Goal: Task Accomplishment & Management: Manage account settings

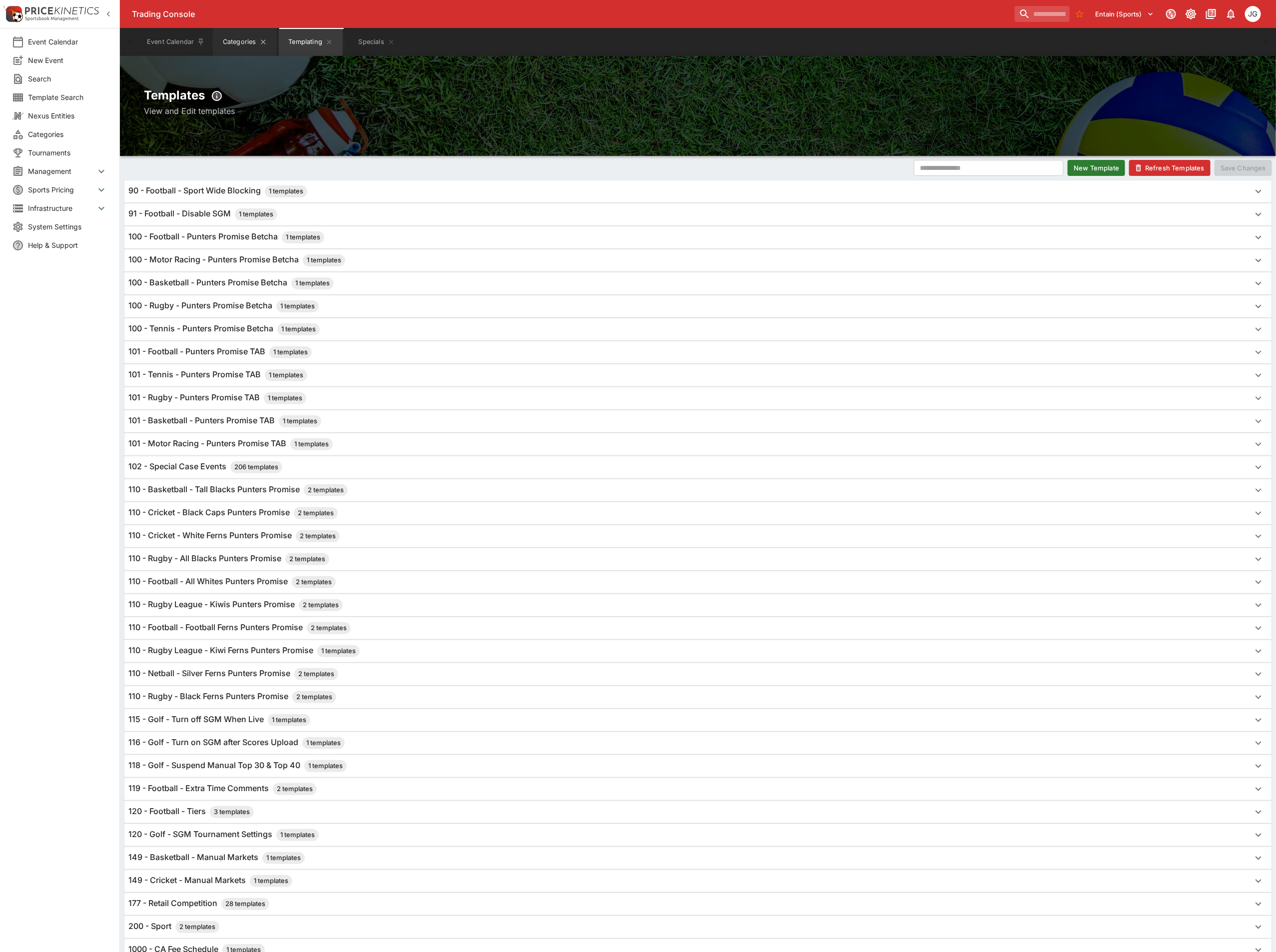
click at [233, 49] on button "Categories" at bounding box center [244, 42] width 64 height 28
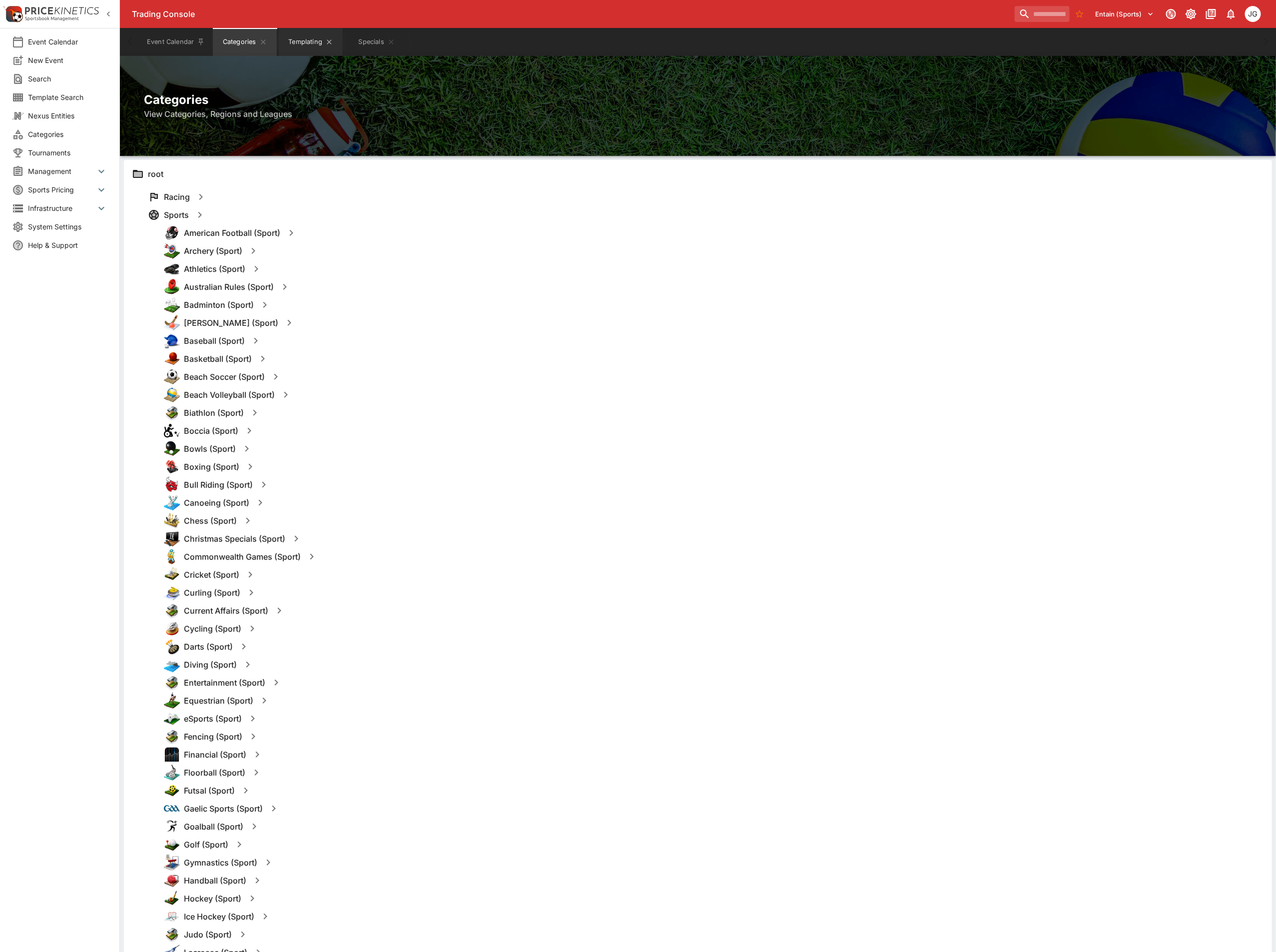
click at [299, 45] on button "Templating" at bounding box center [310, 42] width 64 height 28
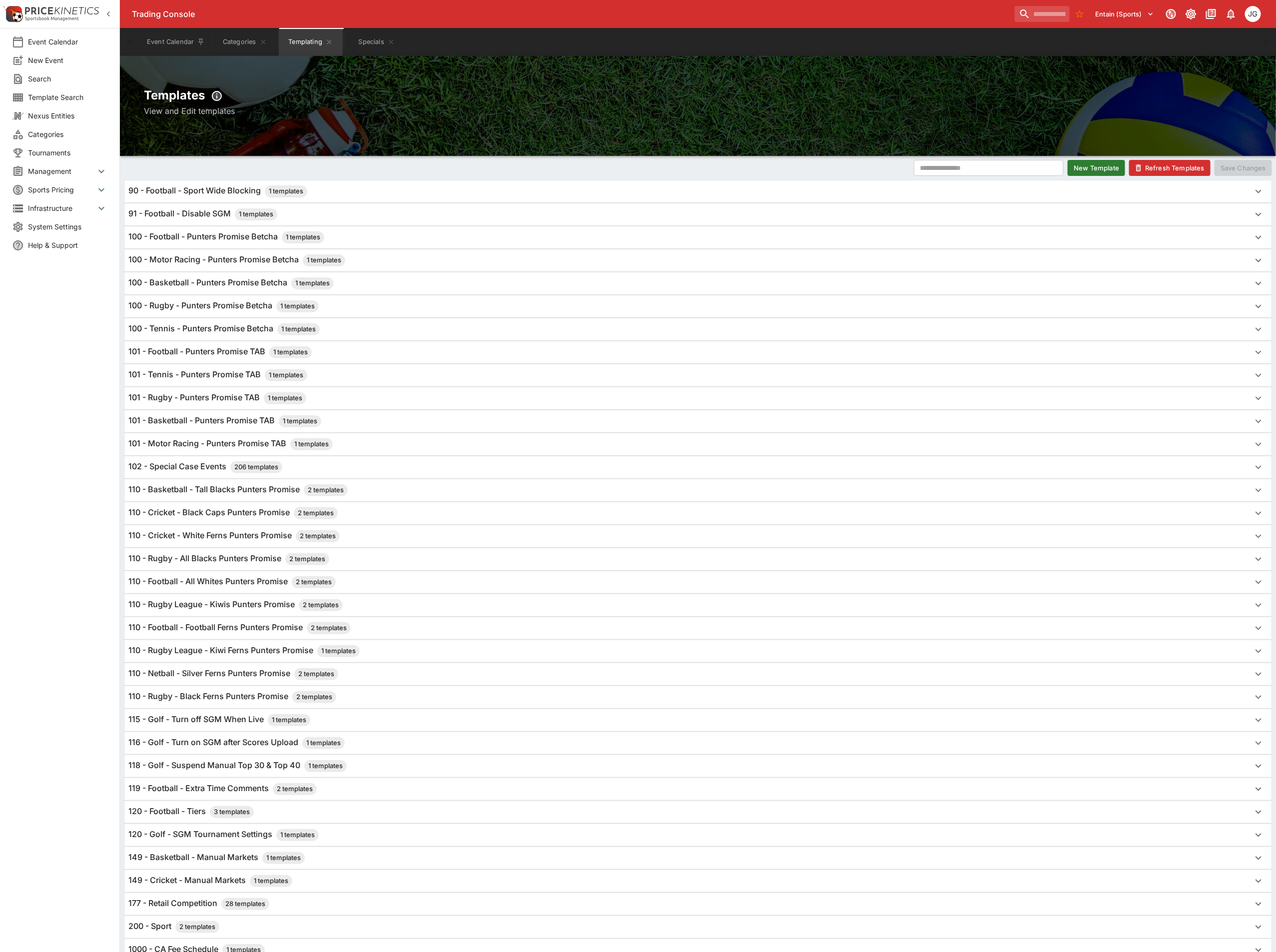
click at [230, 219] on h6 "91 - Football - Disable SGM 1 templates" at bounding box center [202, 214] width 149 height 12
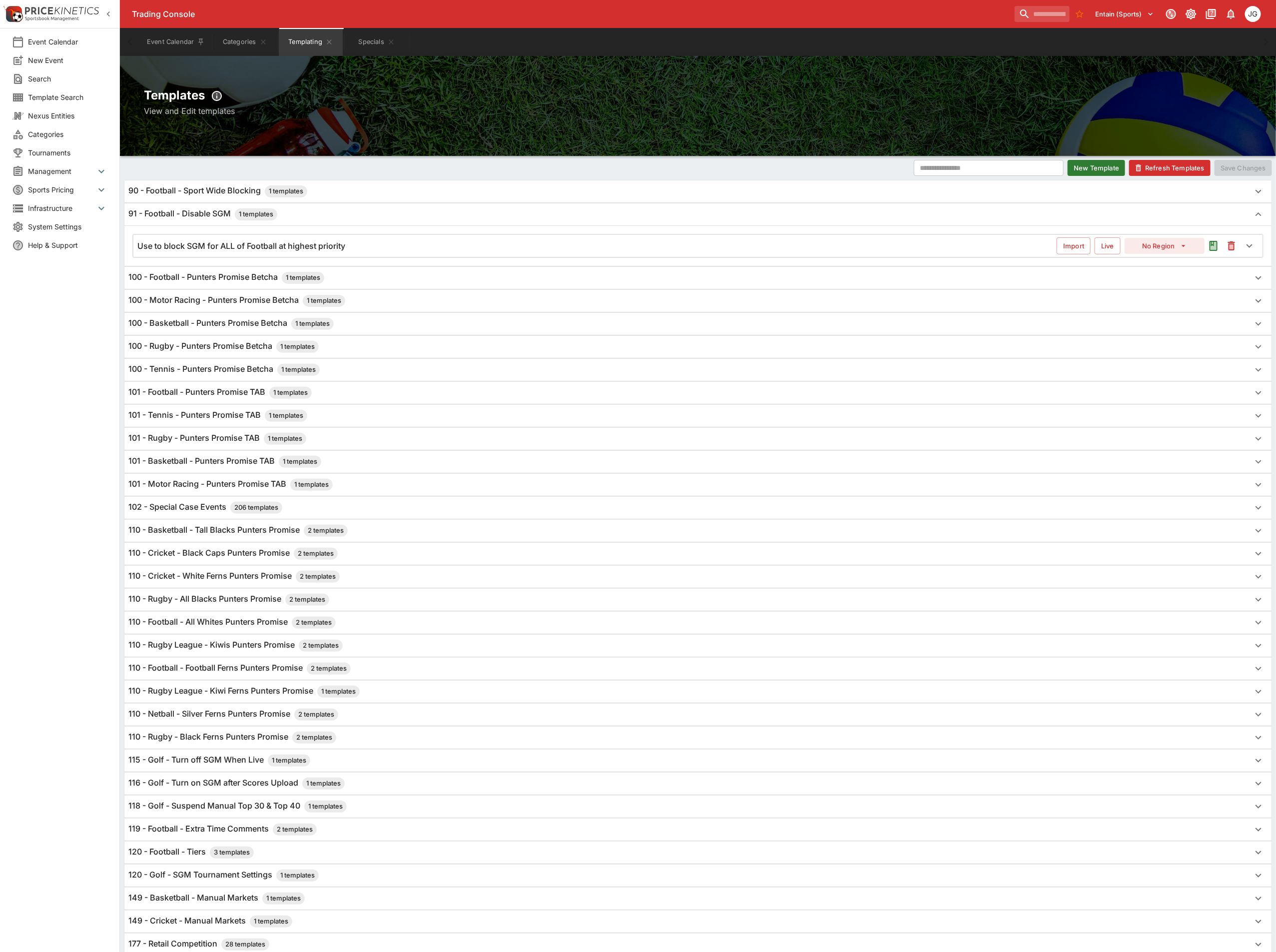
click at [897, 252] on div "Use to block SGM for ALL of Football at highest priority Import Live No Region" at bounding box center [698, 245] width 1129 height 22
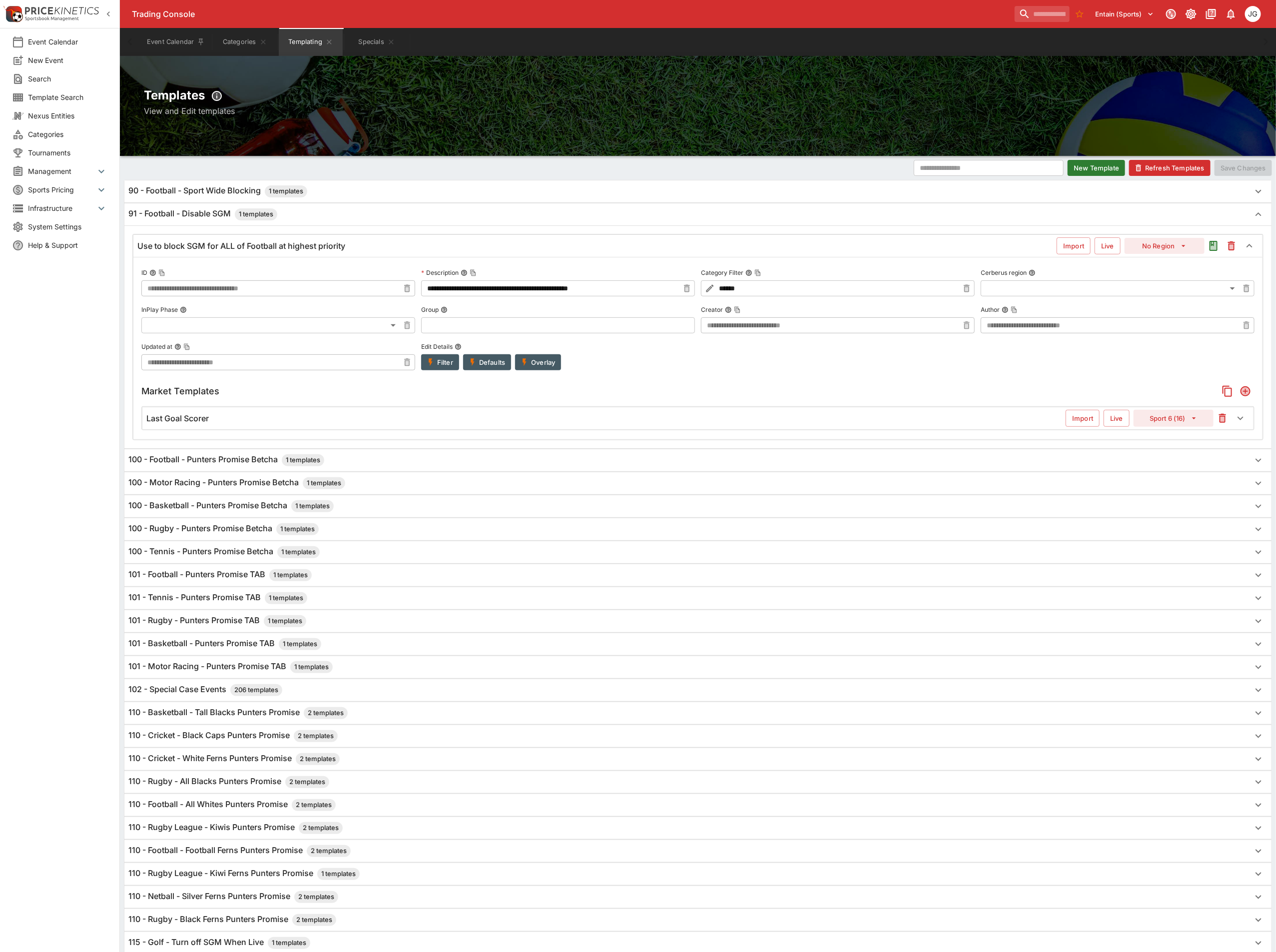
type input "**********"
click at [1245, 390] on icon "Add" at bounding box center [1245, 390] width 10 height 10
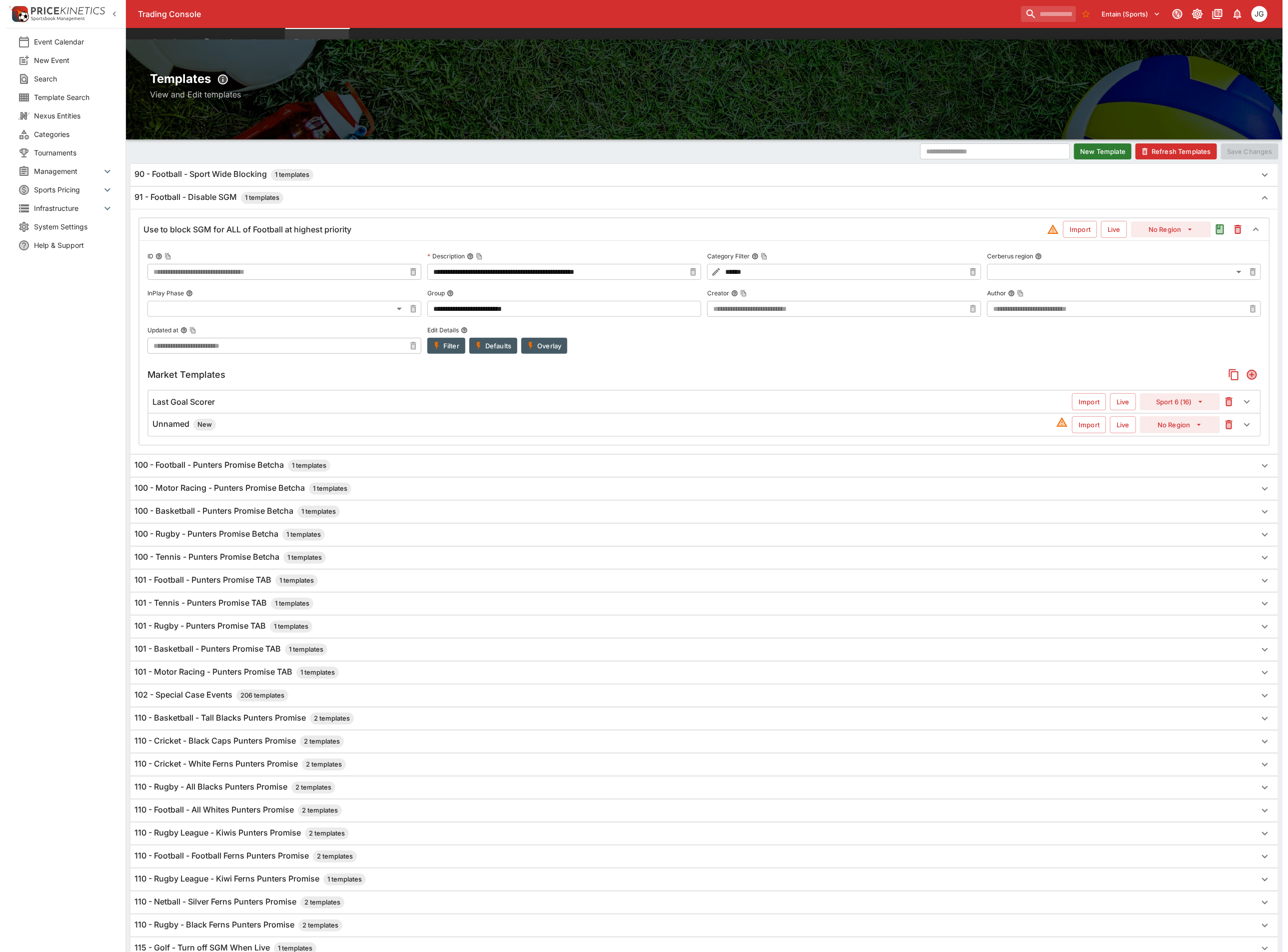
scroll to position [12, 0]
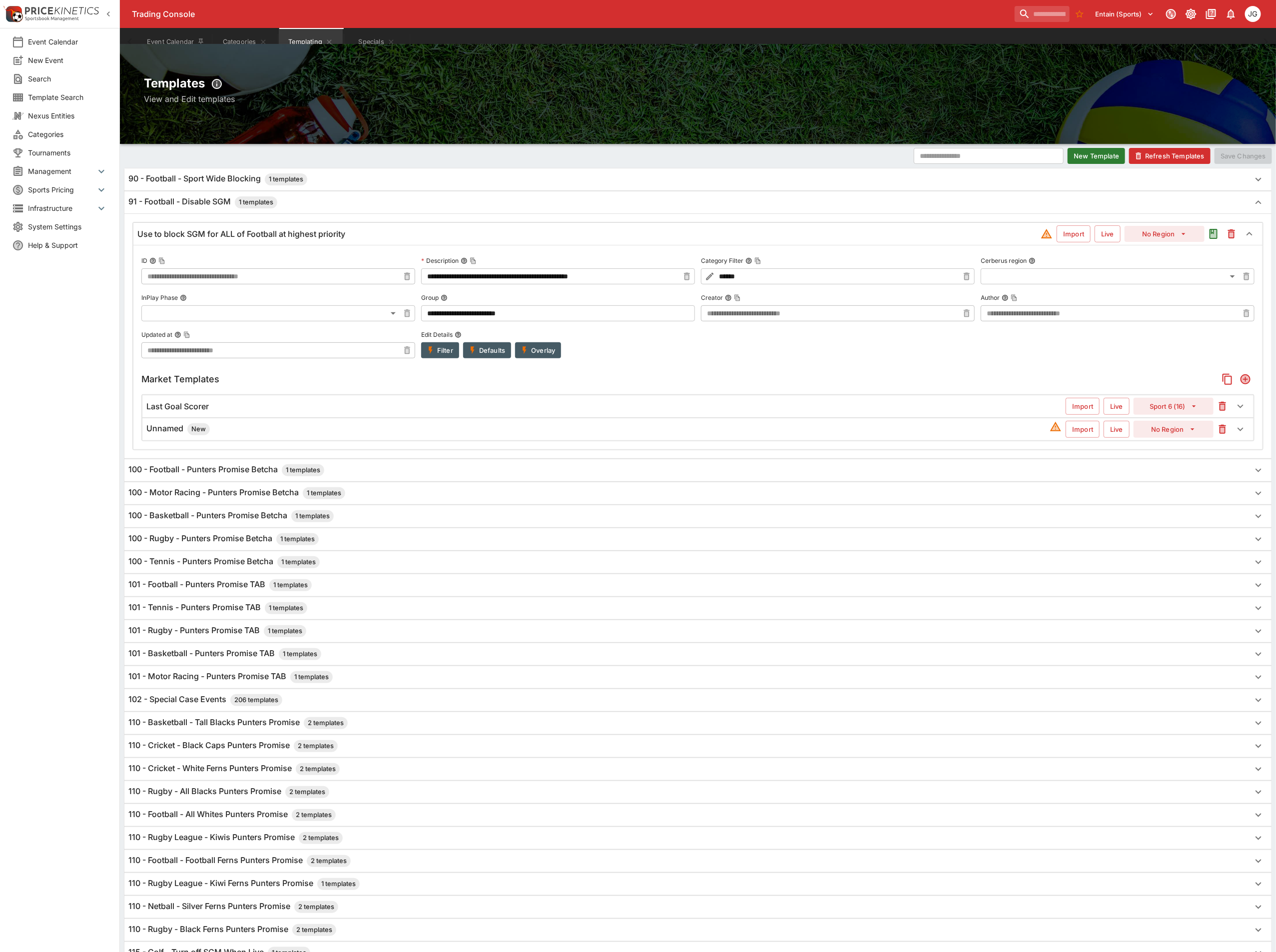
click at [243, 435] on div "Unnamed New" at bounding box center [599, 429] width 904 height 12
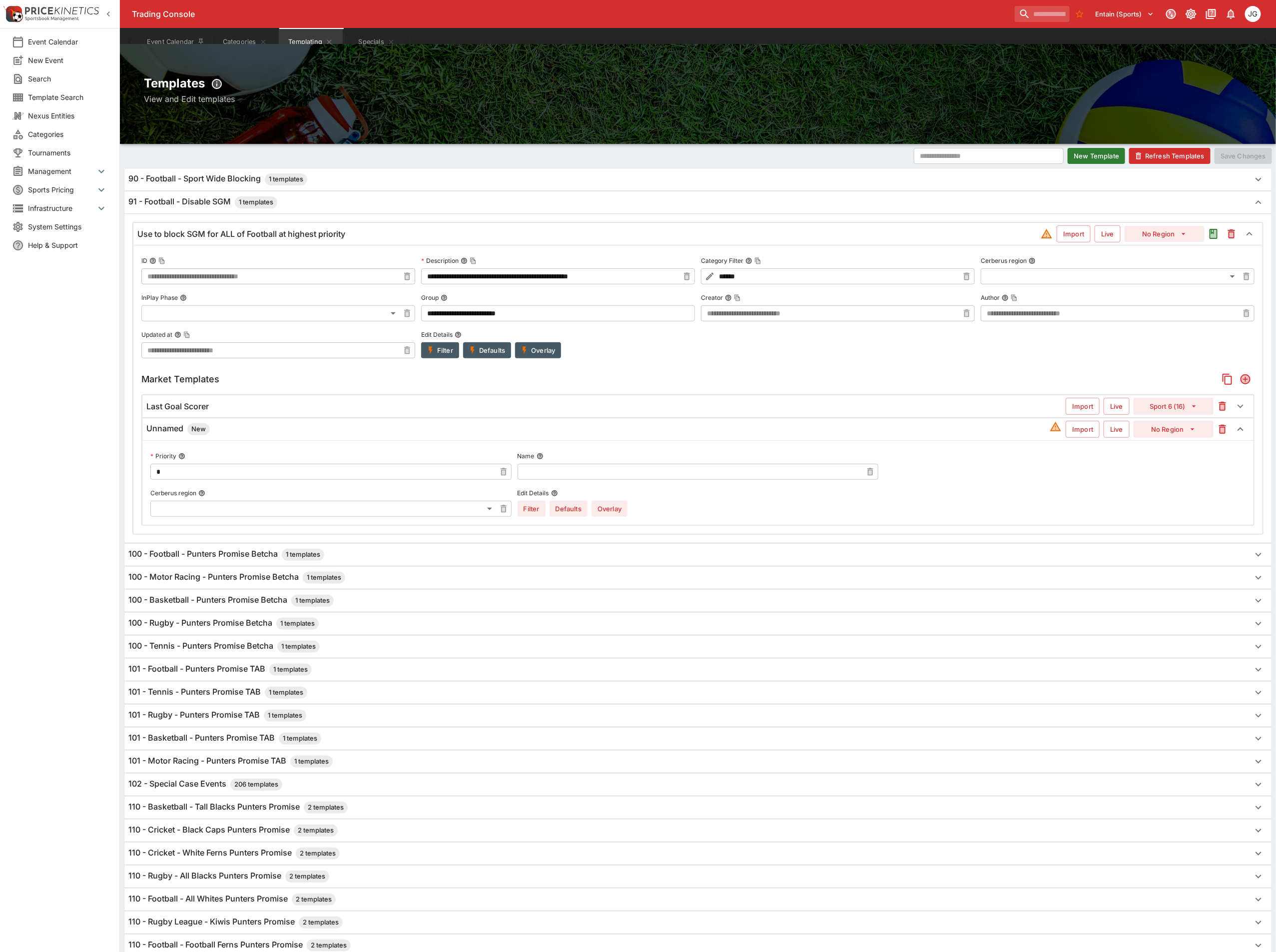
click at [687, 477] on input "text" at bounding box center [690, 471] width 346 height 16
type input "**********"
click at [616, 506] on button "Overlay" at bounding box center [609, 508] width 36 height 16
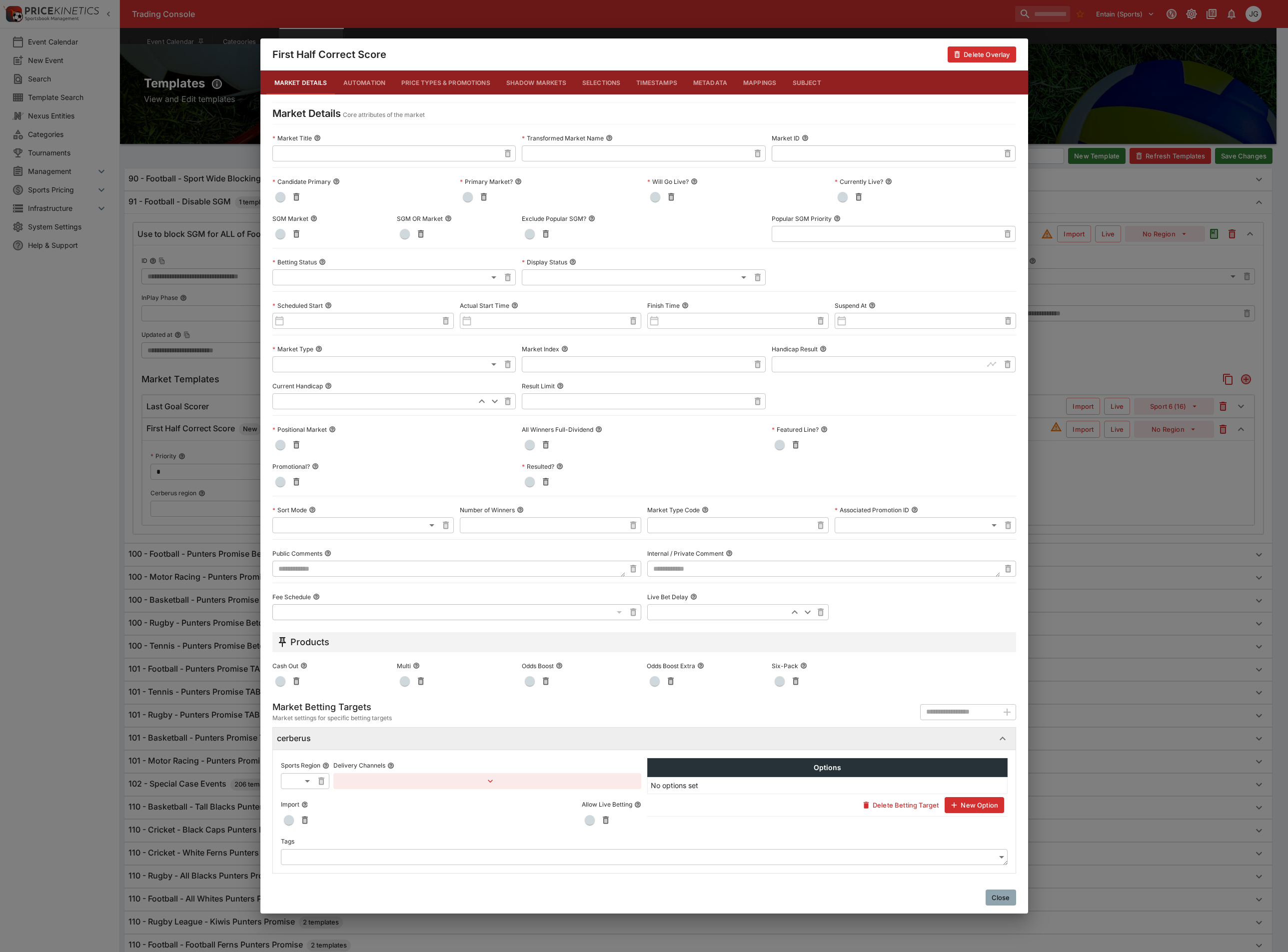
click at [404, 235] on span "button" at bounding box center [404, 233] width 10 height 10
click at [1103, 644] on div "First Half Correct Score Delete Overlay Market Details Automation Price Types &…" at bounding box center [644, 476] width 1288 height 952
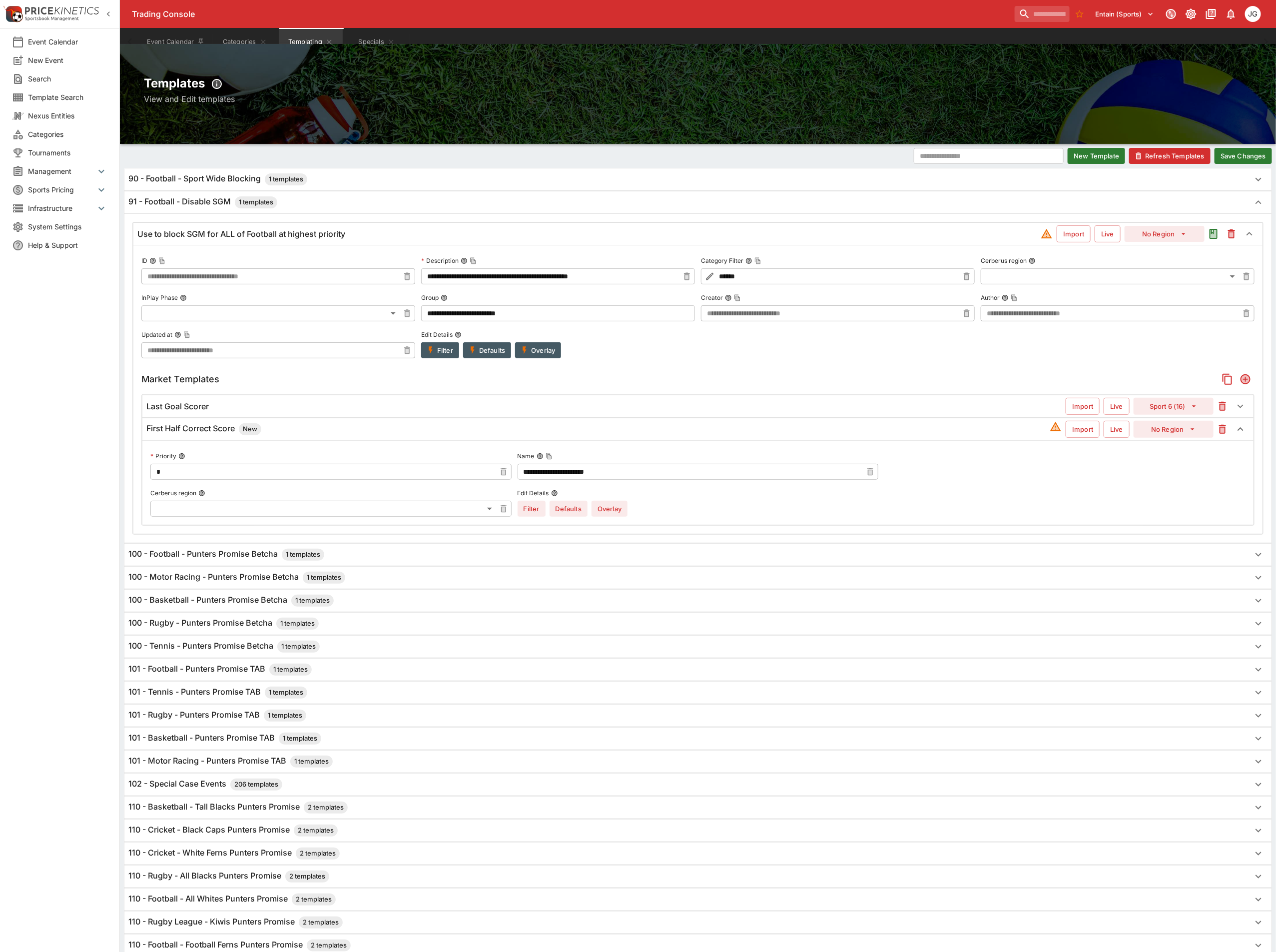
click at [1249, 160] on button "Save Changes" at bounding box center [1243, 156] width 57 height 16
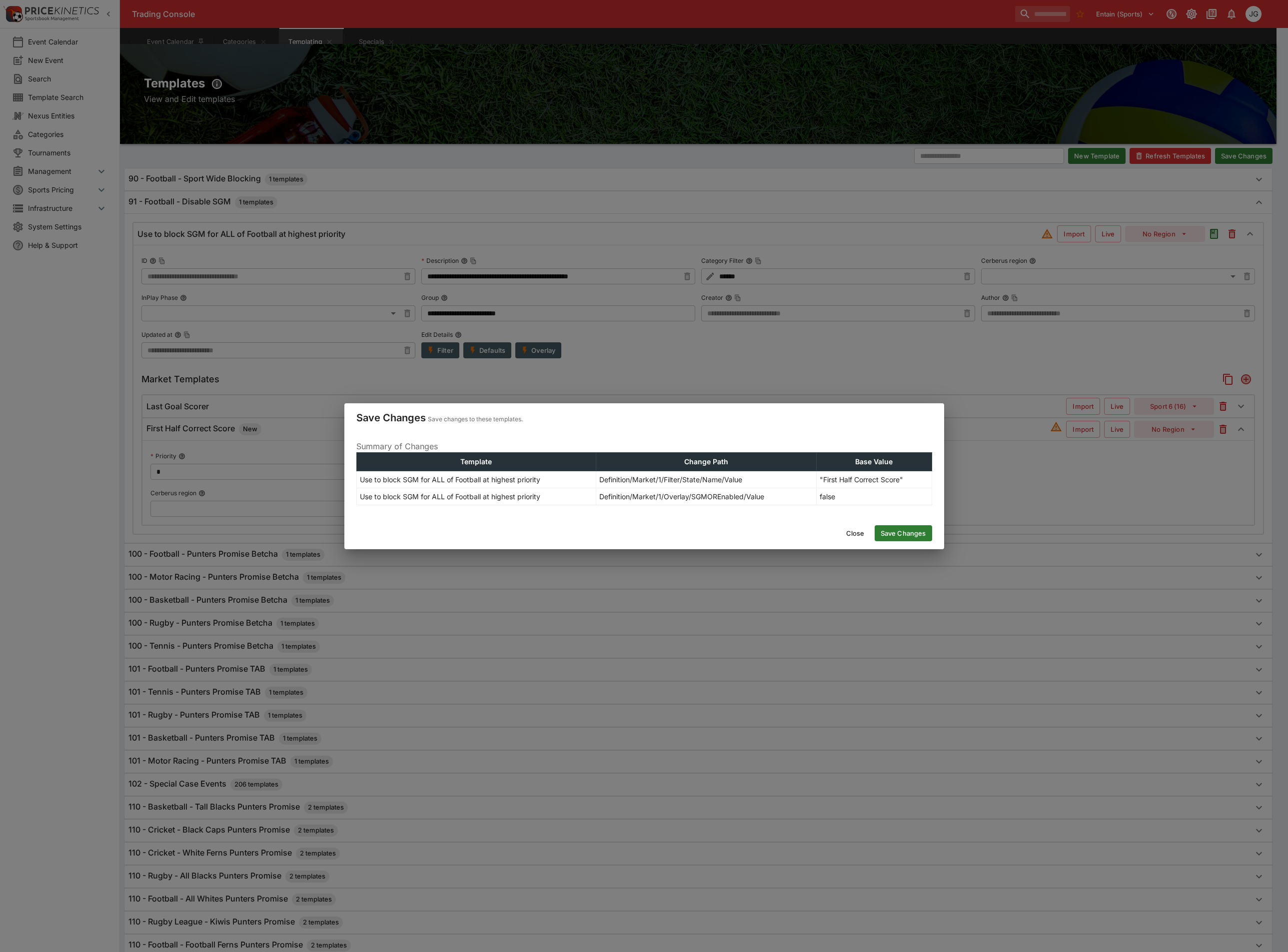
click at [918, 531] on button "Save Changes" at bounding box center [903, 533] width 57 height 16
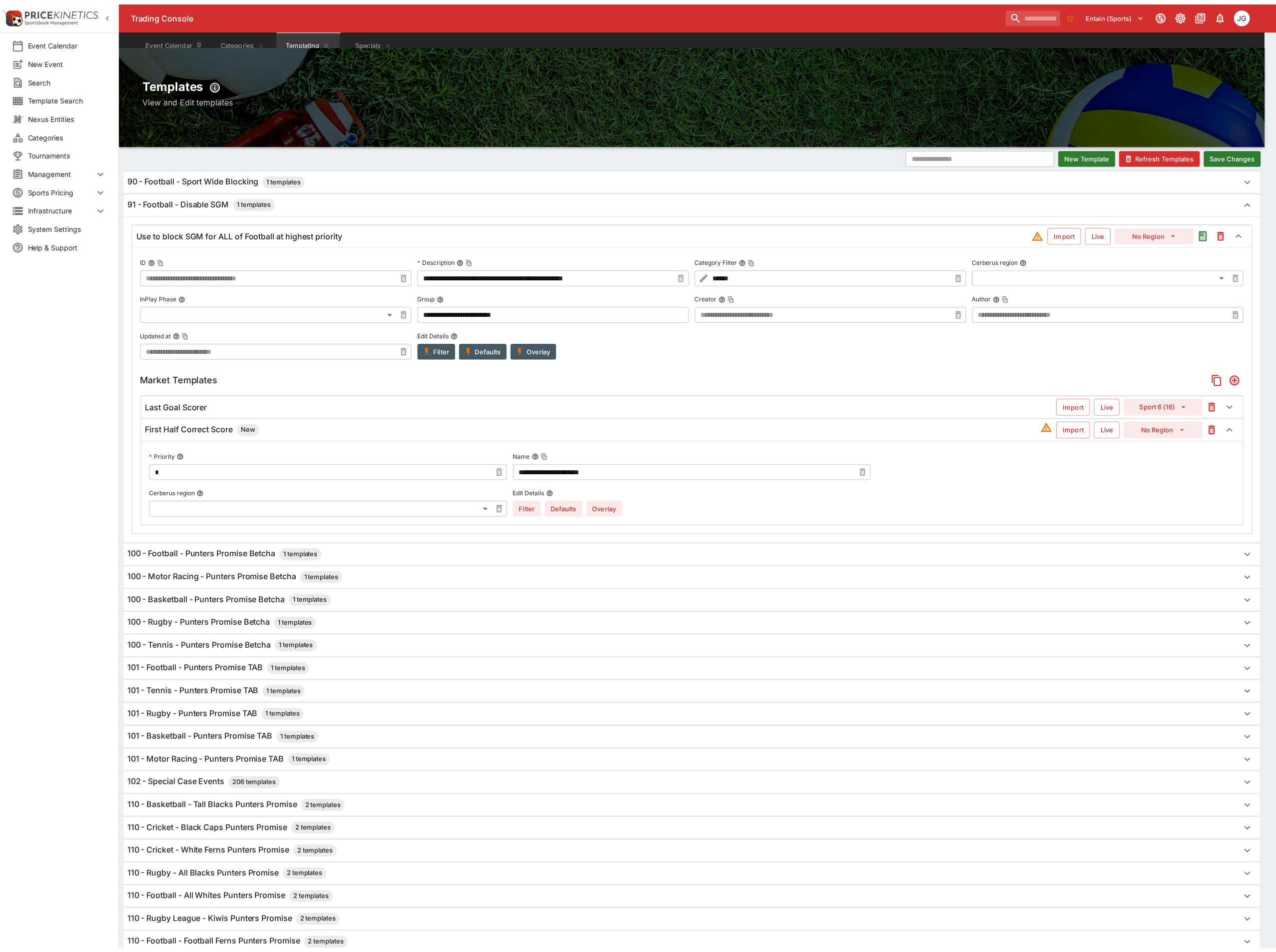
scroll to position [0, 0]
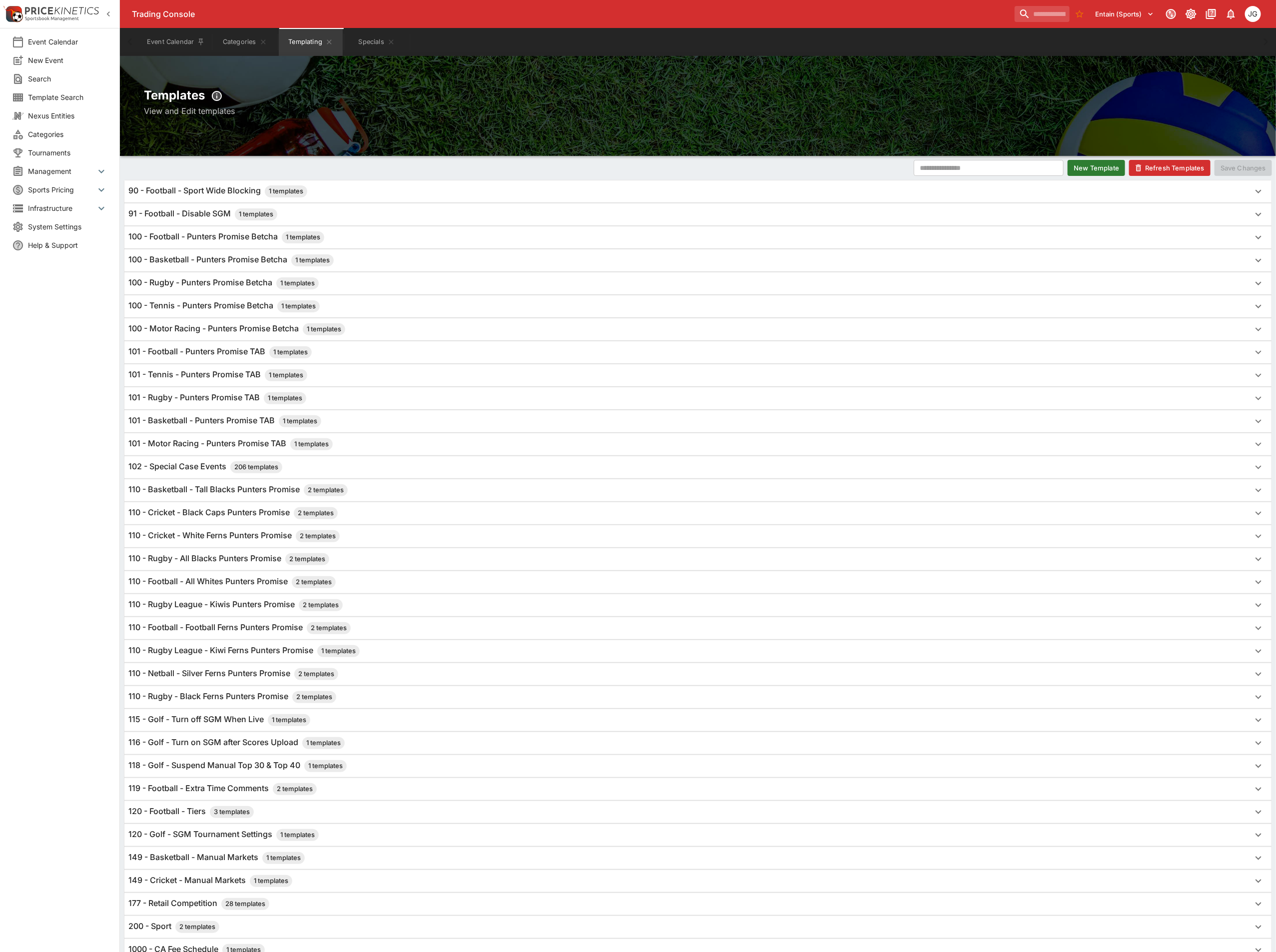
click at [186, 213] on h6 "91 - Football - Disable SGM 1 templates" at bounding box center [202, 214] width 149 height 12
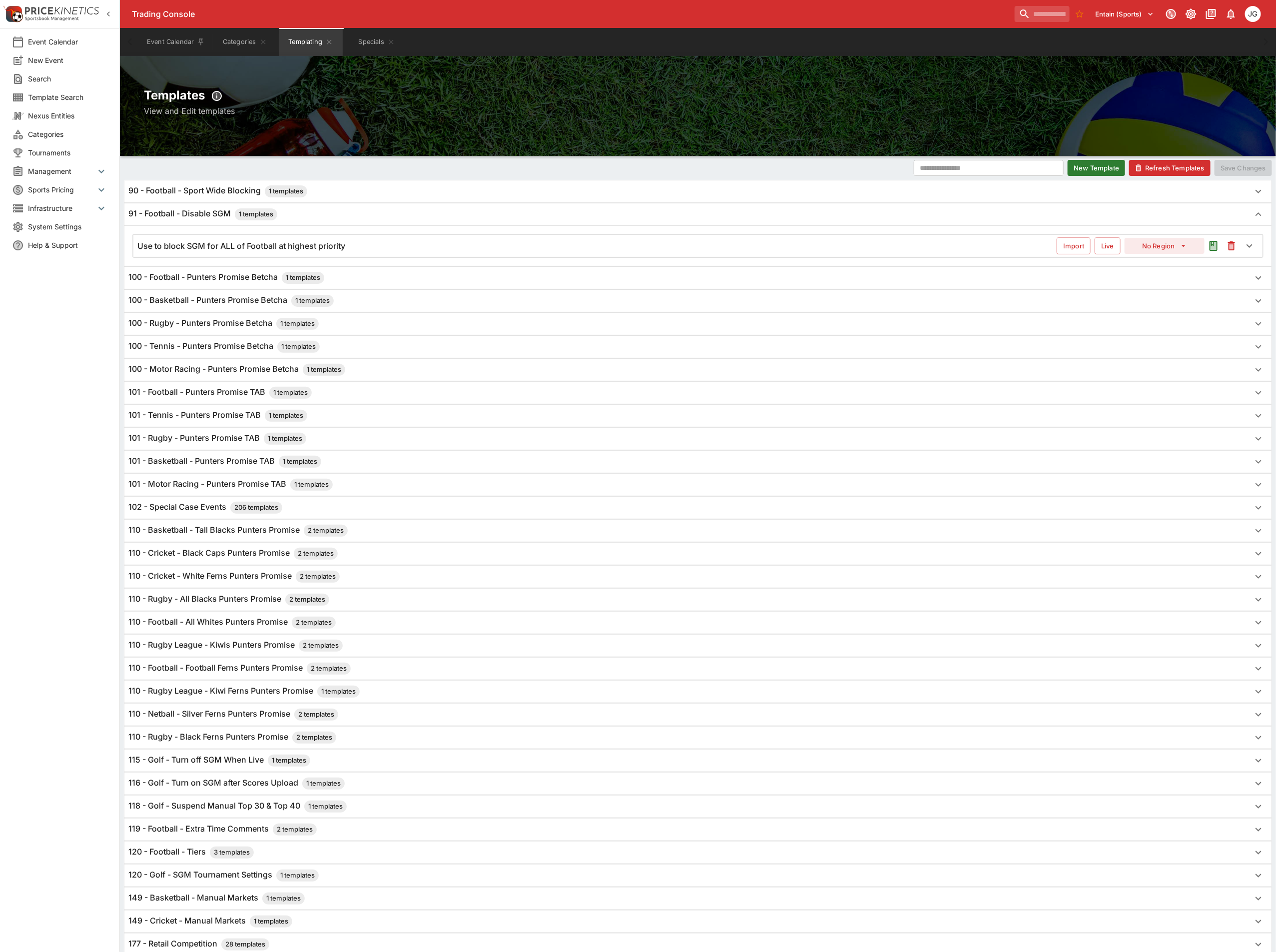
click at [251, 250] on h6 "Use to block SGM for ALL of Football at highest priority" at bounding box center [241, 246] width 208 height 11
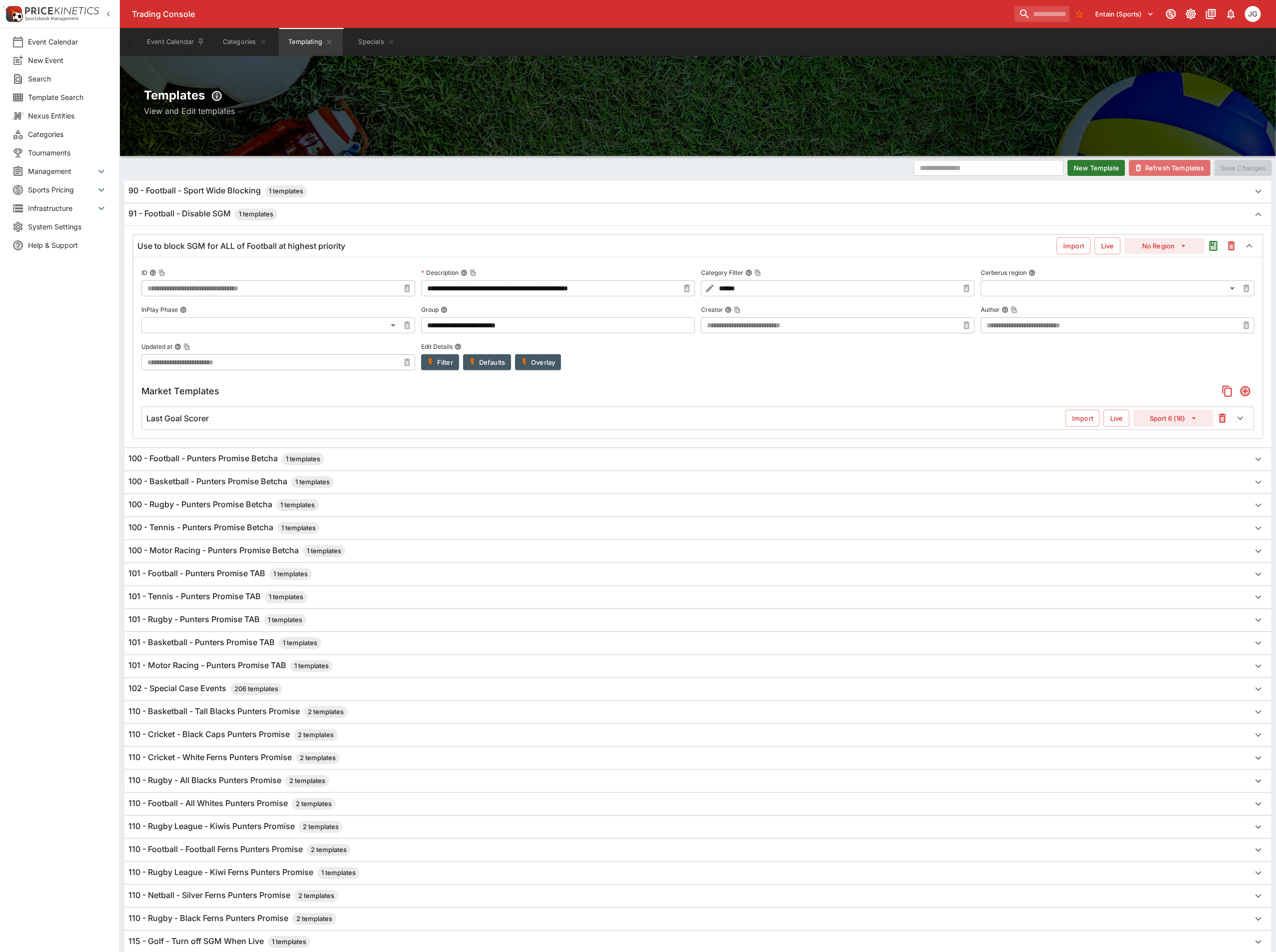
click at [1163, 165] on button "Refresh Templates" at bounding box center [1170, 168] width 82 height 16
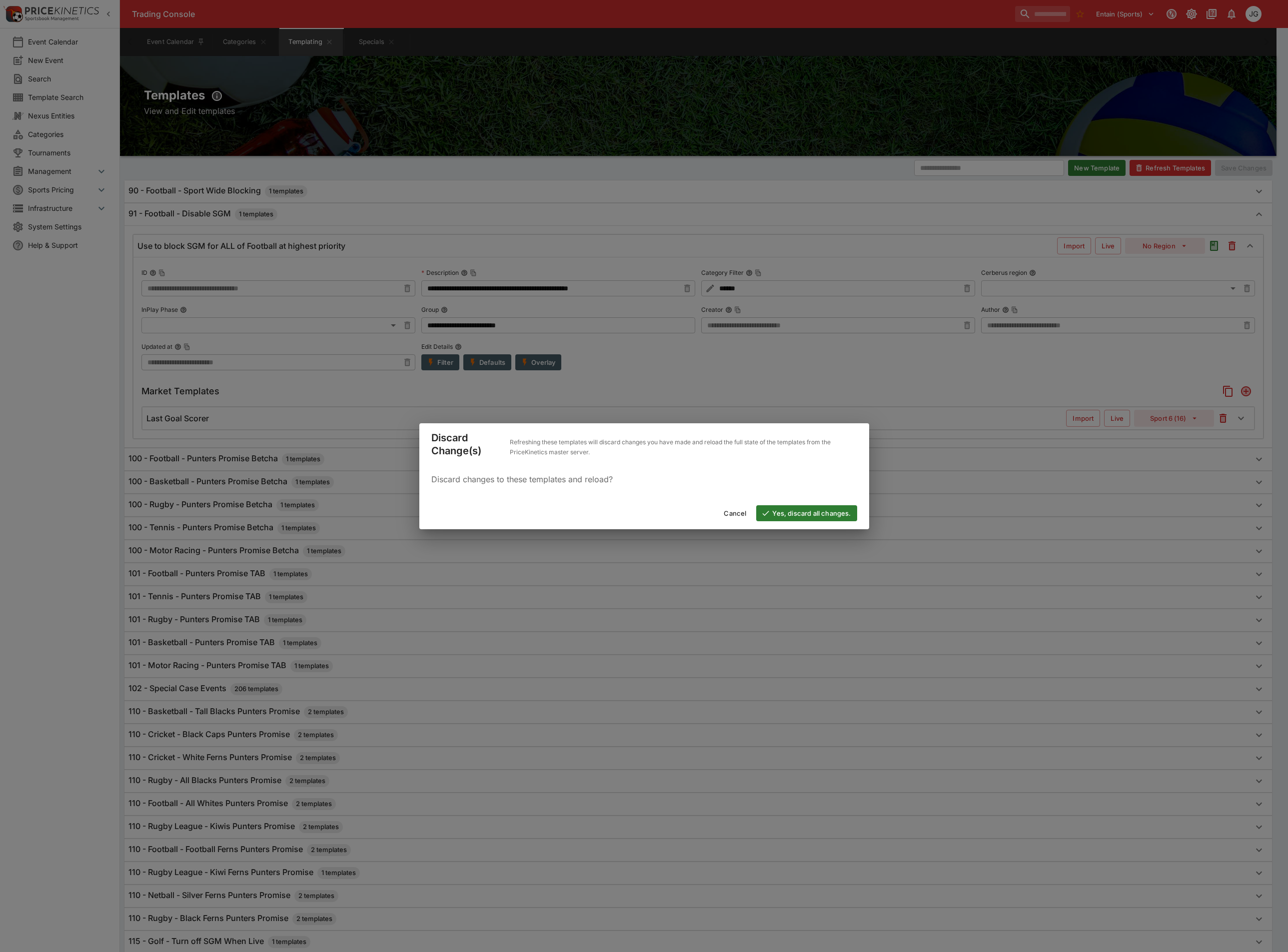
click at [807, 507] on button "Yes, discard all changes." at bounding box center [806, 513] width 100 height 16
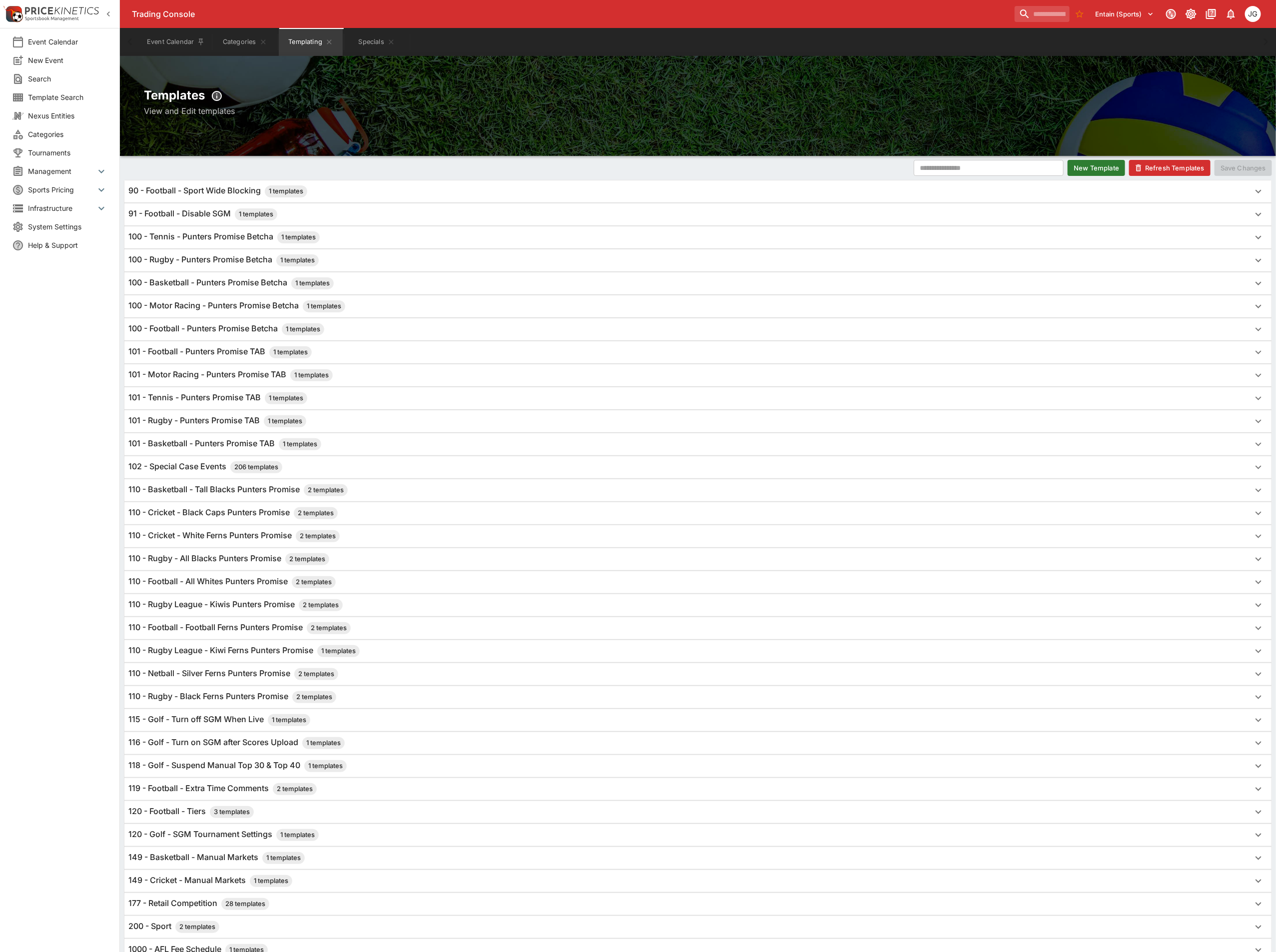
click at [195, 218] on h6 "91 - Football - Disable SGM 1 templates" at bounding box center [202, 214] width 149 height 12
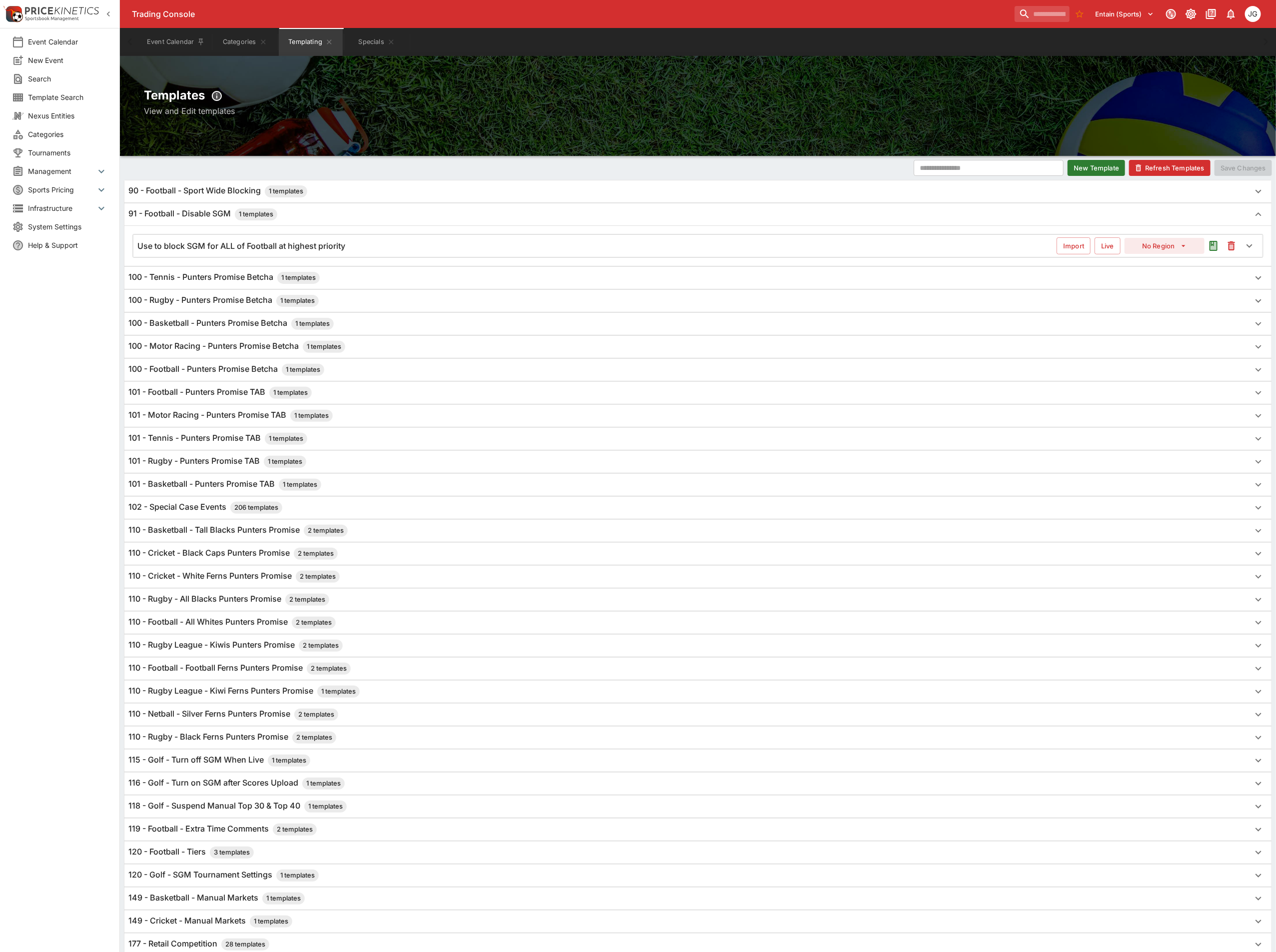
click at [555, 236] on div "Use to block SGM for ALL of Football at highest priority Import Live No Region" at bounding box center [698, 245] width 1129 height 22
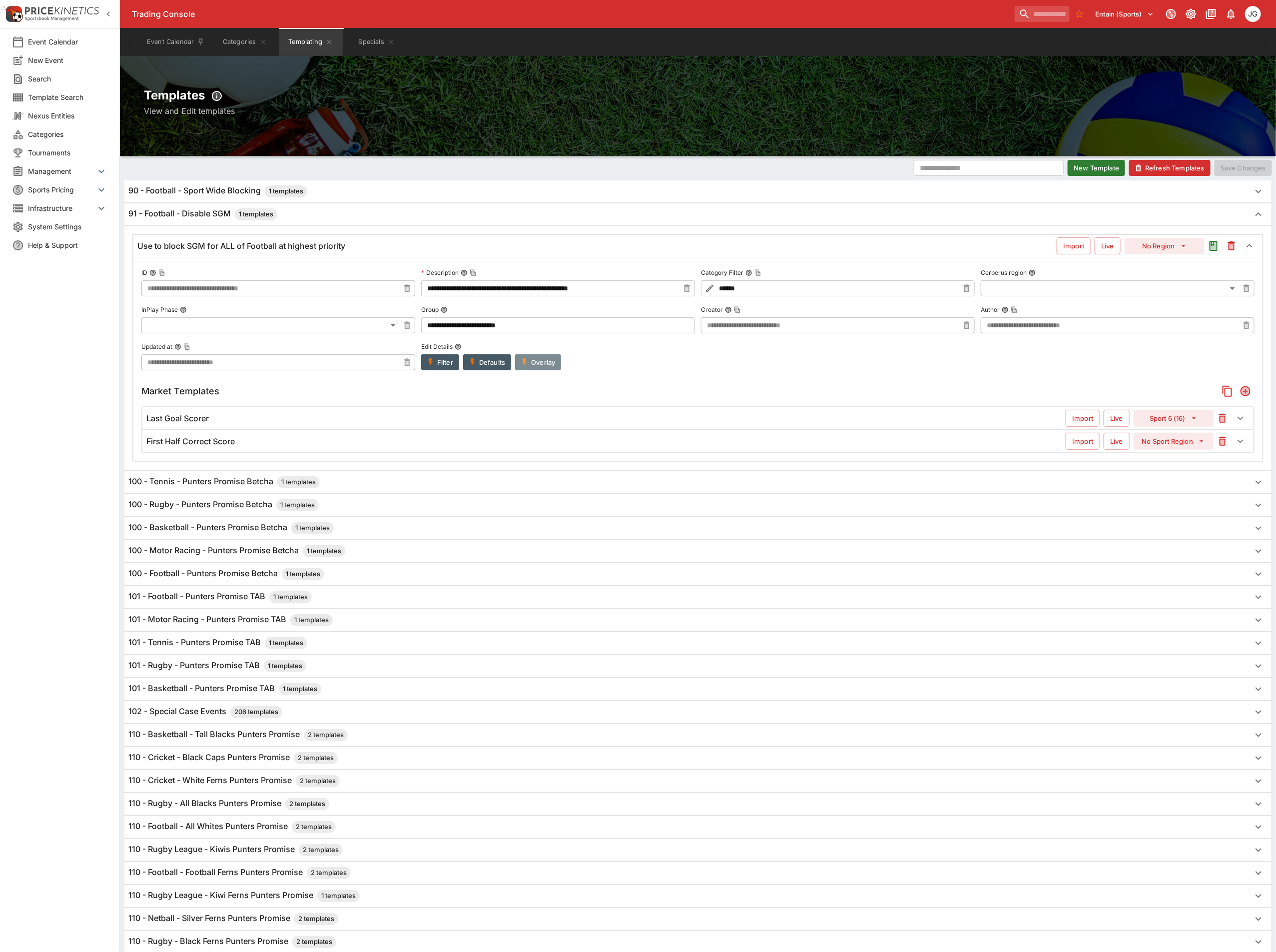
click at [538, 361] on button "Overlay" at bounding box center [538, 362] width 46 height 16
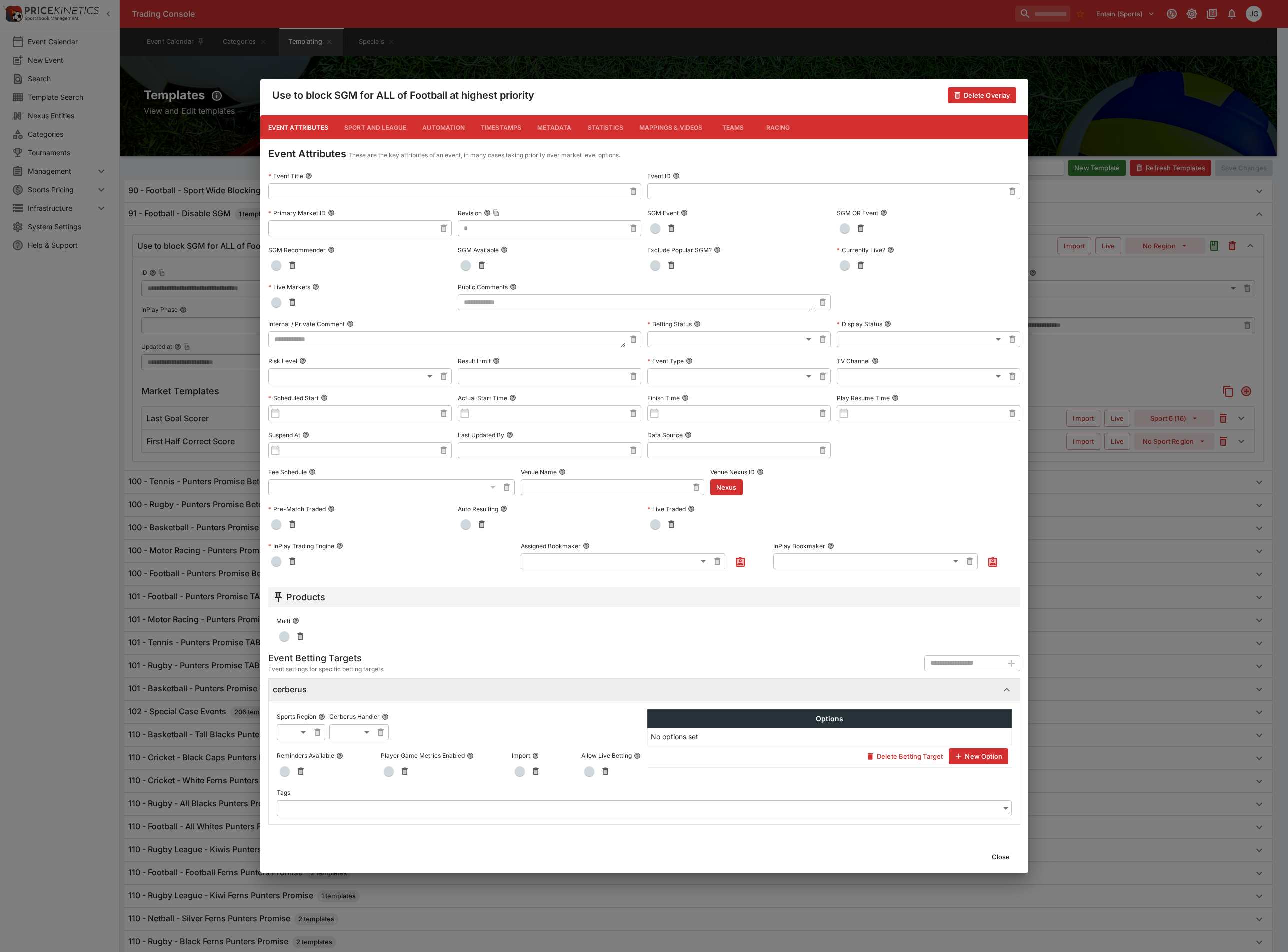
click at [1150, 560] on div "Use to block SGM for ALL of Football at highest priority Delete Overlay Event A…" at bounding box center [644, 476] width 1288 height 952
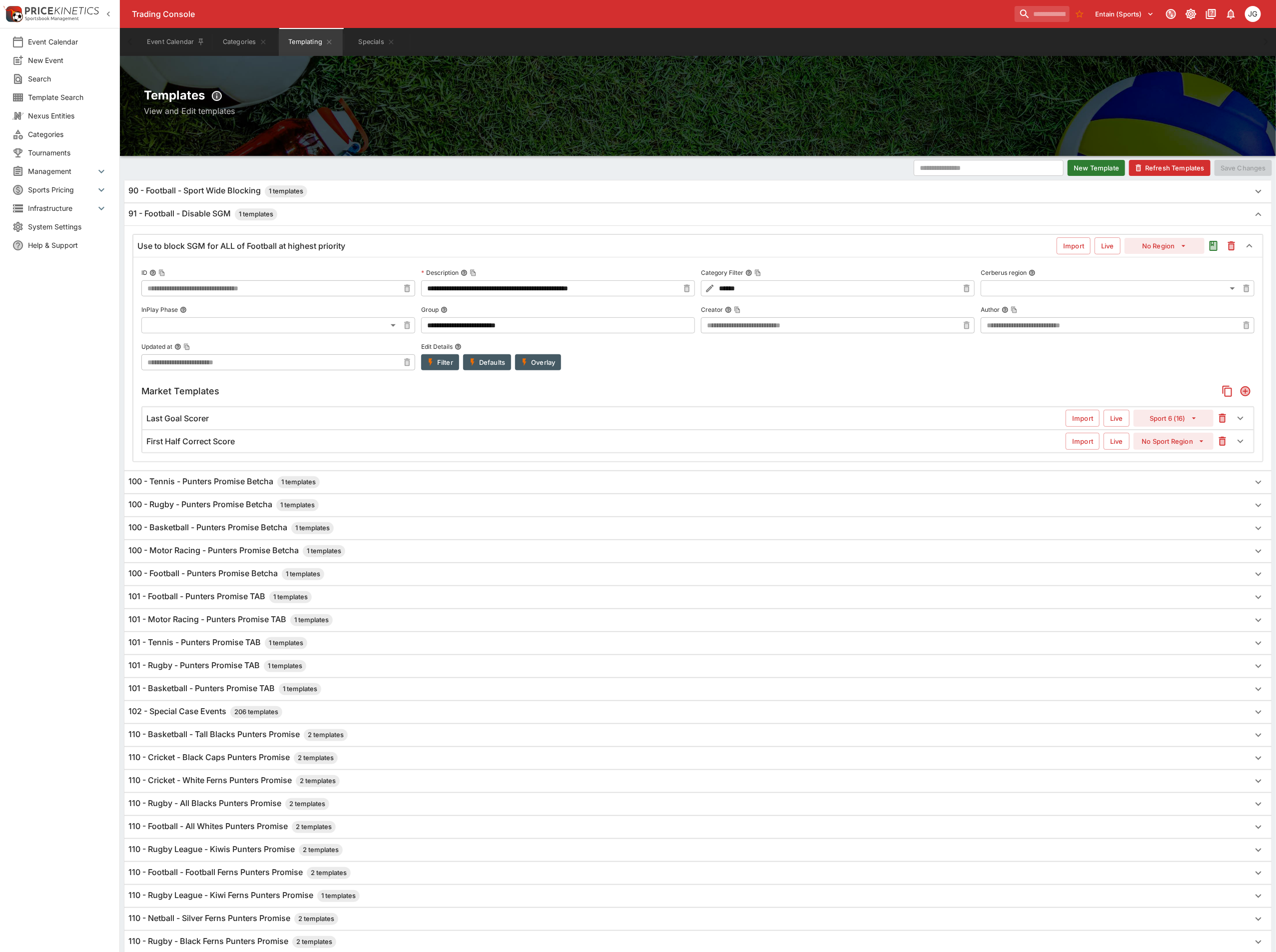
click at [393, 440] on div "First Half Correct Score" at bounding box center [607, 441] width 920 height 11
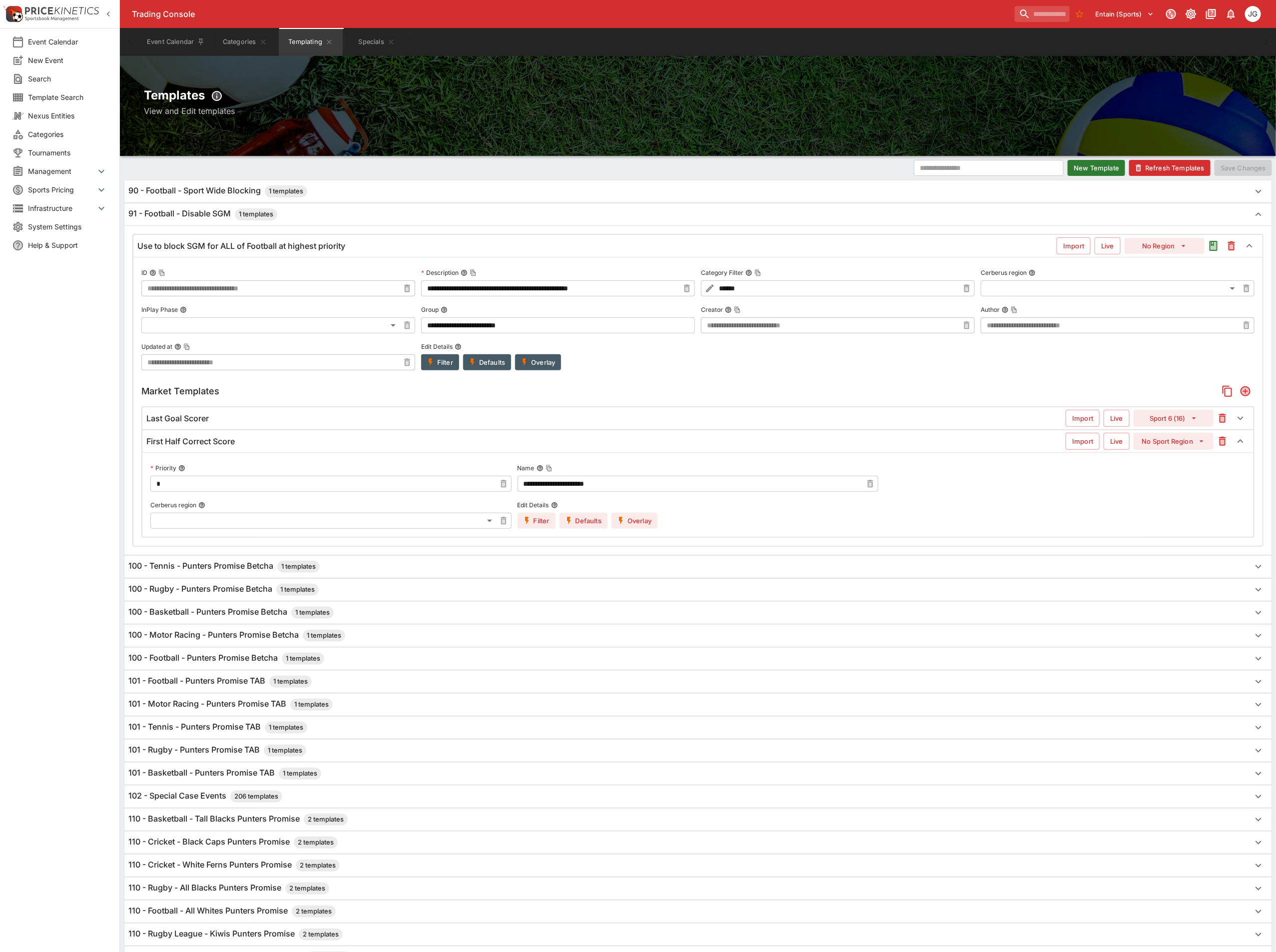
click at [635, 519] on button "Overlay" at bounding box center [635, 520] width 46 height 16
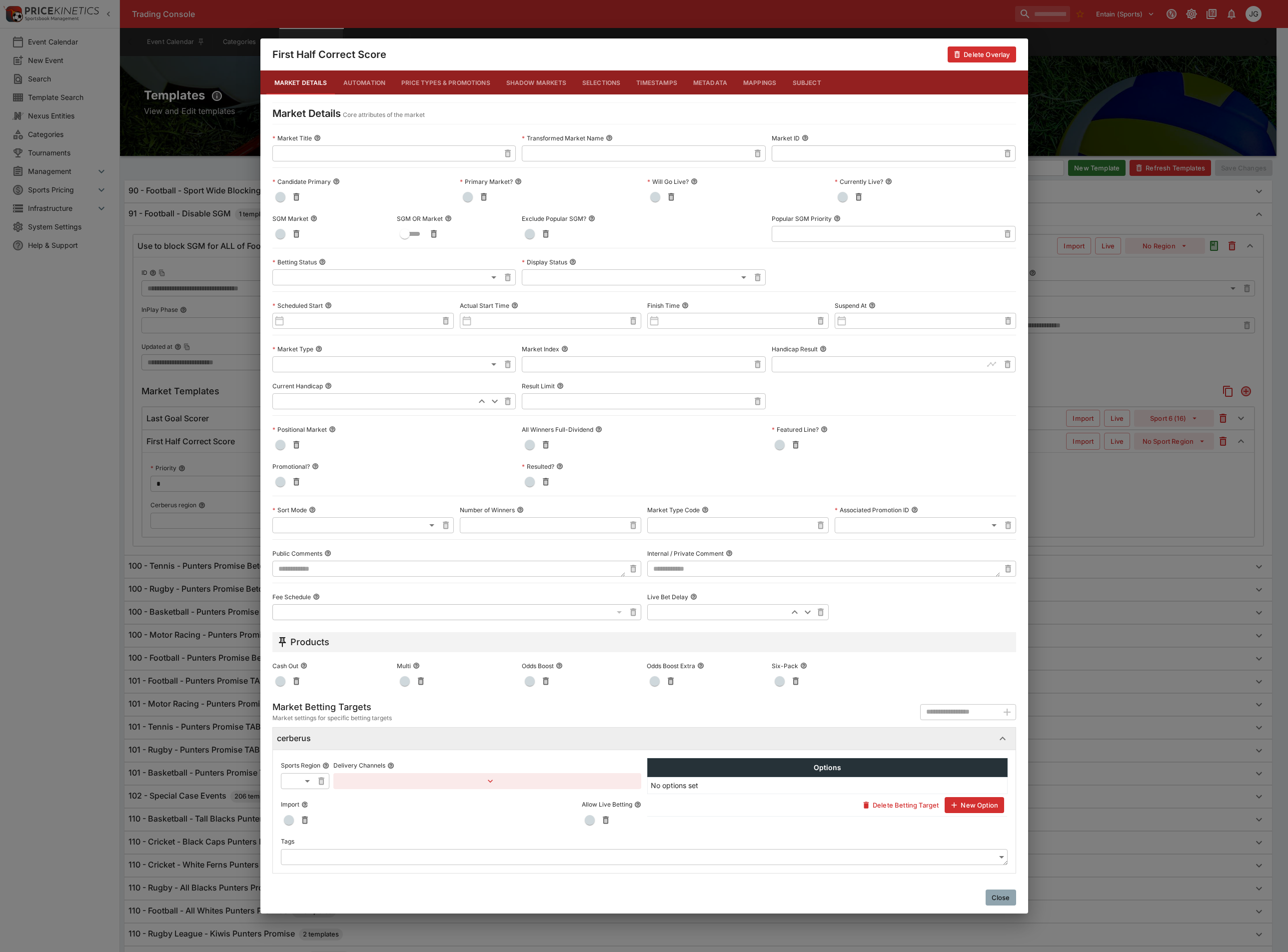
click at [278, 233] on span "button" at bounding box center [280, 233] width 10 height 10
click at [1093, 502] on div "First Half Correct Score Delete Overlay Market Details Automation Price Types &…" at bounding box center [644, 476] width 1288 height 952
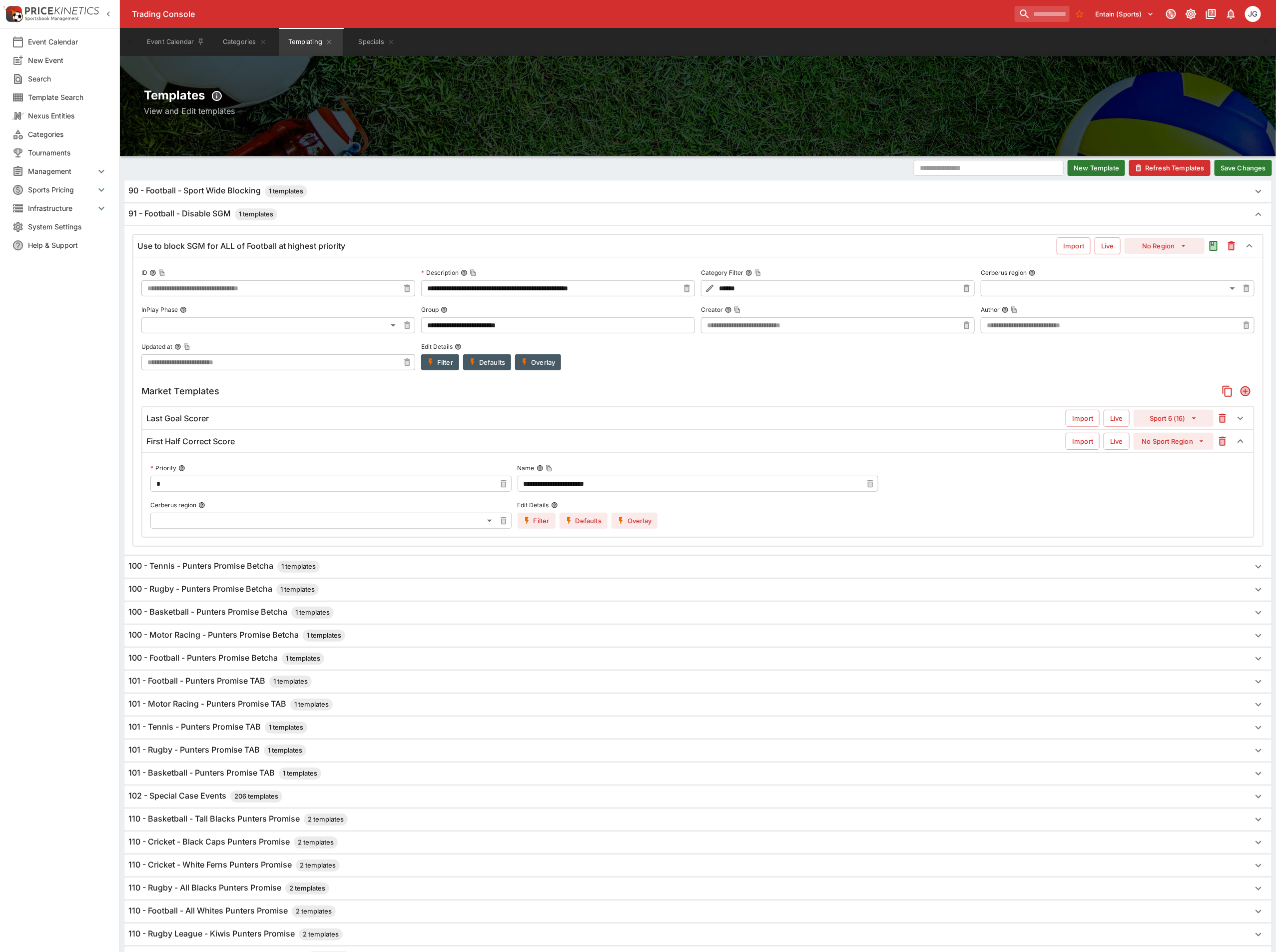
click at [604, 424] on div "Last Goal Scorer" at bounding box center [607, 418] width 920 height 11
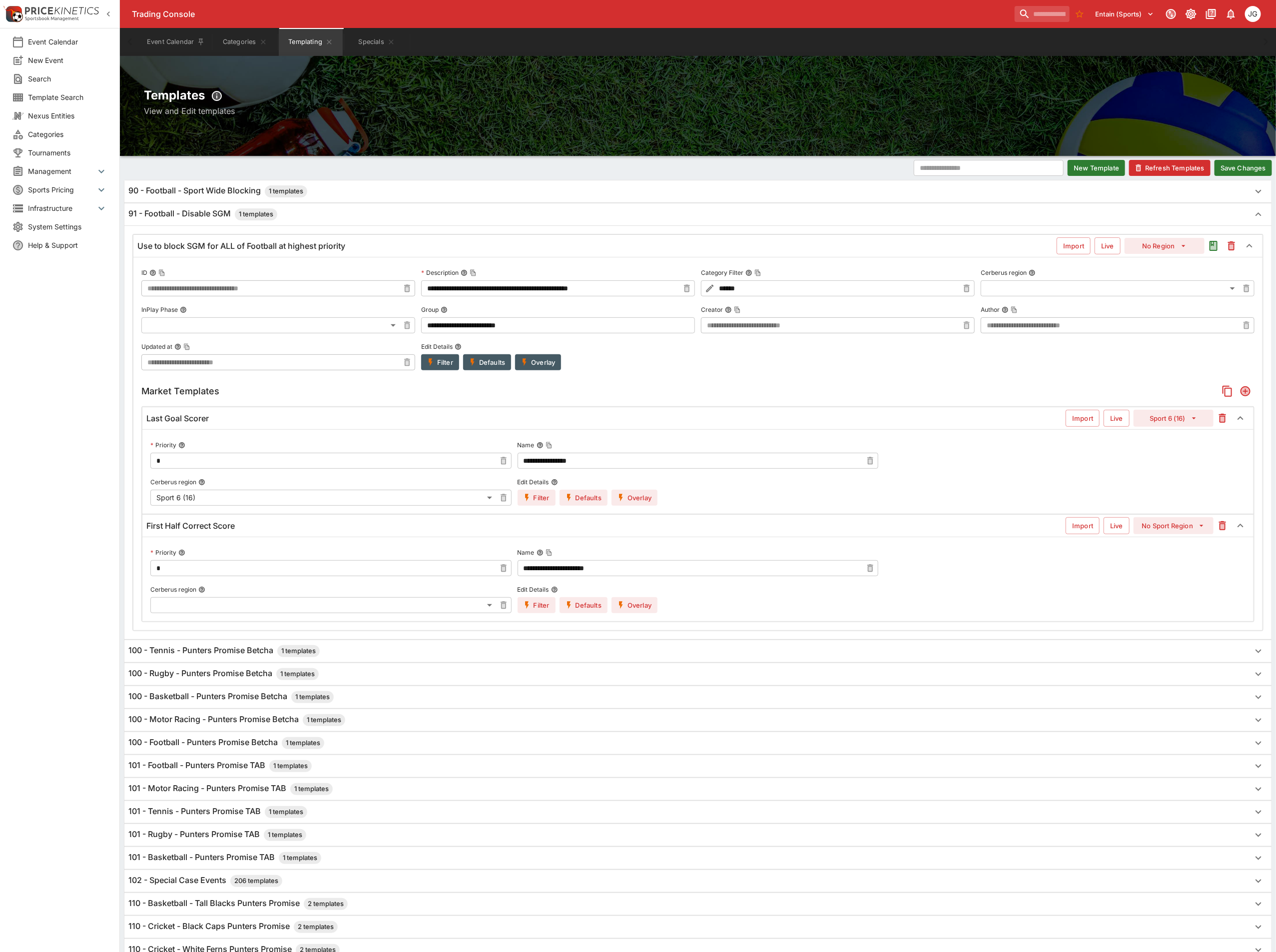
click at [642, 493] on button "Overlay" at bounding box center [635, 498] width 46 height 16
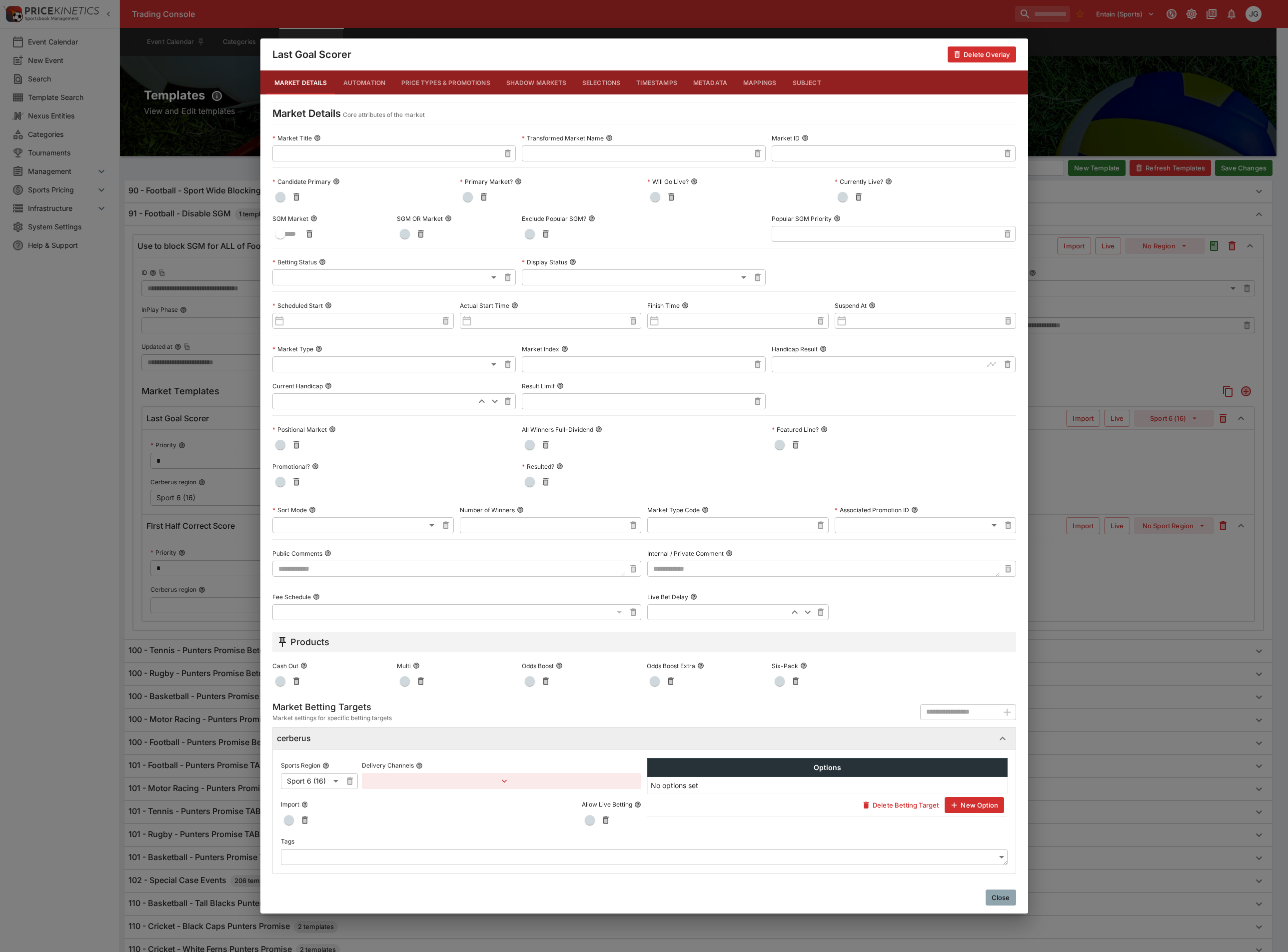
click at [1084, 563] on div "Last Goal Scorer Delete Overlay Market Details Automation Price Types & Promoti…" at bounding box center [644, 476] width 1288 height 952
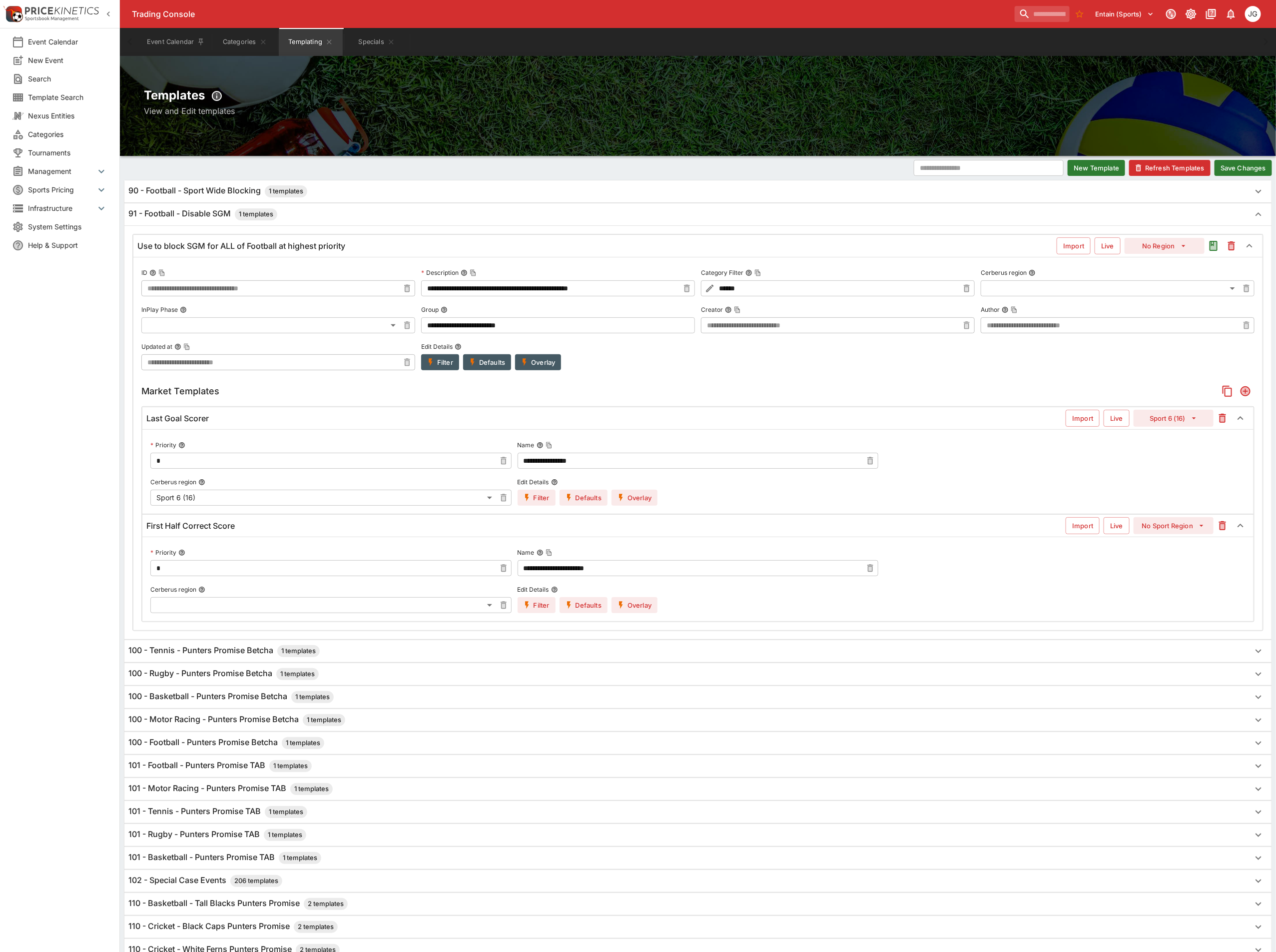
click at [1257, 172] on button "Save Changes" at bounding box center [1243, 168] width 57 height 16
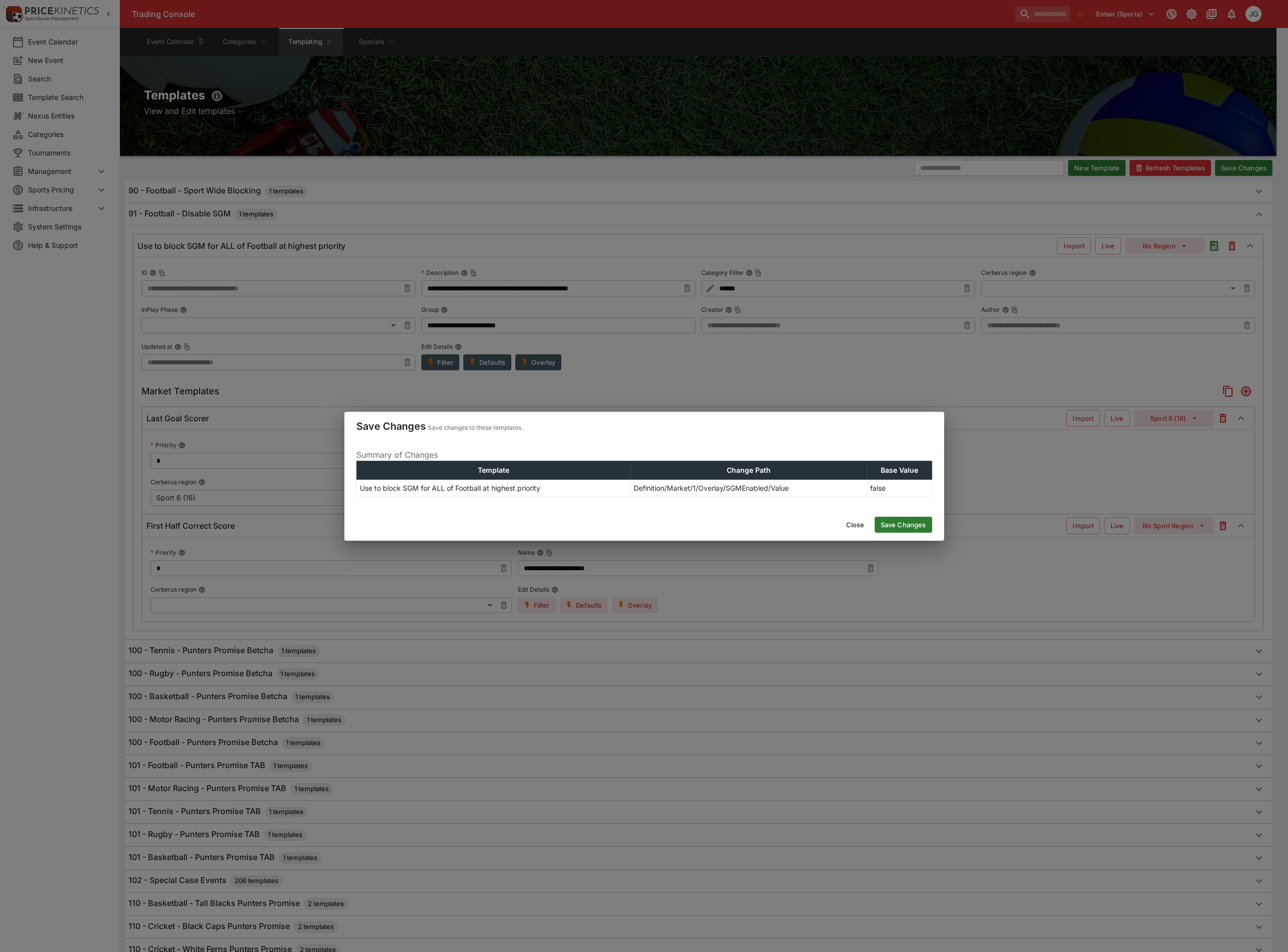
click at [901, 523] on button "Save Changes" at bounding box center [903, 525] width 57 height 16
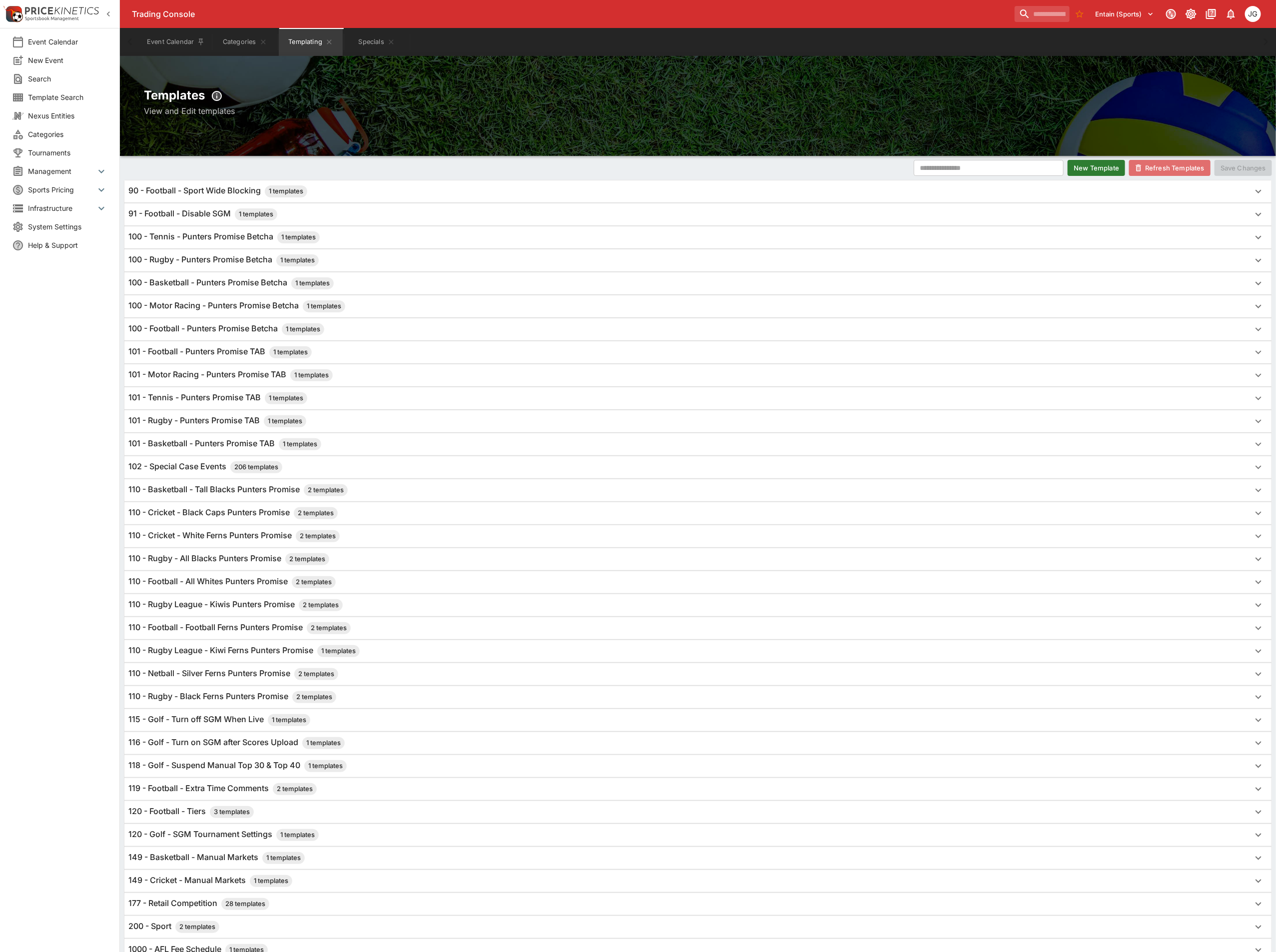
click at [1170, 161] on button "Refresh Templates" at bounding box center [1170, 168] width 82 height 16
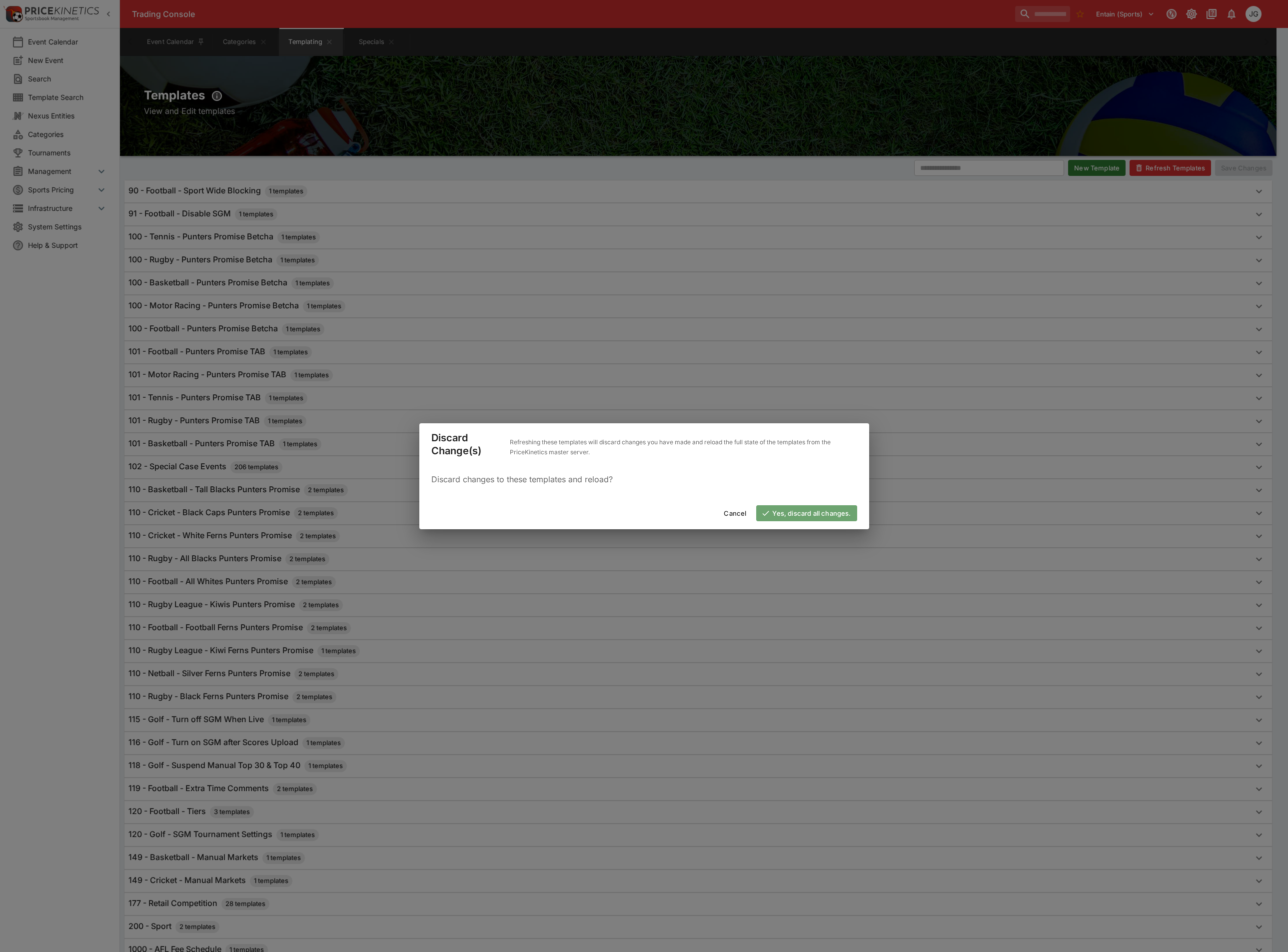
click at [812, 509] on button "Yes, discard all changes." at bounding box center [806, 513] width 100 height 16
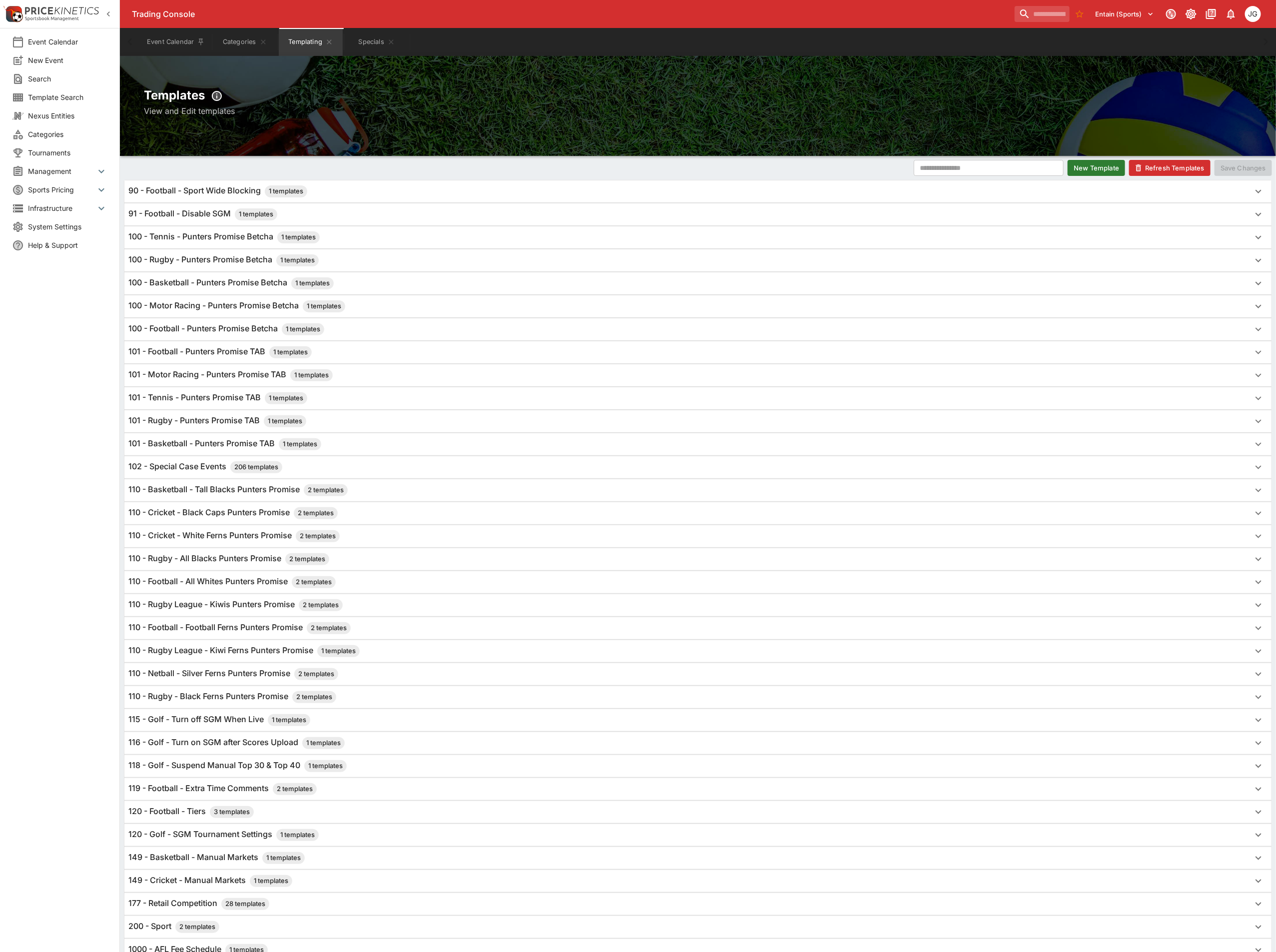
click at [195, 214] on h6 "91 - Football - Disable SGM 1 templates" at bounding box center [202, 214] width 149 height 12
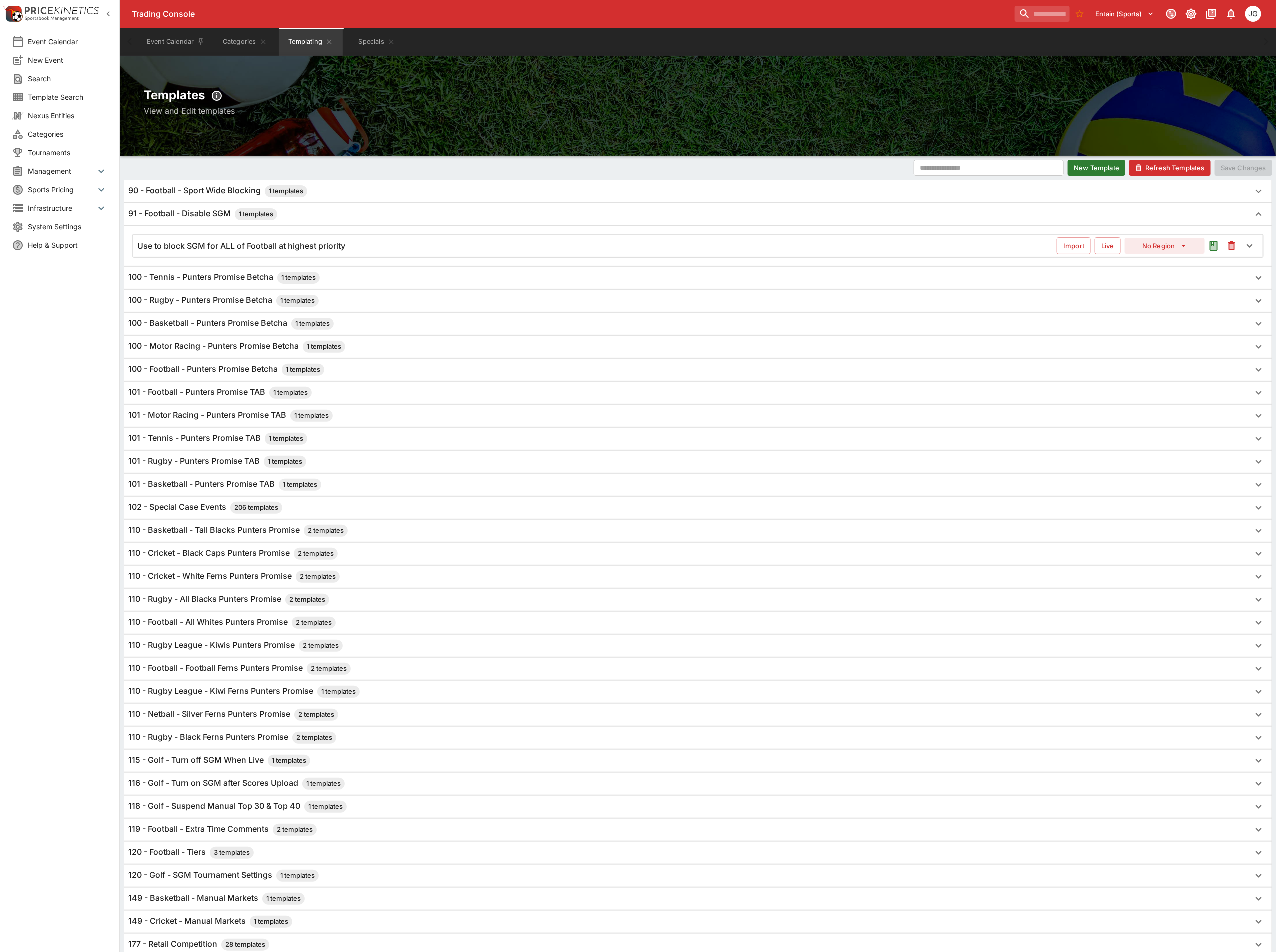
click at [266, 252] on div "Use to block SGM for ALL of Football at highest priority Import Live No Region" at bounding box center [698, 245] width 1129 height 22
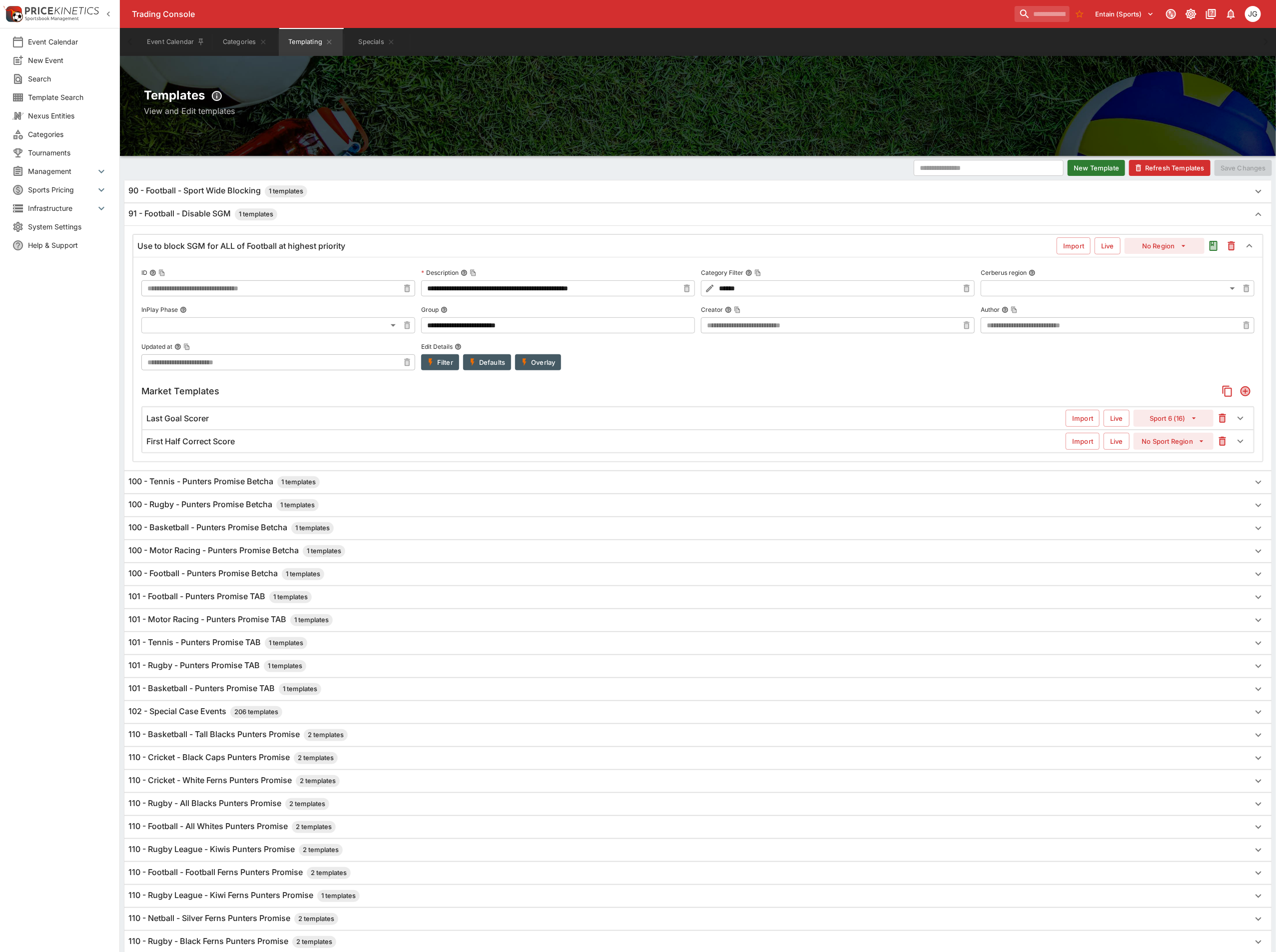
click at [323, 444] on div "First Half Correct Score" at bounding box center [607, 441] width 920 height 11
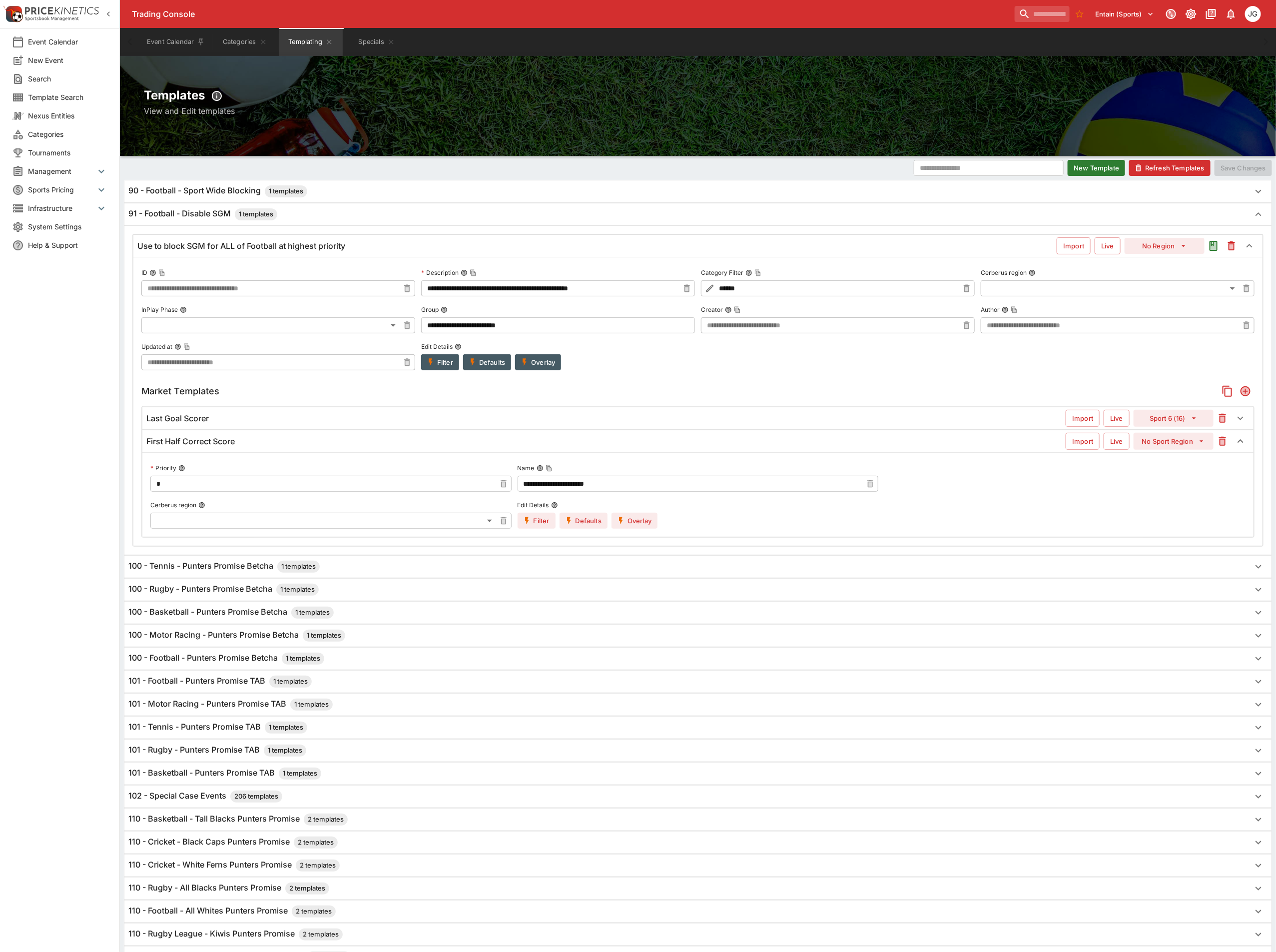
click at [320, 446] on div "First Half Correct Score" at bounding box center [607, 441] width 920 height 11
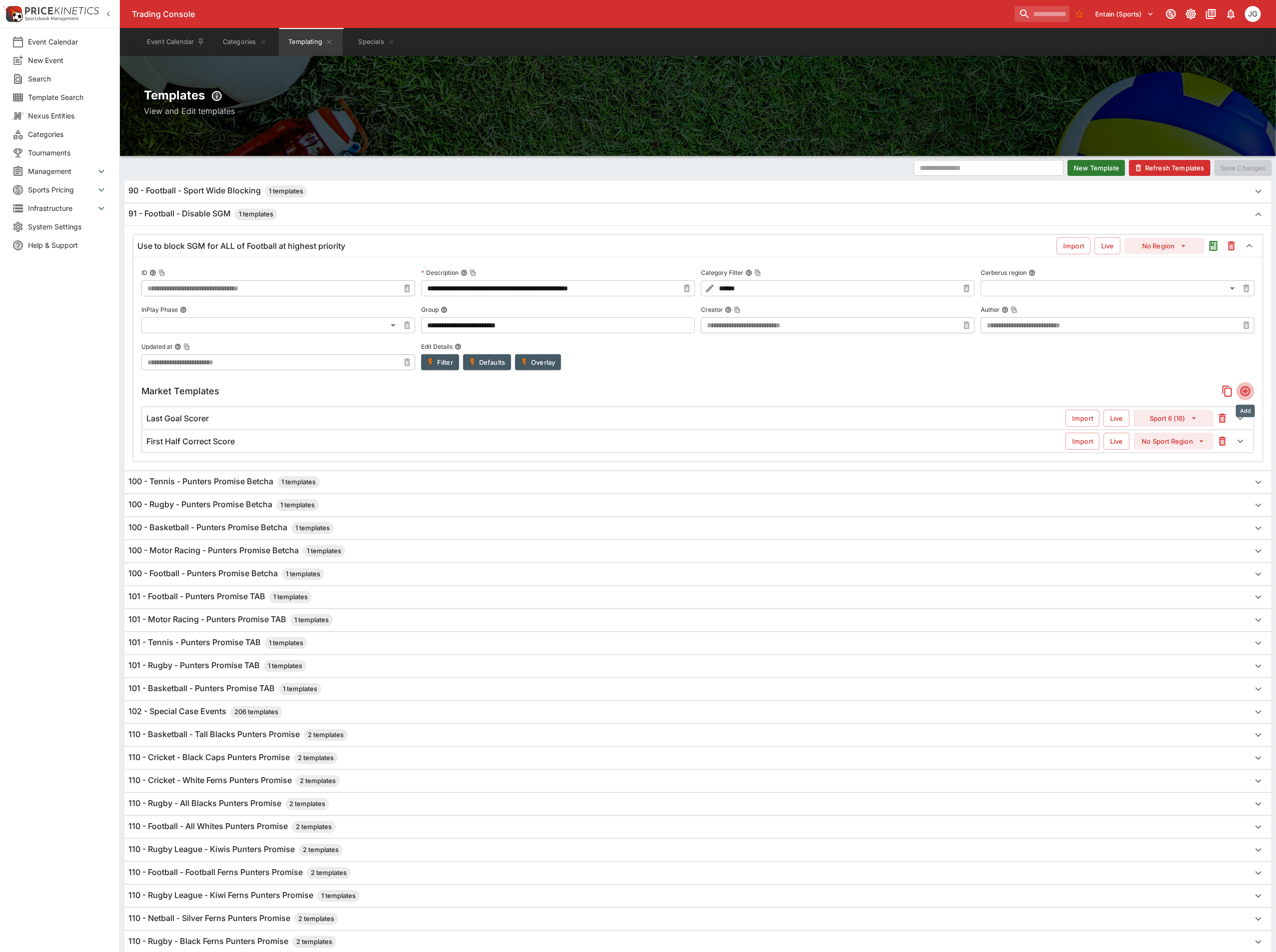
click at [1248, 389] on icon "Add" at bounding box center [1246, 391] width 12 height 12
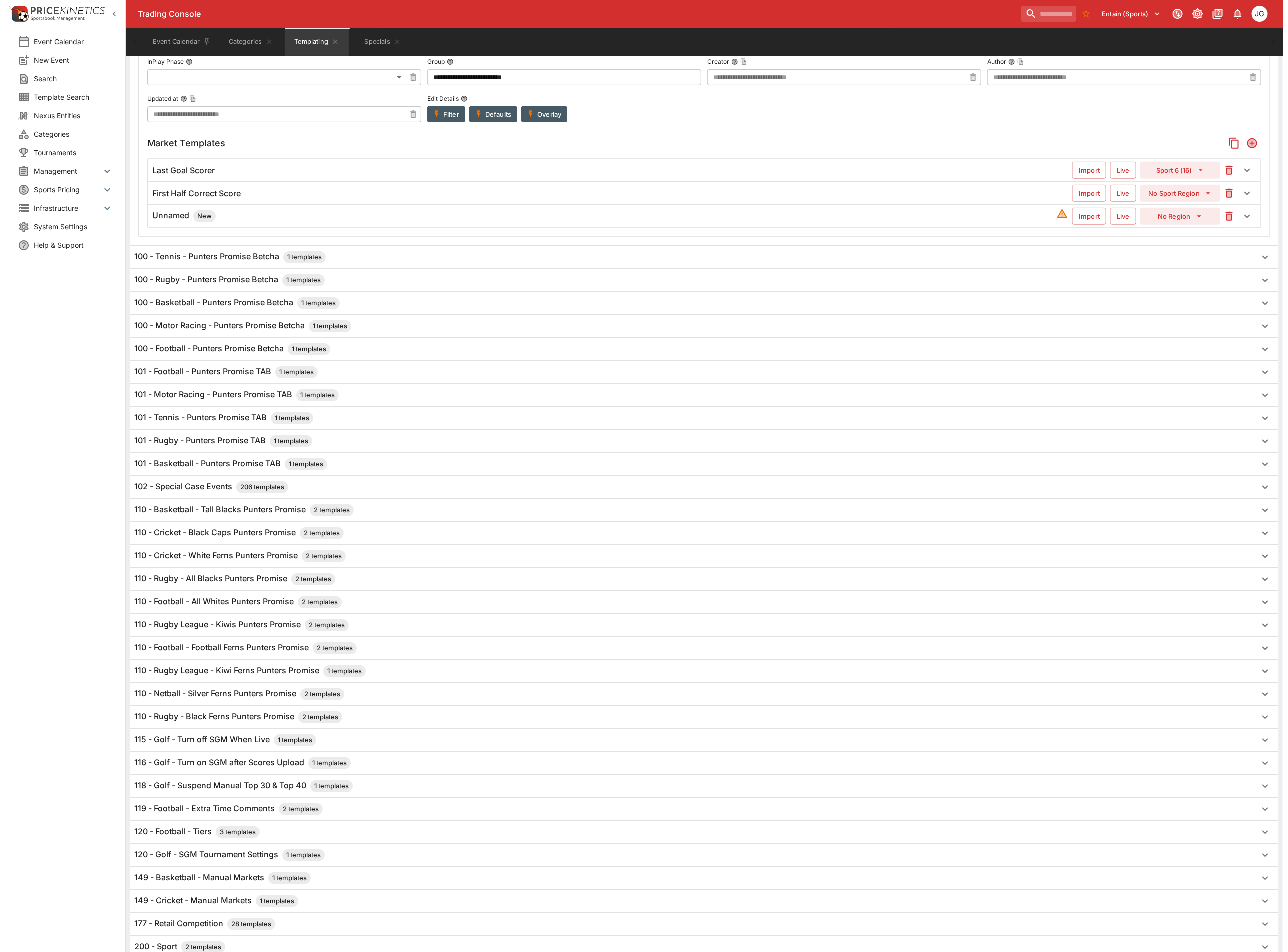
scroll to position [36, 0]
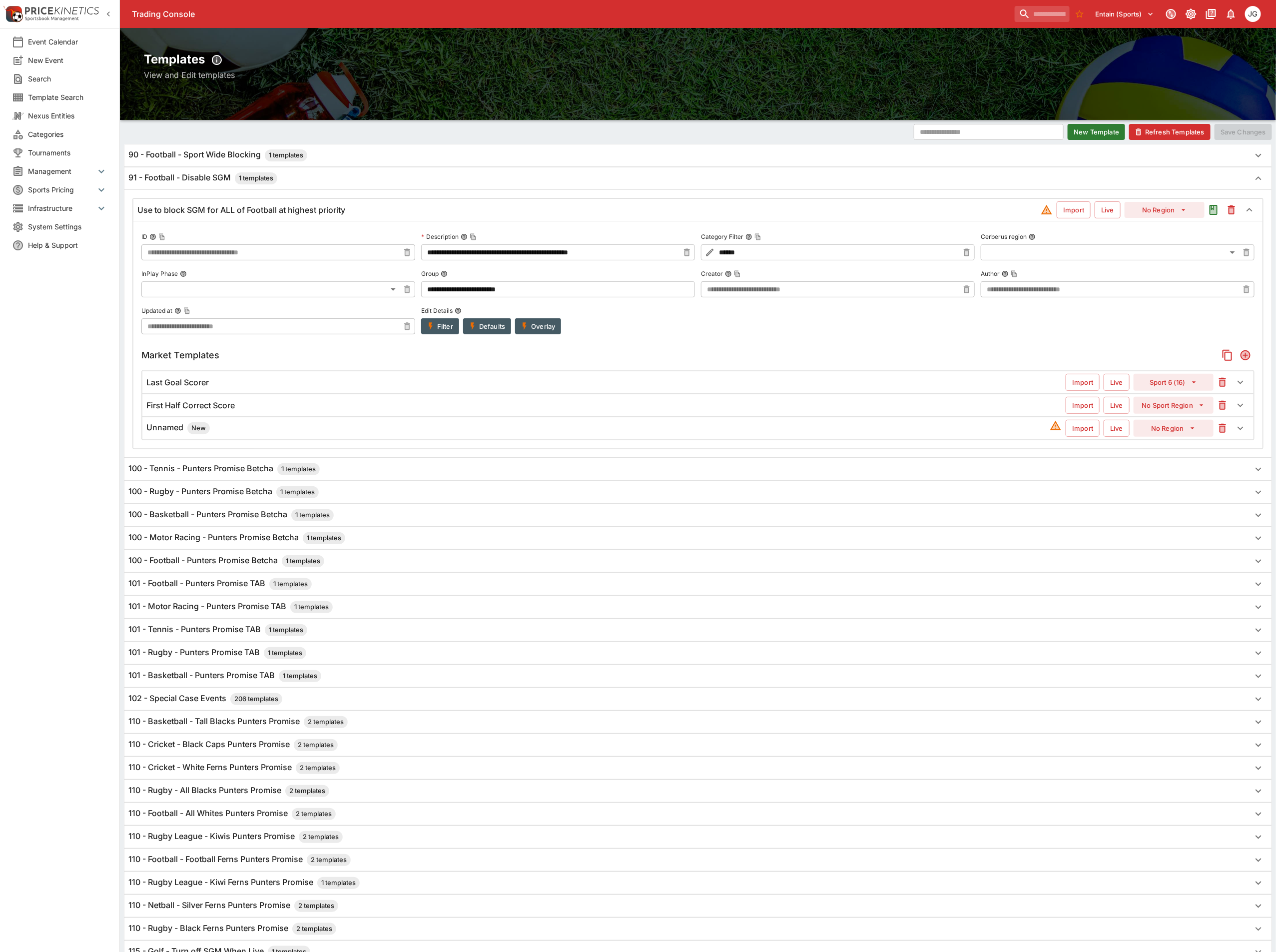
click at [222, 427] on div "Unnamed New" at bounding box center [599, 428] width 904 height 12
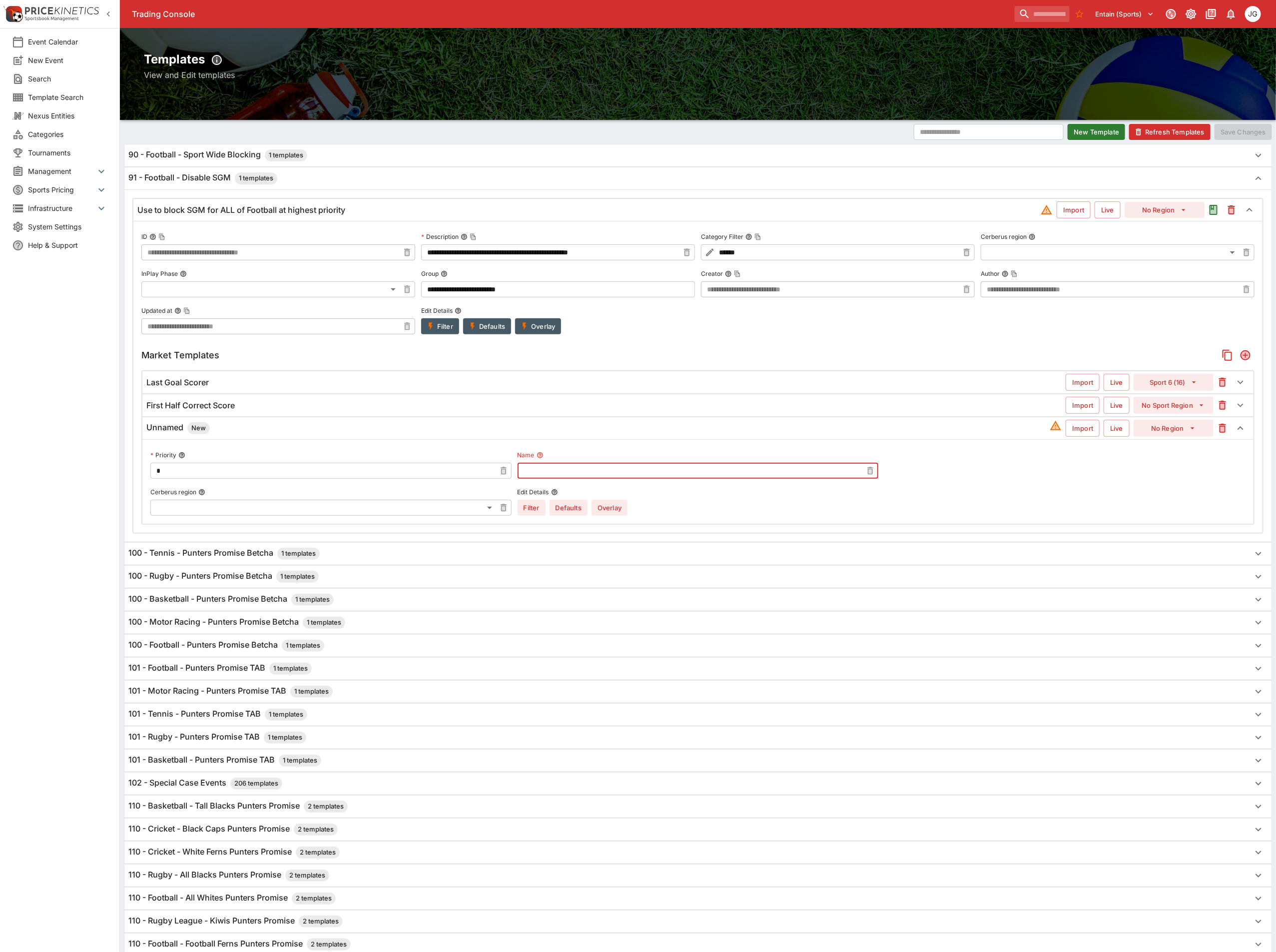
click at [705, 477] on input "text" at bounding box center [690, 470] width 346 height 16
type input "**********"
click at [1163, 389] on button "Sport 6 (16)" at bounding box center [1174, 382] width 80 height 17
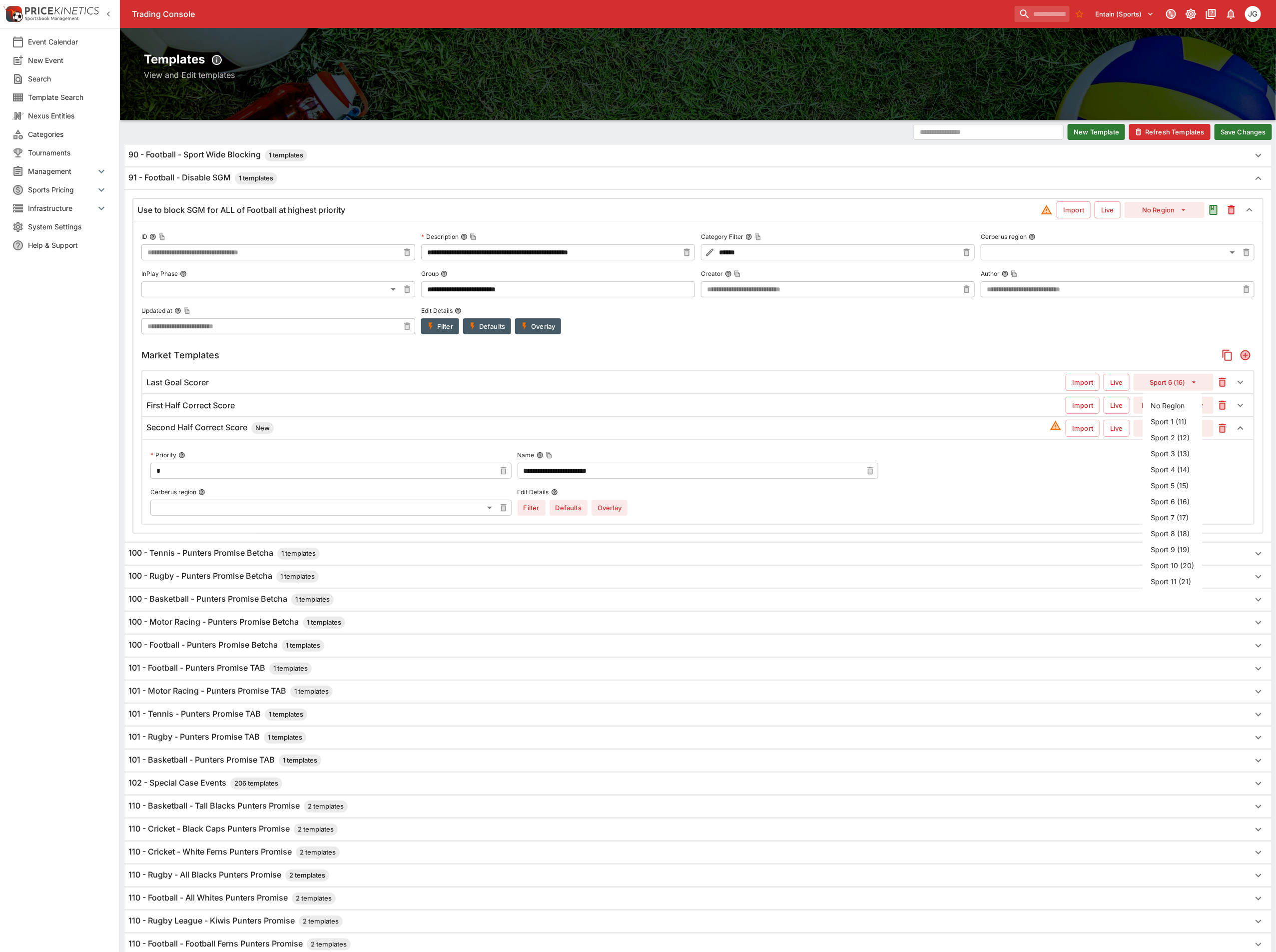
click at [1170, 400] on li "No Region" at bounding box center [1173, 405] width 60 height 16
click at [1168, 410] on button "No Sport Region" at bounding box center [1174, 404] width 80 height 17
click at [1060, 498] on div "**********" at bounding box center [698, 481] width 1096 height 68
click at [1184, 407] on button "No Sport Region" at bounding box center [1174, 404] width 80 height 17
click at [1174, 430] on li "No Region" at bounding box center [1173, 429] width 60 height 16
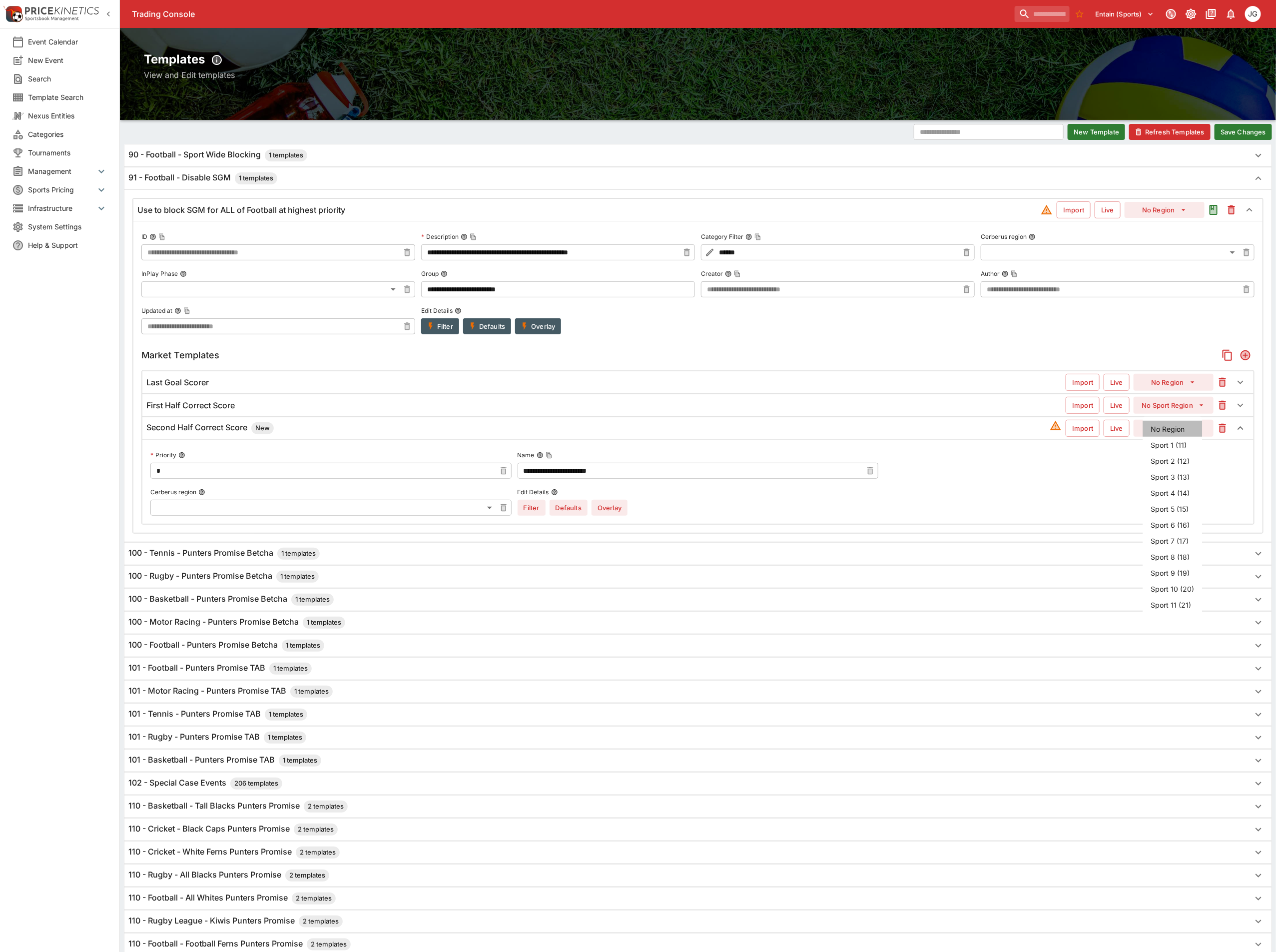
click at [1171, 427] on li "No Region" at bounding box center [1173, 429] width 60 height 16
click at [1054, 507] on div "**********" at bounding box center [698, 481] width 1096 height 68
click at [605, 508] on button "Overlay" at bounding box center [609, 507] width 36 height 16
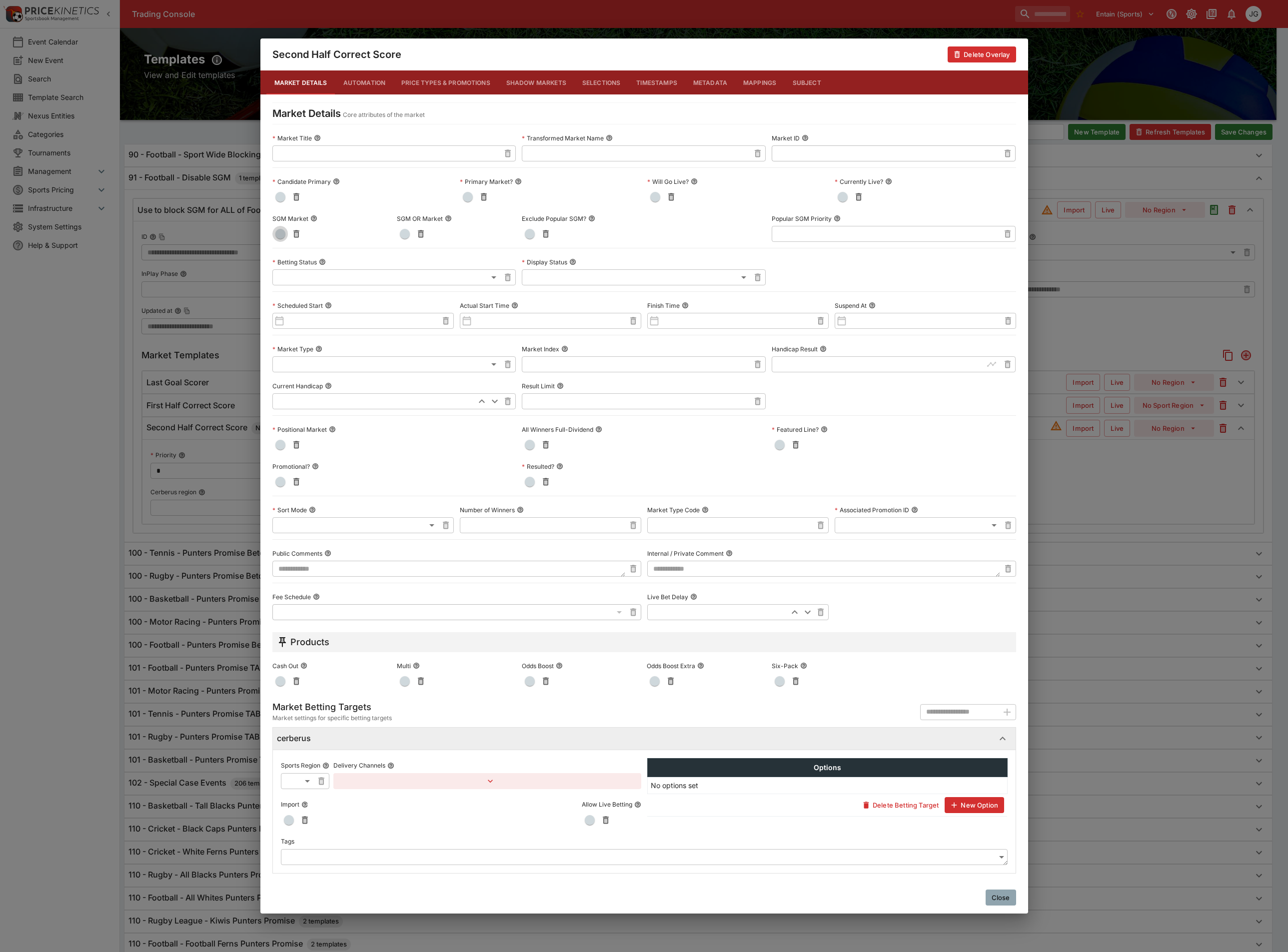
click at [283, 235] on span "button" at bounding box center [280, 233] width 10 height 10
click at [1098, 498] on div "Second Half Correct Score Delete Overlay Market Details Automation Price Types …" at bounding box center [644, 476] width 1288 height 952
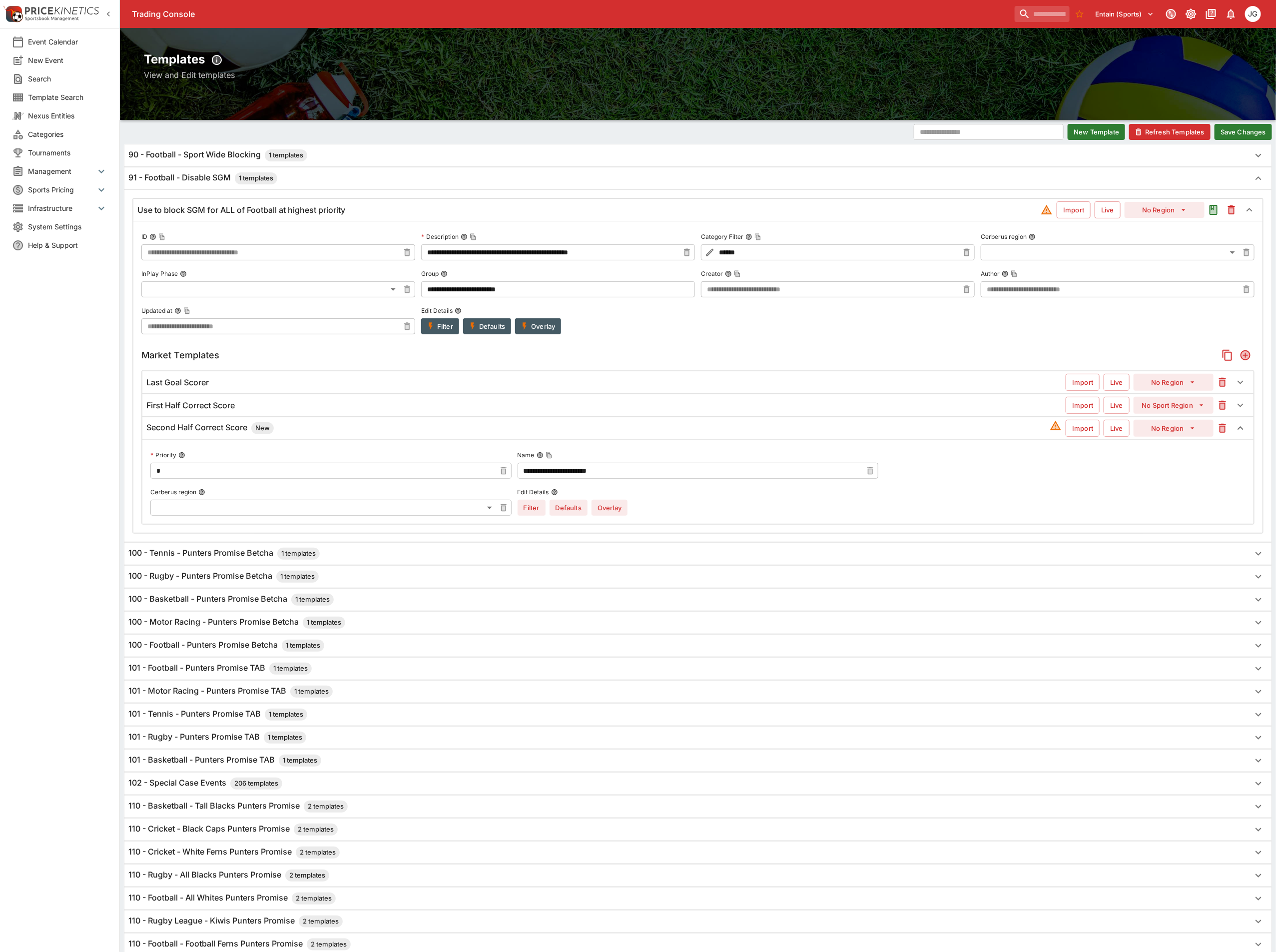
click at [610, 510] on button "Overlay" at bounding box center [609, 507] width 36 height 16
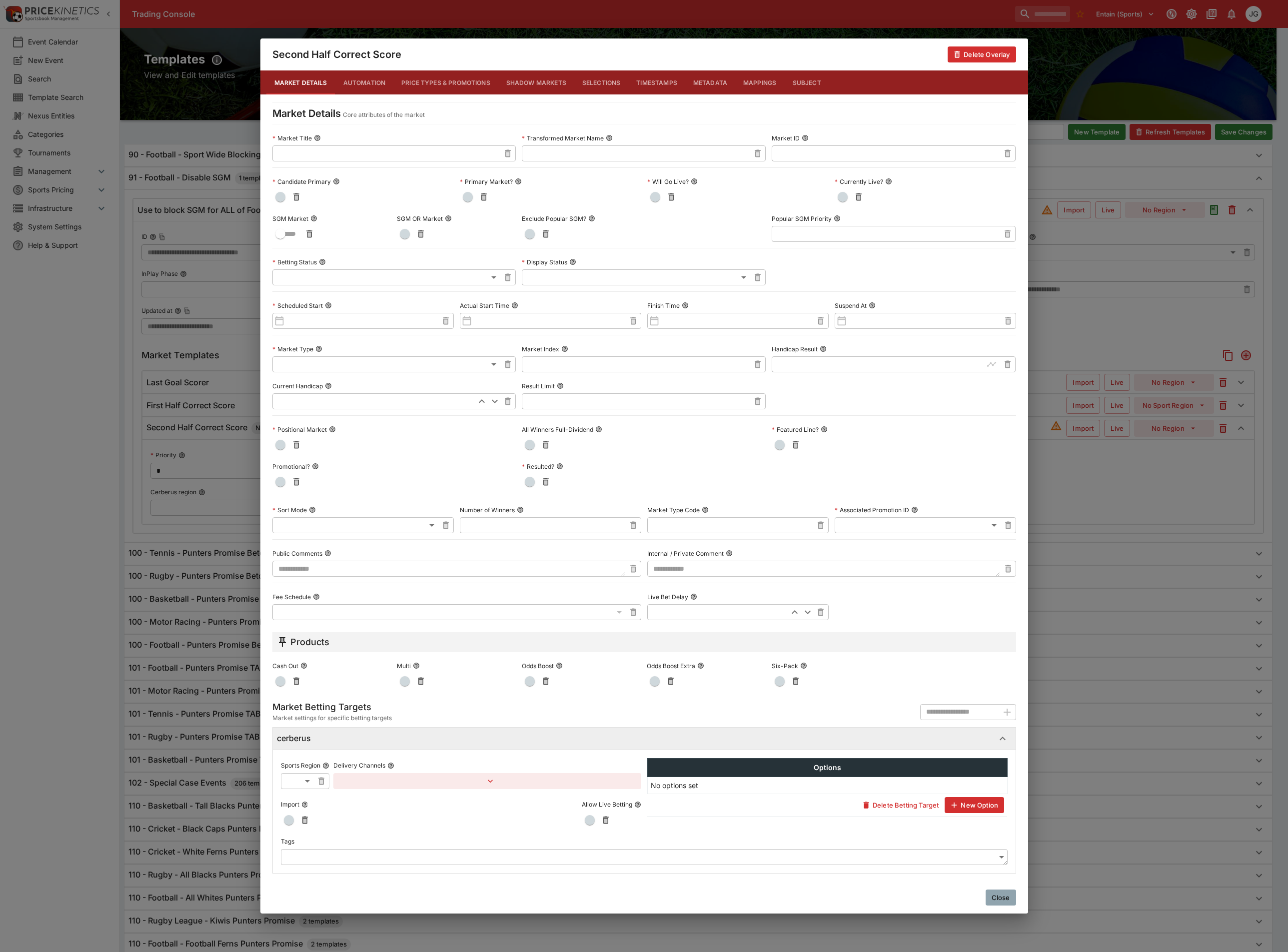
click at [1102, 496] on div "Second Half Correct Score Delete Overlay Market Details Automation Price Types …" at bounding box center [644, 476] width 1288 height 952
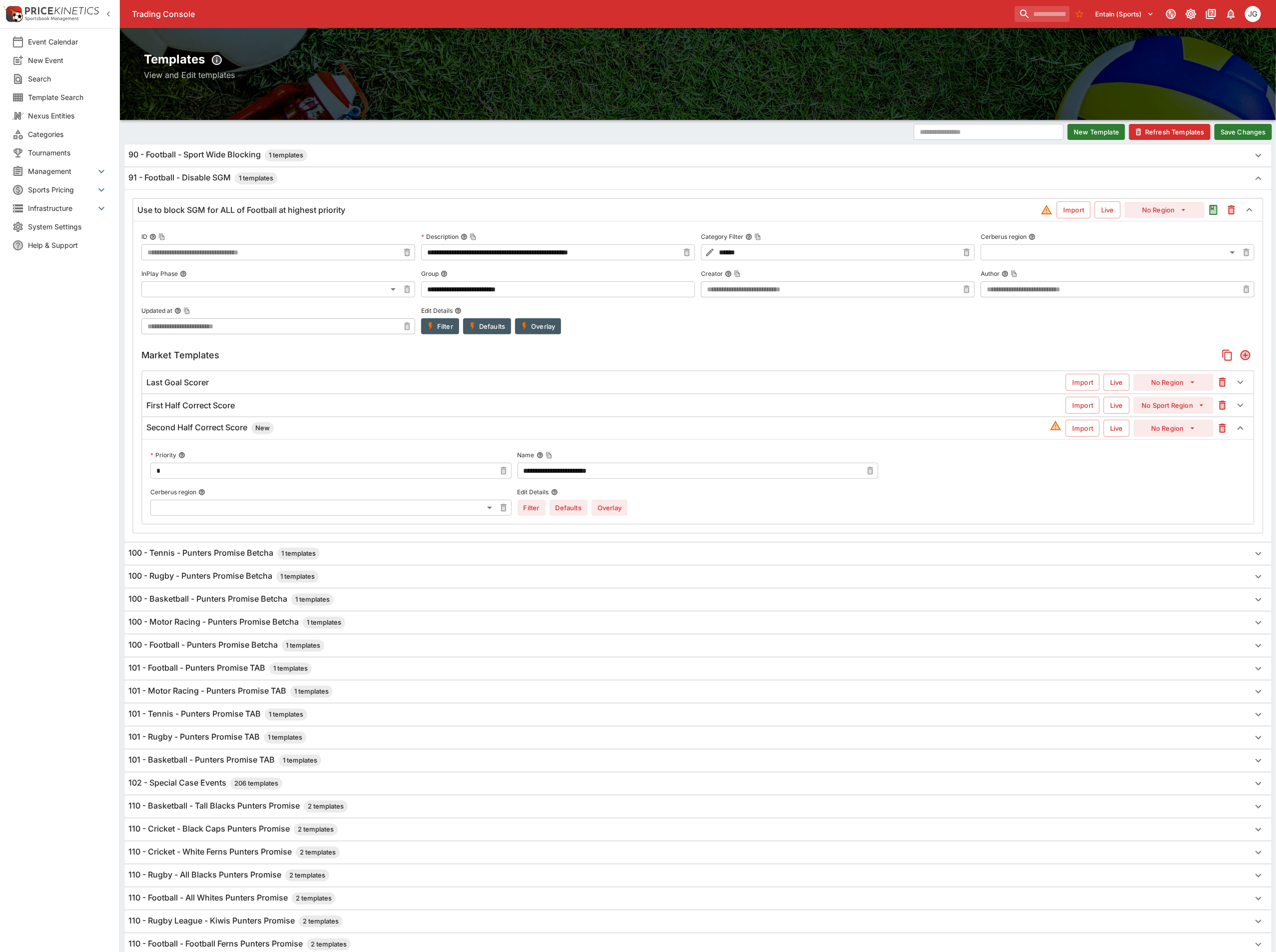
click at [1237, 130] on button "Save Changes" at bounding box center [1243, 132] width 57 height 16
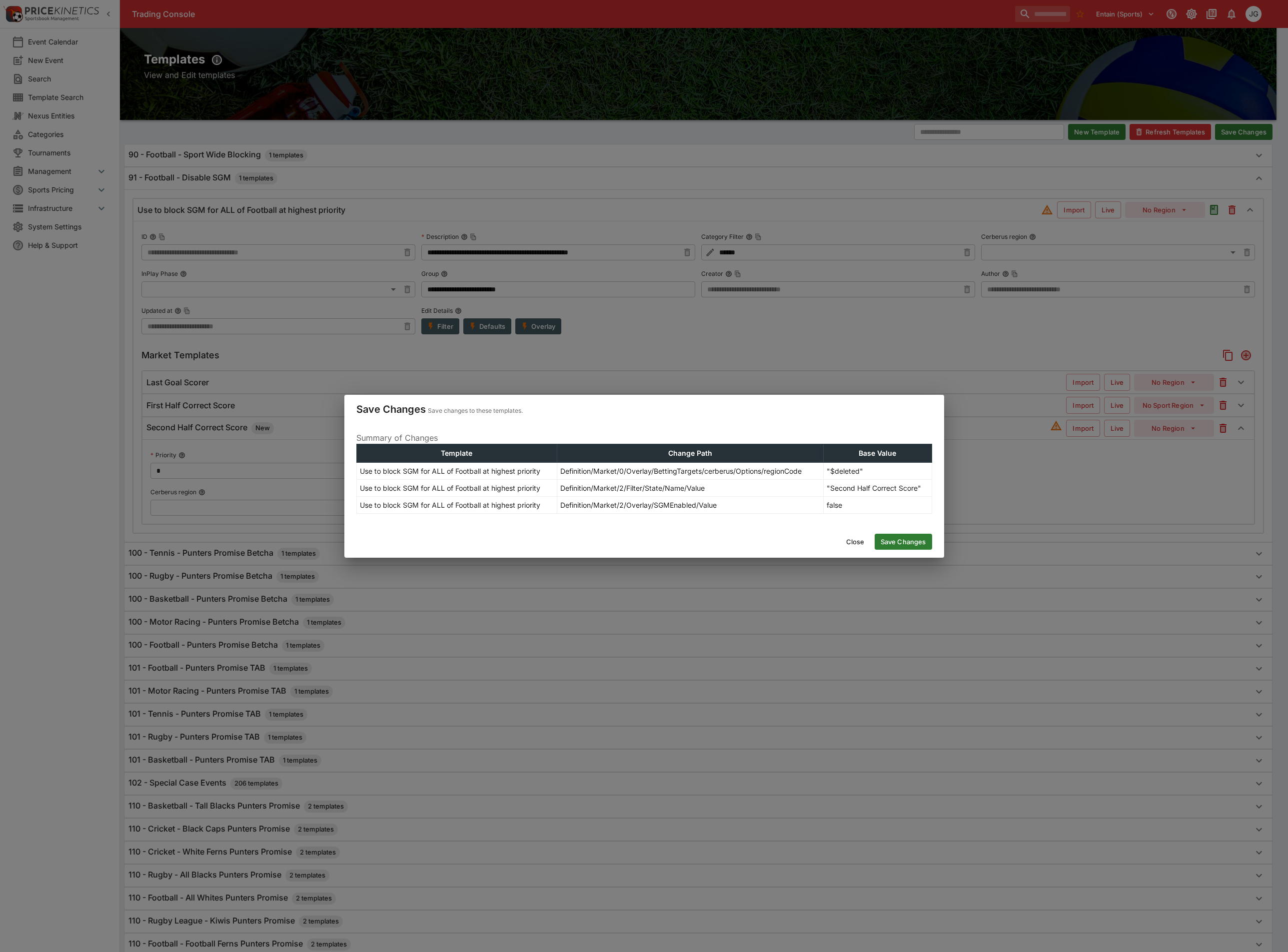
click at [886, 541] on button "Save Changes" at bounding box center [903, 541] width 57 height 16
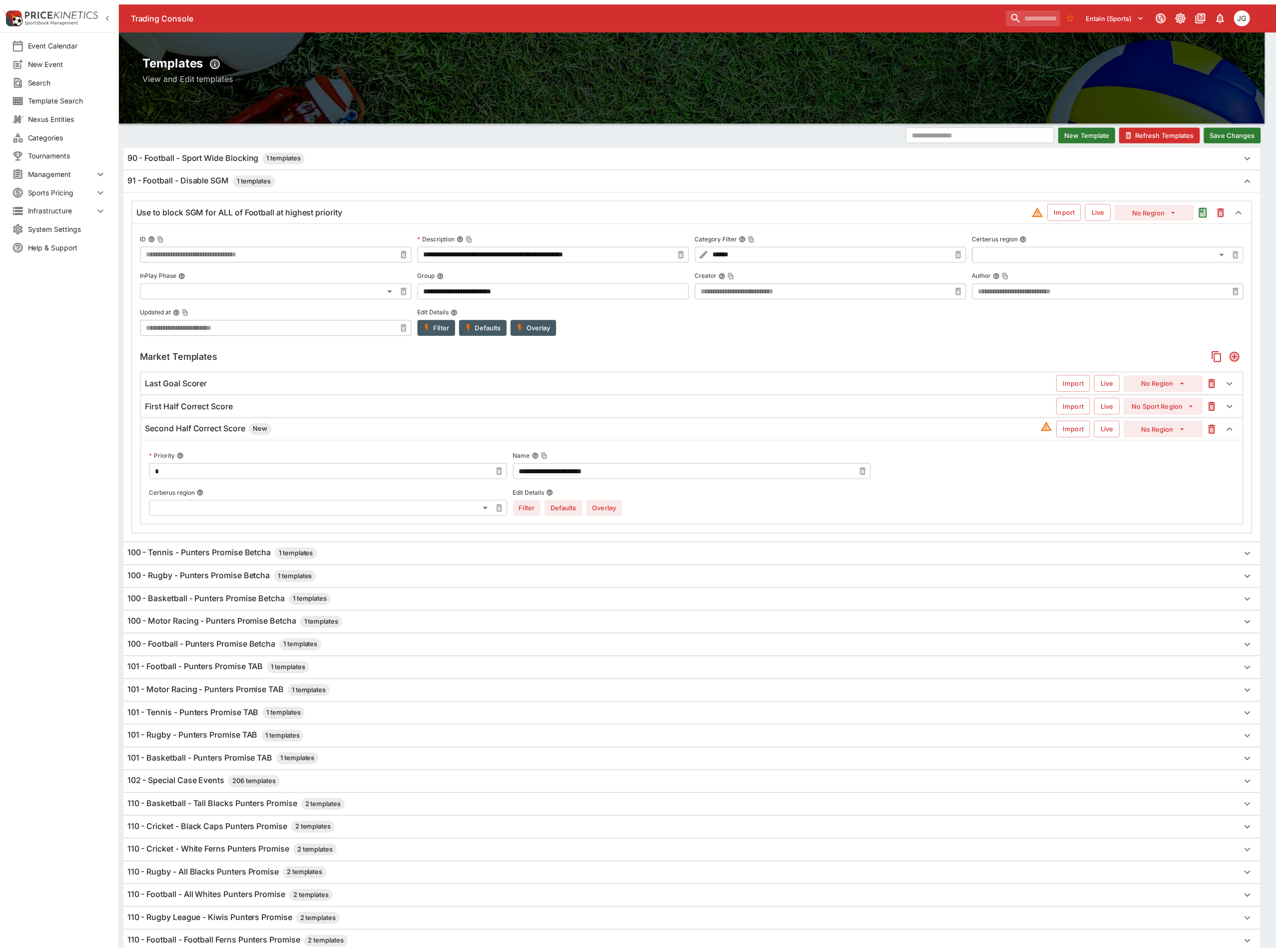
scroll to position [0, 0]
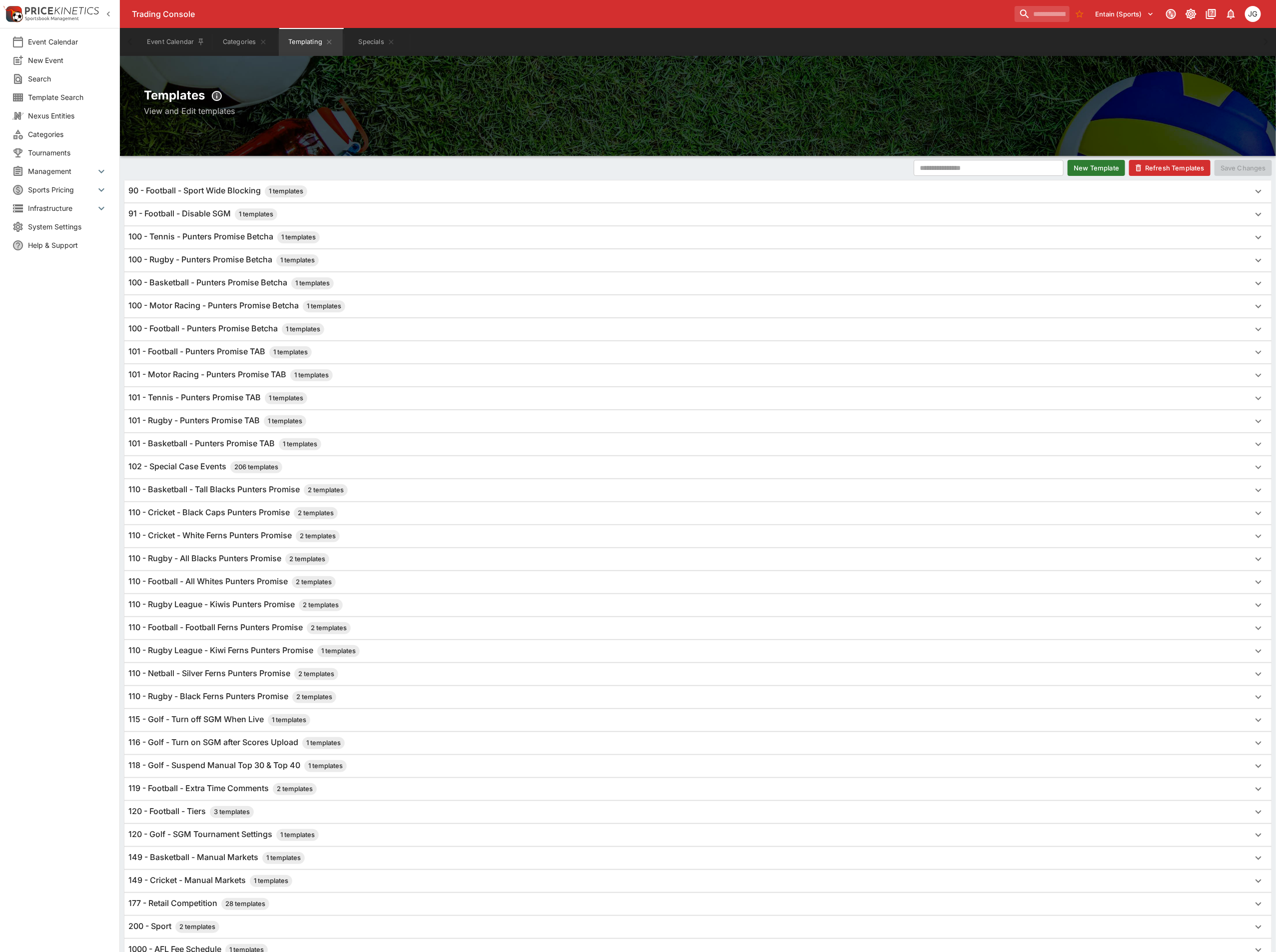
click at [346, 210] on div "91 - Football - Disable SGM 1 templates" at bounding box center [689, 214] width 1121 height 12
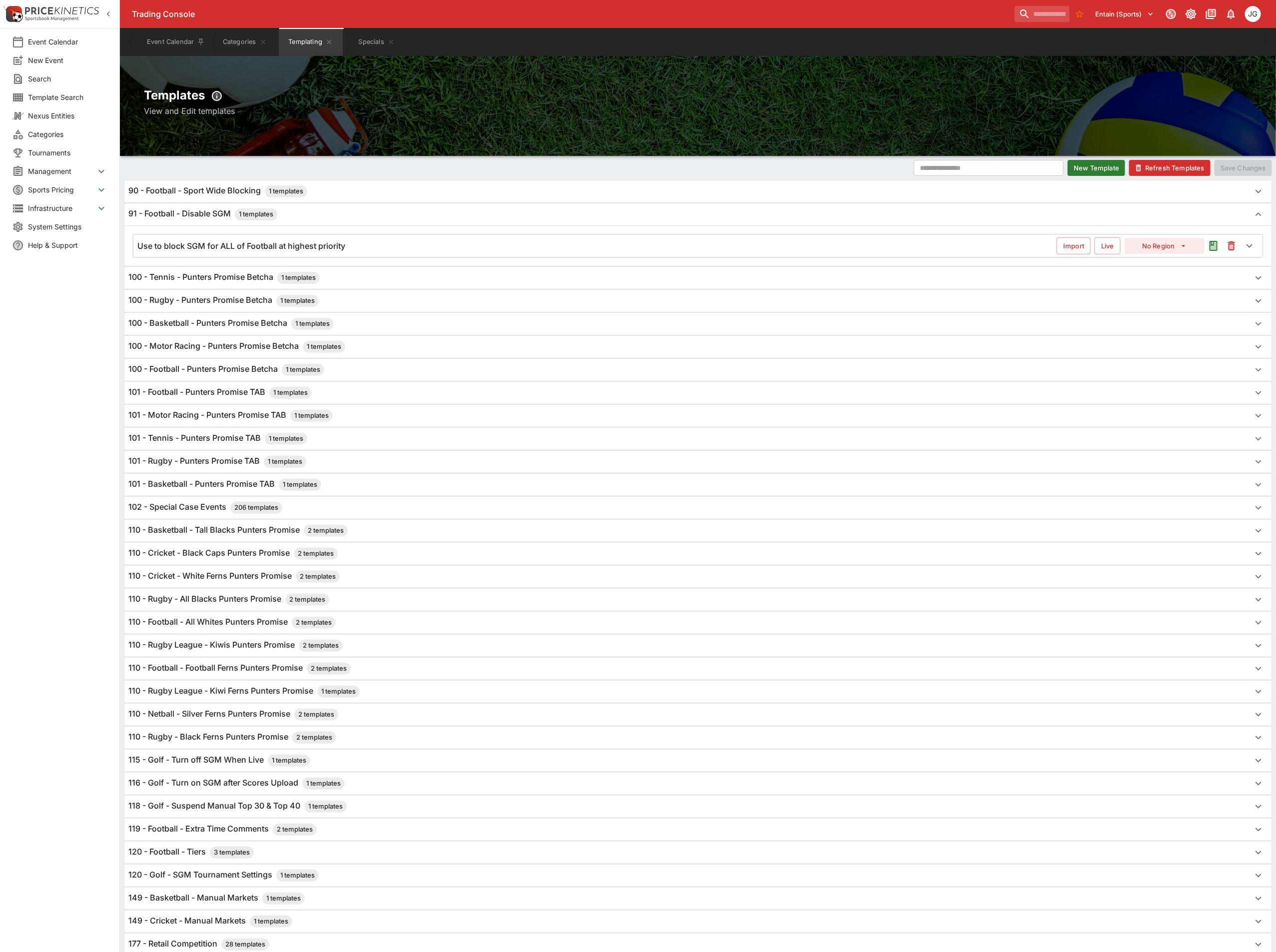
click at [440, 244] on div "Use to block SGM for ALL of Football at highest priority" at bounding box center [597, 246] width 920 height 11
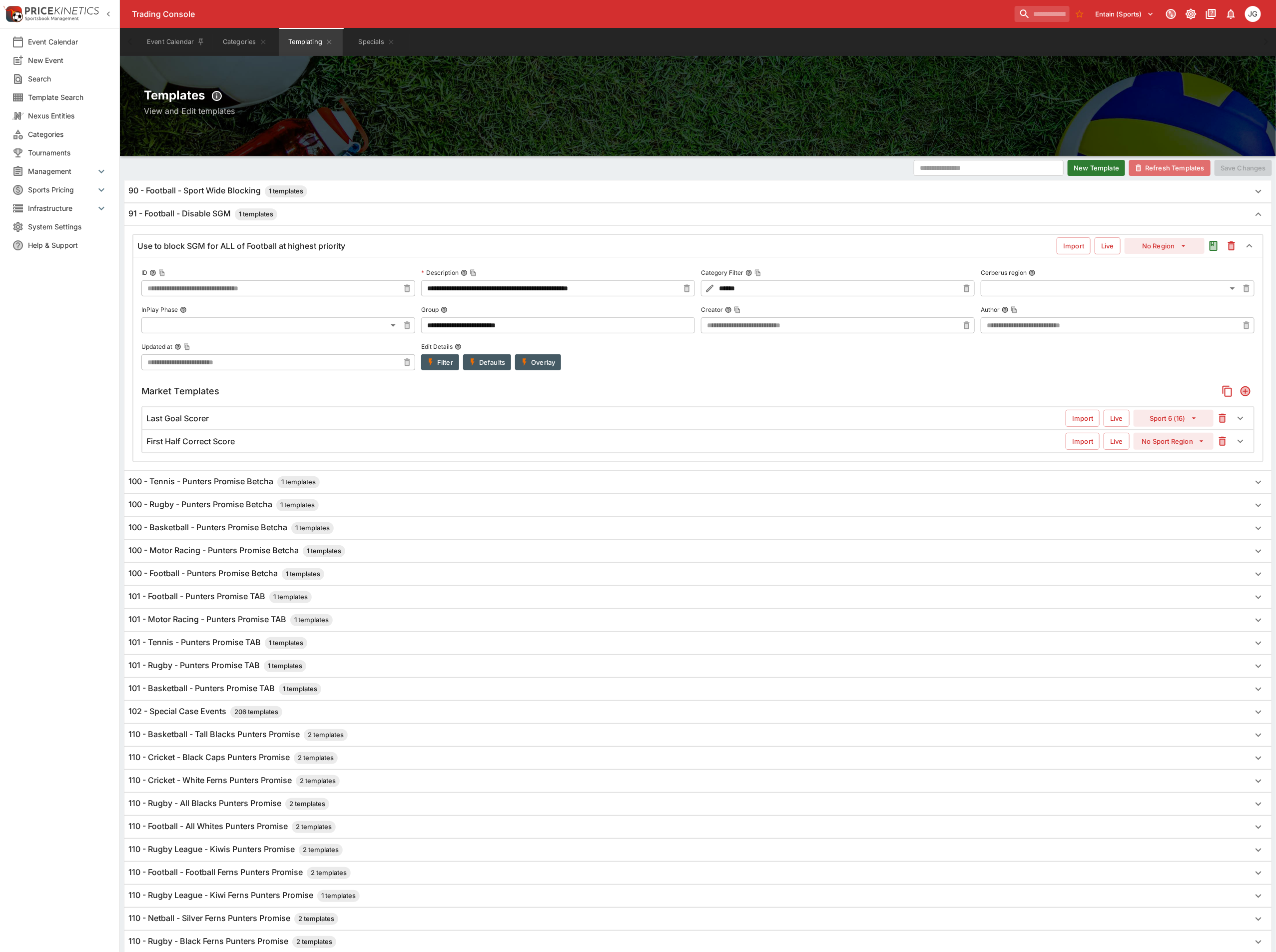
click at [1165, 170] on button "Refresh Templates" at bounding box center [1170, 168] width 82 height 16
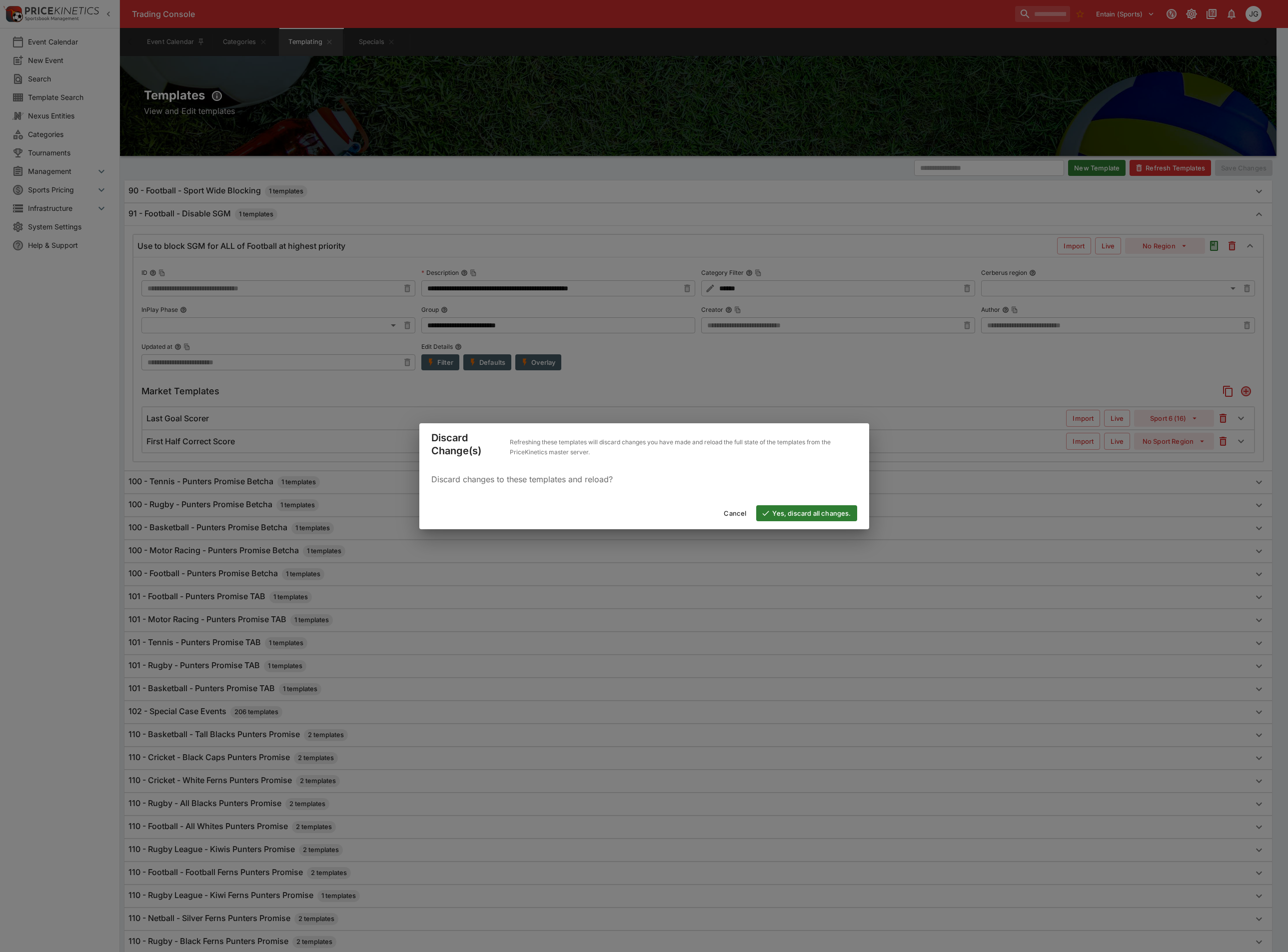
click at [821, 510] on button "Yes, discard all changes." at bounding box center [806, 513] width 100 height 16
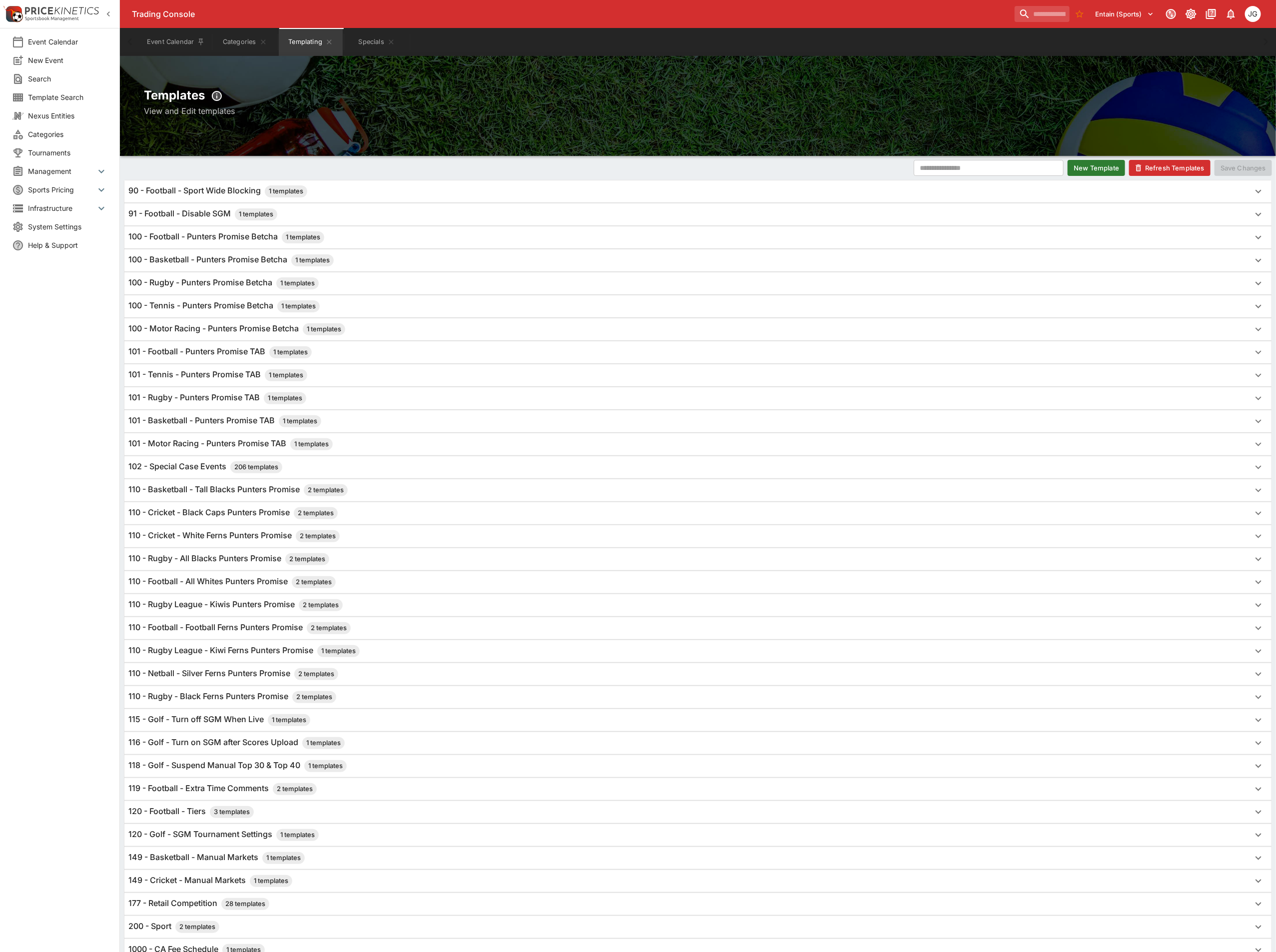
click at [397, 211] on div "91 - Football - Disable SGM 1 templates" at bounding box center [689, 214] width 1121 height 12
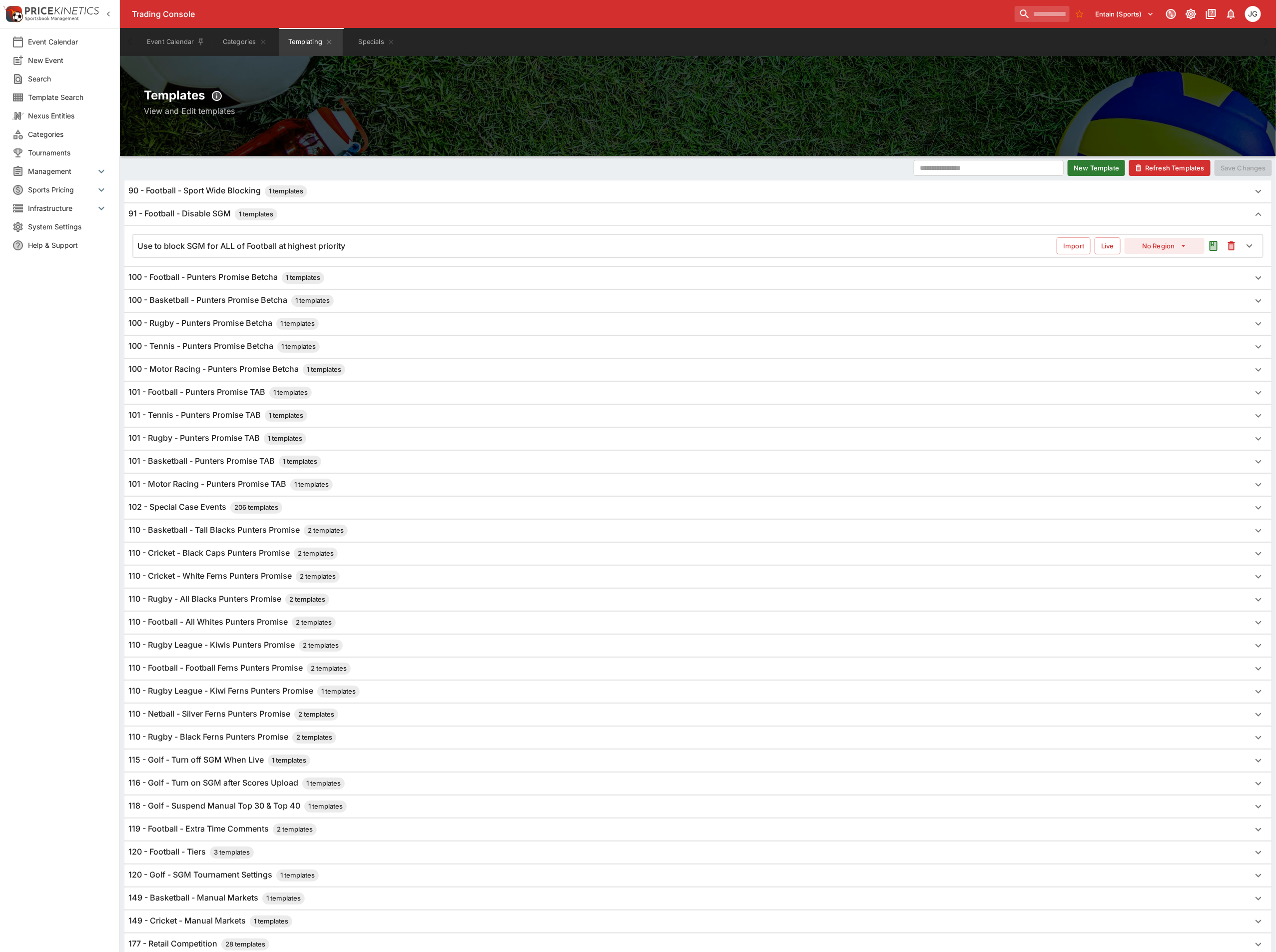
click at [396, 236] on div "Use to block SGM for ALL of Football at highest priority Import Live No Region" at bounding box center [698, 246] width 1131 height 23
click at [397, 246] on div "Use to block SGM for ALL of Football at highest priority" at bounding box center [597, 246] width 920 height 11
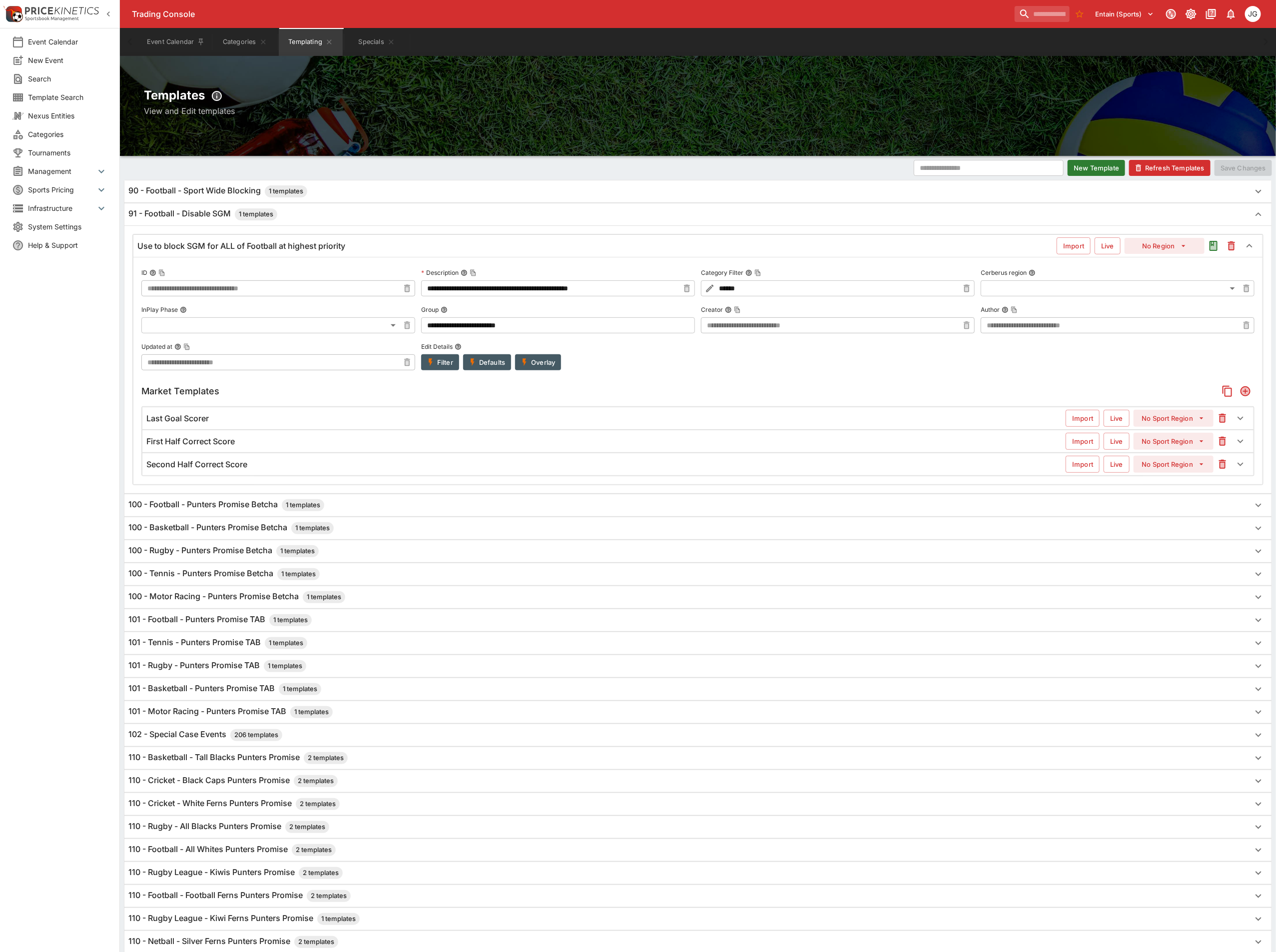
click at [555, 465] on div "Second Half Correct Score" at bounding box center [607, 464] width 920 height 11
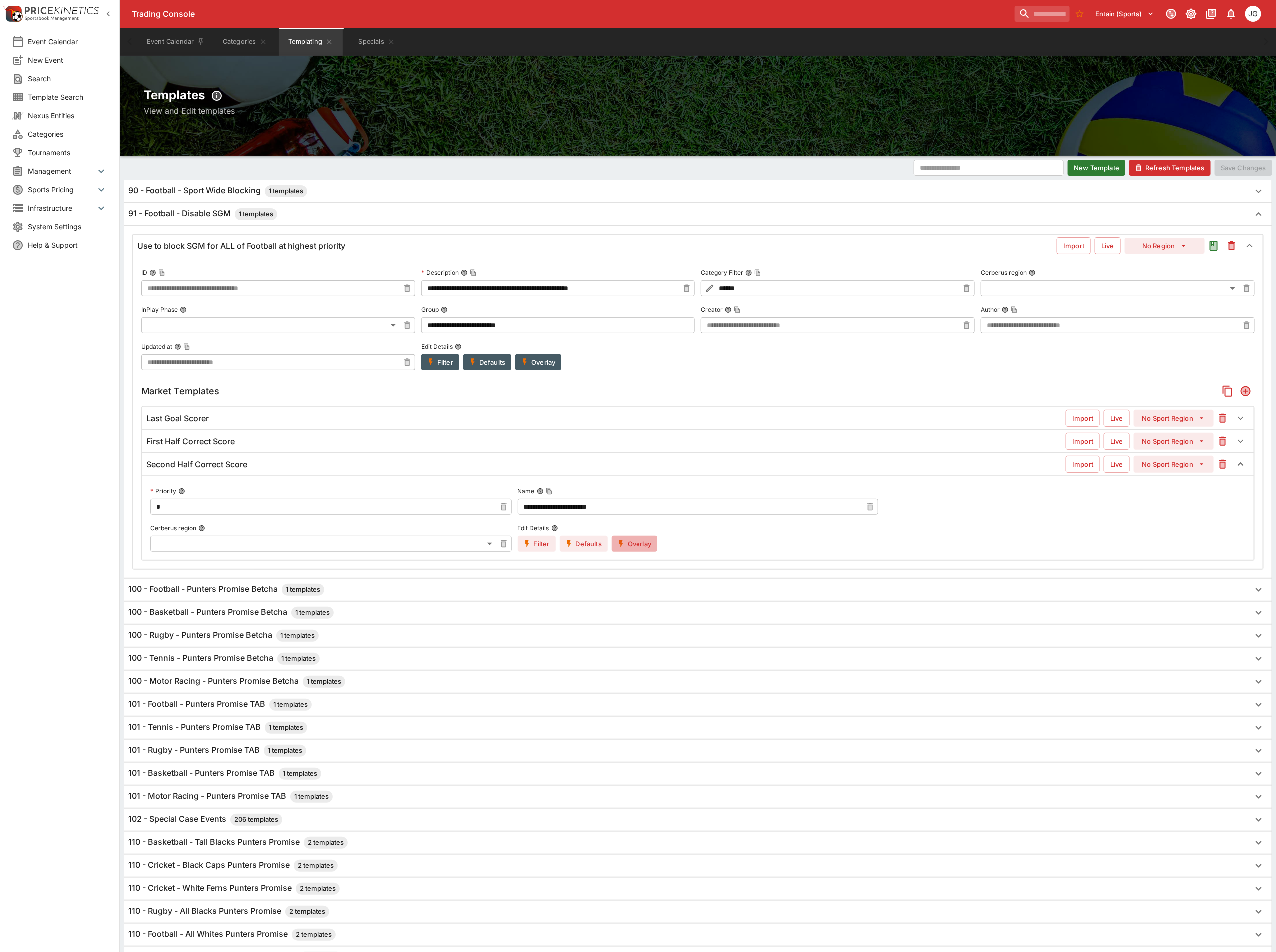
click at [648, 540] on button "Overlay" at bounding box center [635, 543] width 46 height 16
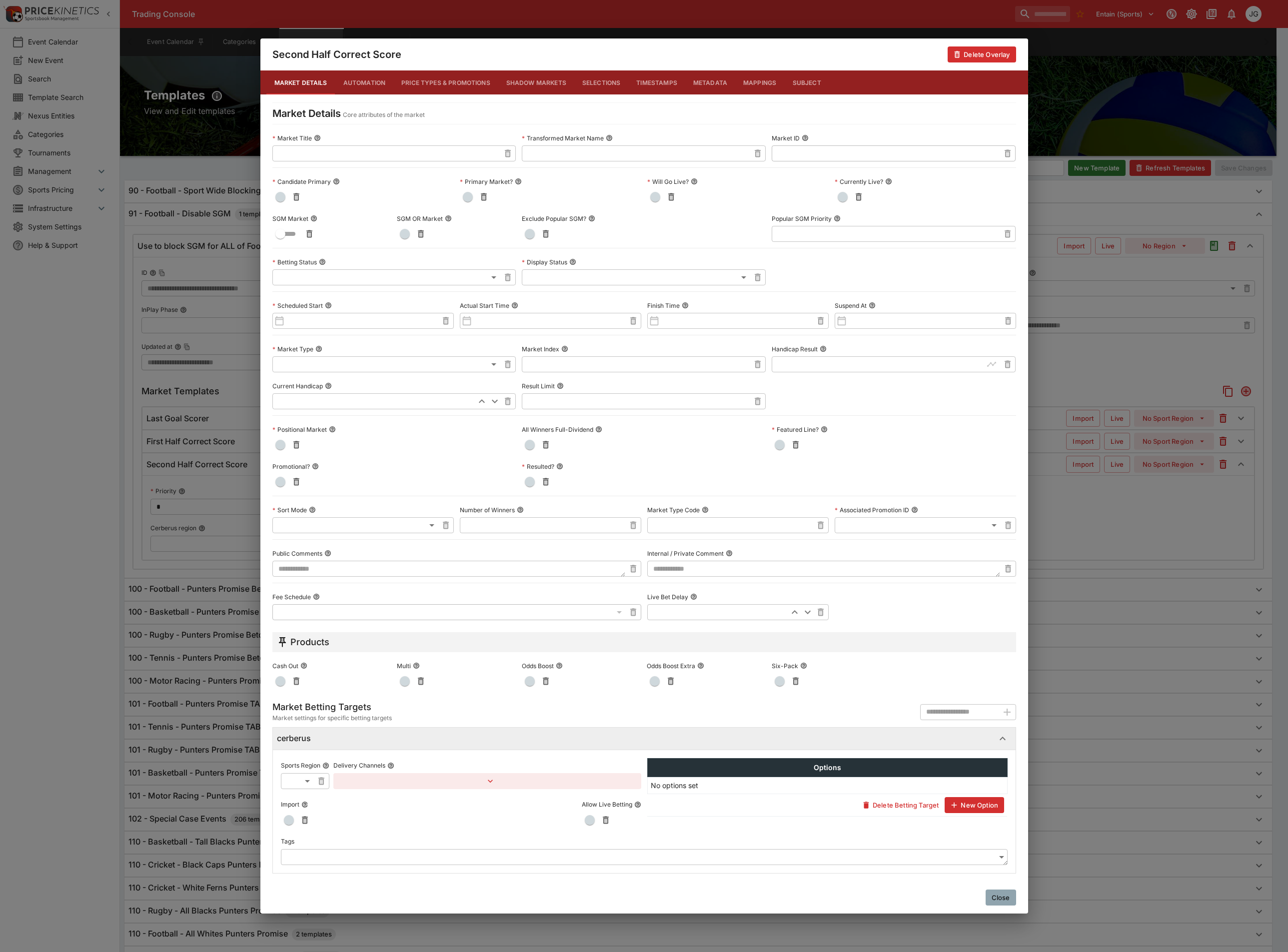
click at [1128, 544] on div "Second Half Correct Score Delete Overlay Market Details Automation Price Types …" at bounding box center [644, 476] width 1288 height 952
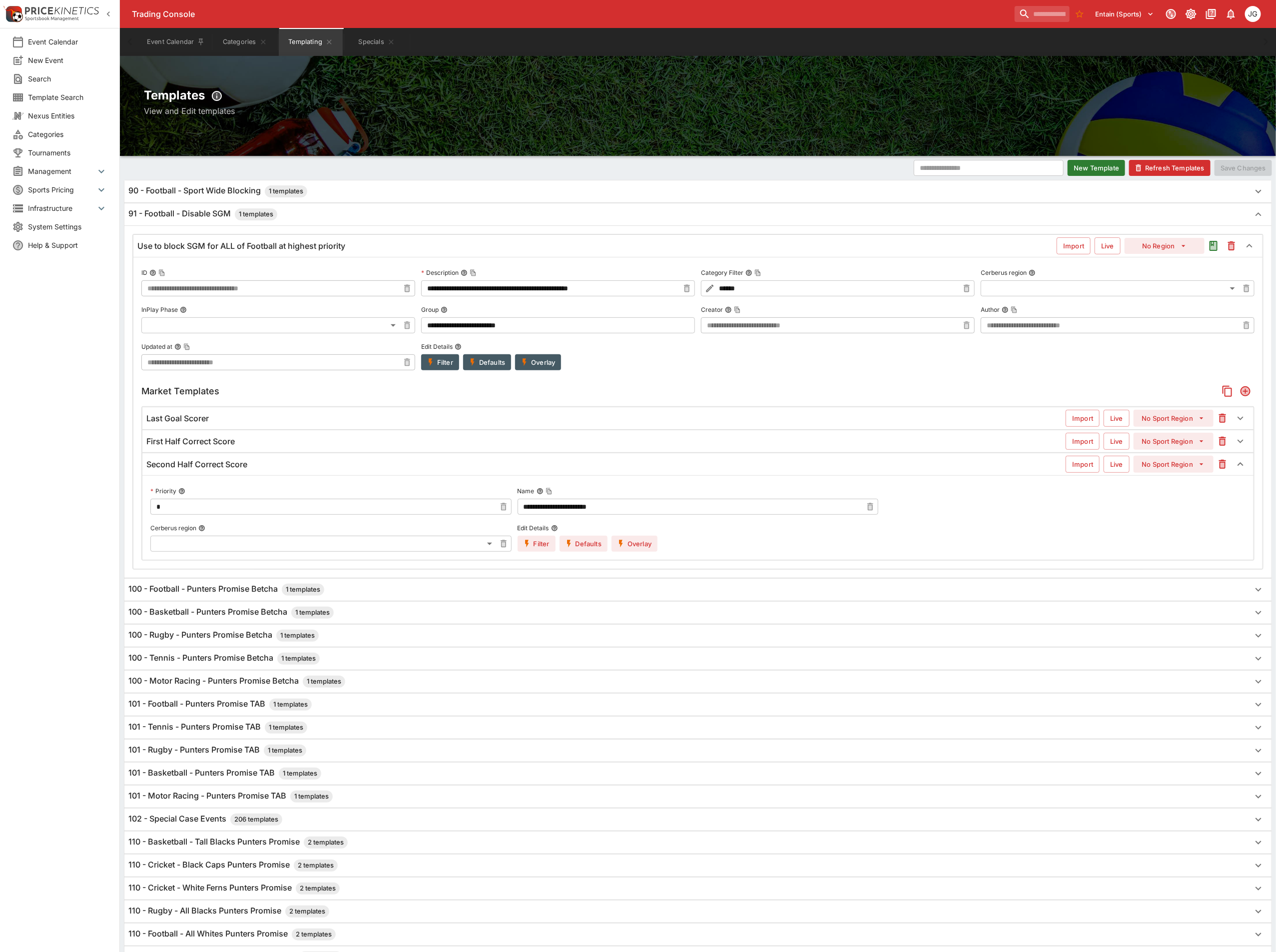
click at [589, 469] on div "Second Half Correct Score" at bounding box center [607, 464] width 920 height 11
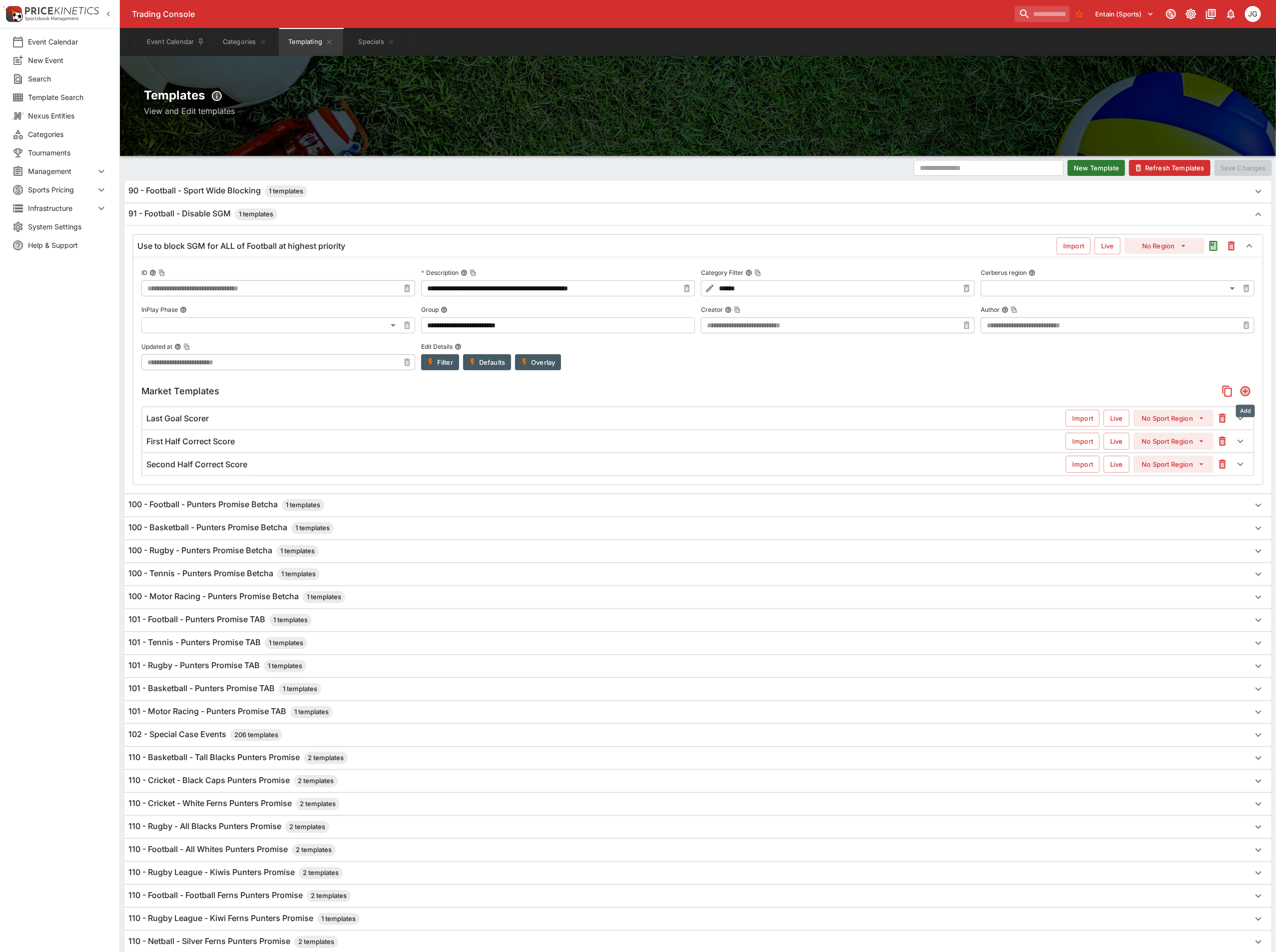
click at [1242, 389] on icon "Add" at bounding box center [1246, 391] width 12 height 12
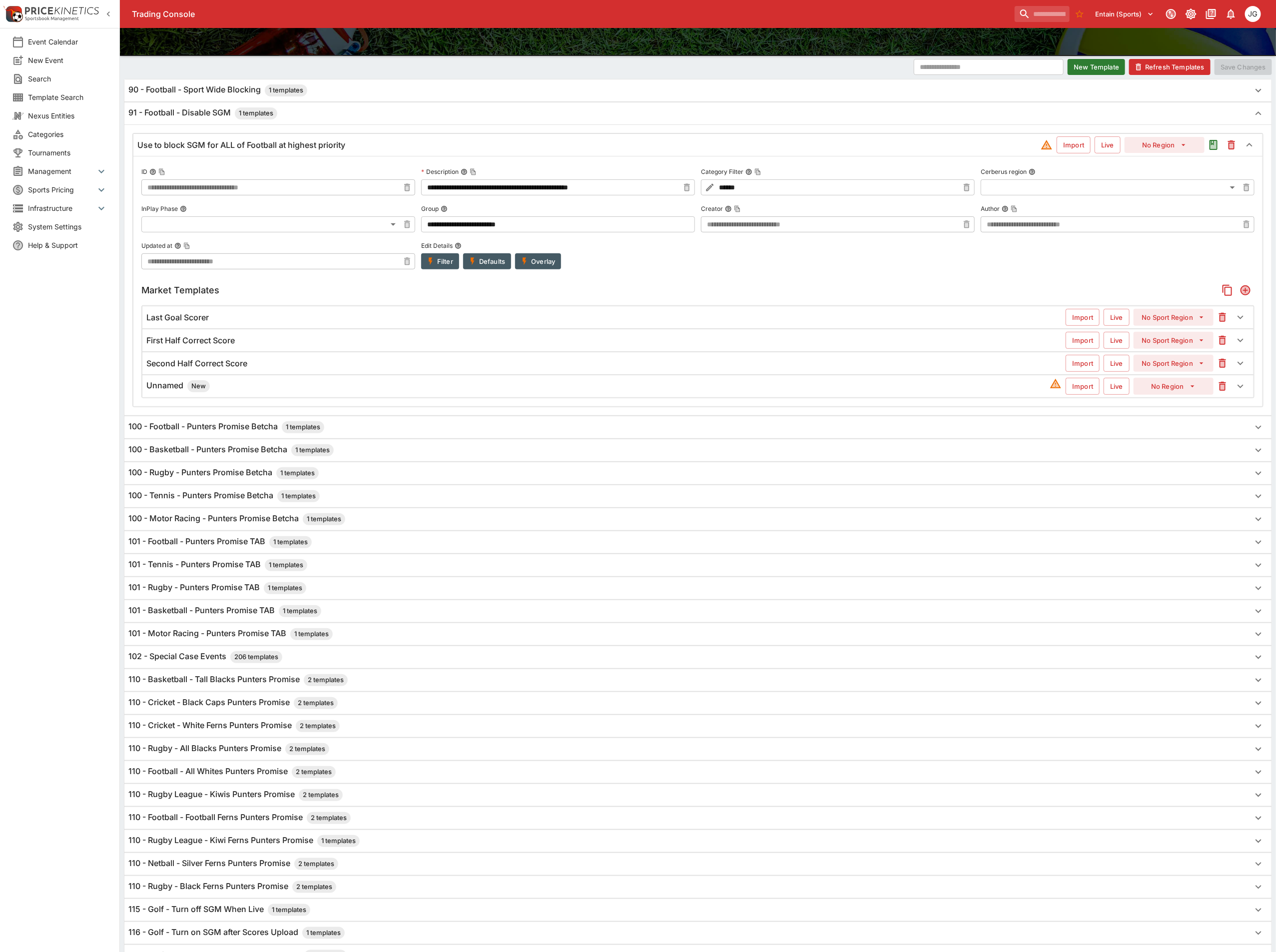
scroll to position [59, 0]
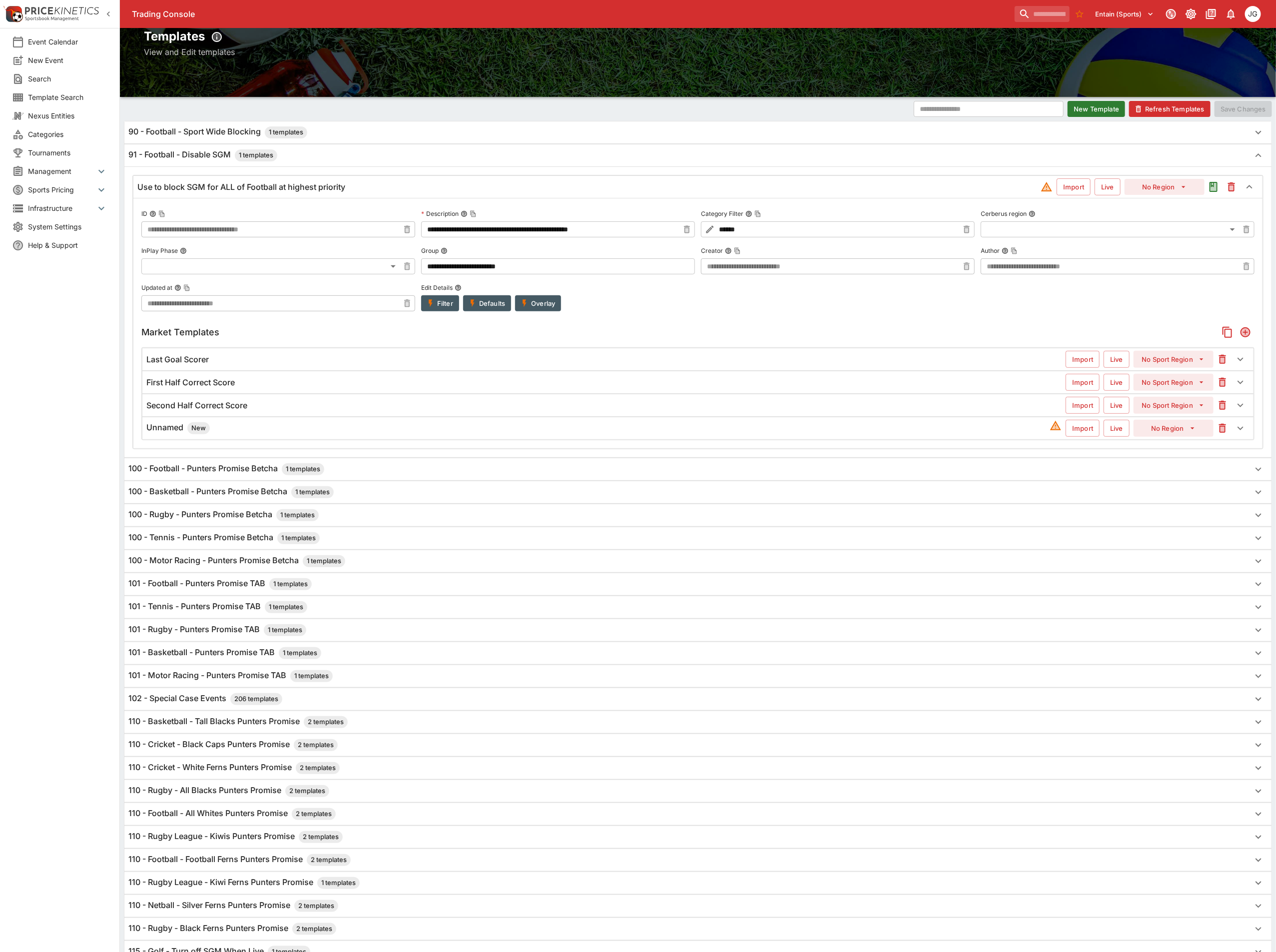
click at [263, 427] on div "Unnamed New" at bounding box center [599, 428] width 904 height 12
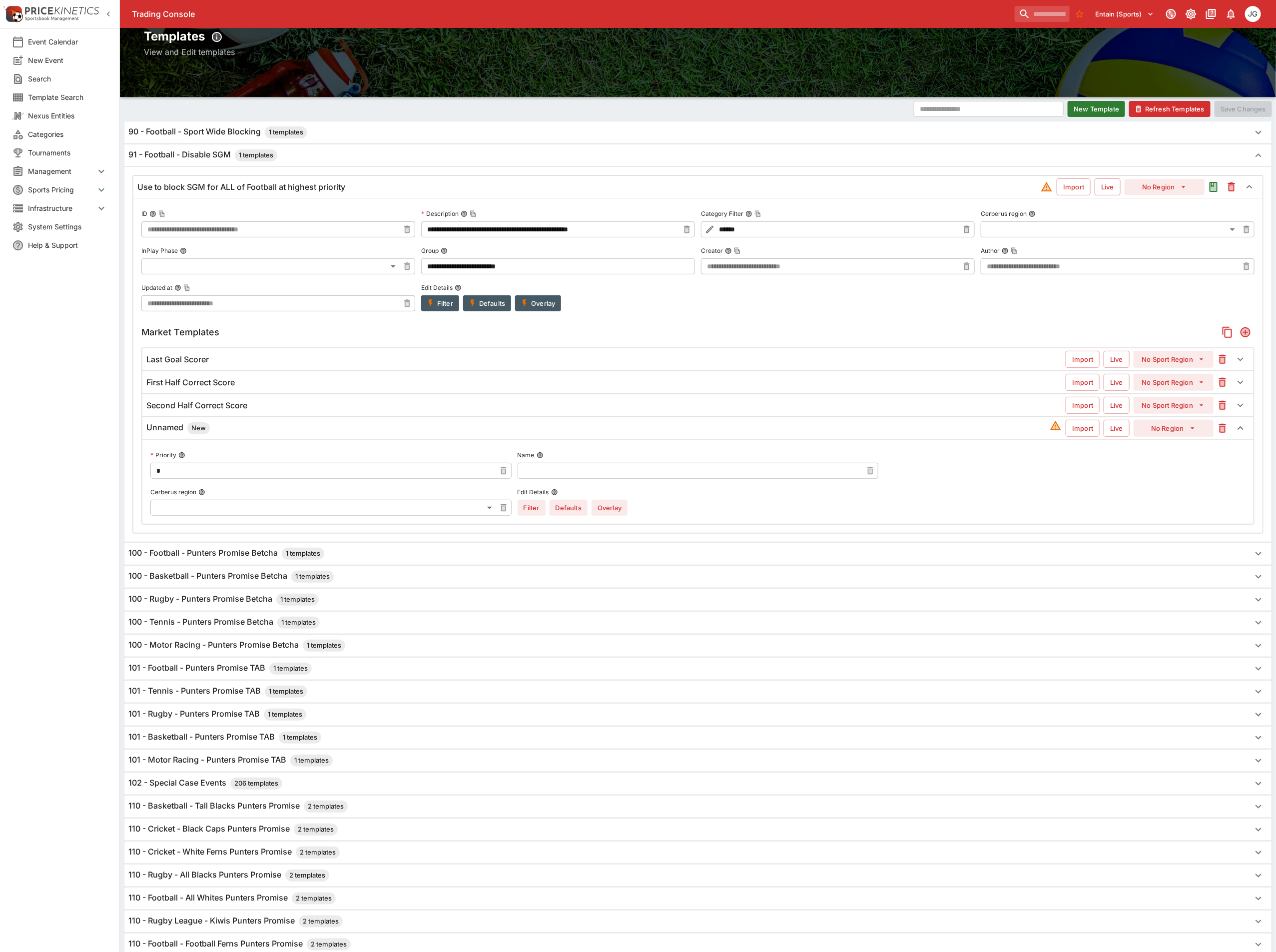
click at [585, 478] on input "text" at bounding box center [690, 470] width 346 height 16
type input "**********"
click at [616, 508] on button "Overlay" at bounding box center [609, 507] width 36 height 16
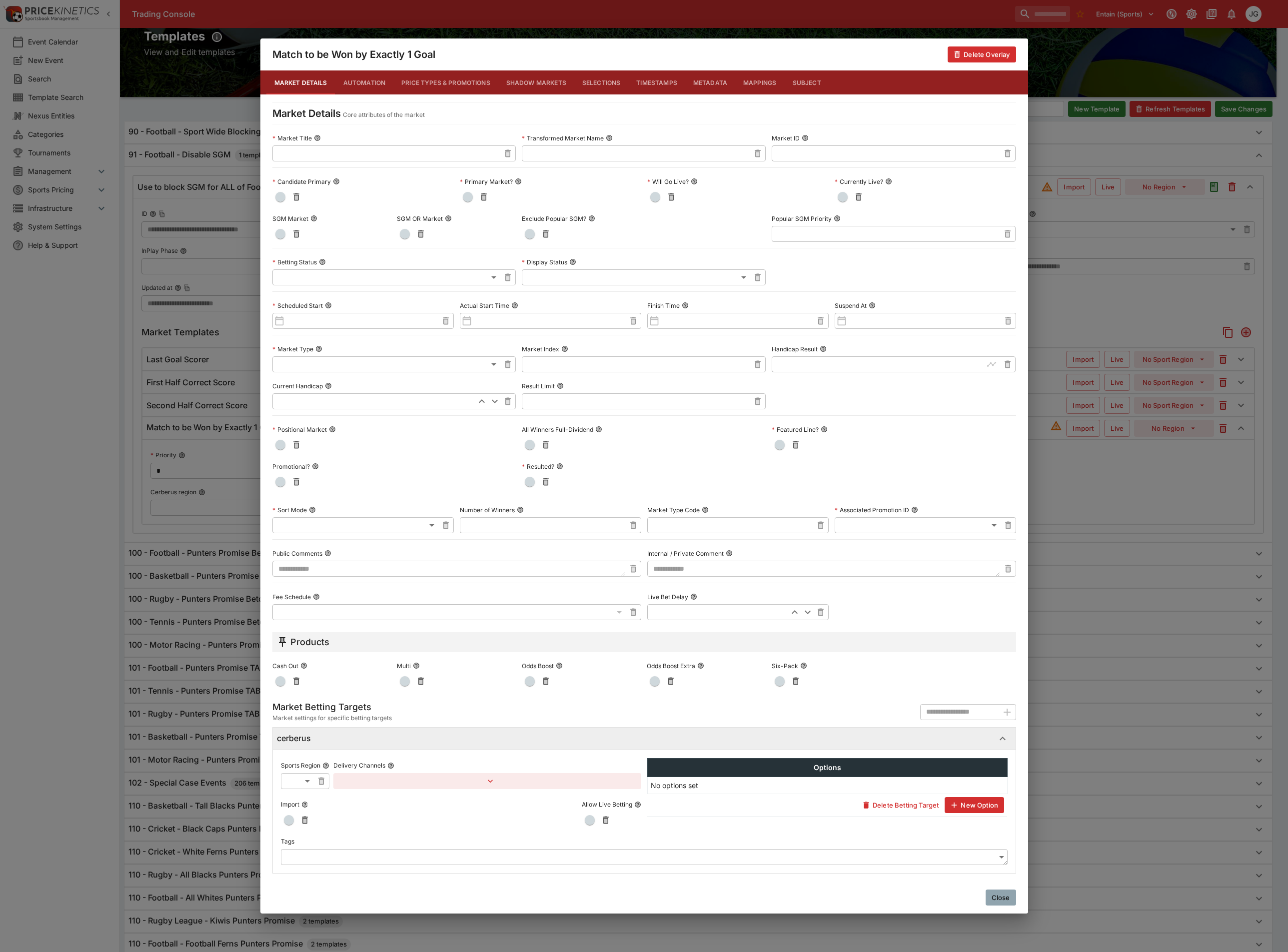
click at [280, 234] on span "button" at bounding box center [280, 233] width 10 height 10
click at [1103, 491] on div "Match to be Won by Exactly 1 Goal Delete Overlay Market Details Automation Pric…" at bounding box center [644, 476] width 1288 height 952
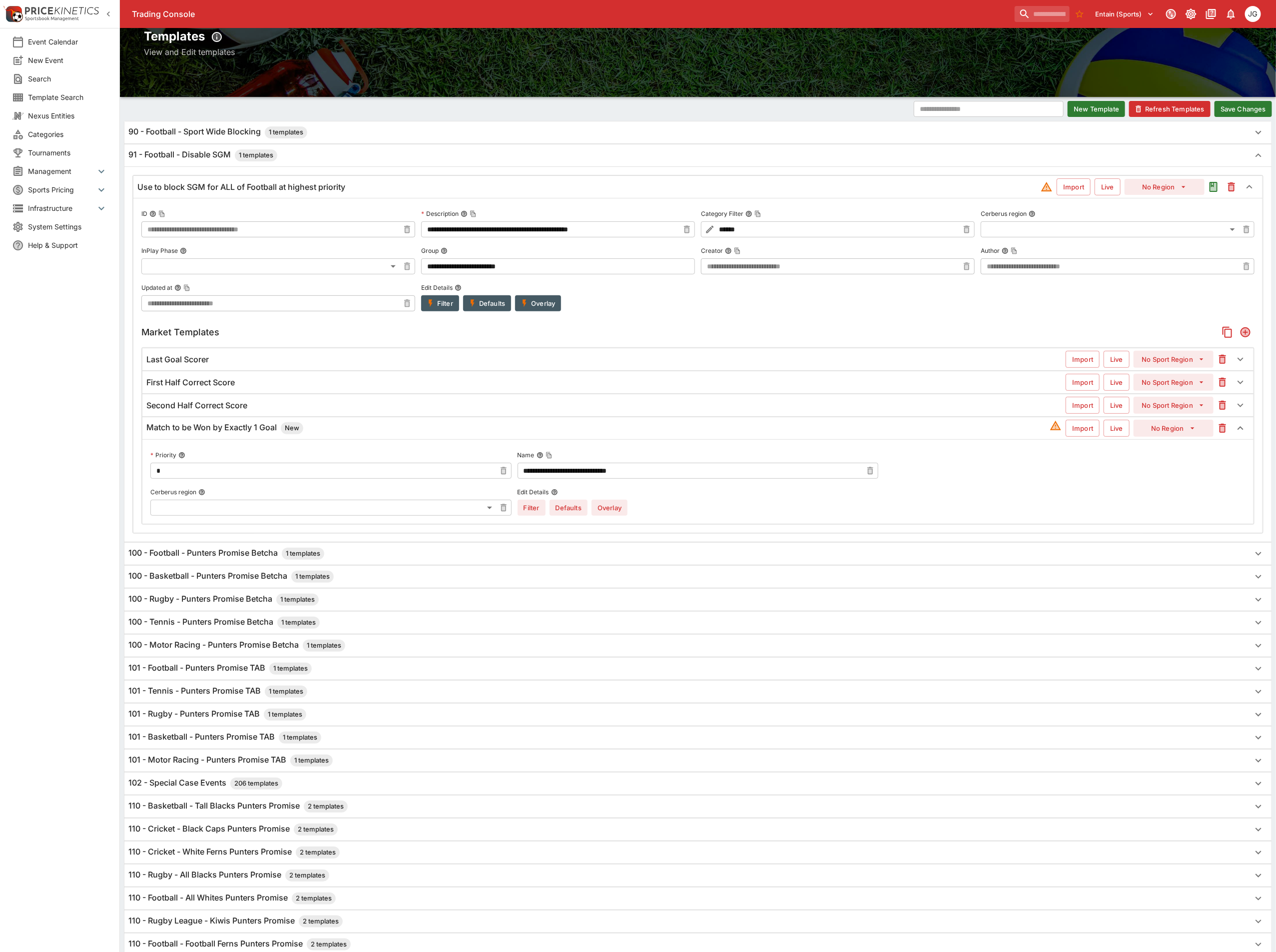
scroll to position [0, 0]
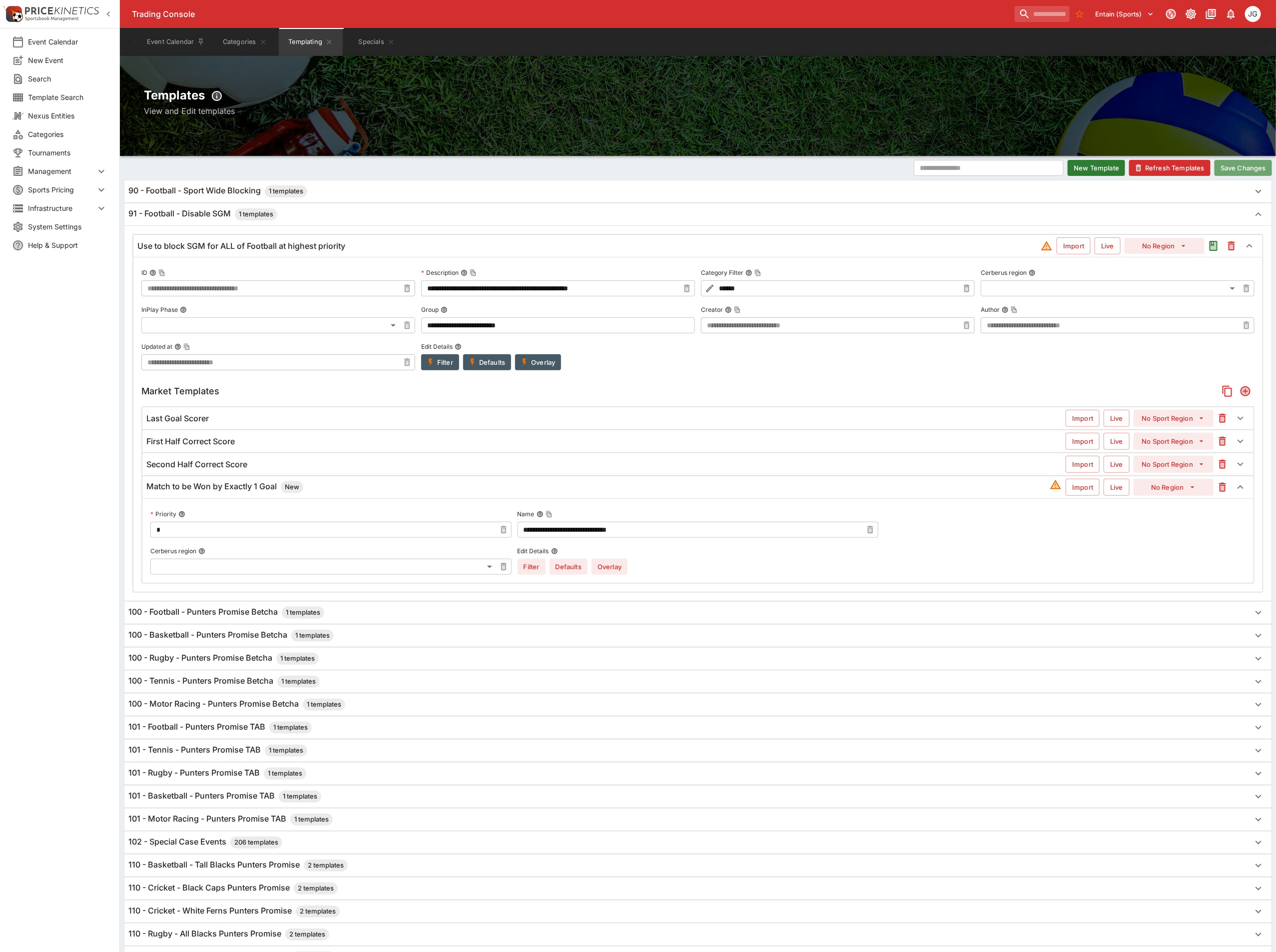
click at [1253, 165] on button "Save Changes" at bounding box center [1243, 168] width 57 height 16
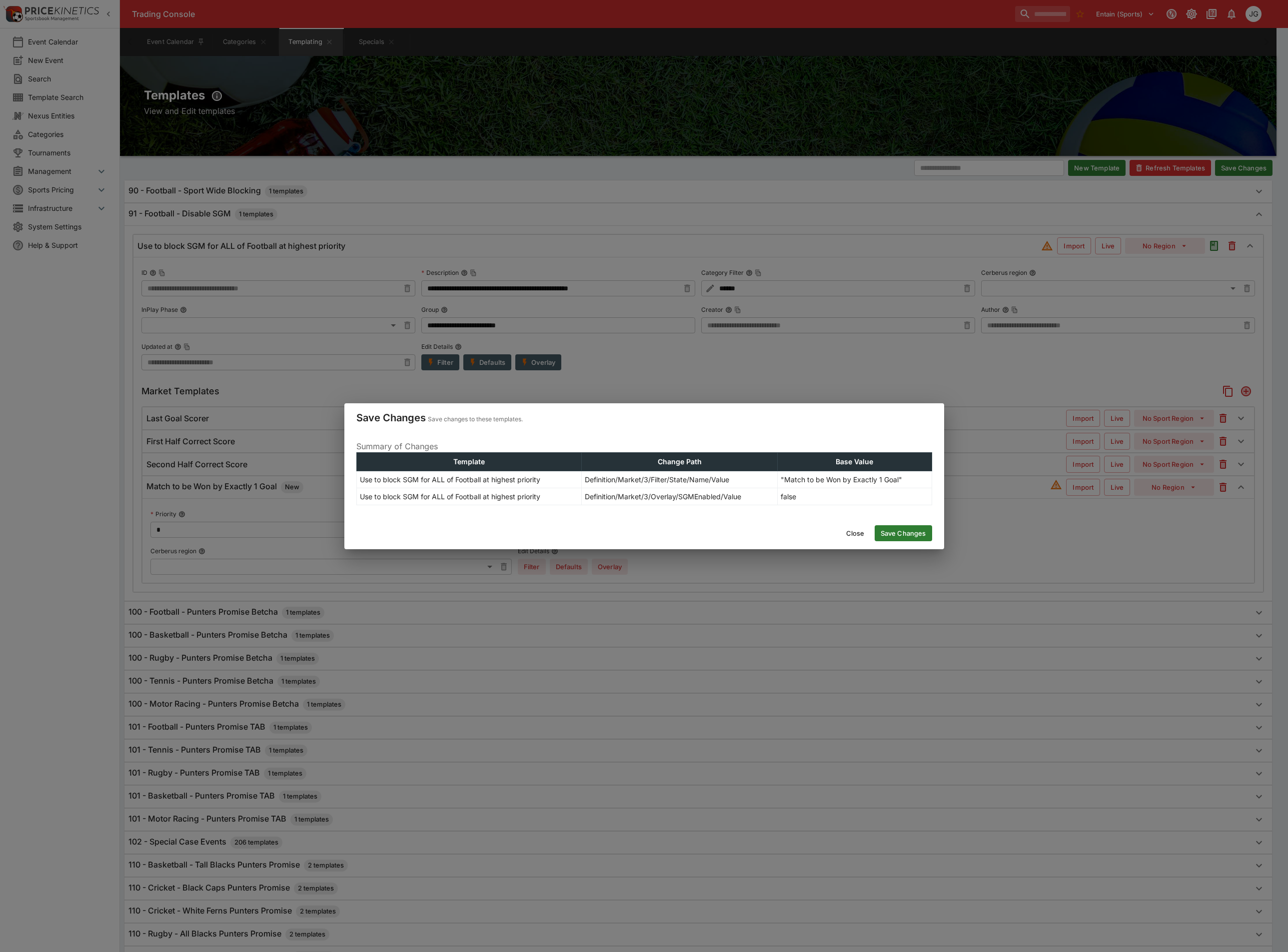
click at [902, 535] on button "Save Changes" at bounding box center [903, 533] width 57 height 16
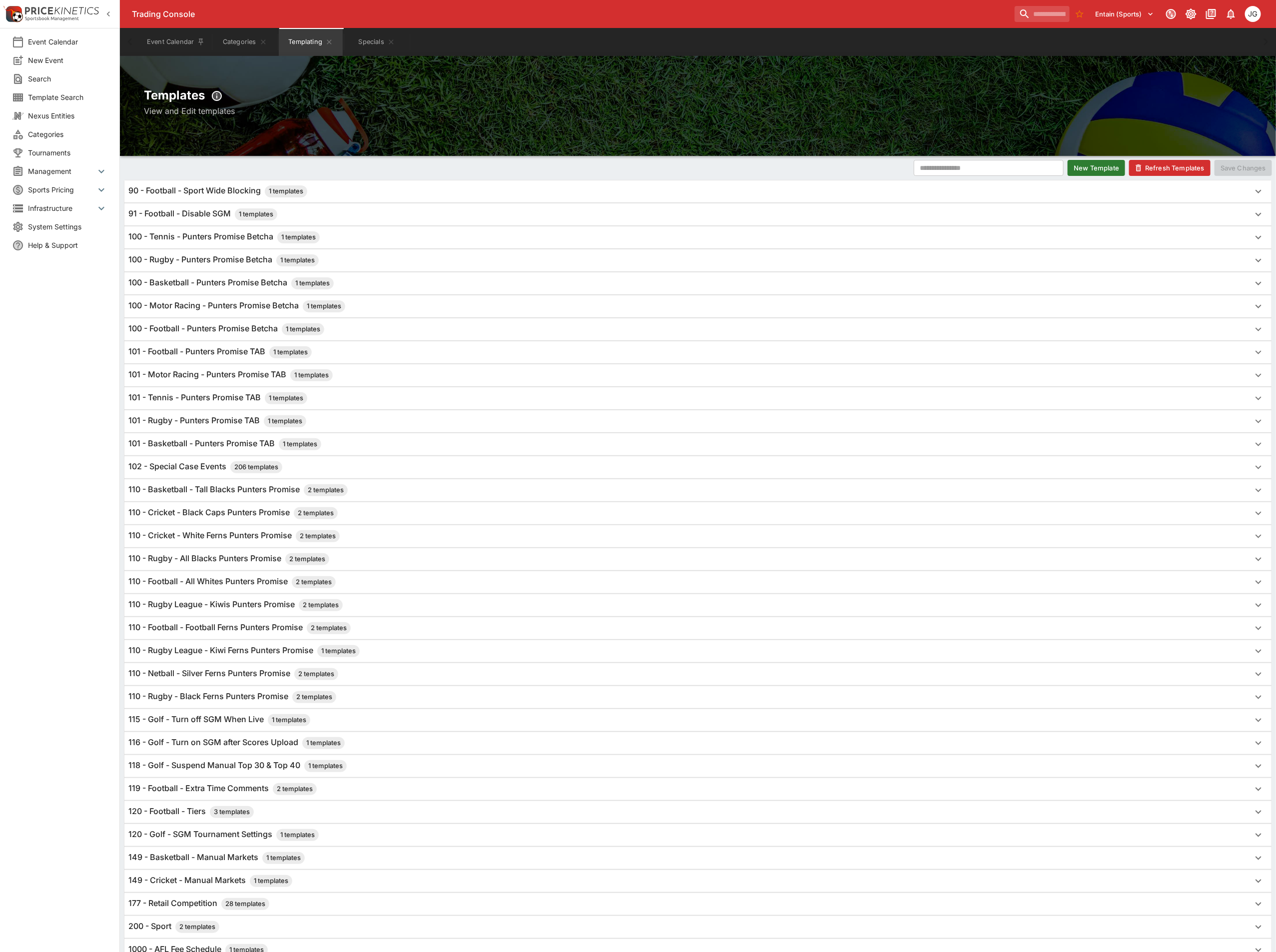
click at [1176, 163] on button "Refresh Templates" at bounding box center [1170, 168] width 82 height 16
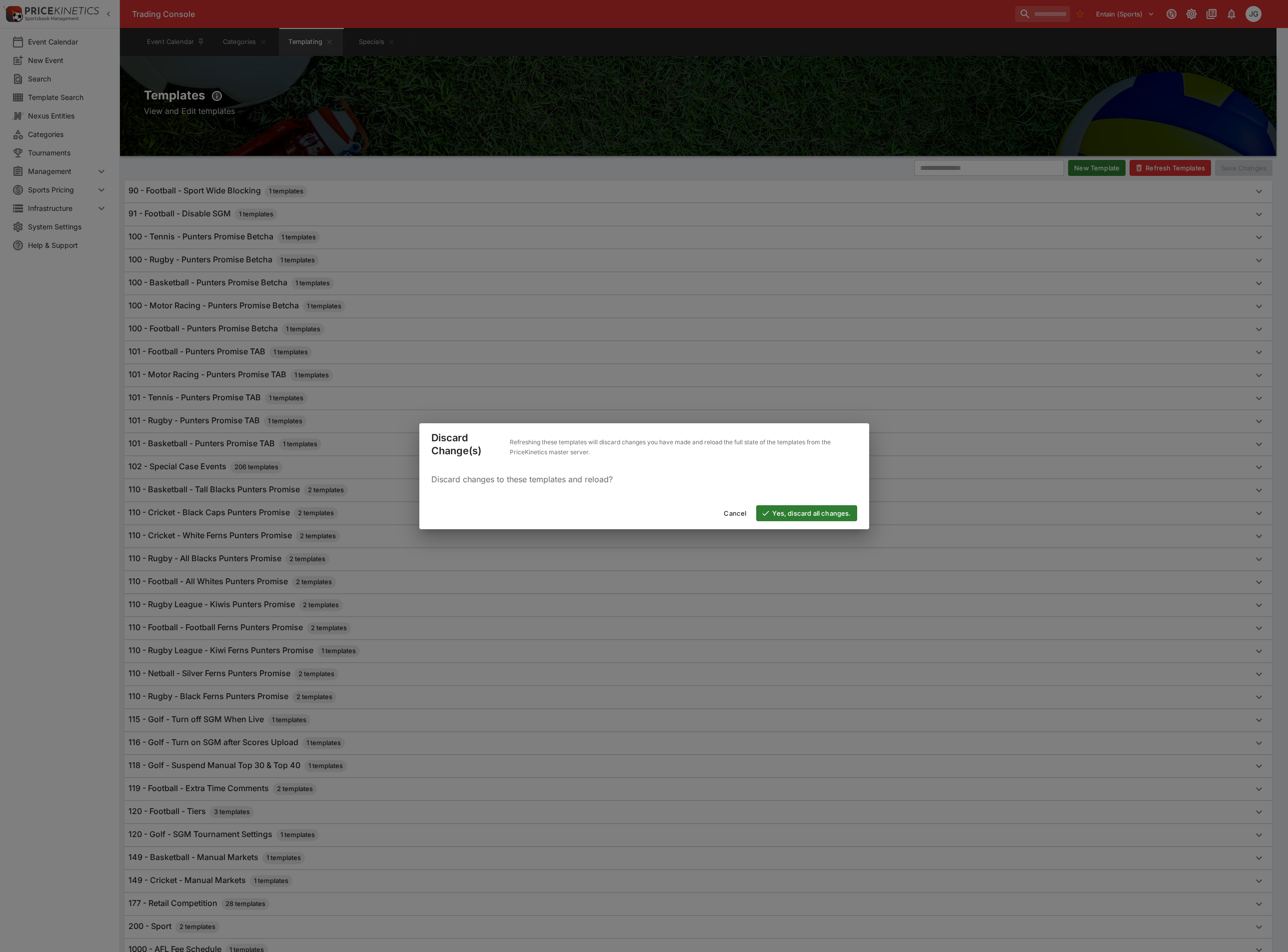
click at [806, 513] on button "Yes, discard all changes." at bounding box center [806, 513] width 100 height 16
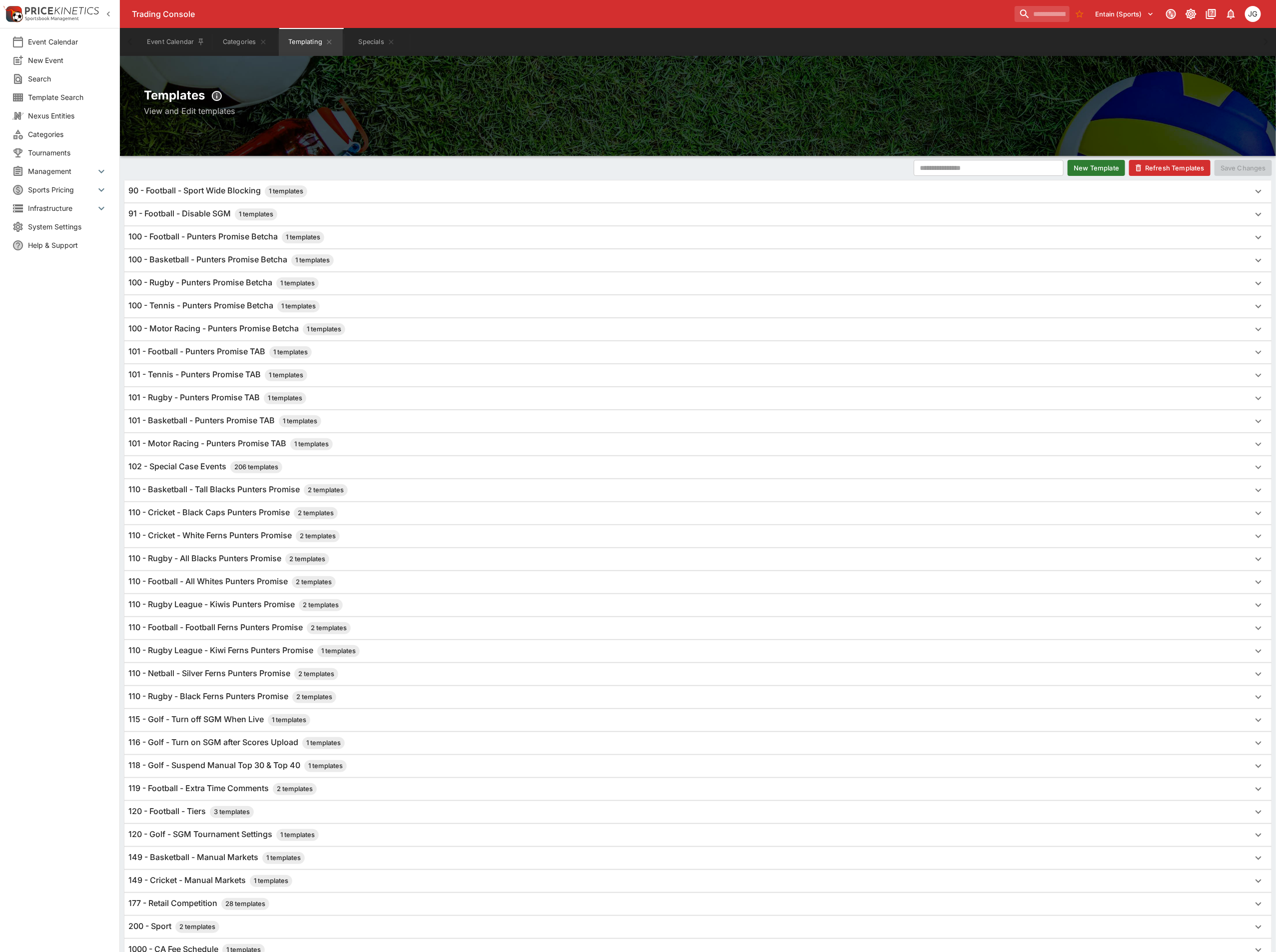
click at [197, 216] on h6 "91 - Football - Disable SGM 1 templates" at bounding box center [202, 214] width 149 height 12
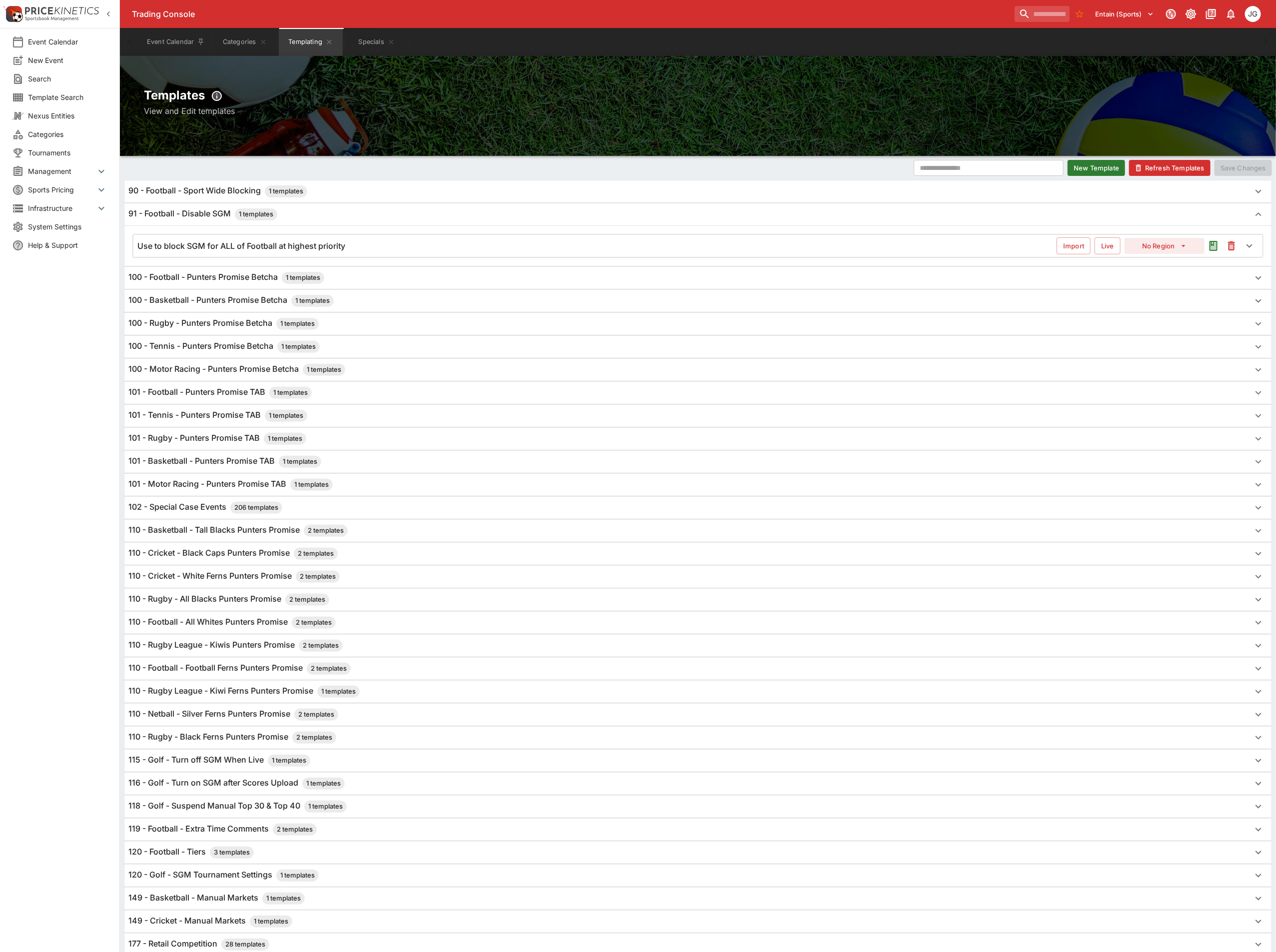
click at [342, 243] on h6 "Use to block SGM for ALL of Football at highest priority" at bounding box center [241, 246] width 208 height 11
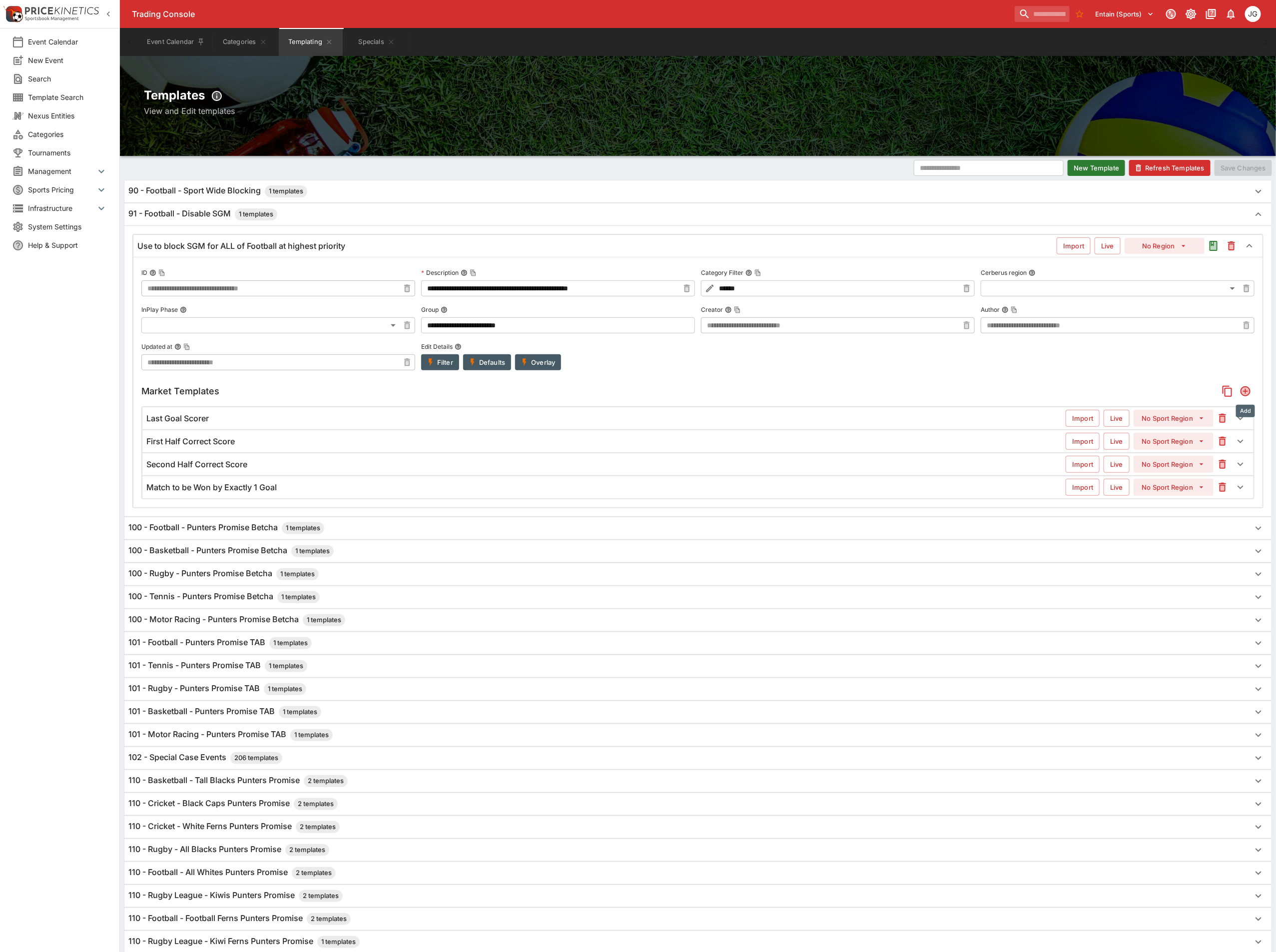
click at [1246, 389] on icon "Add" at bounding box center [1245, 390] width 8 height 8
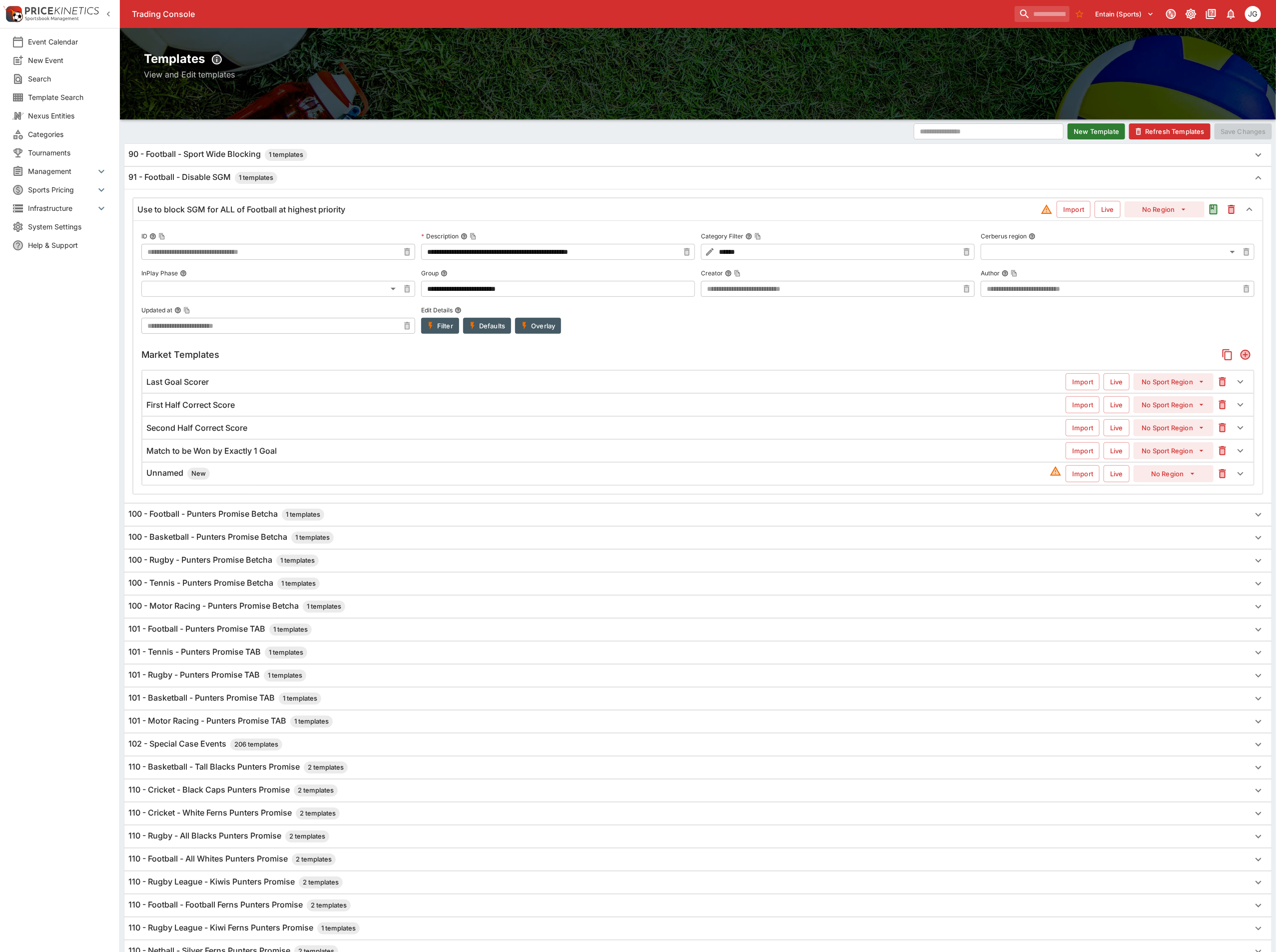
scroll to position [8, 0]
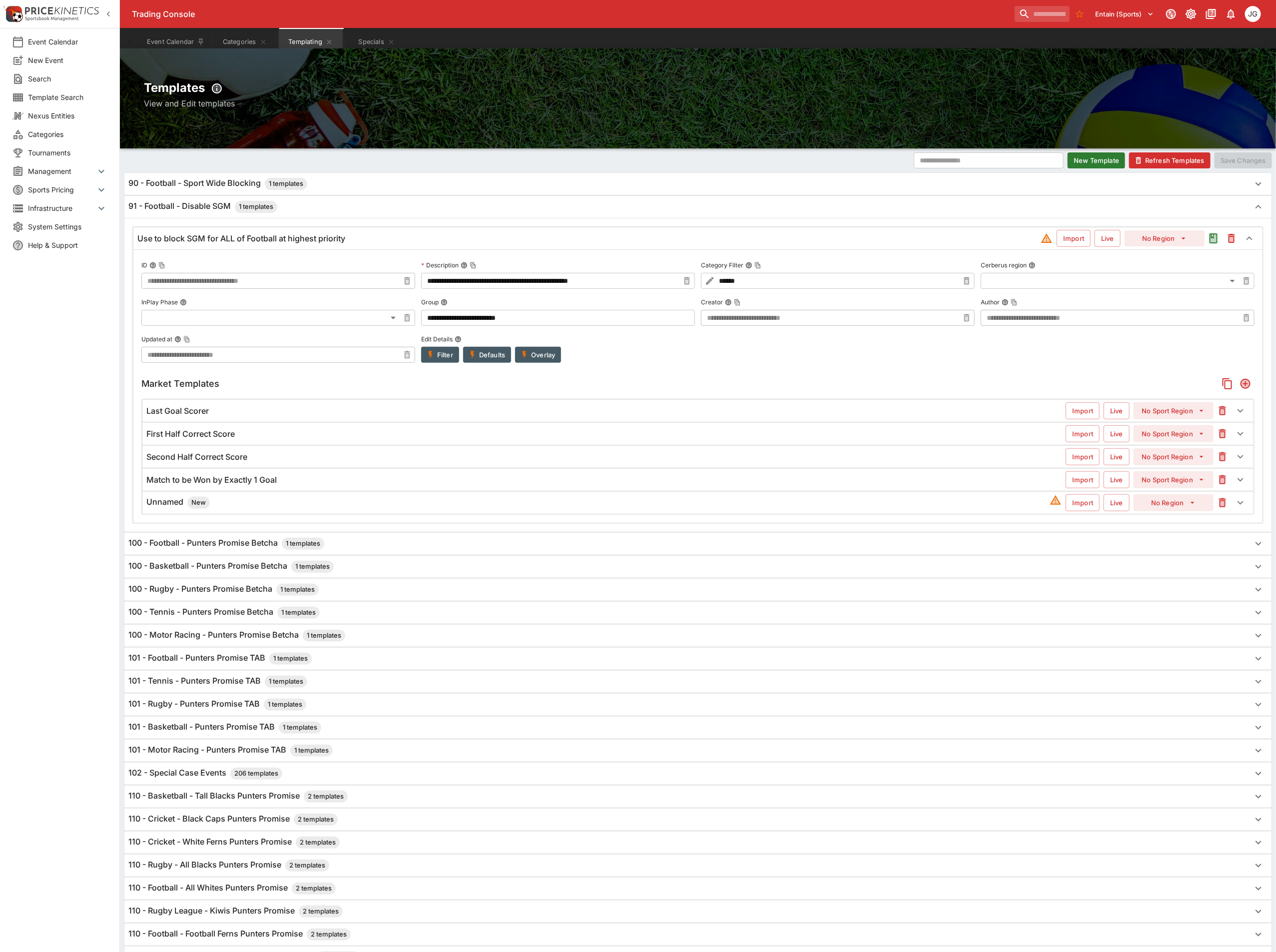
drag, startPoint x: 313, startPoint y: 505, endPoint x: 324, endPoint y: 505, distance: 11.0
click at [313, 505] on div "Unnamed New" at bounding box center [599, 503] width 904 height 12
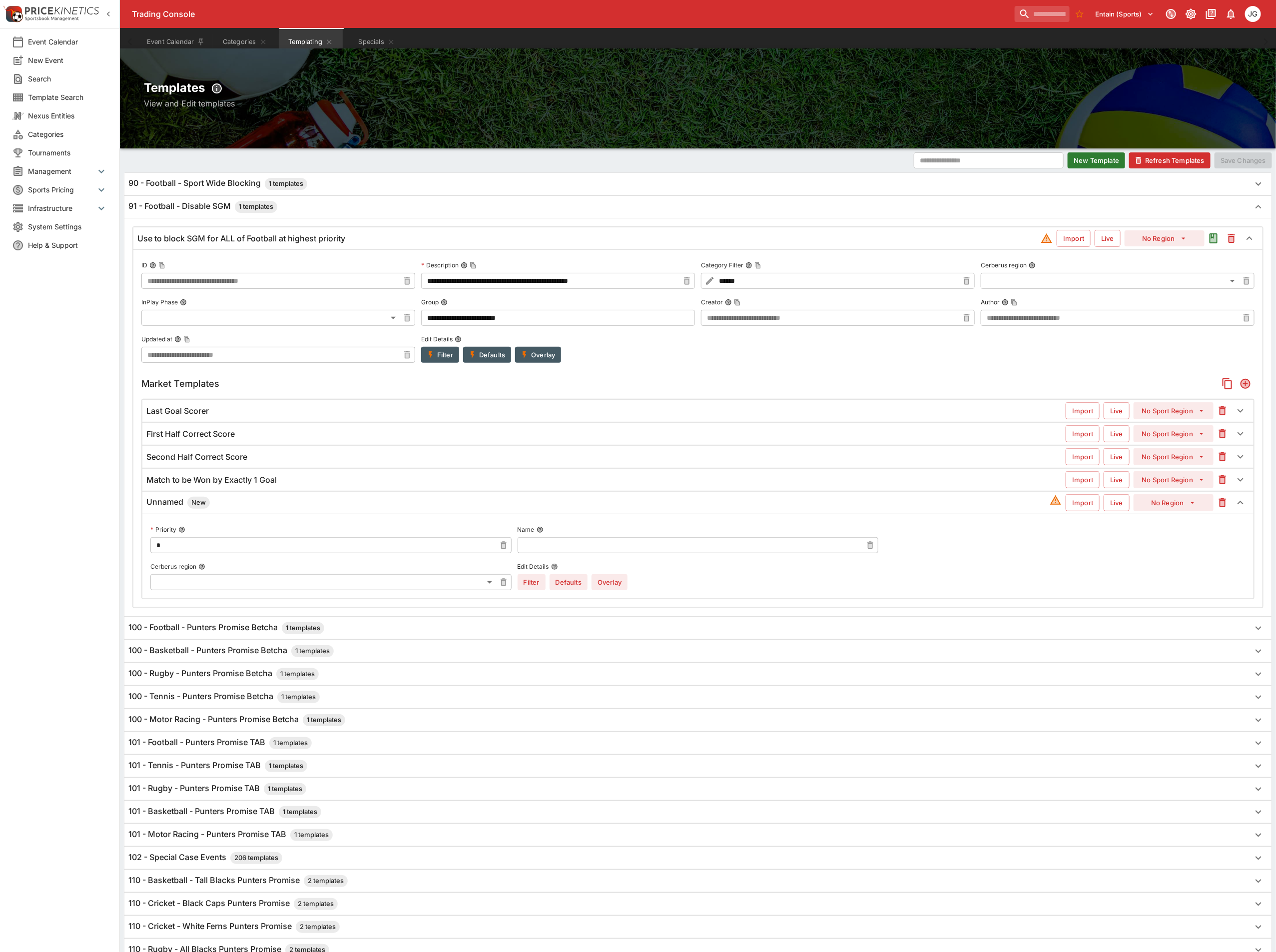
click at [597, 537] on label "Name" at bounding box center [698, 529] width 361 height 15
click at [543, 533] on button "Name" at bounding box center [540, 529] width 7 height 7
click at [606, 544] on input "text" at bounding box center [690, 545] width 346 height 16
type input "**********"
click at [616, 582] on button "Overlay" at bounding box center [609, 582] width 36 height 16
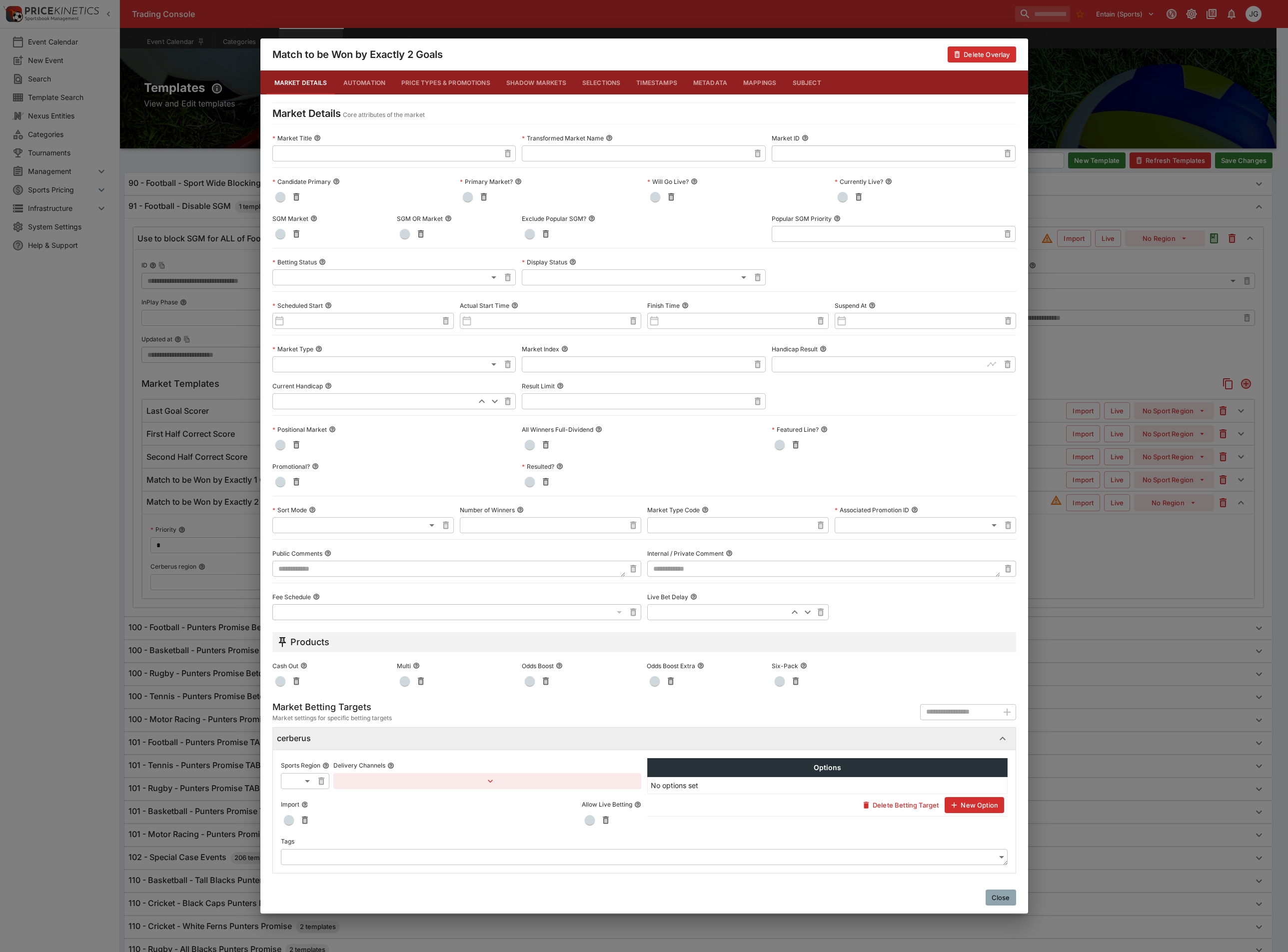
click at [276, 228] on button "button" at bounding box center [280, 234] width 16 height 16
click at [1110, 571] on div "Match to be Won by Exactly 2 Goals Delete Overlay Market Details Automation Pri…" at bounding box center [644, 476] width 1288 height 952
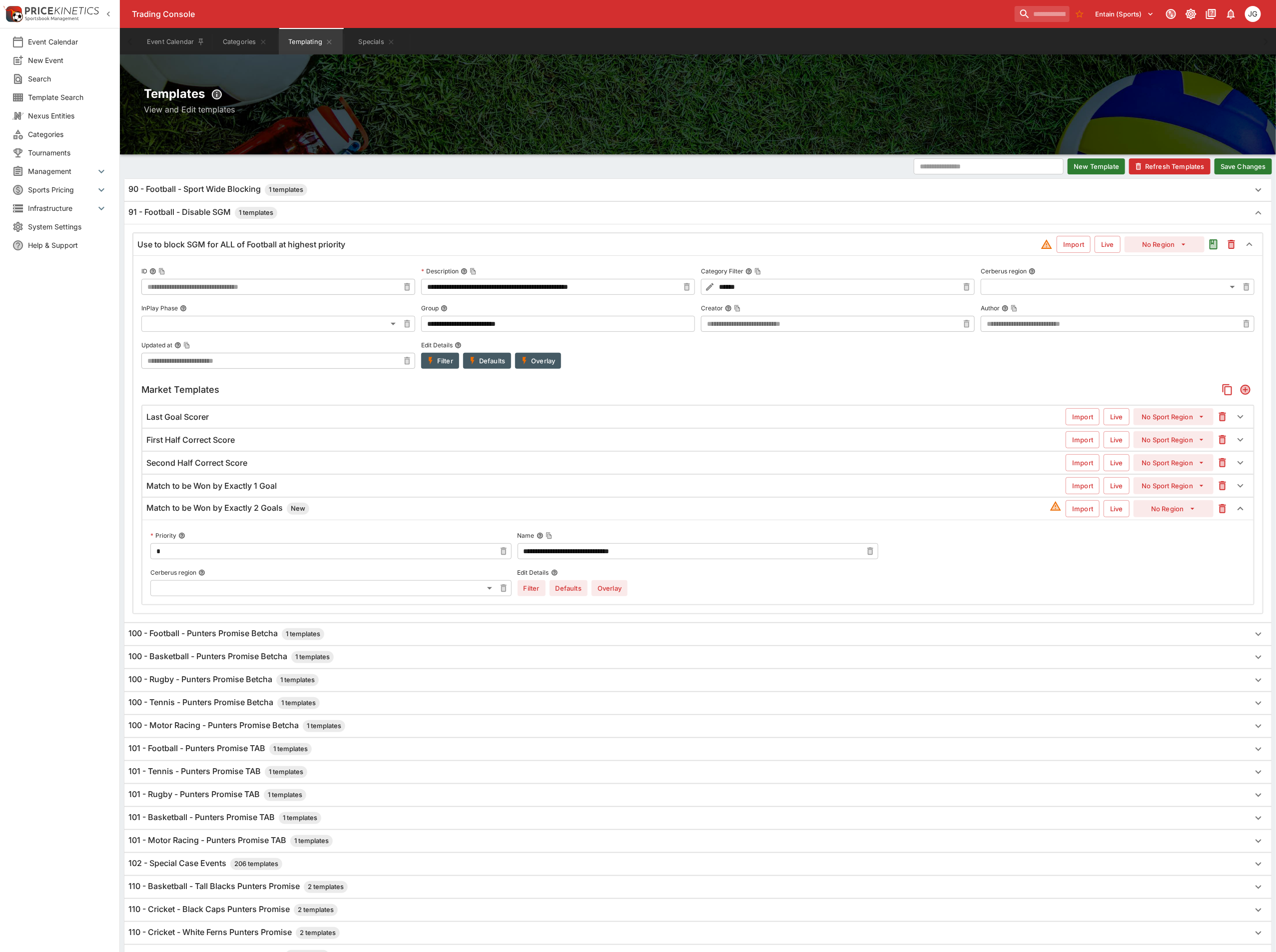
scroll to position [0, 0]
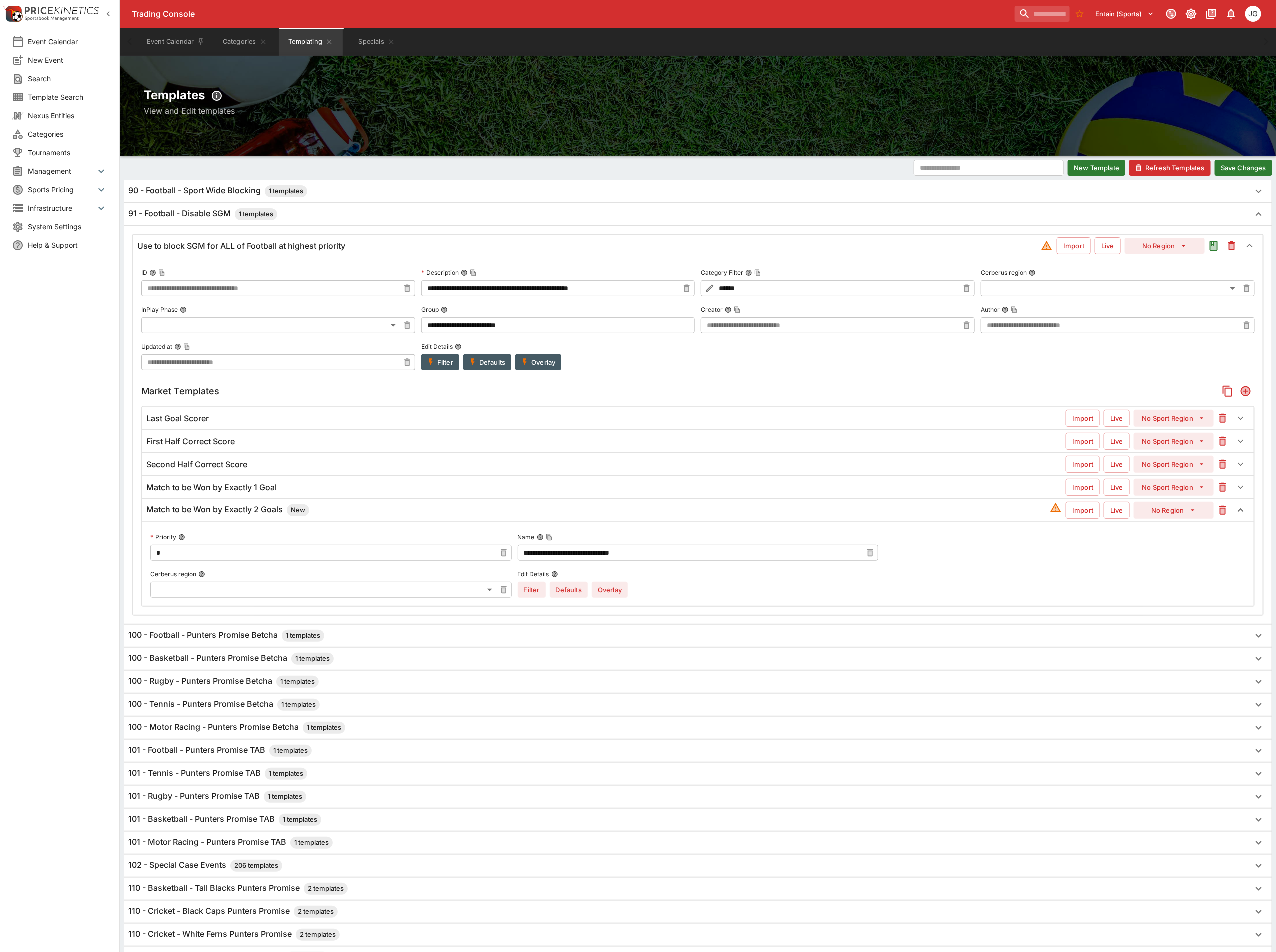
click at [1250, 169] on button "Save Changes" at bounding box center [1243, 168] width 57 height 16
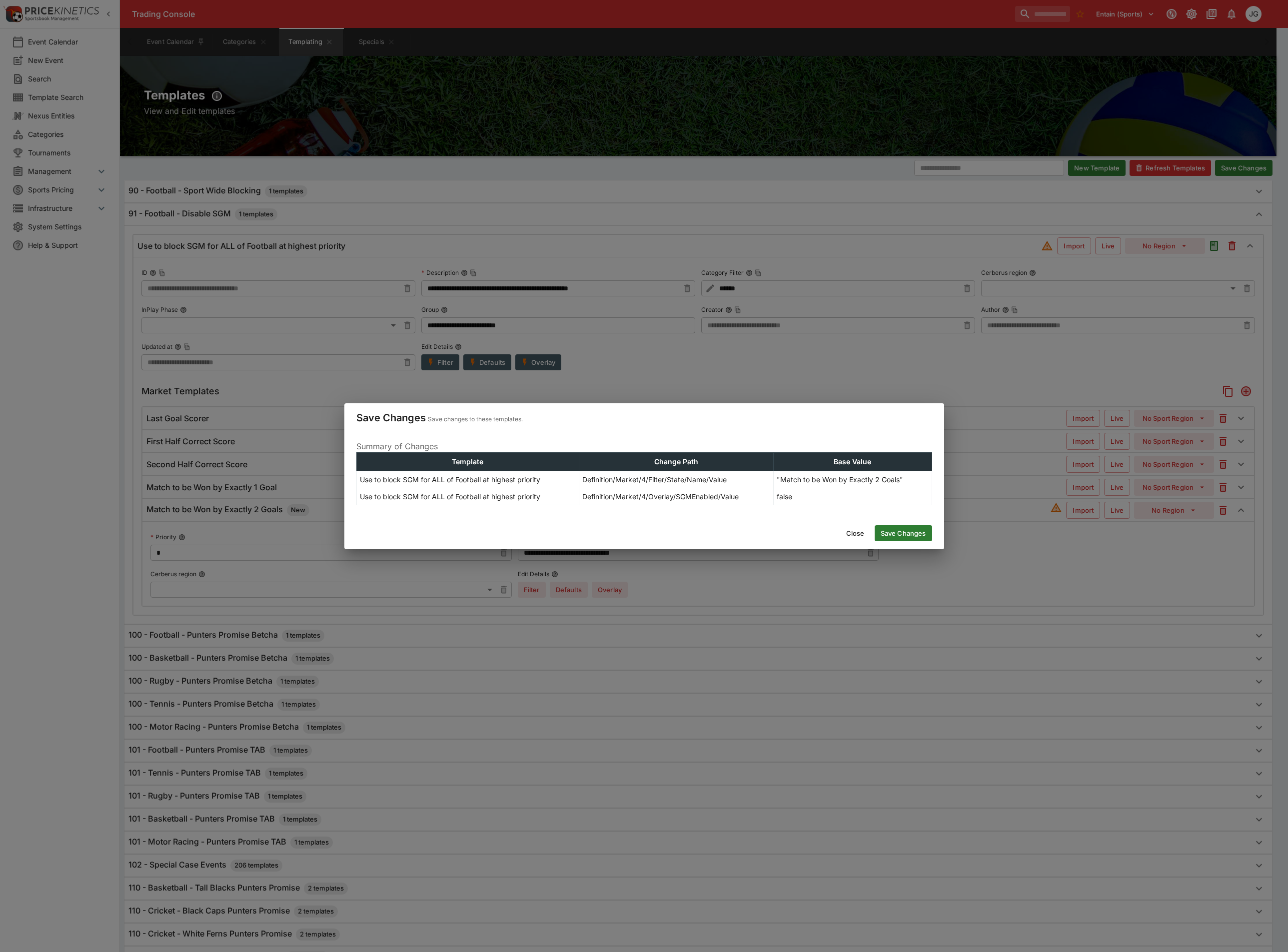
click at [917, 527] on button "Save Changes" at bounding box center [903, 533] width 57 height 16
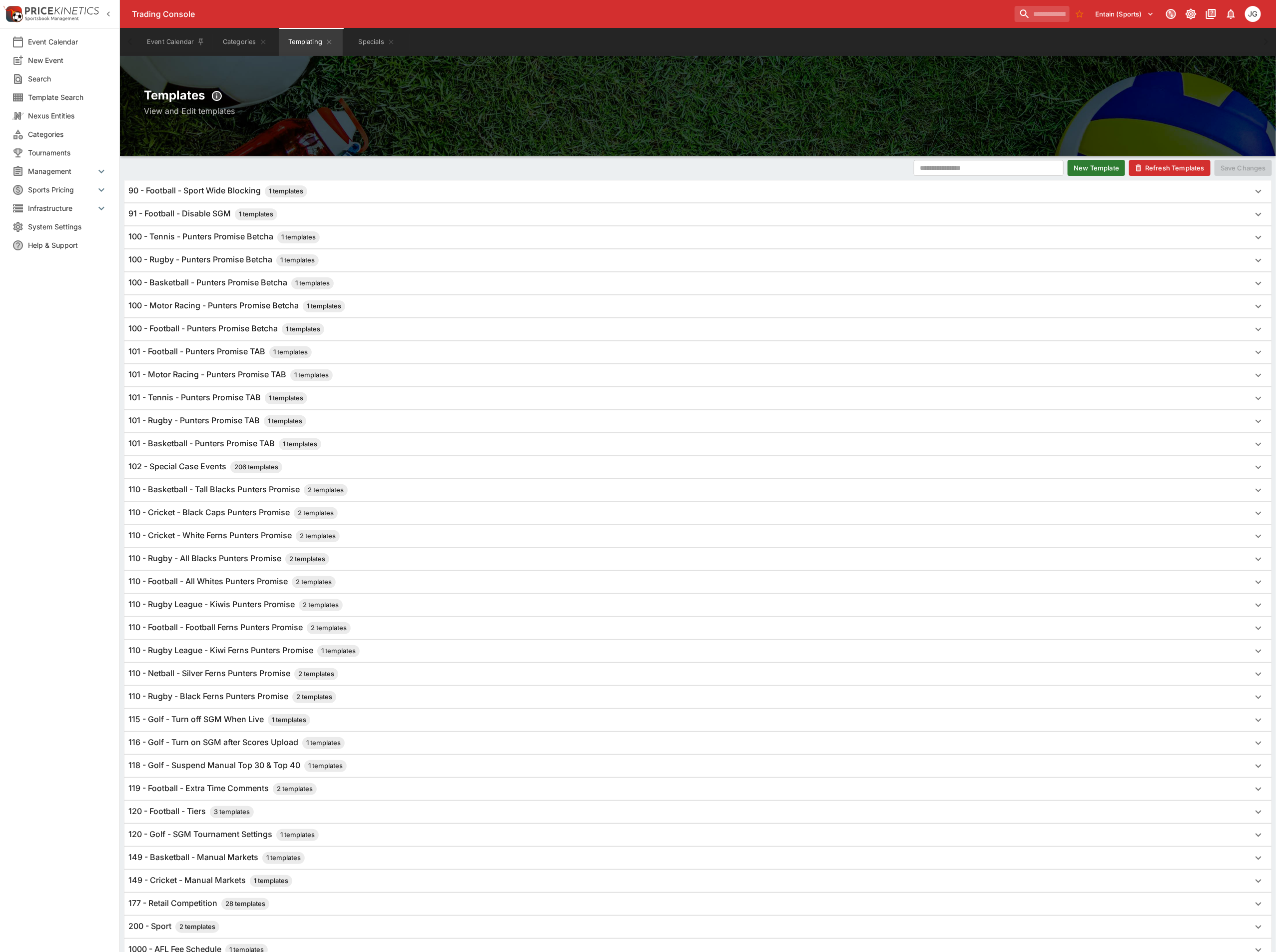
click at [1168, 169] on button "Refresh Templates" at bounding box center [1170, 168] width 82 height 16
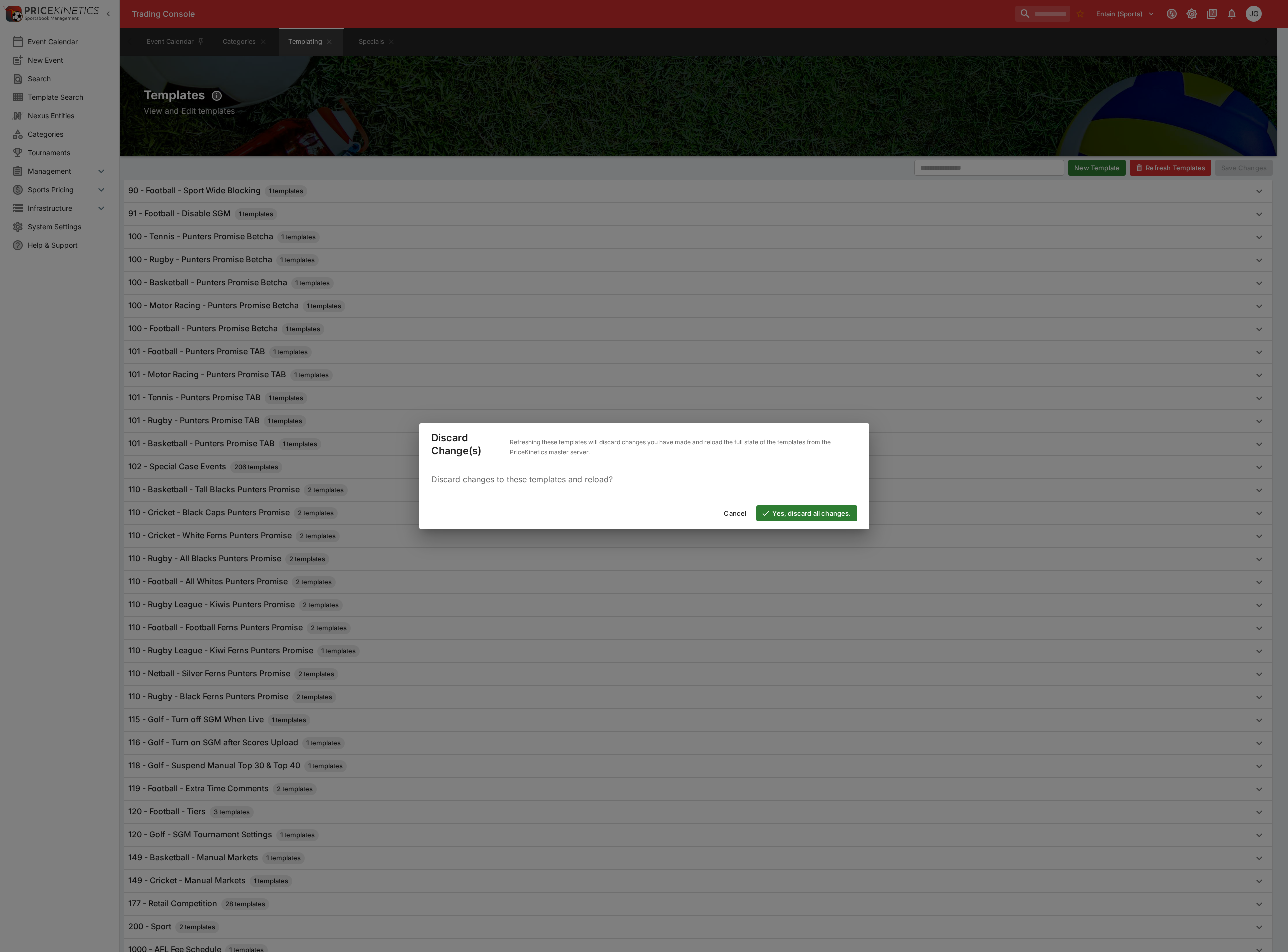
click at [809, 514] on button "Yes, discard all changes." at bounding box center [806, 513] width 100 height 16
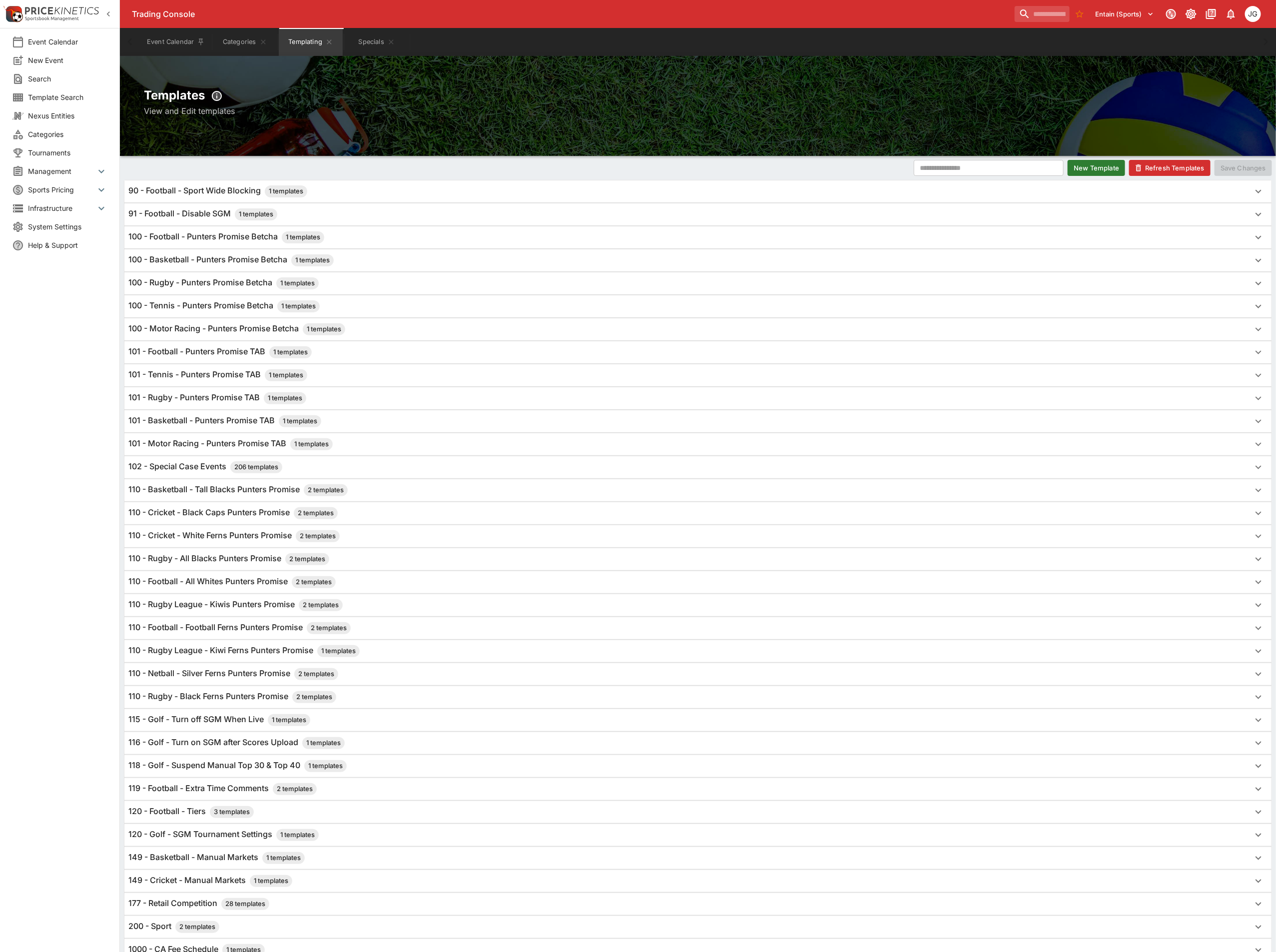
click at [332, 214] on div "91 - Football - Disable SGM 1 templates" at bounding box center [689, 214] width 1121 height 12
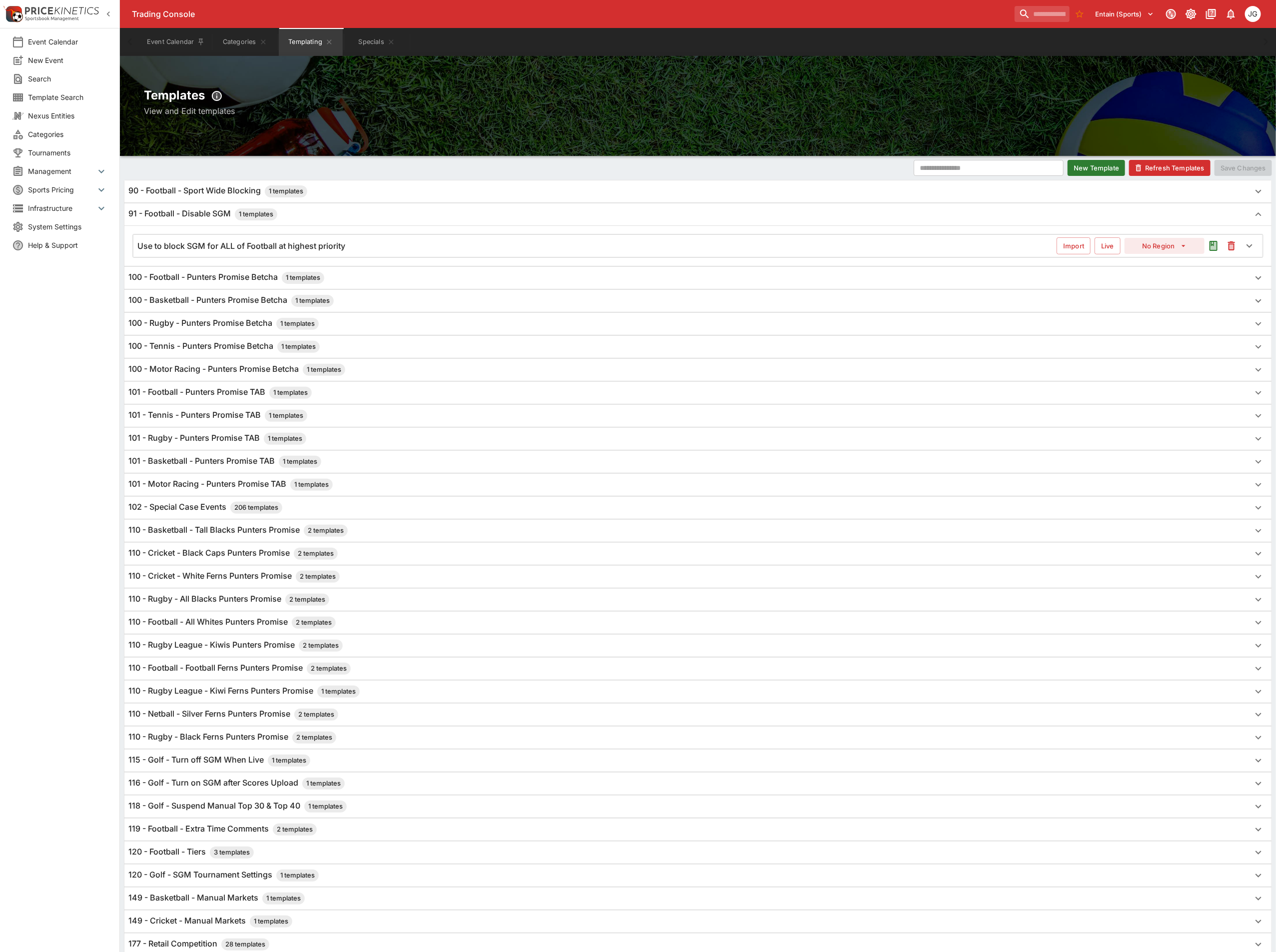
click at [342, 246] on h6 "Use to block SGM for ALL of Football at highest priority" at bounding box center [241, 246] width 208 height 11
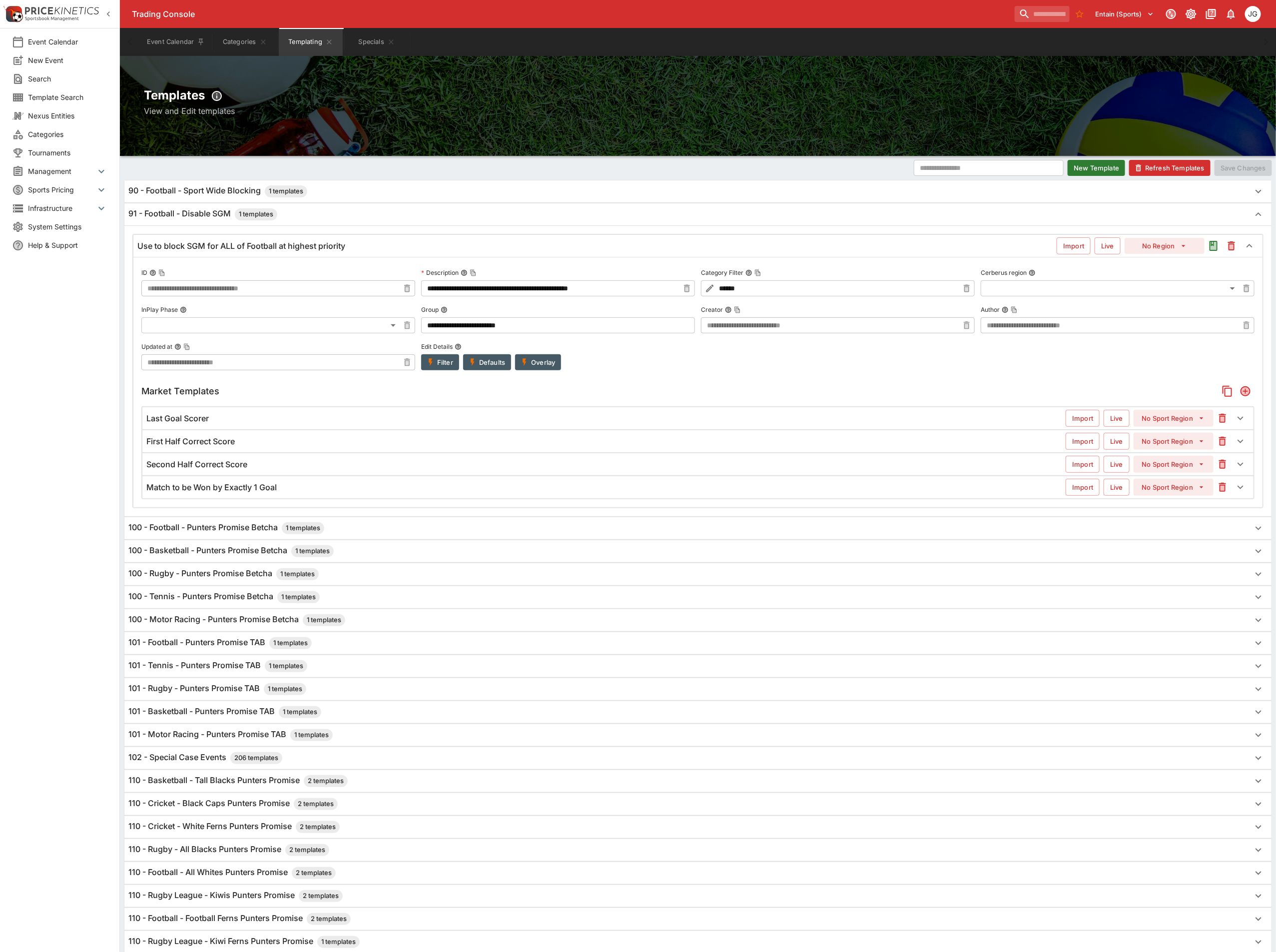
click at [1161, 169] on button "Refresh Templates" at bounding box center [1170, 168] width 82 height 16
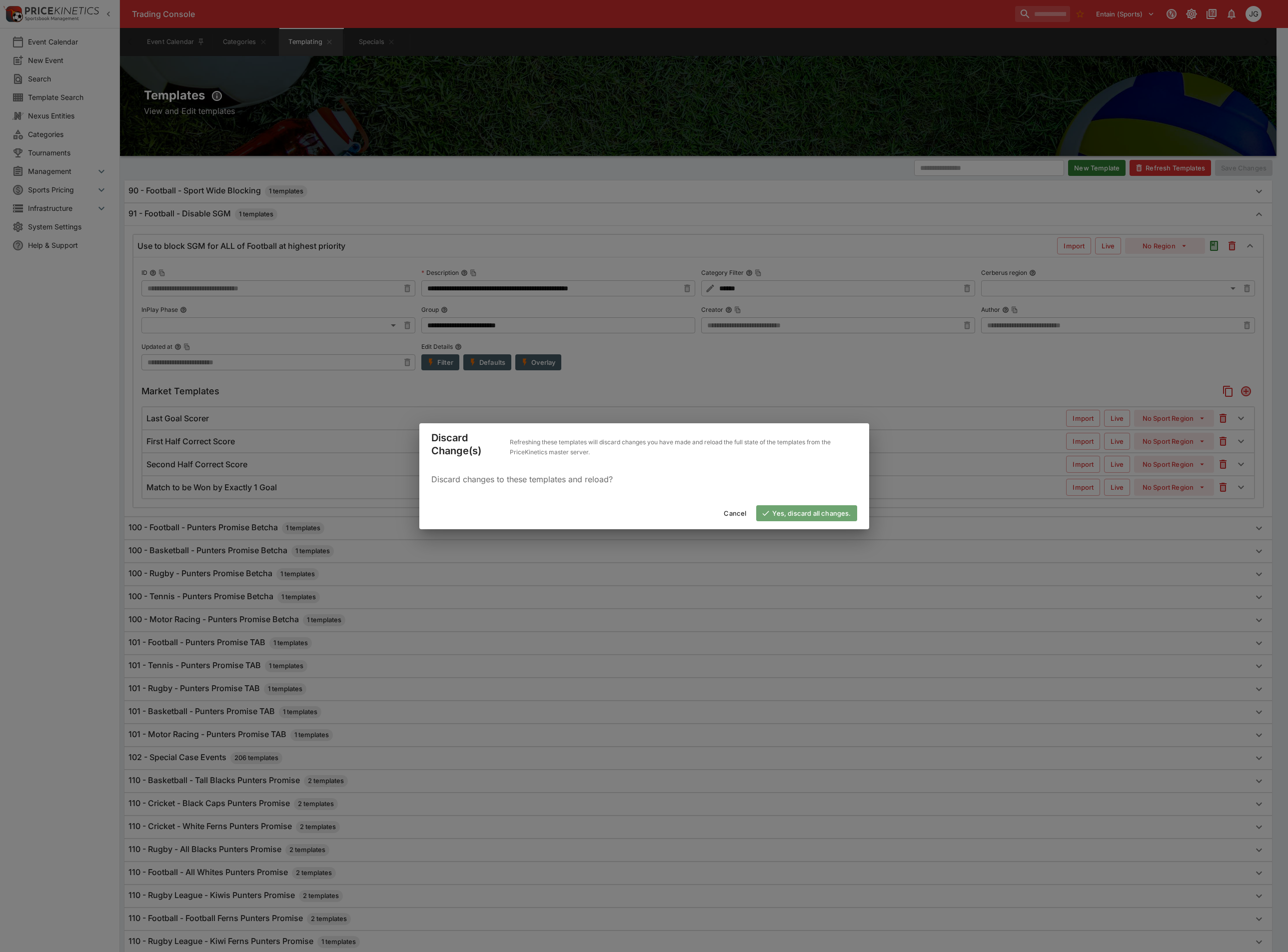
click at [811, 513] on button "Yes, discard all changes." at bounding box center [806, 513] width 100 height 16
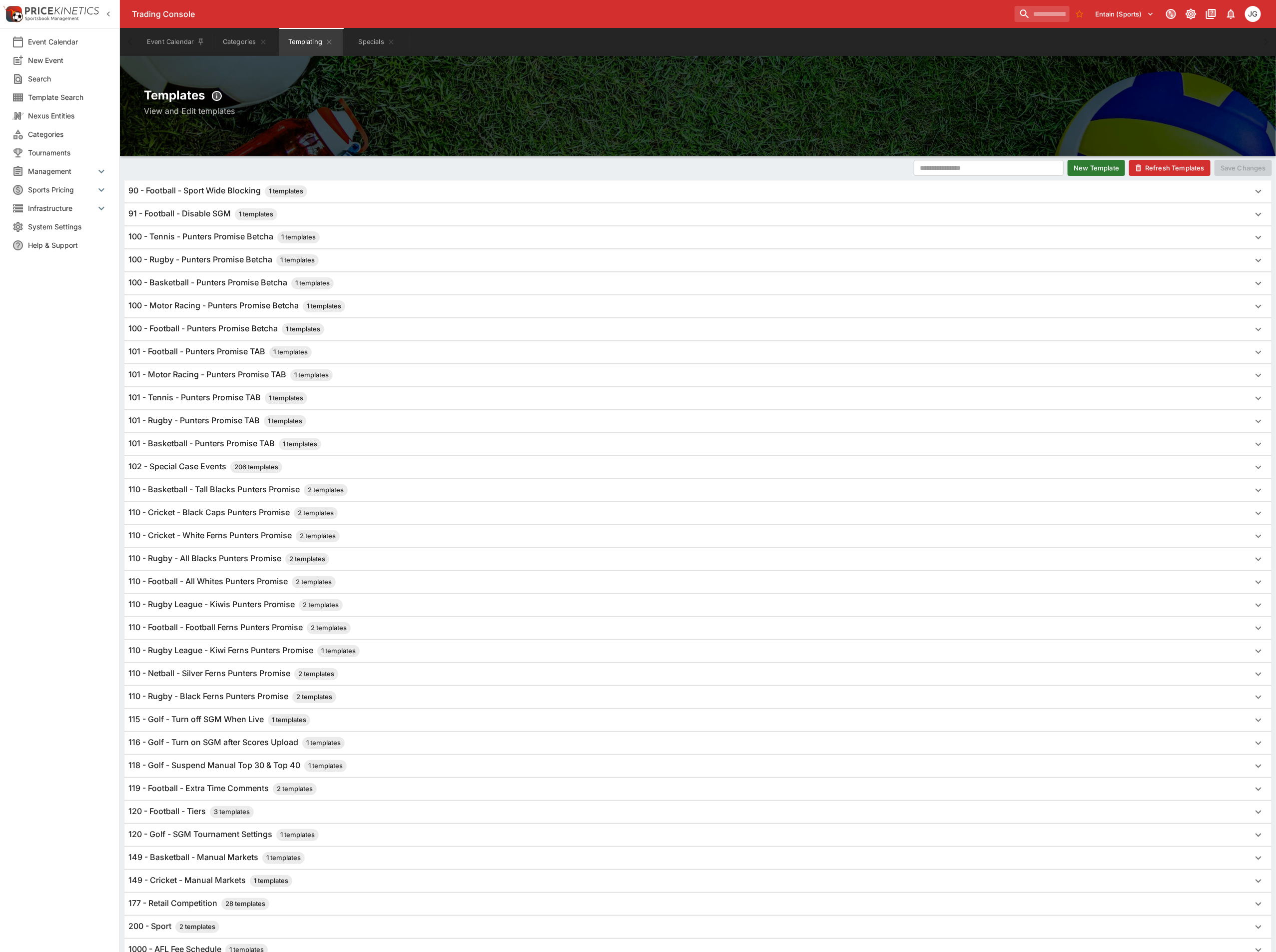
click at [179, 221] on h6 "91 - Football - Disable SGM 1 templates" at bounding box center [202, 214] width 149 height 12
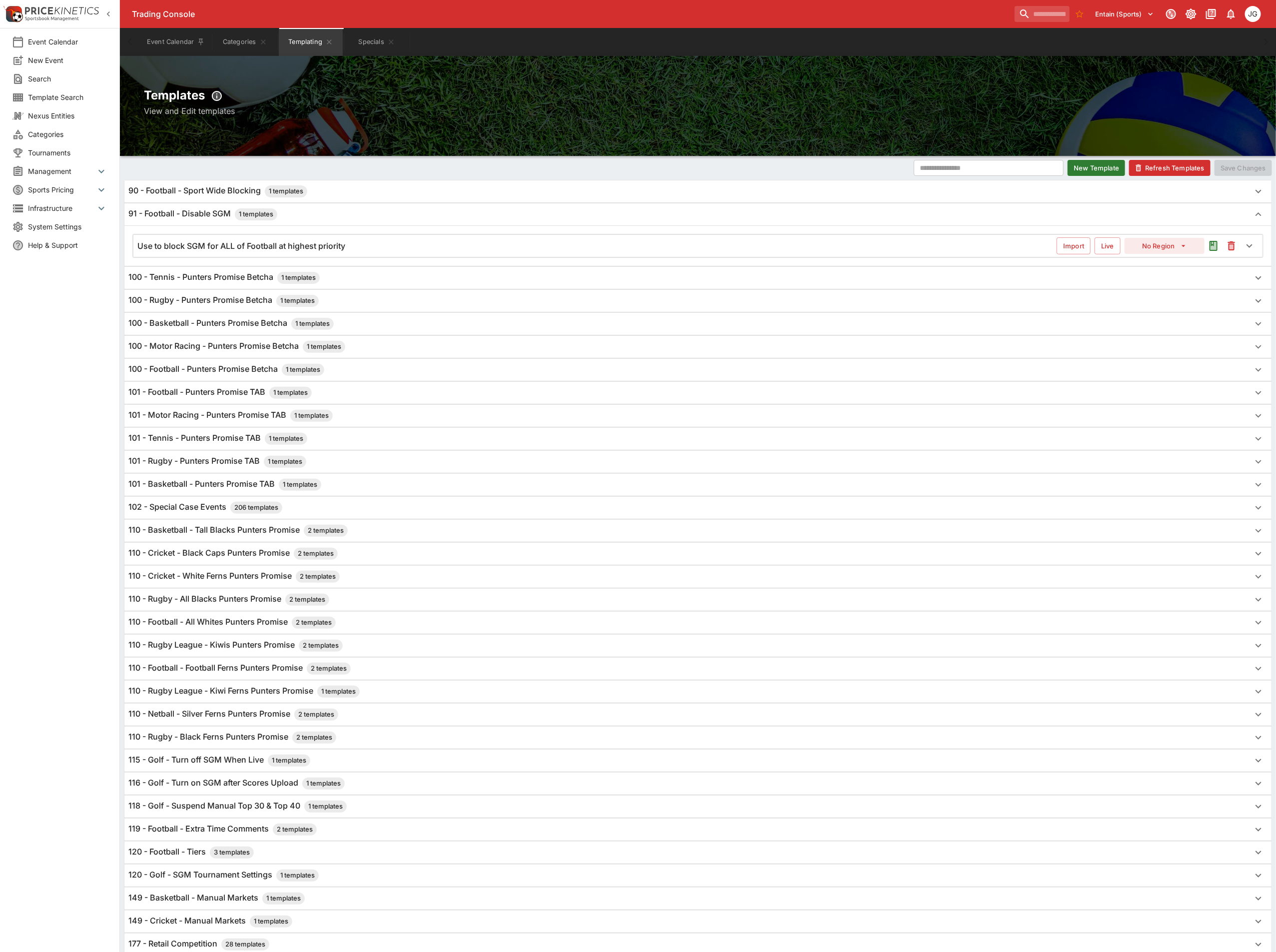
click at [187, 249] on h6 "Use to block SGM for ALL of Football at highest priority" at bounding box center [241, 246] width 208 height 11
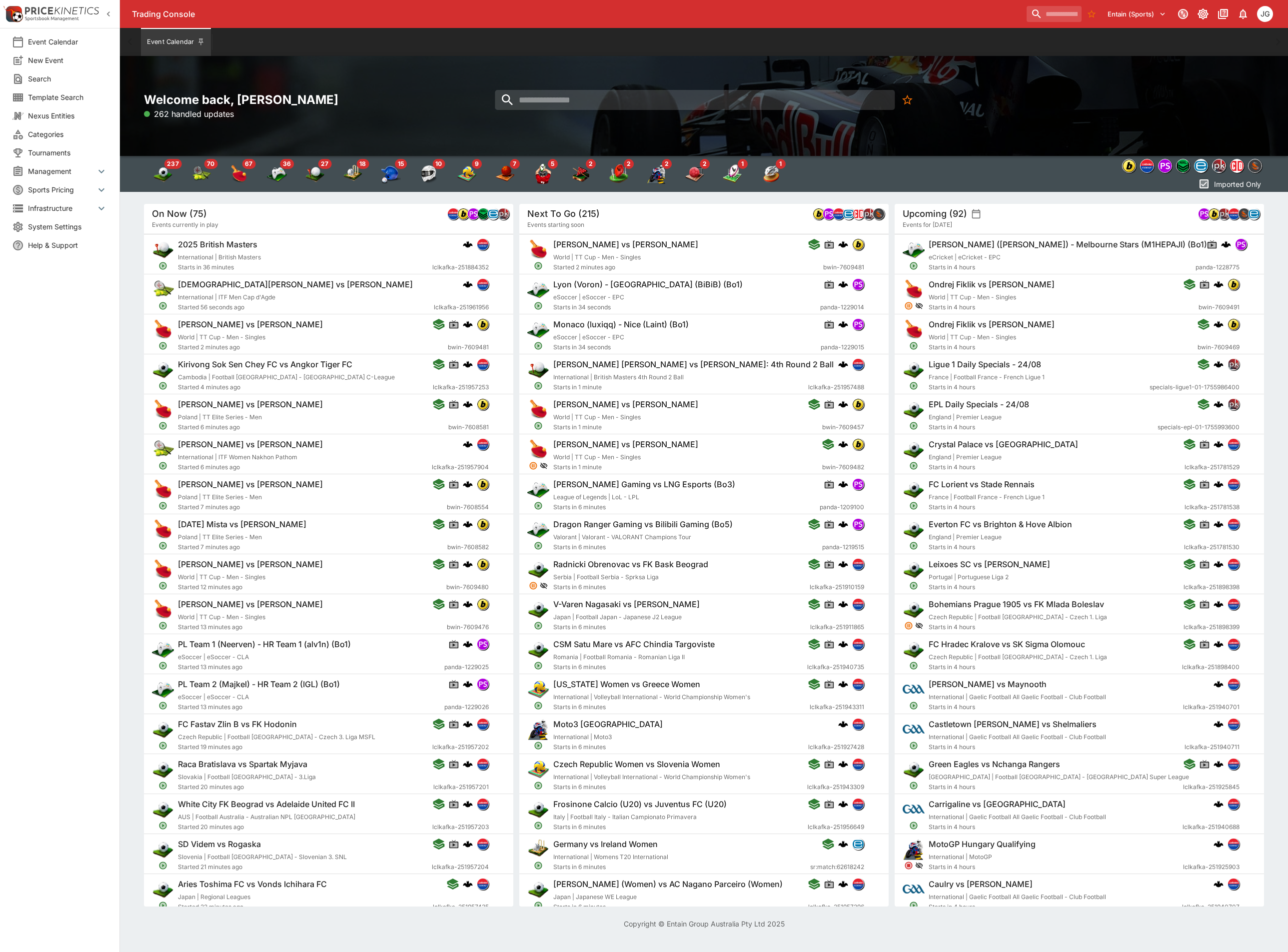
click at [53, 170] on span "Management" at bounding box center [62, 171] width 68 height 11
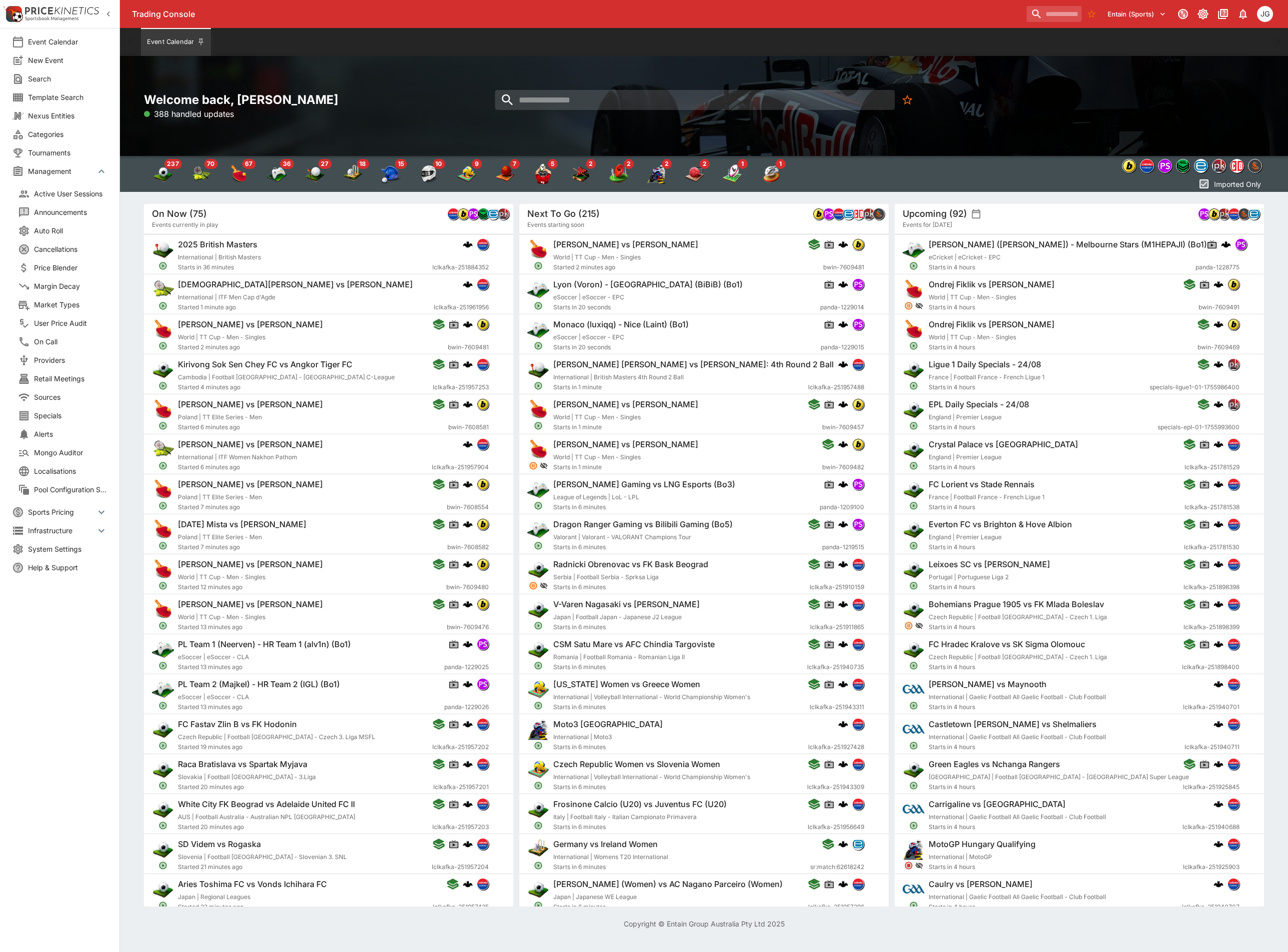
click at [67, 536] on li "Infrastructure" at bounding box center [60, 530] width 120 height 18
click at [55, 96] on span "Template Search" at bounding box center [68, 98] width 79 height 11
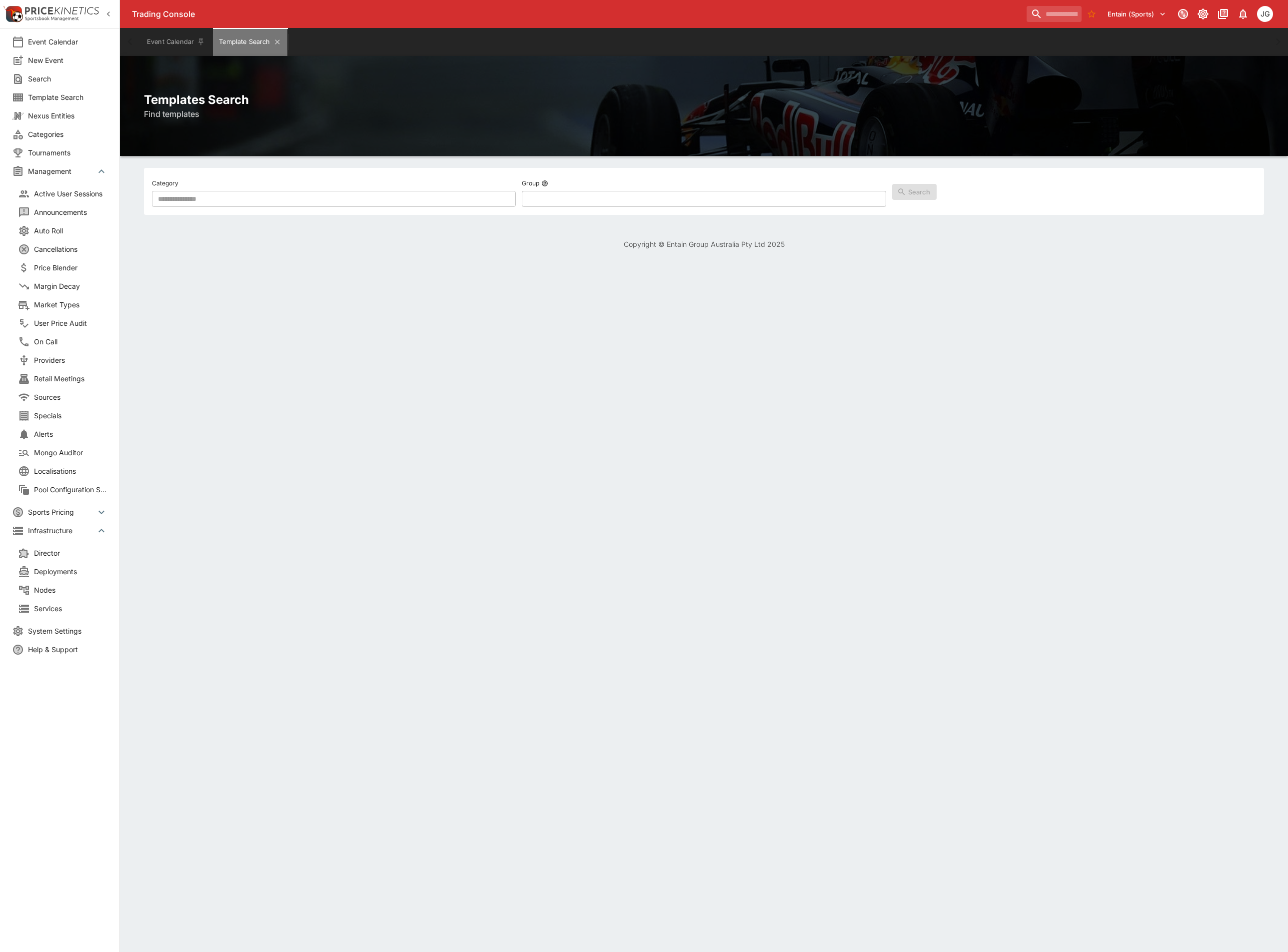
click at [276, 38] on button "Template Search" at bounding box center [250, 42] width 74 height 28
click at [57, 513] on span "Sports Pricing" at bounding box center [62, 512] width 68 height 11
click at [63, 657] on span "System Settings" at bounding box center [68, 658] width 79 height 11
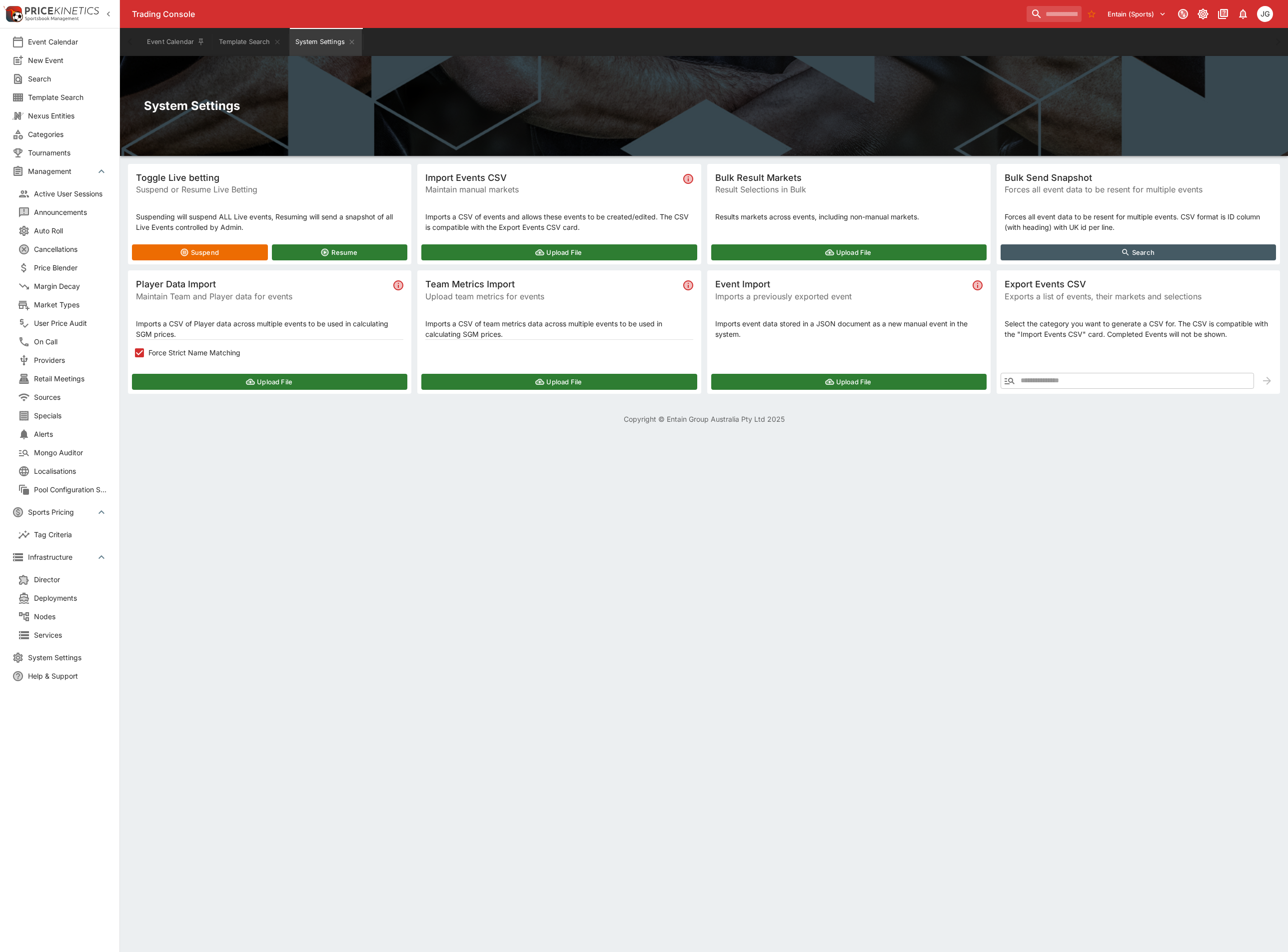
click at [420, 436] on html "Trading Console Entain (Sports) 1 JG Event Calendar New Event Search Template S…" at bounding box center [644, 218] width 1288 height 436
click at [1206, 14] on icon "Toggle light/dark mode" at bounding box center [1203, 14] width 9 height 9
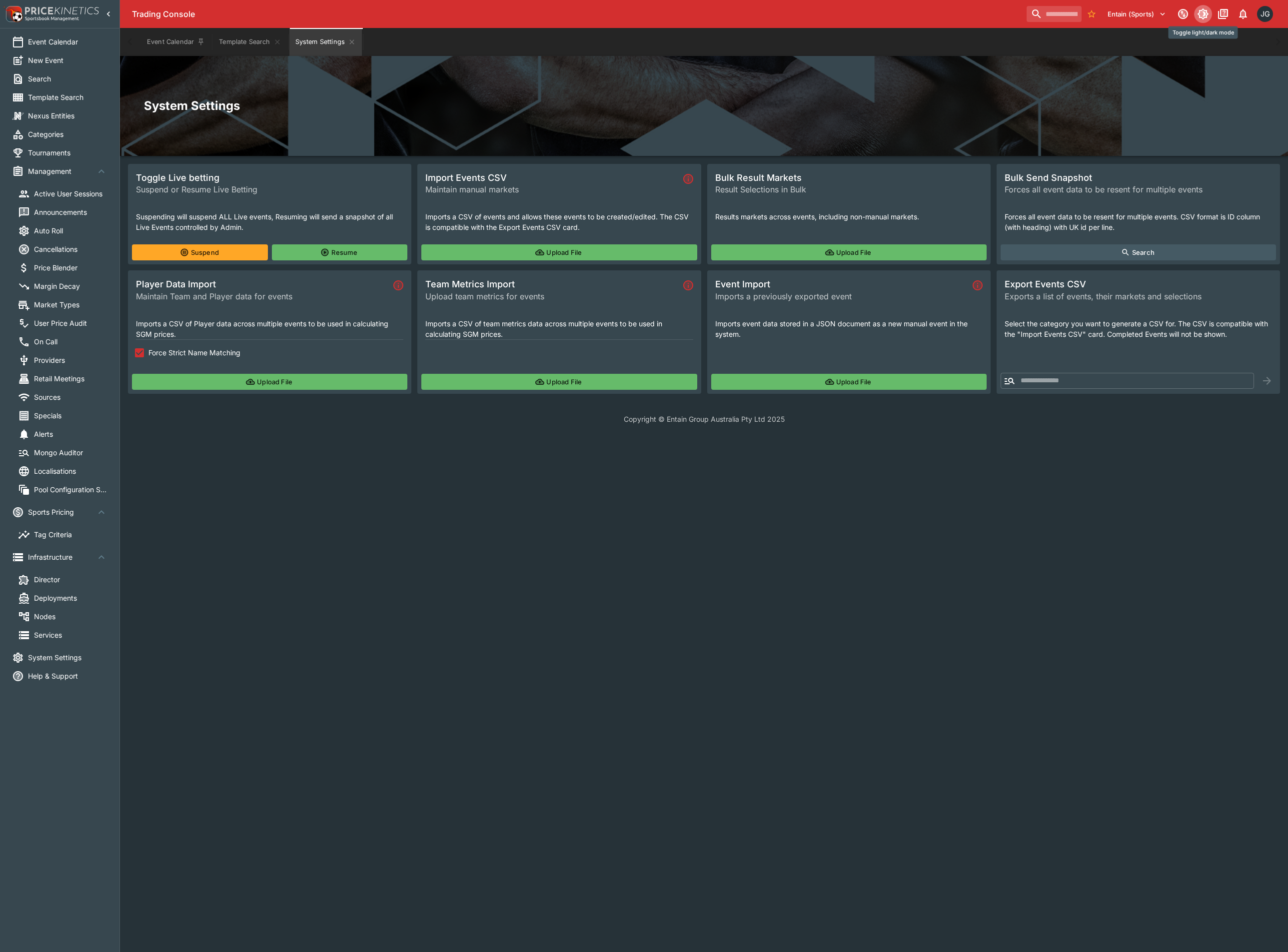
click at [1206, 14] on icon "Toggle light/dark mode" at bounding box center [1203, 14] width 9 height 9
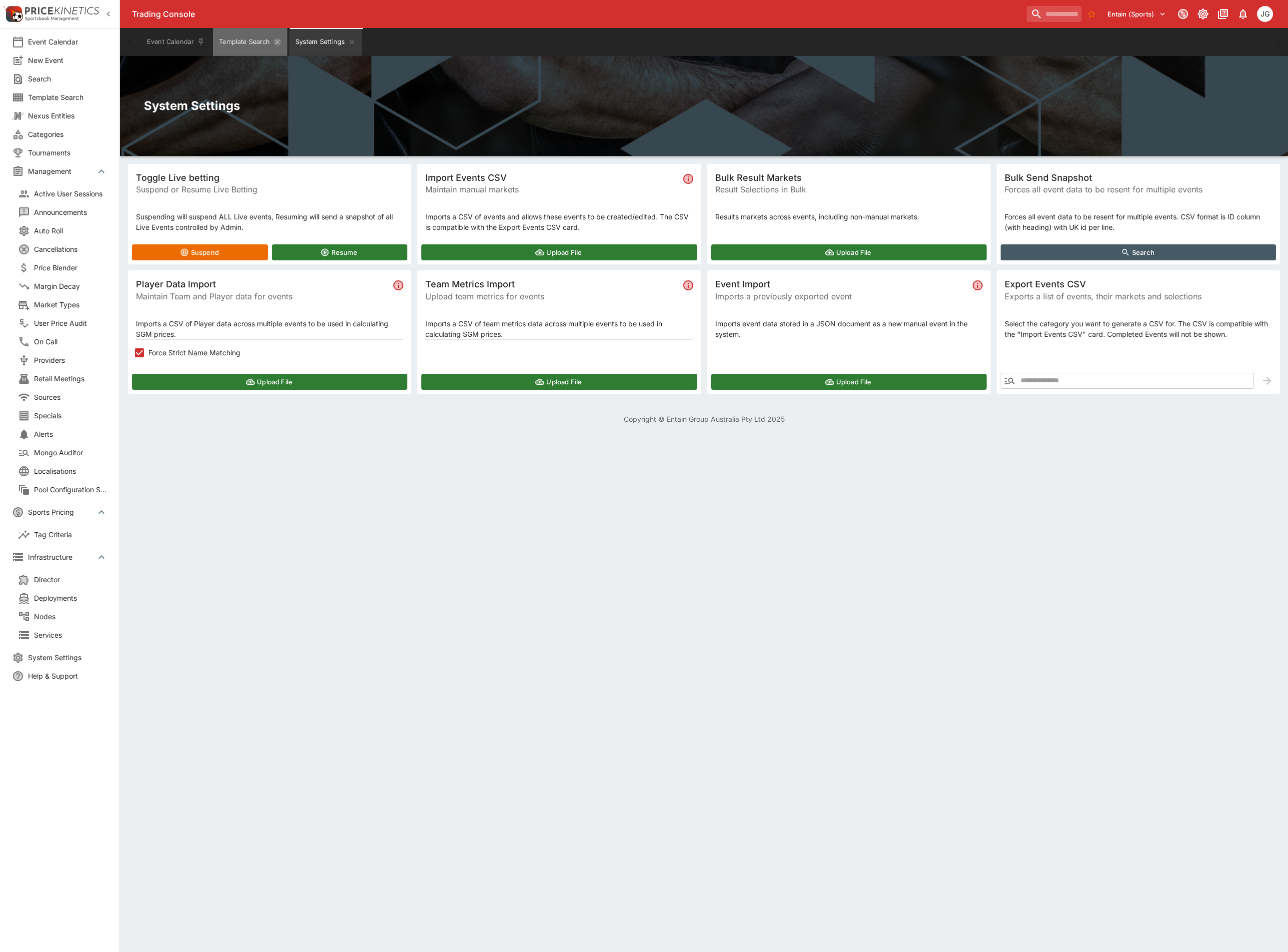
click at [277, 45] on icon "Template Search" at bounding box center [277, 41] width 8 height 8
click at [278, 44] on icon "System Settings" at bounding box center [275, 41] width 8 height 8
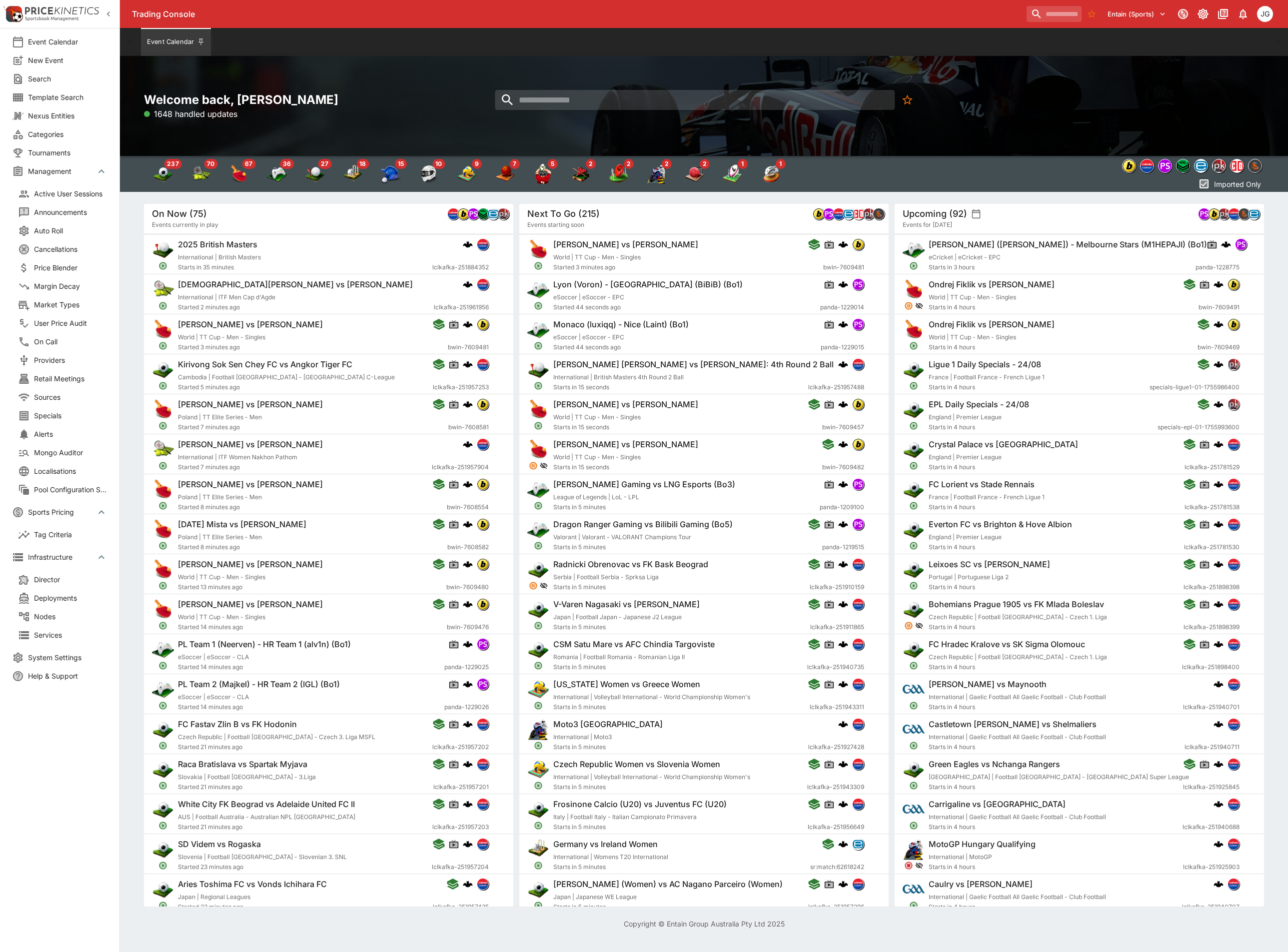
click at [58, 126] on li "Categories" at bounding box center [60, 134] width 120 height 18
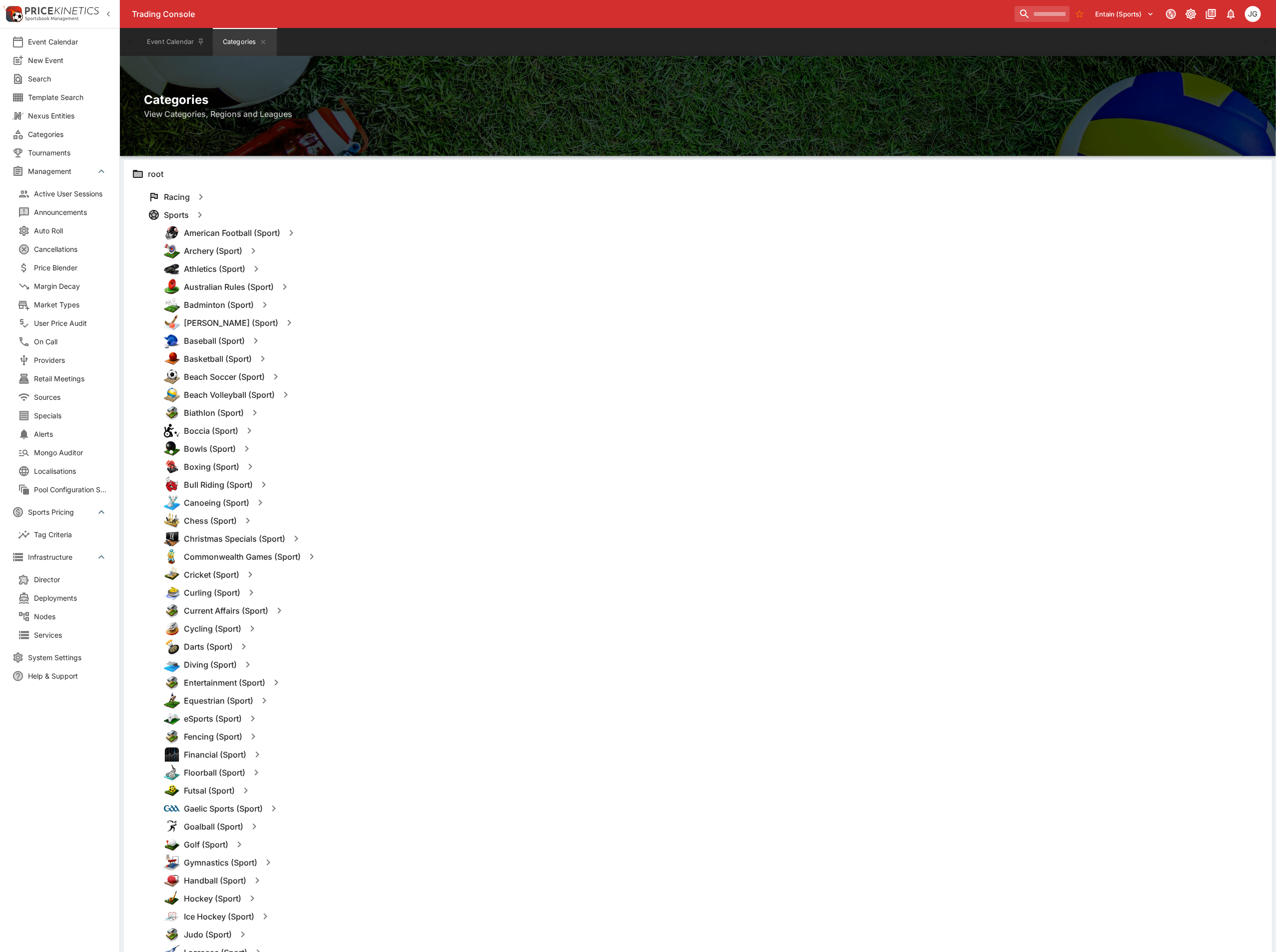
click at [51, 149] on span "Tournaments" at bounding box center [68, 153] width 79 height 11
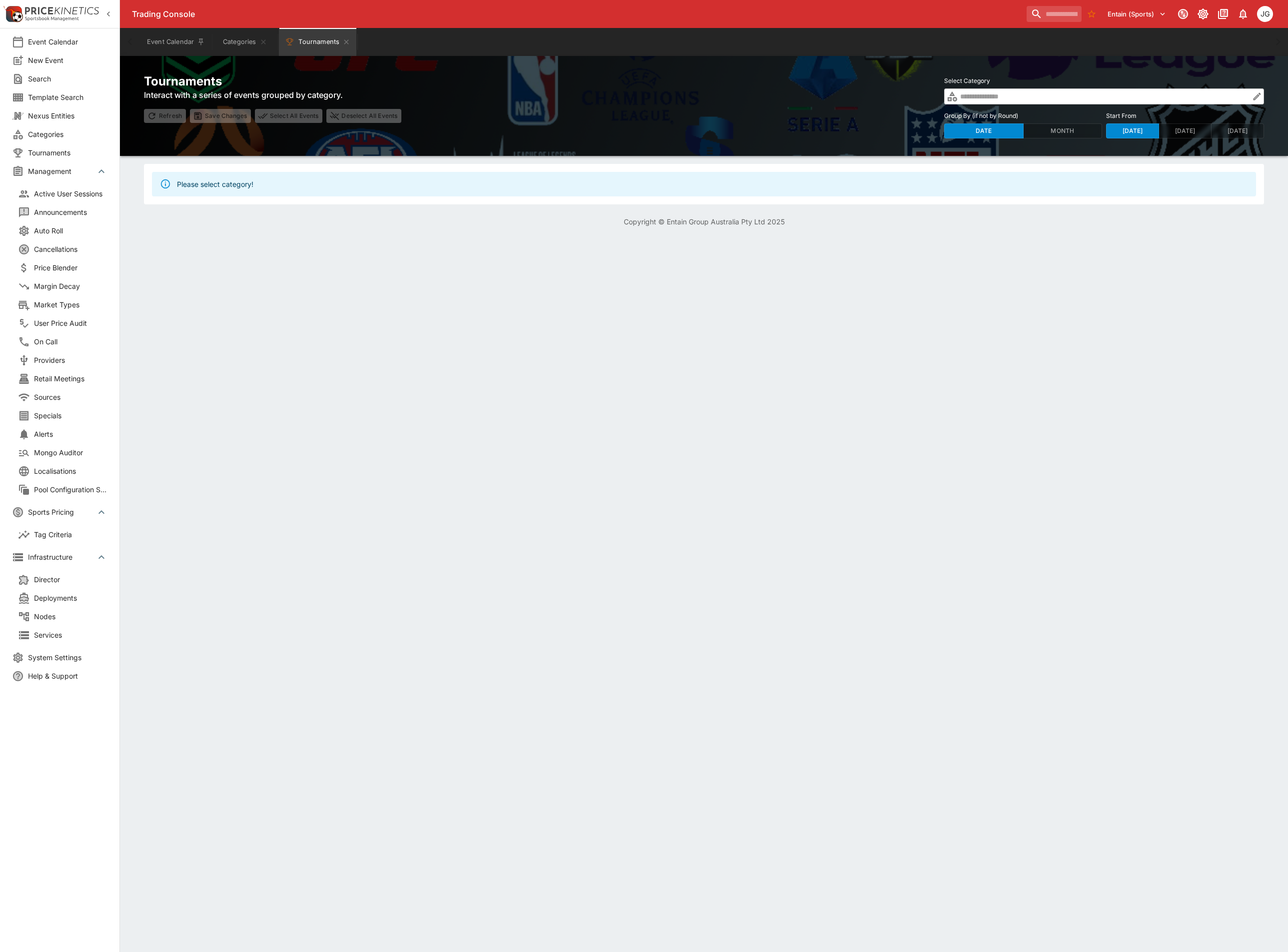
click at [50, 555] on span "Infrastructure" at bounding box center [62, 556] width 68 height 11
click at [62, 169] on span "Management" at bounding box center [62, 171] width 68 height 11
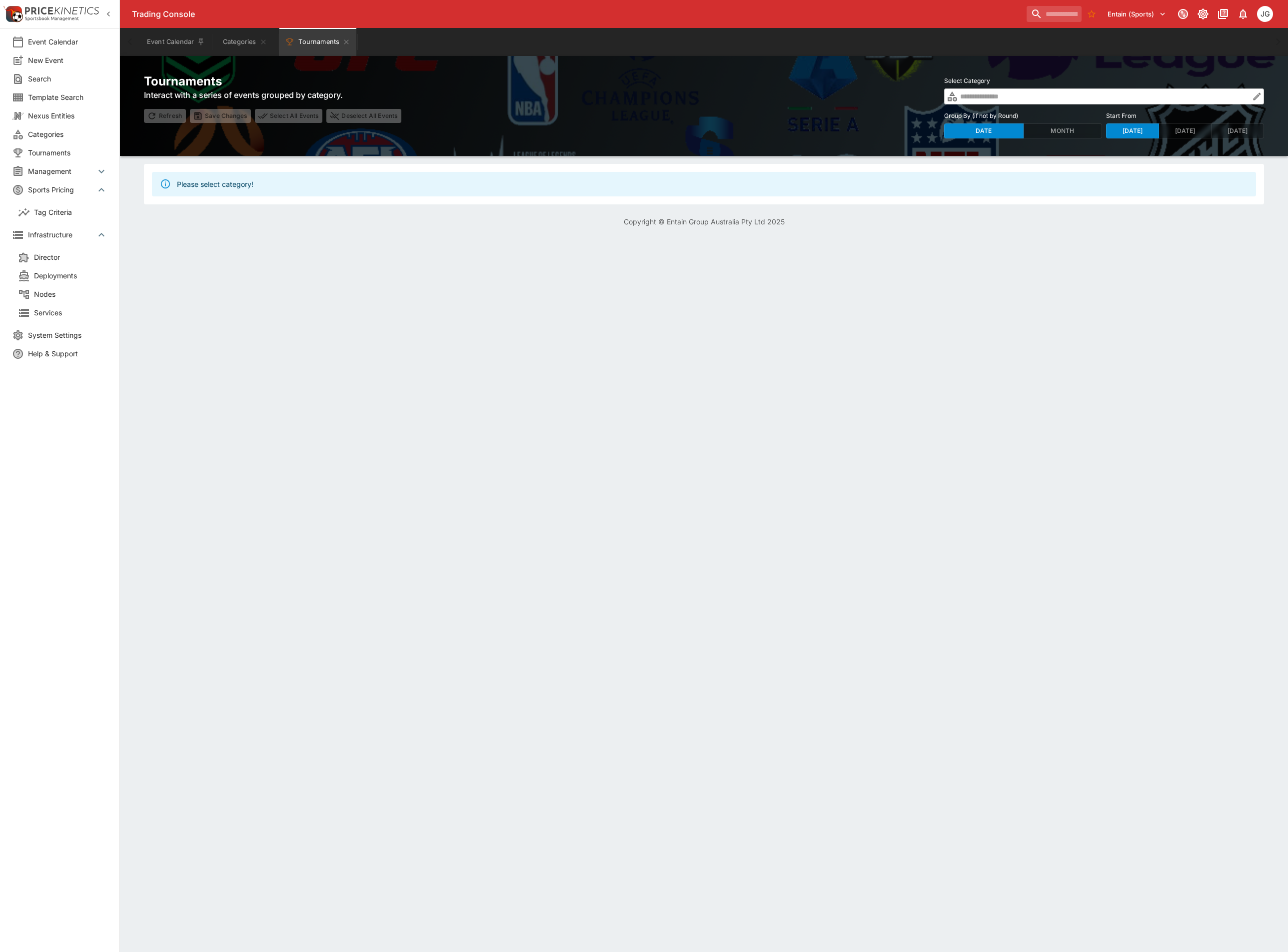
click at [61, 236] on span "Infrastructure" at bounding box center [62, 235] width 68 height 11
click at [68, 186] on span "Sports Pricing" at bounding box center [62, 190] width 68 height 11
click at [70, 92] on span "Template Search" at bounding box center [68, 98] width 79 height 11
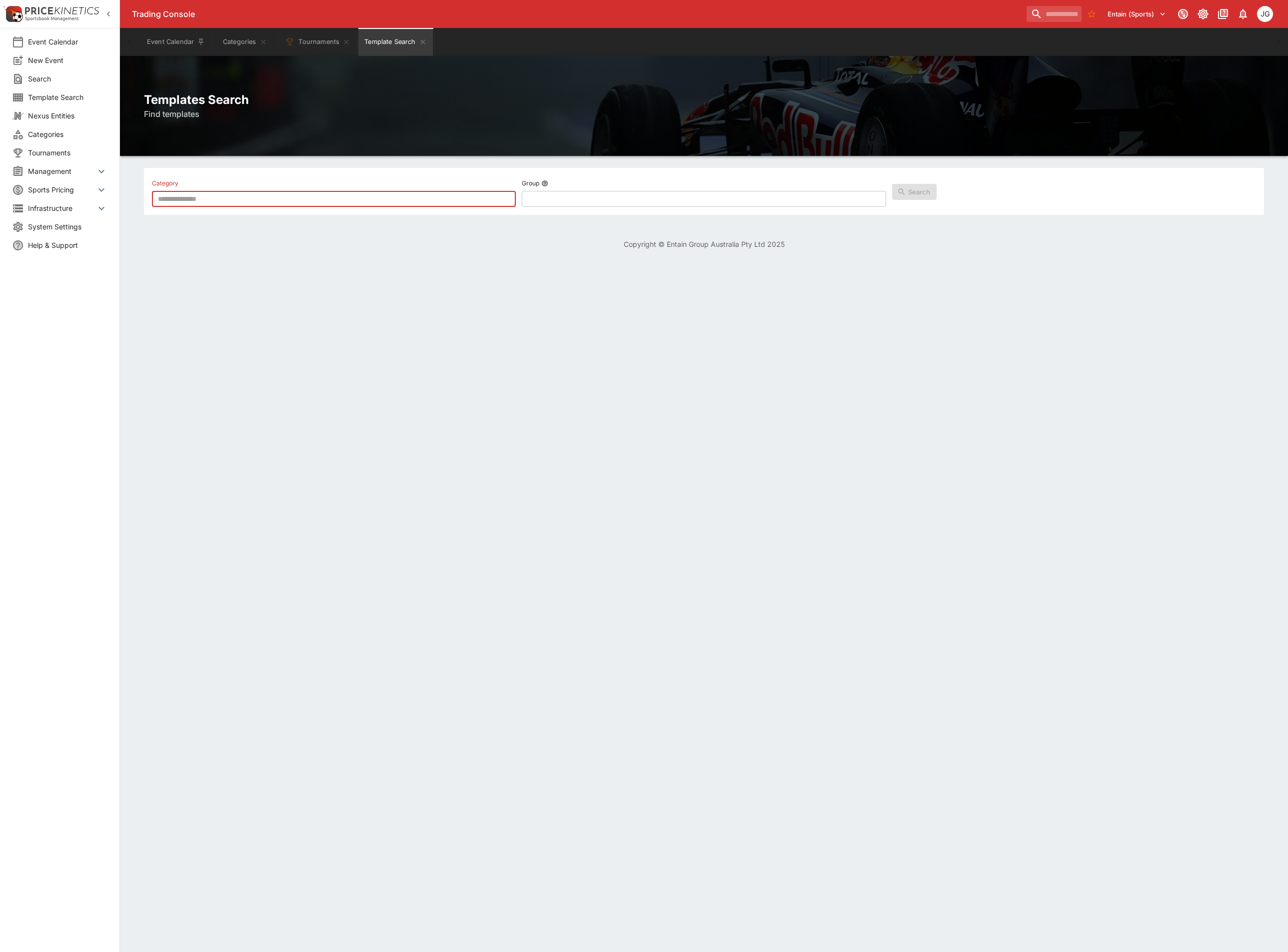
click at [457, 207] on input "text" at bounding box center [334, 199] width 364 height 16
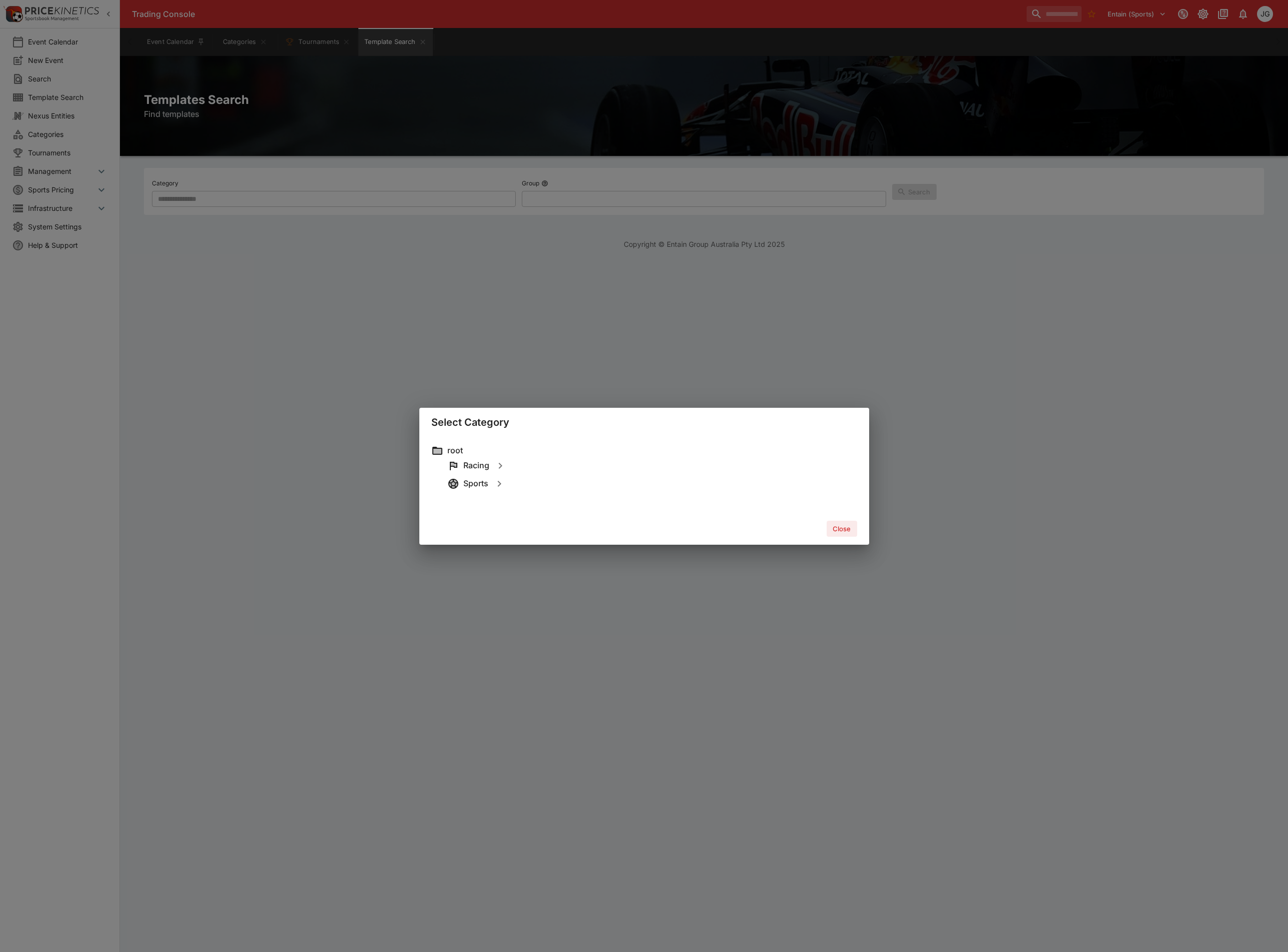
click at [498, 484] on icon "button" at bounding box center [498, 483] width 4 height 6
type input "**********"
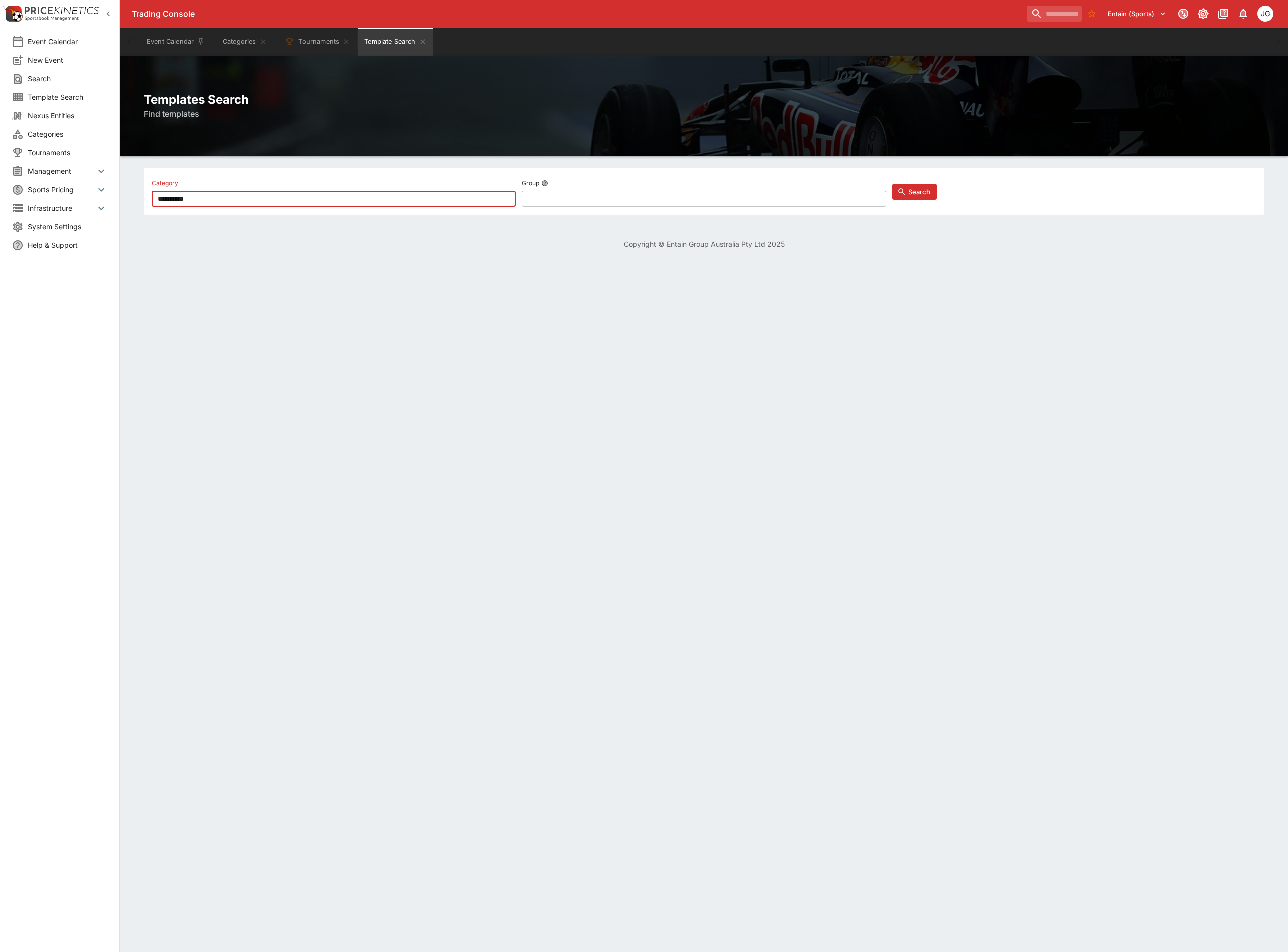
click at [920, 193] on button "Search" at bounding box center [913, 192] width 45 height 16
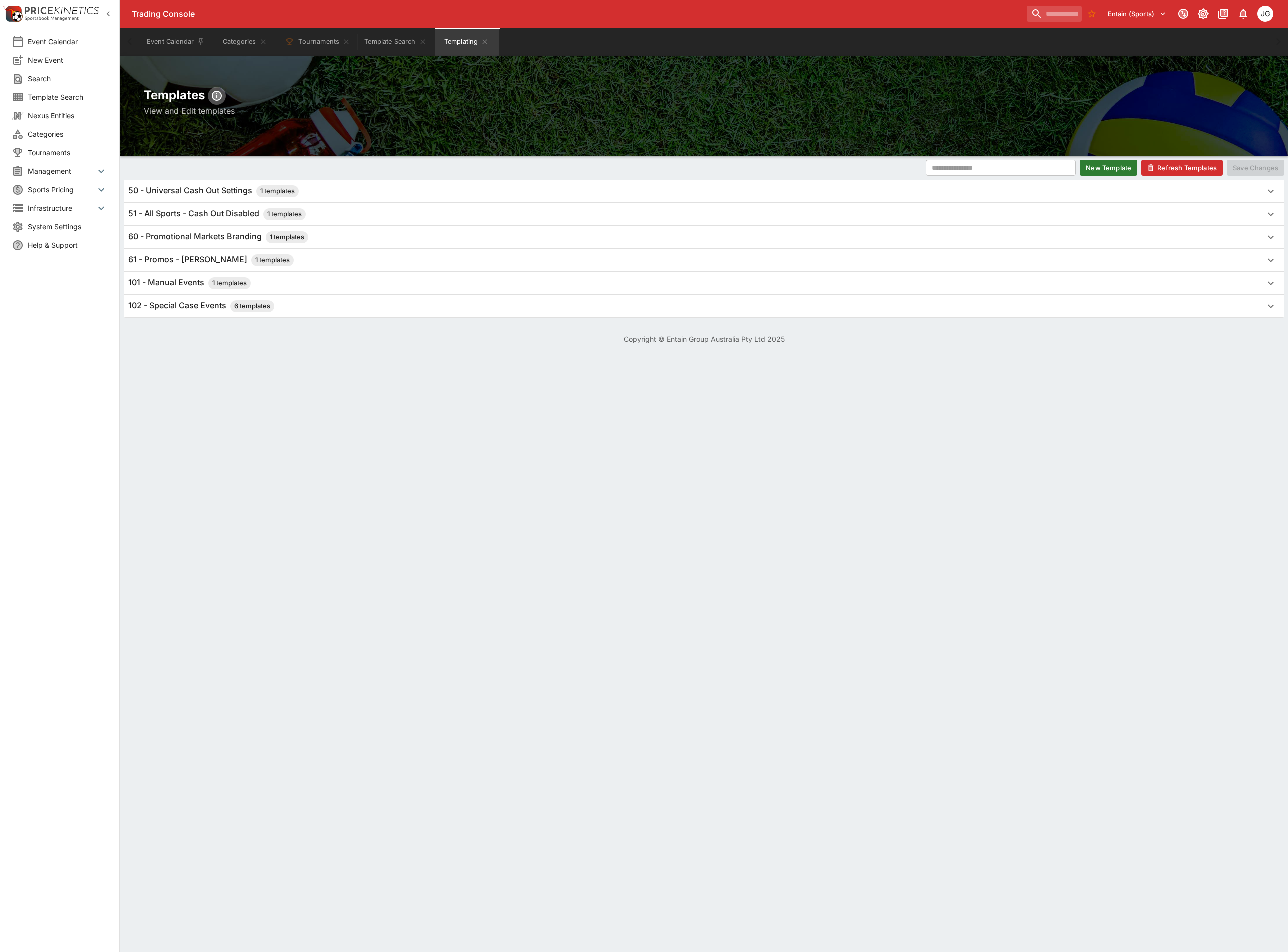
click at [215, 93] on icon "button" at bounding box center [216, 96] width 8 height 8
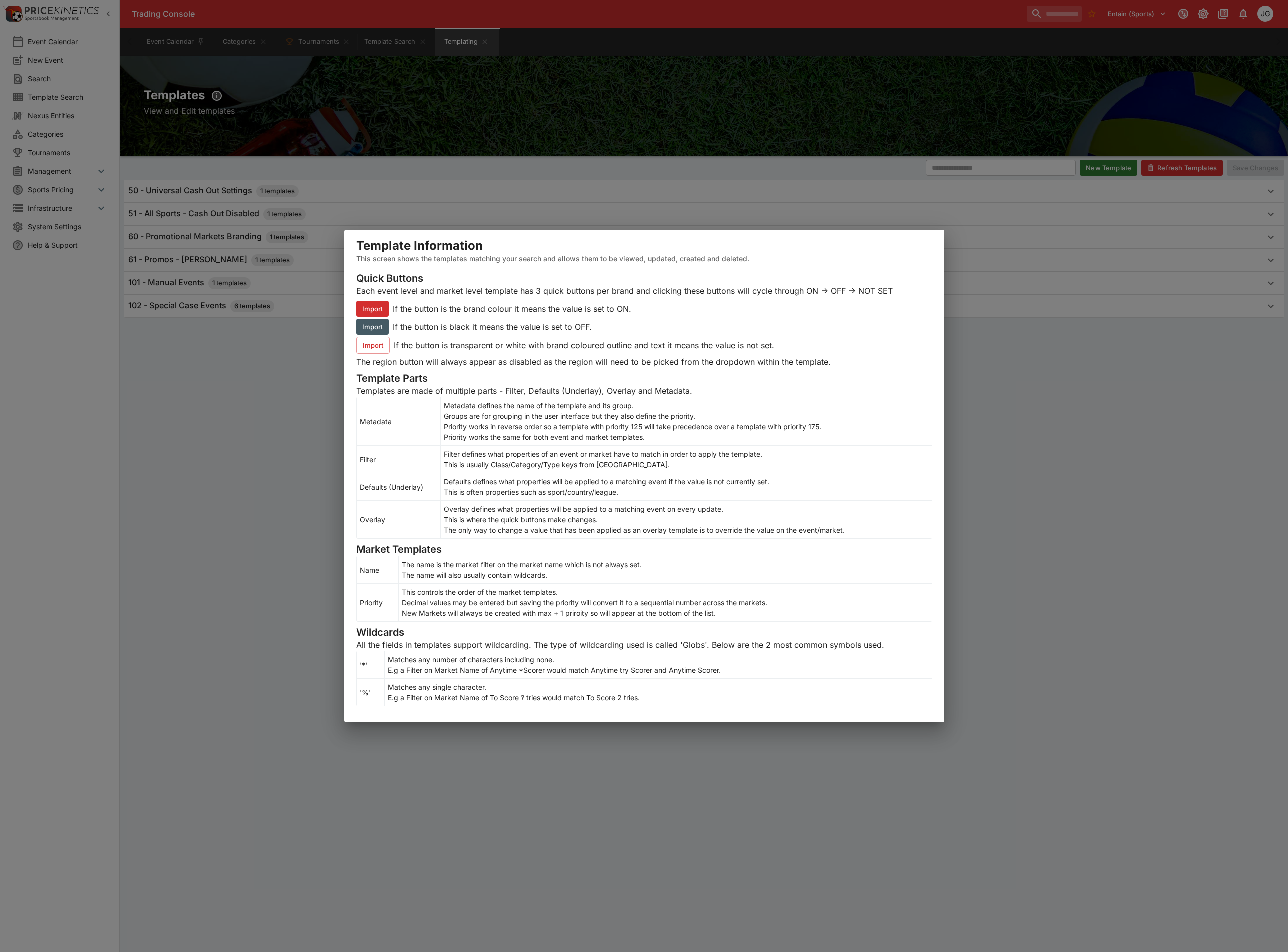
click at [297, 703] on div "Template Information This screen shows the templates matching your search and a…" at bounding box center [644, 476] width 1288 height 952
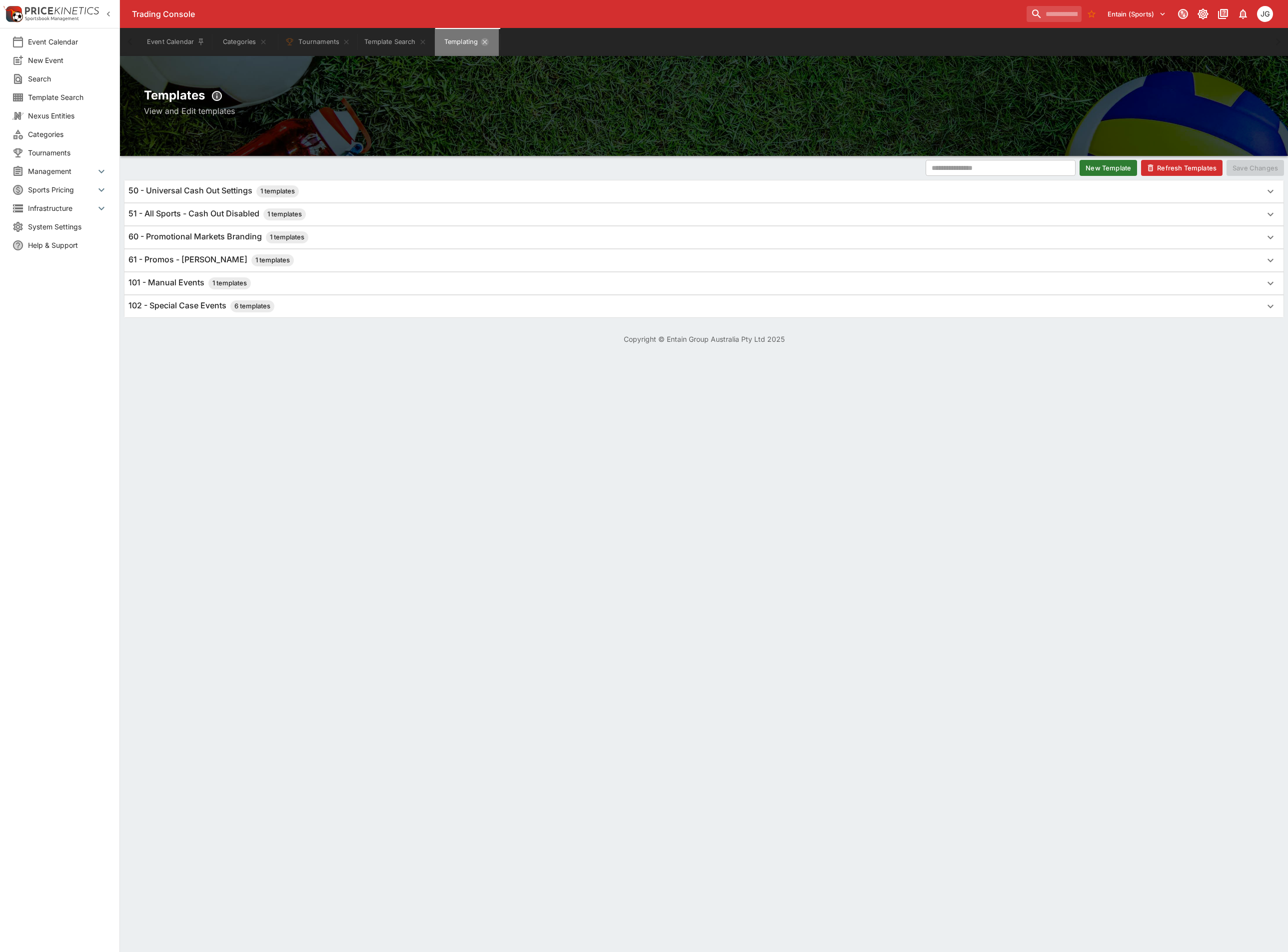
click at [489, 43] on icon "Templating" at bounding box center [484, 41] width 8 height 8
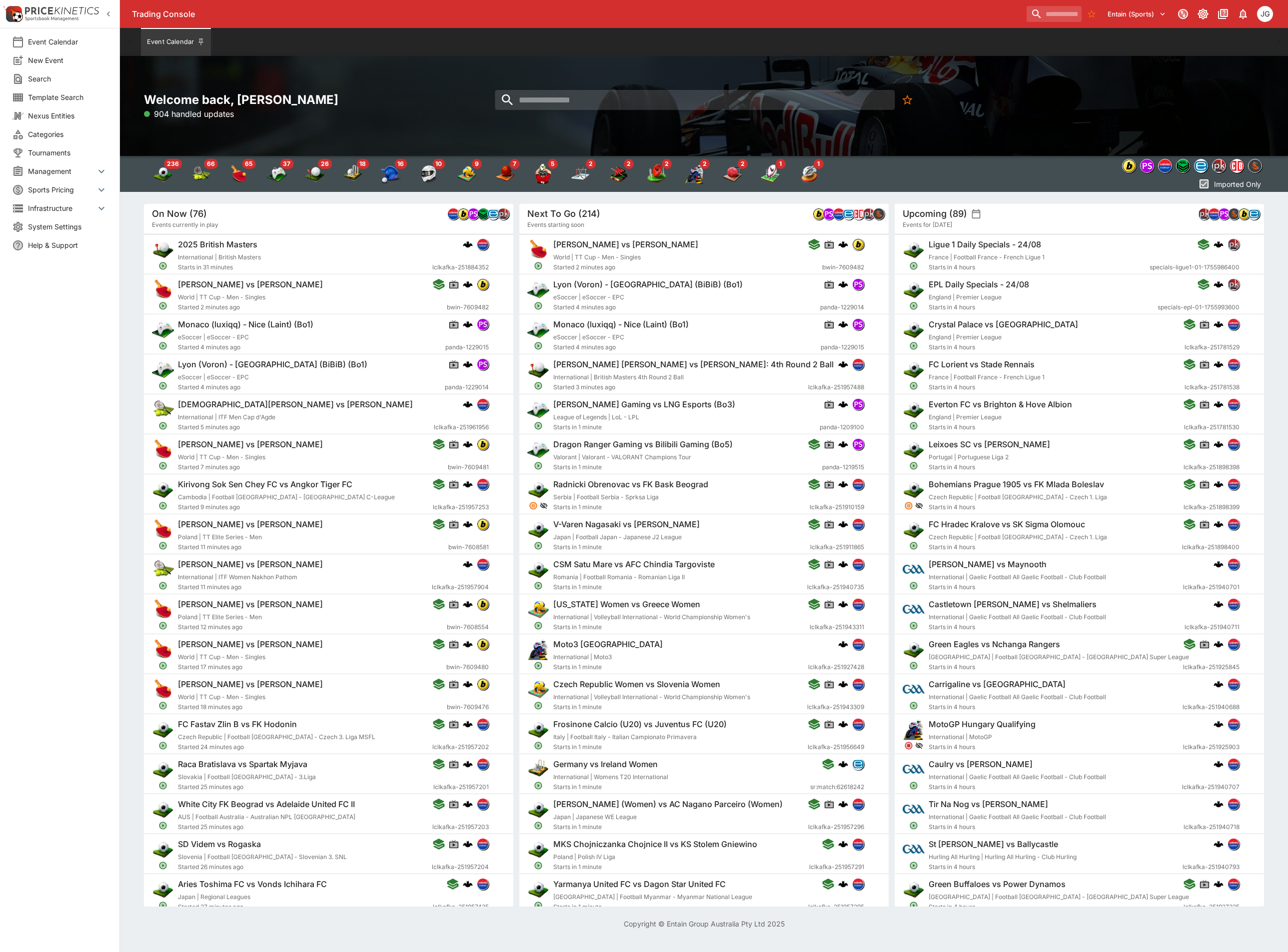
click at [56, 174] on span "Management" at bounding box center [62, 171] width 68 height 11
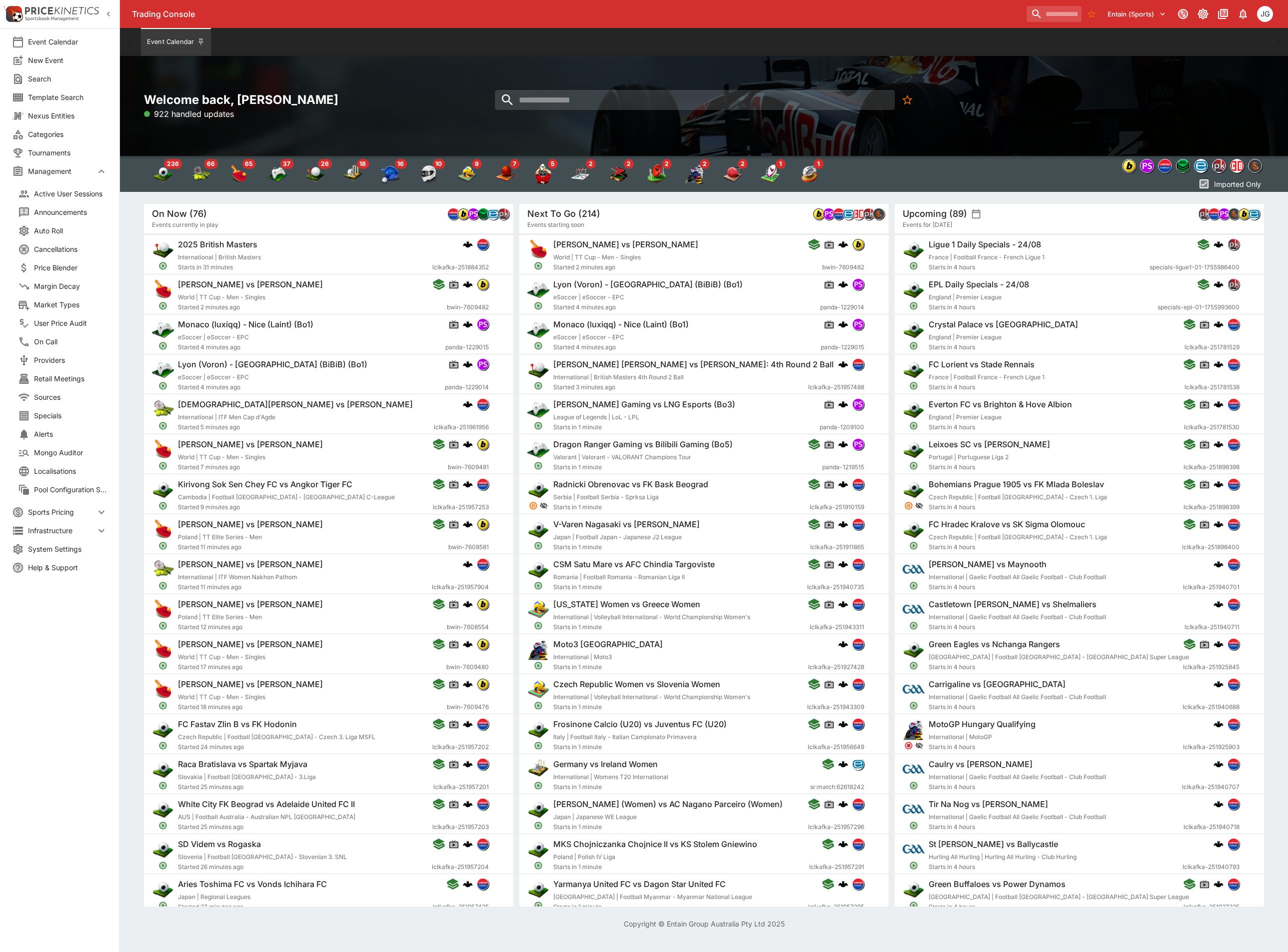
click at [56, 174] on span "Management" at bounding box center [62, 171] width 68 height 11
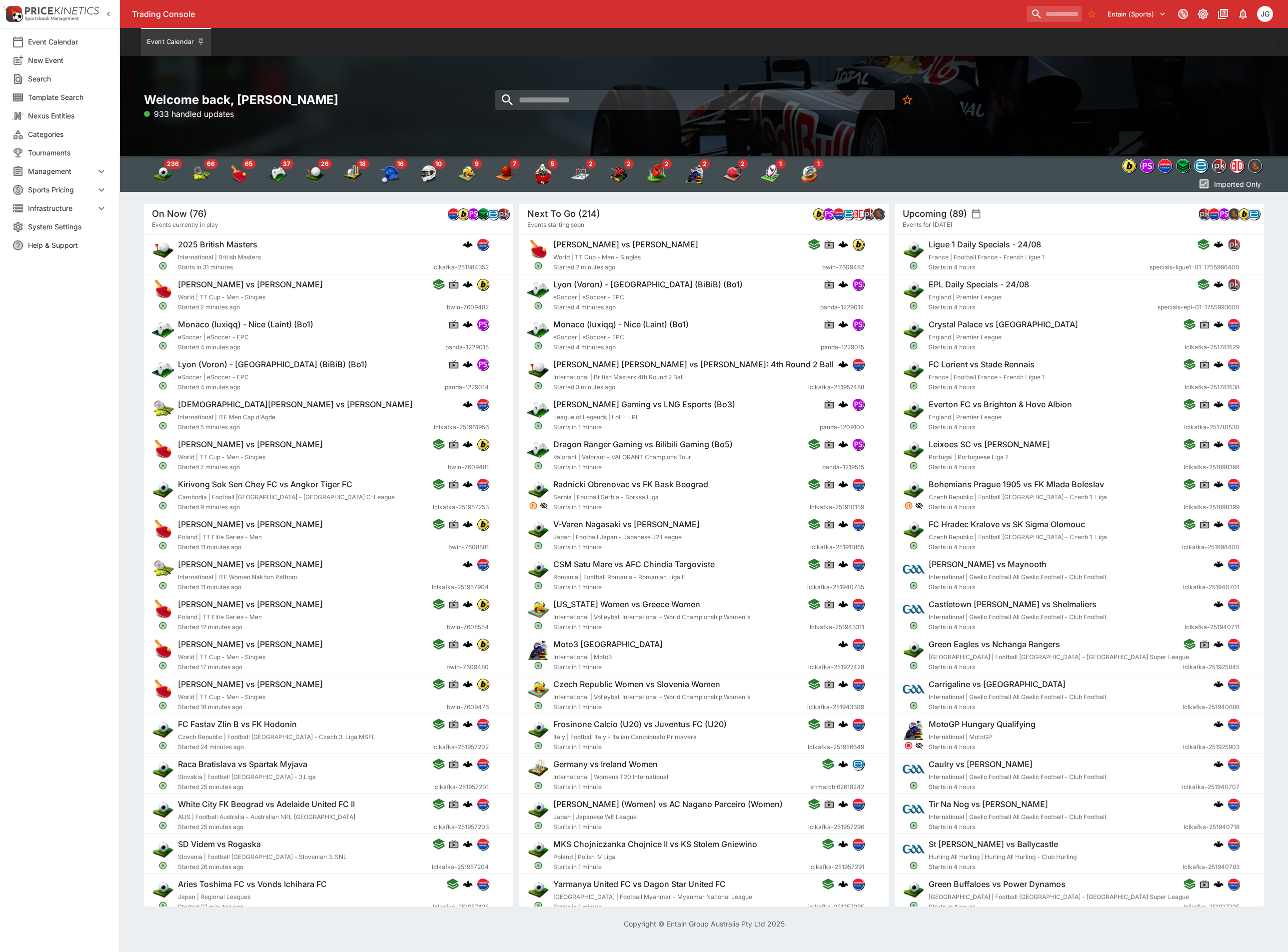
click at [48, 98] on span "Template Search" at bounding box center [68, 98] width 79 height 11
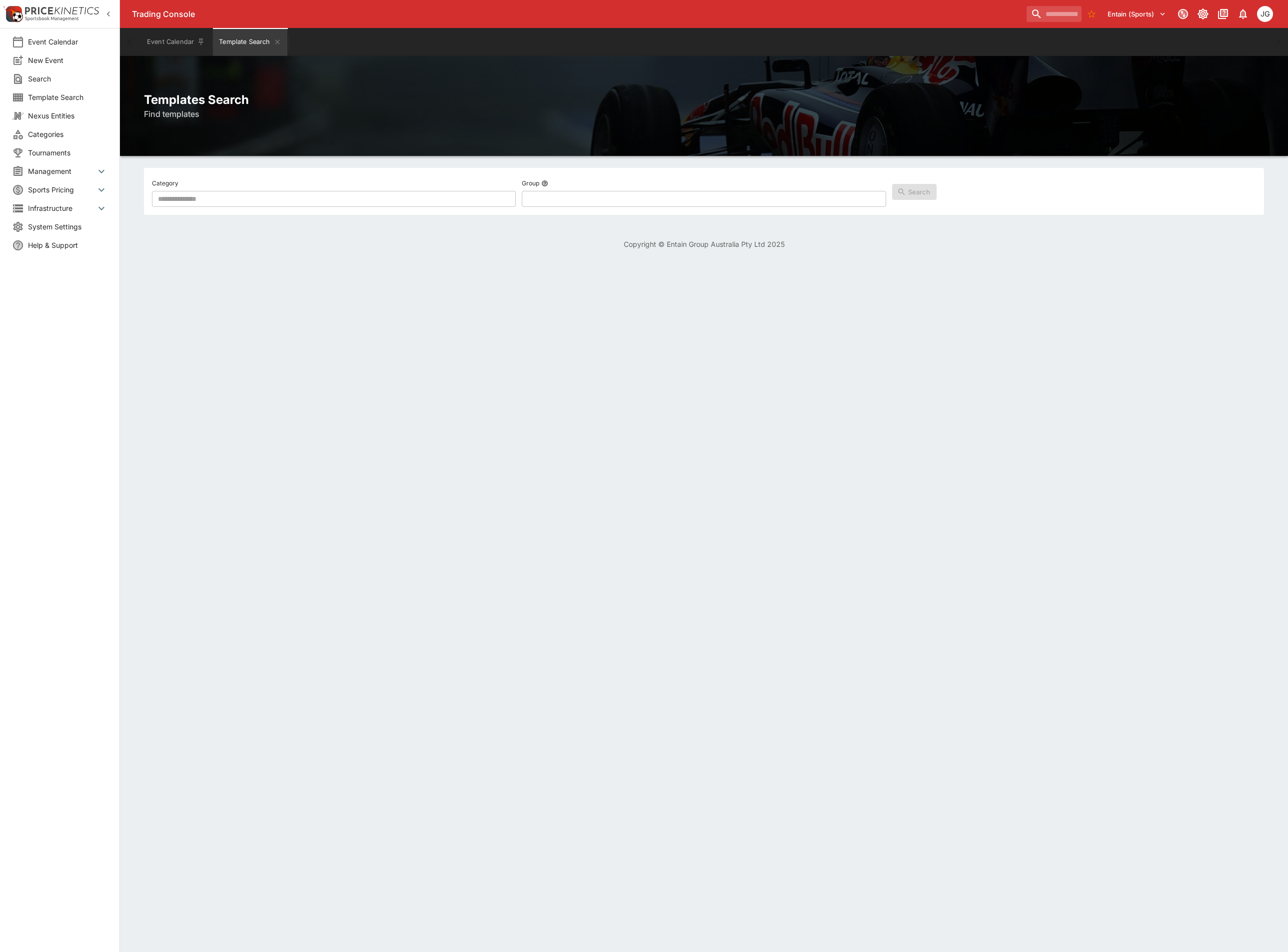
click at [277, 194] on input "text" at bounding box center [334, 199] width 364 height 16
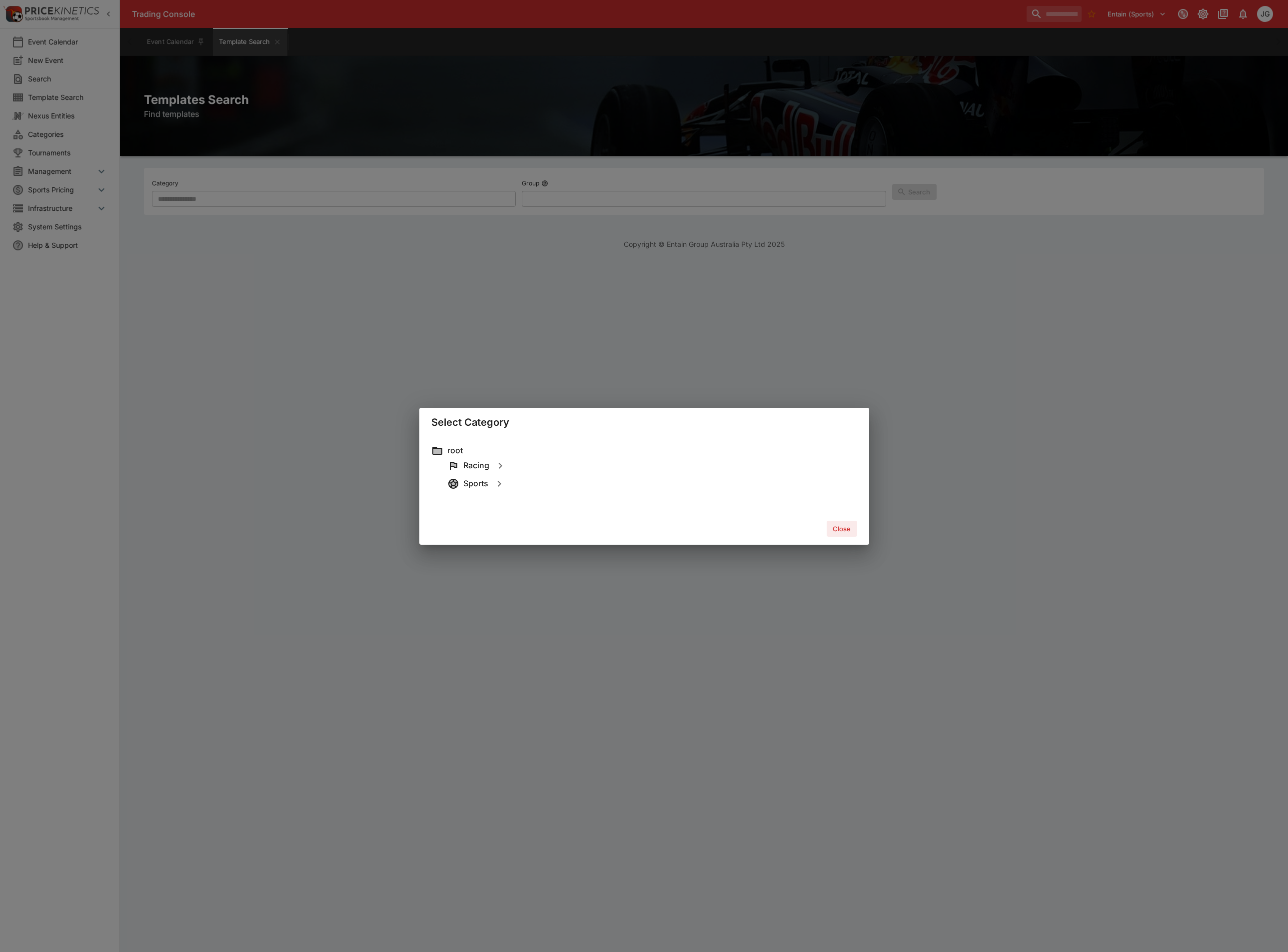
click at [466, 483] on h6 "Sports" at bounding box center [476, 483] width 25 height 11
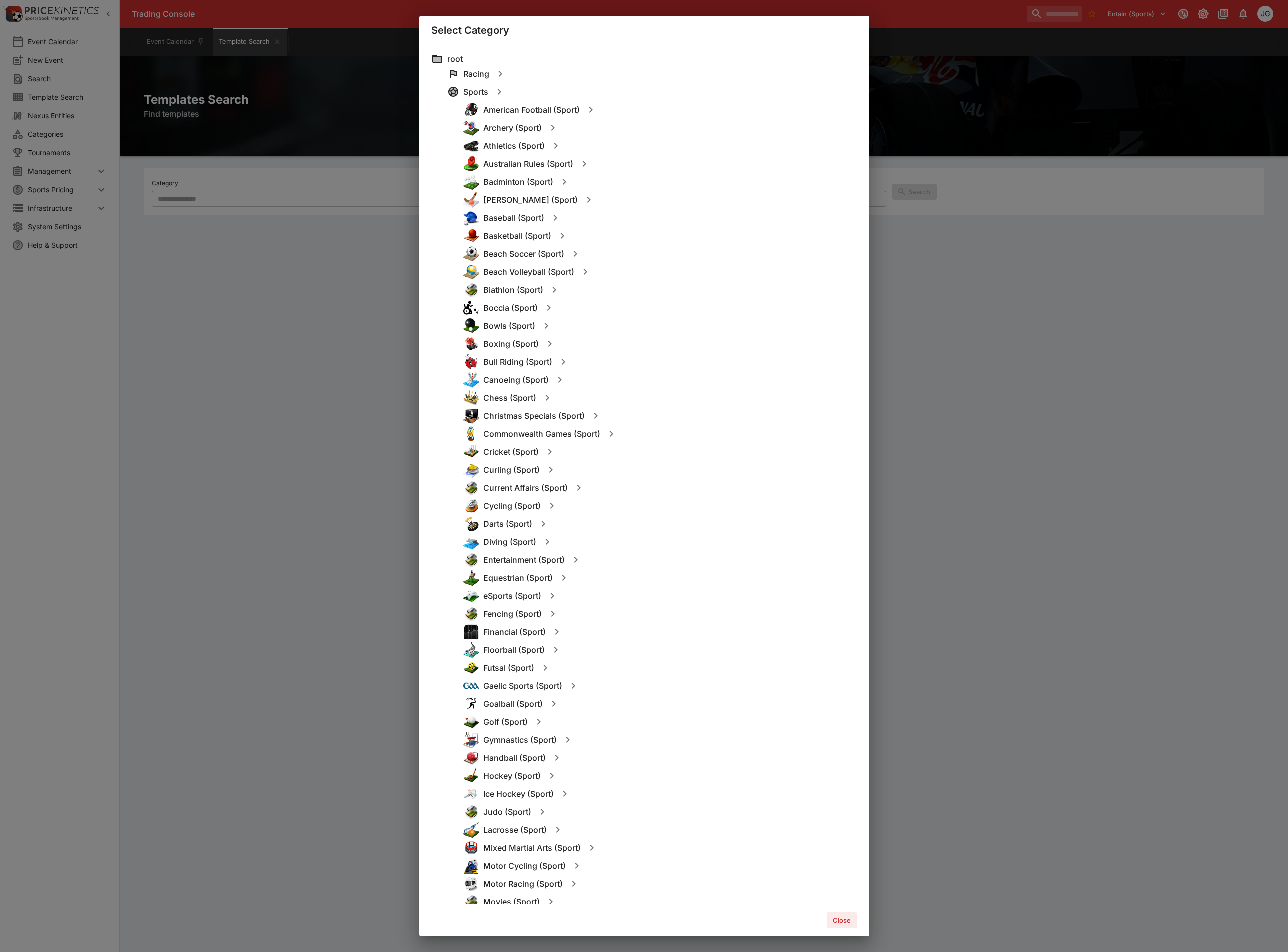
click at [498, 95] on icon "button" at bounding box center [499, 92] width 12 height 12
type input "**********"
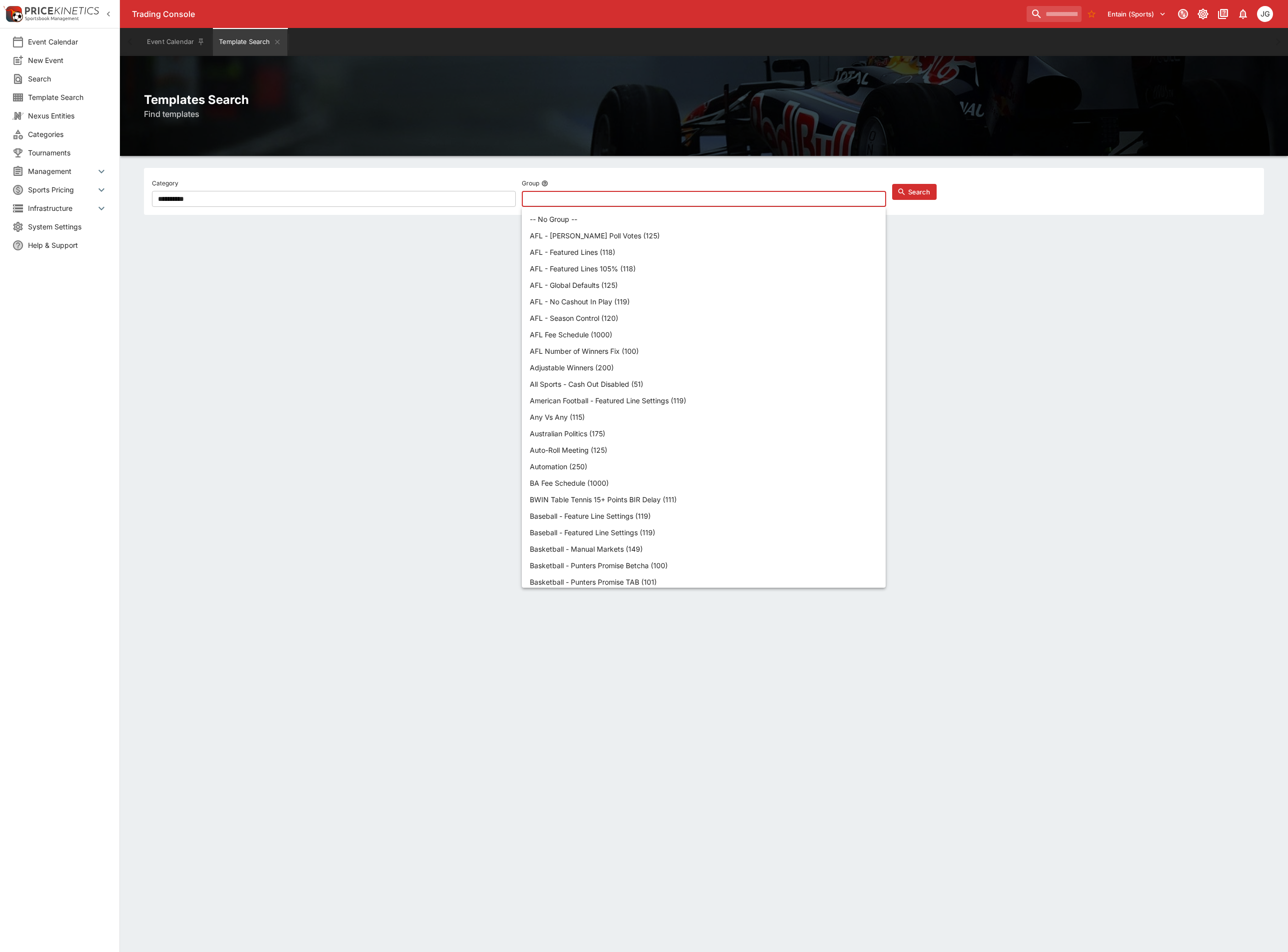
click at [758, 203] on input "text" at bounding box center [695, 199] width 348 height 16
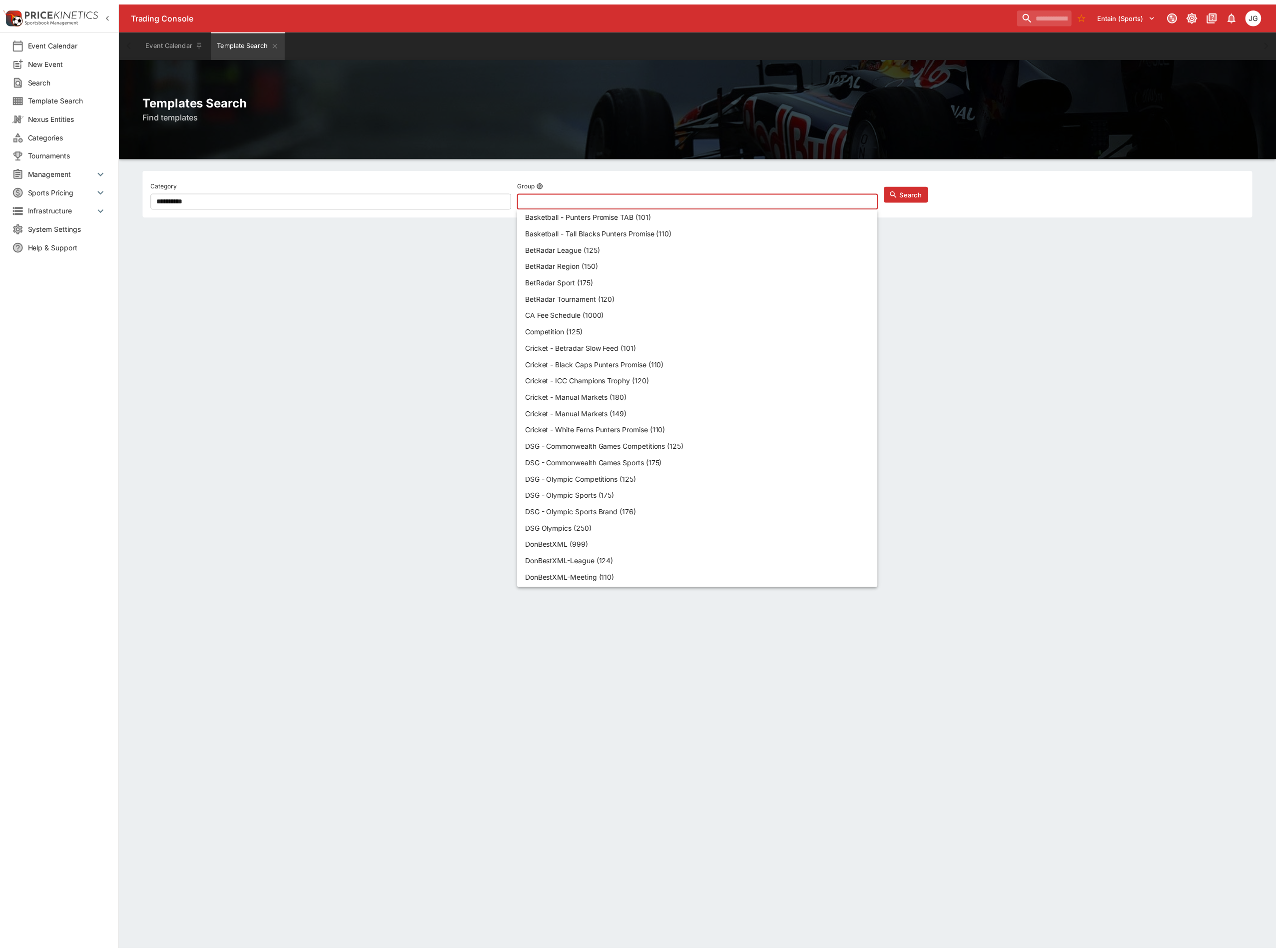
scroll to position [525, 0]
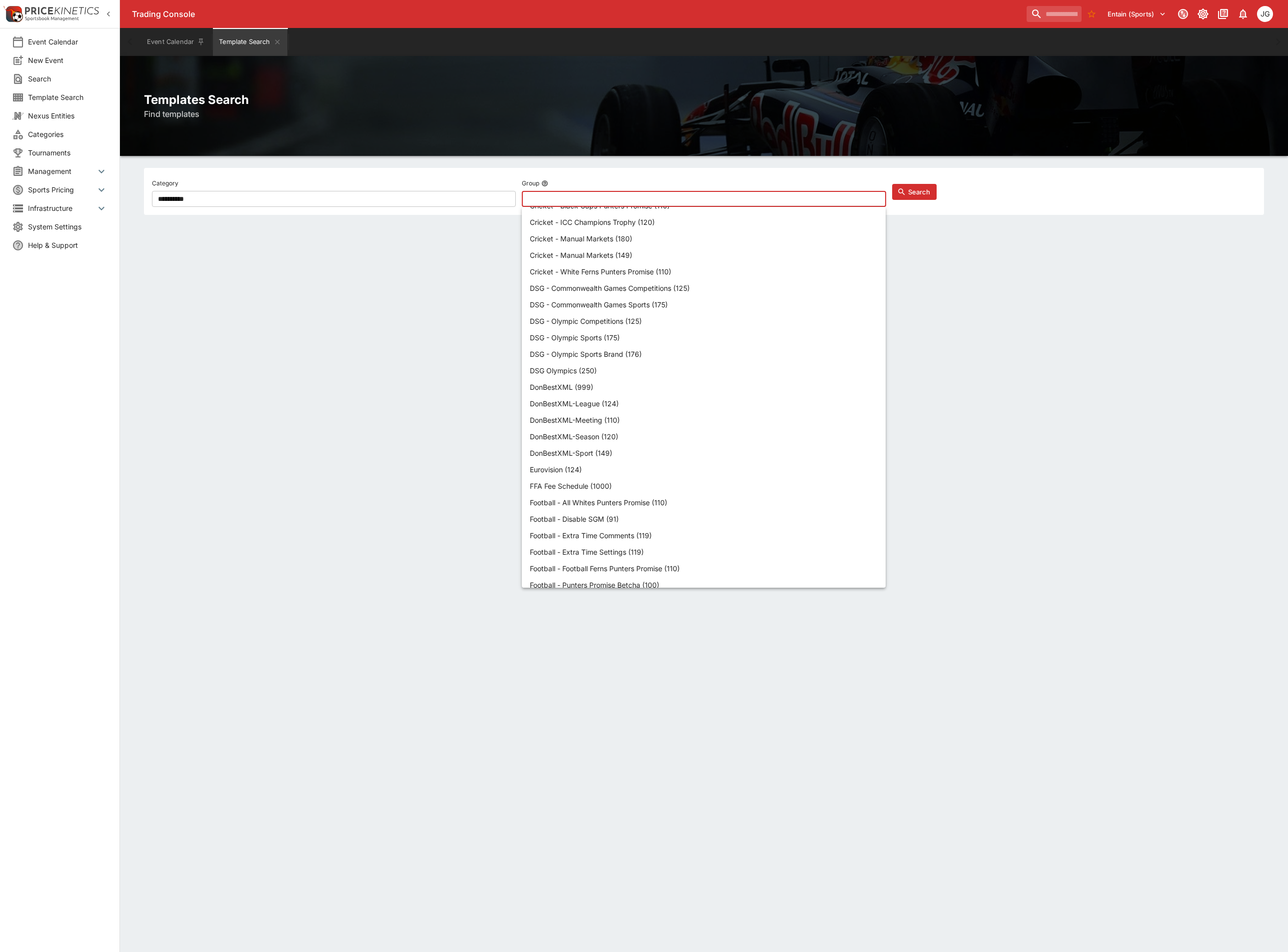
click at [1161, 261] on html "**********" at bounding box center [644, 130] width 1288 height 261
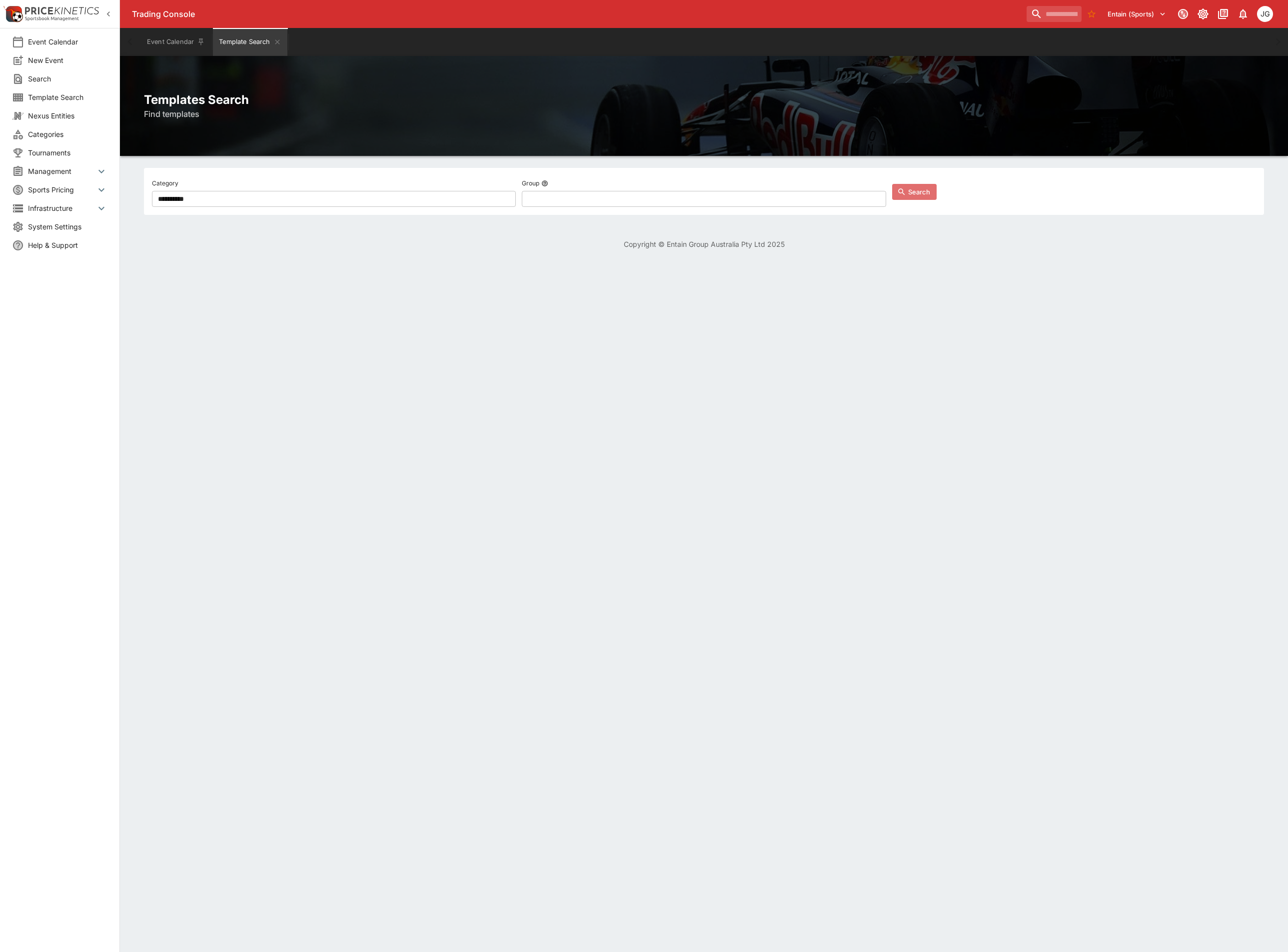
click at [926, 188] on button "Search" at bounding box center [913, 192] width 45 height 16
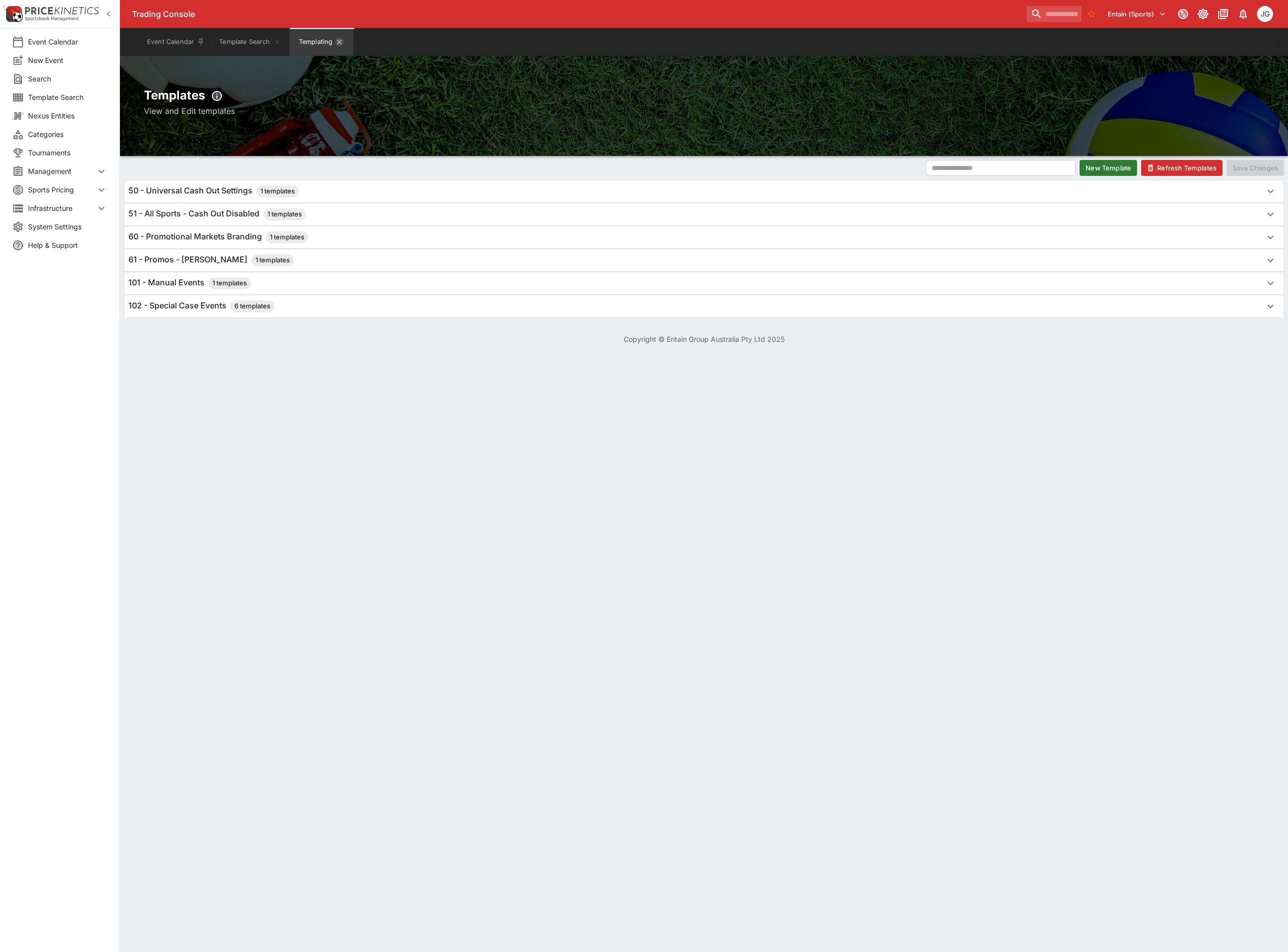
click at [342, 40] on icon "Templating" at bounding box center [339, 41] width 4 height 4
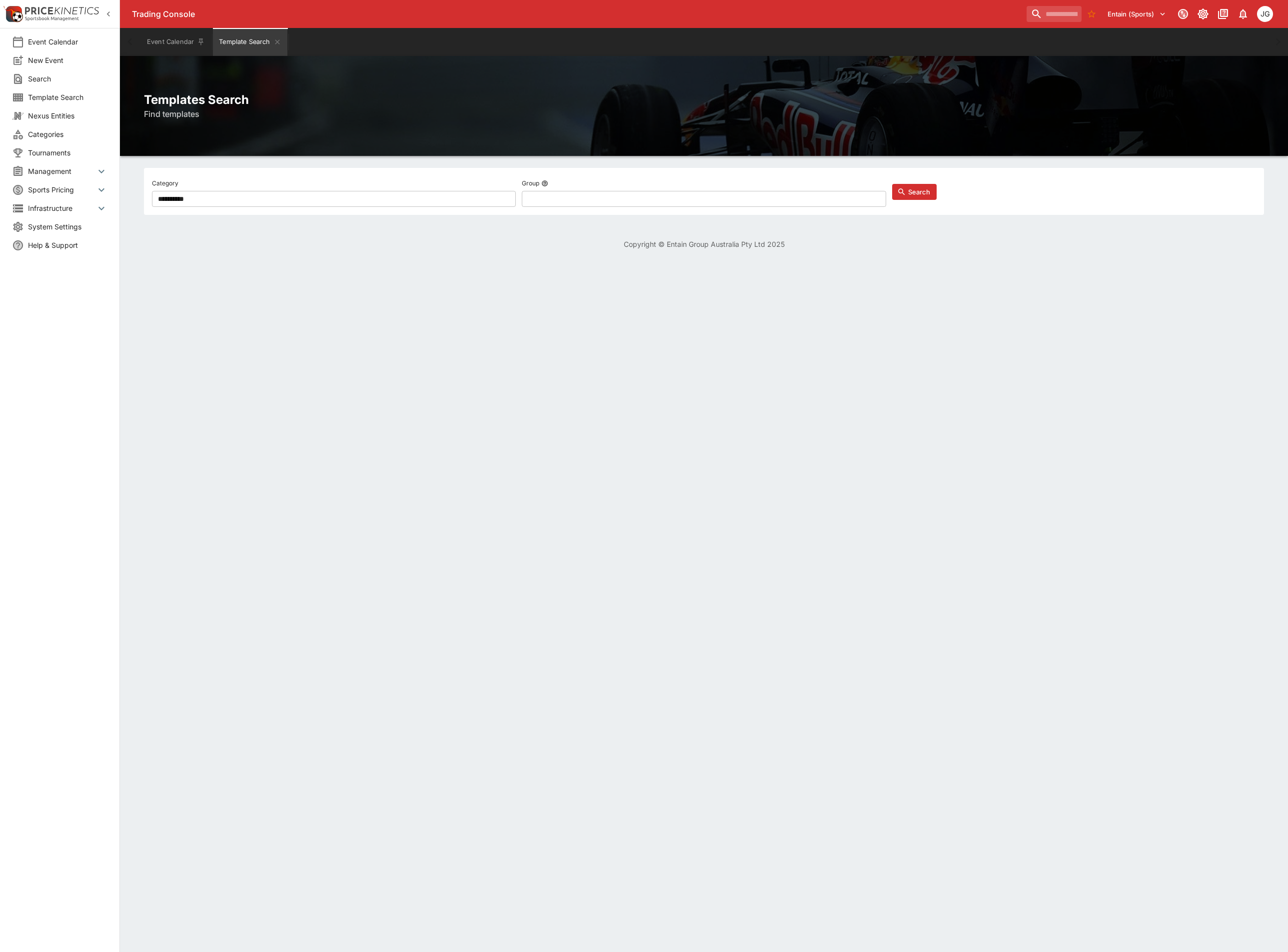
click at [62, 132] on span "Categories" at bounding box center [68, 134] width 79 height 11
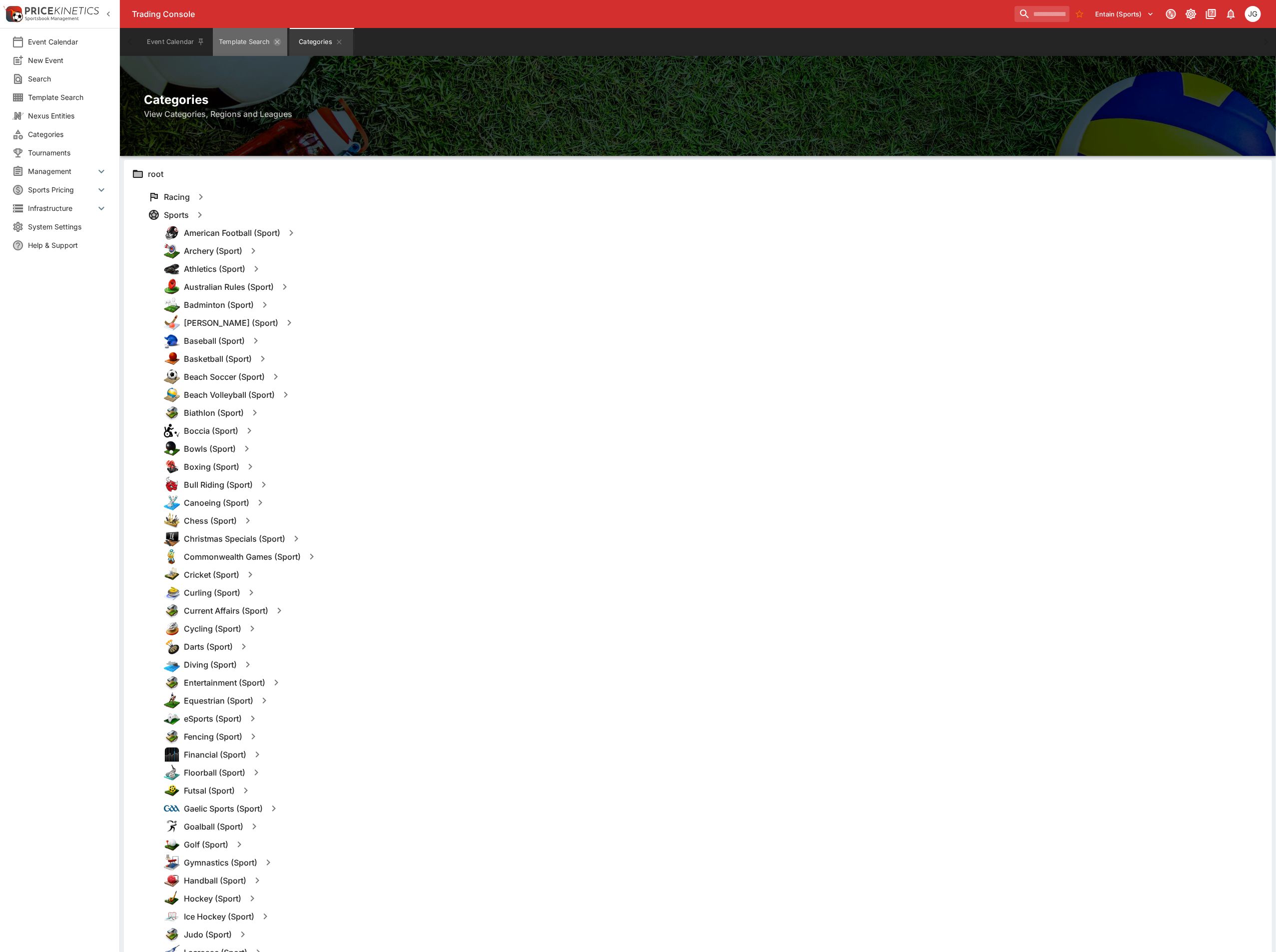
click at [281, 40] on icon "Template Search" at bounding box center [277, 41] width 8 height 8
click at [204, 214] on icon "button" at bounding box center [201, 215] width 12 height 12
click at [306, 214] on button "Templates" at bounding box center [296, 214] width 45 height 16
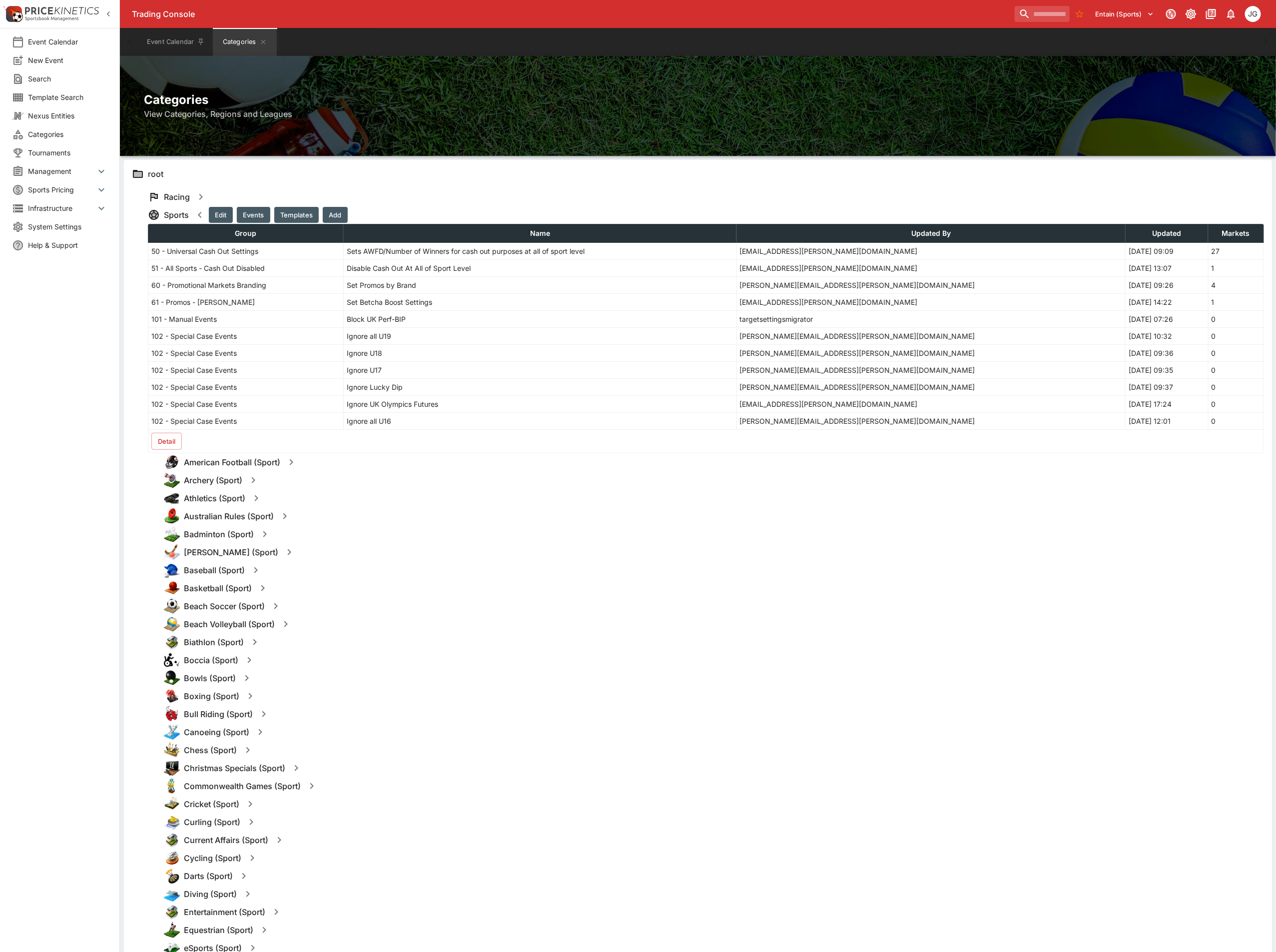
click at [200, 211] on icon "button" at bounding box center [201, 215] width 12 height 12
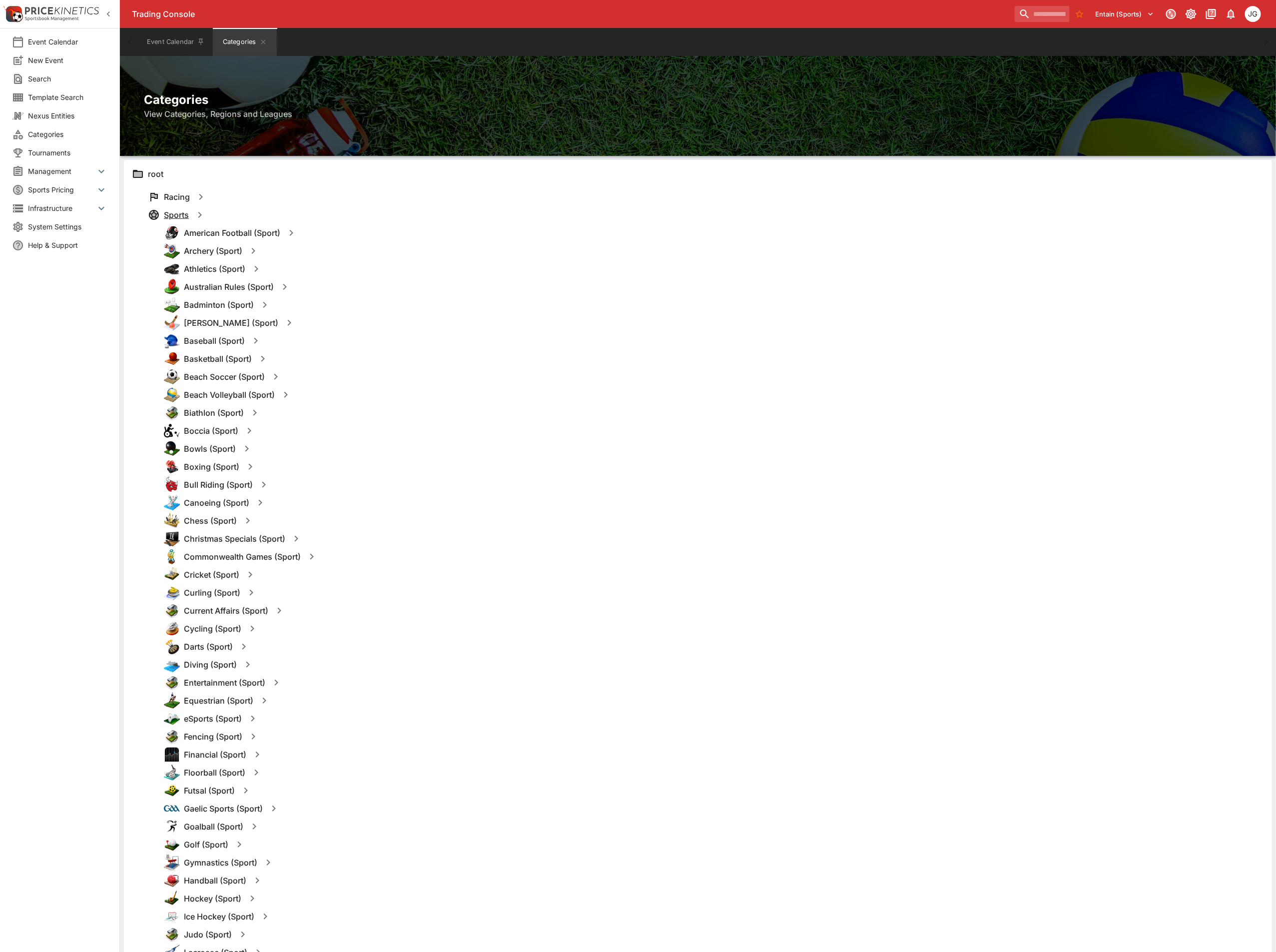
click at [179, 212] on h6 "Sports" at bounding box center [176, 215] width 25 height 11
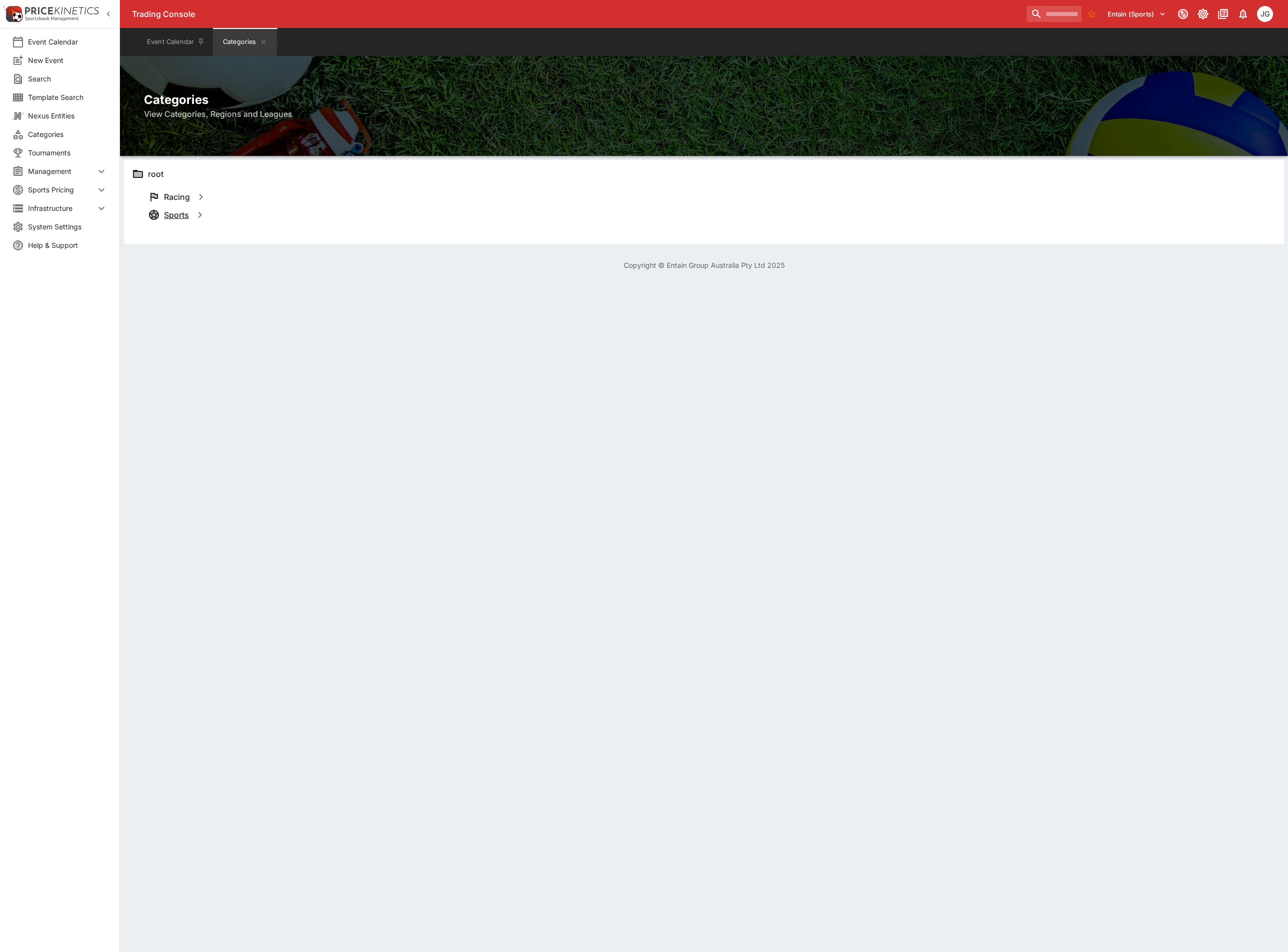
click at [178, 212] on h6 "Sports" at bounding box center [176, 215] width 25 height 11
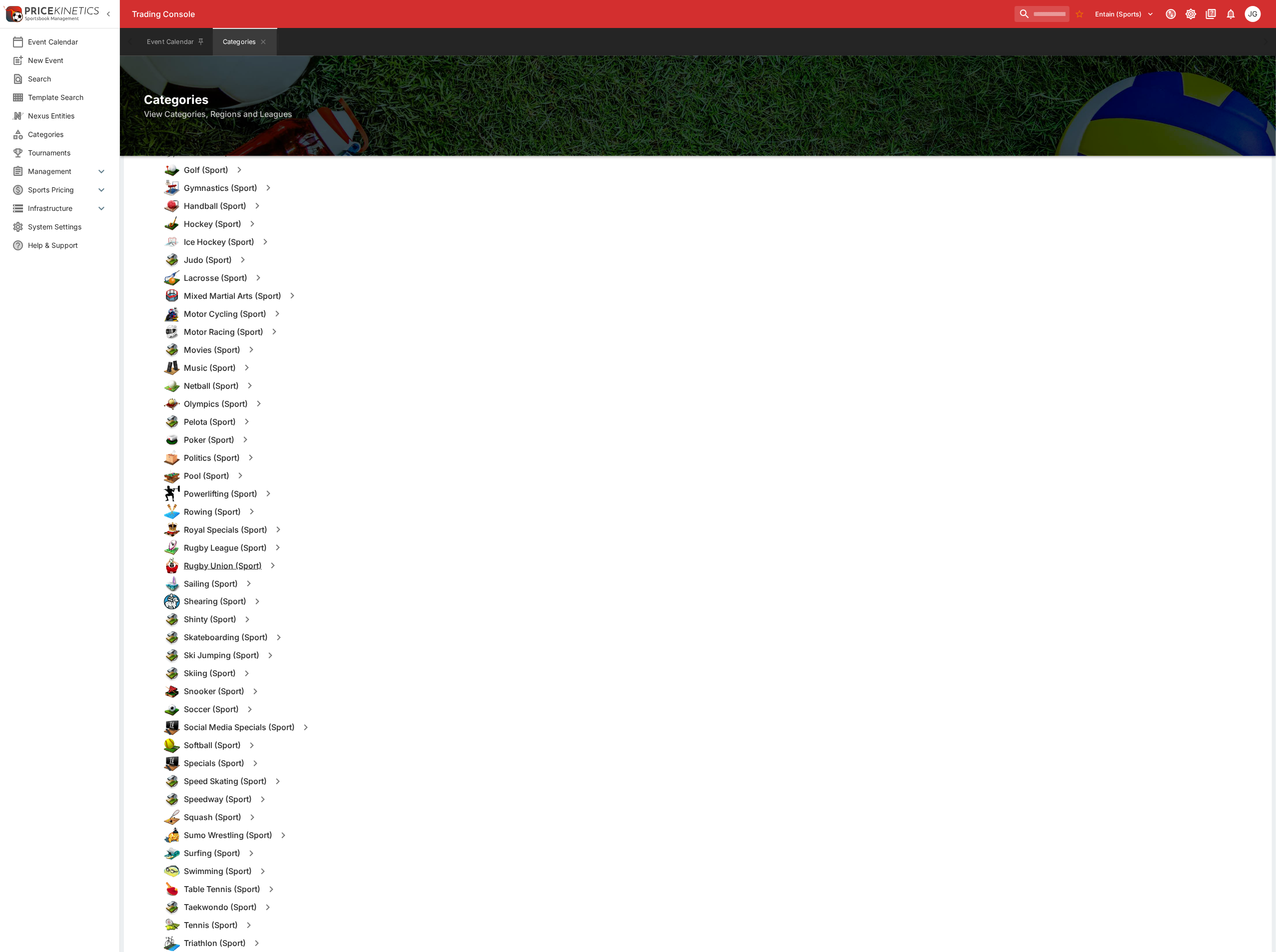
scroll to position [749, 0]
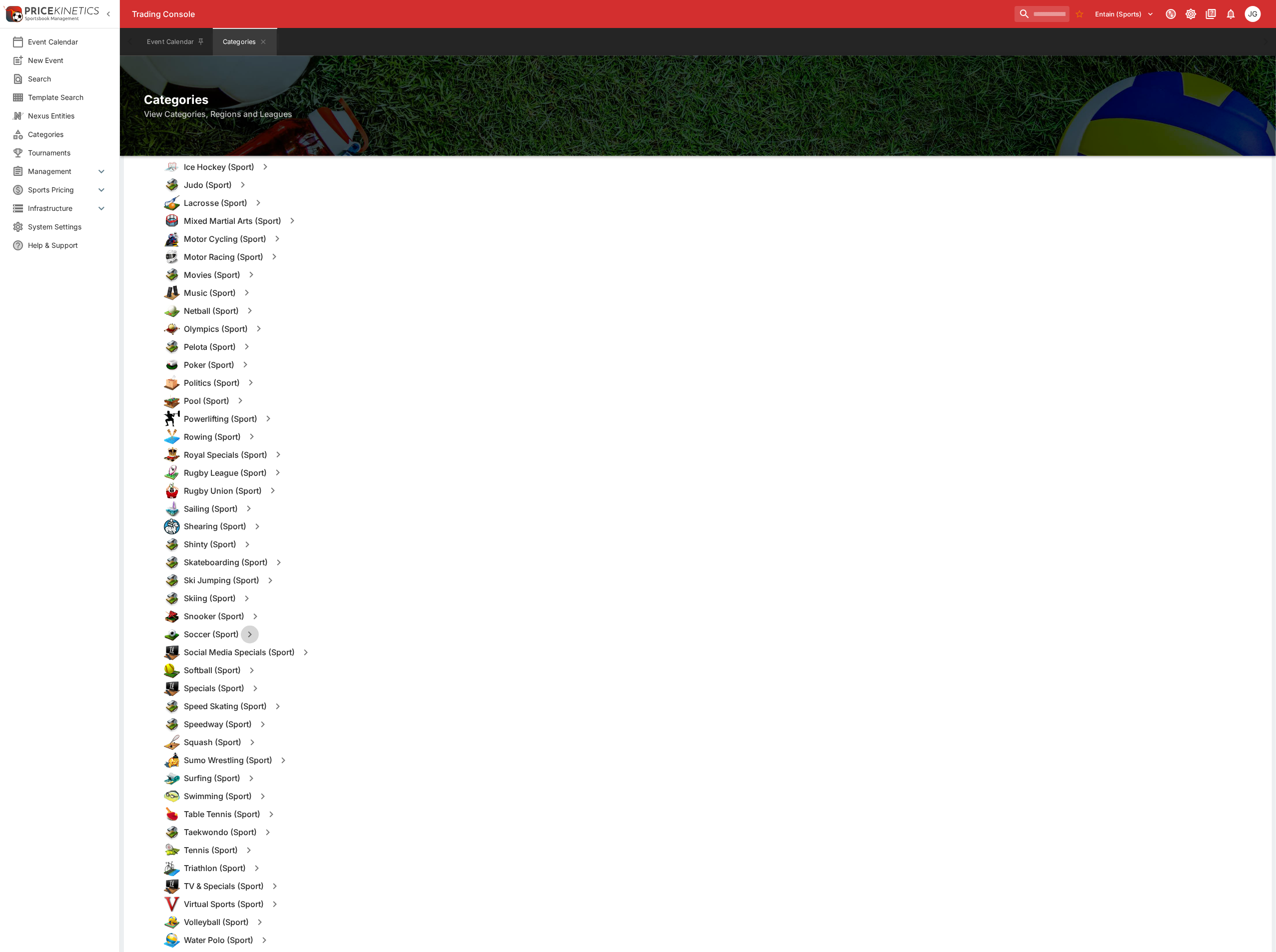
click at [256, 635] on icon "button" at bounding box center [250, 635] width 12 height 12
click at [361, 636] on button "Templates" at bounding box center [346, 635] width 45 height 16
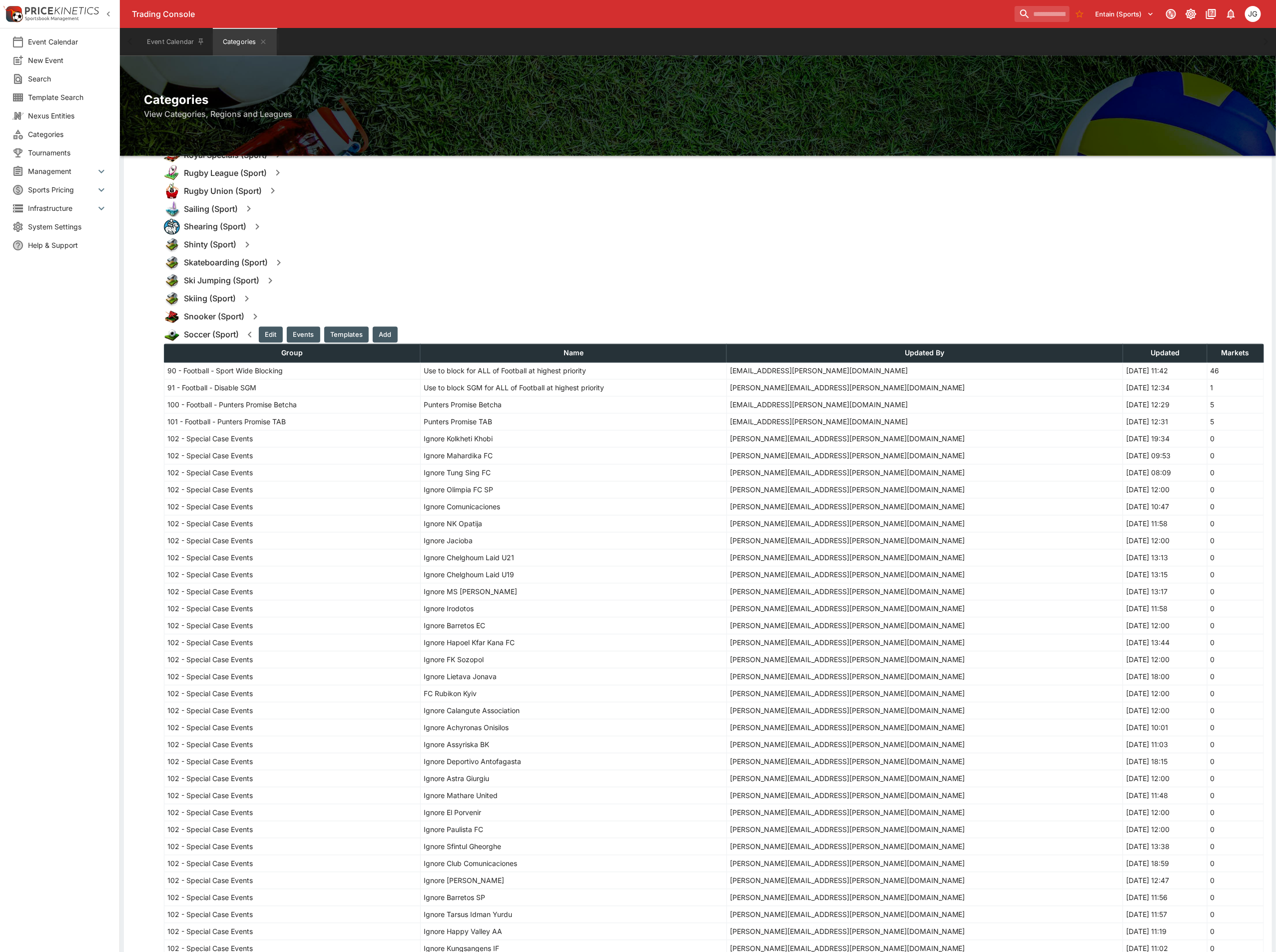
scroll to position [1124, 0]
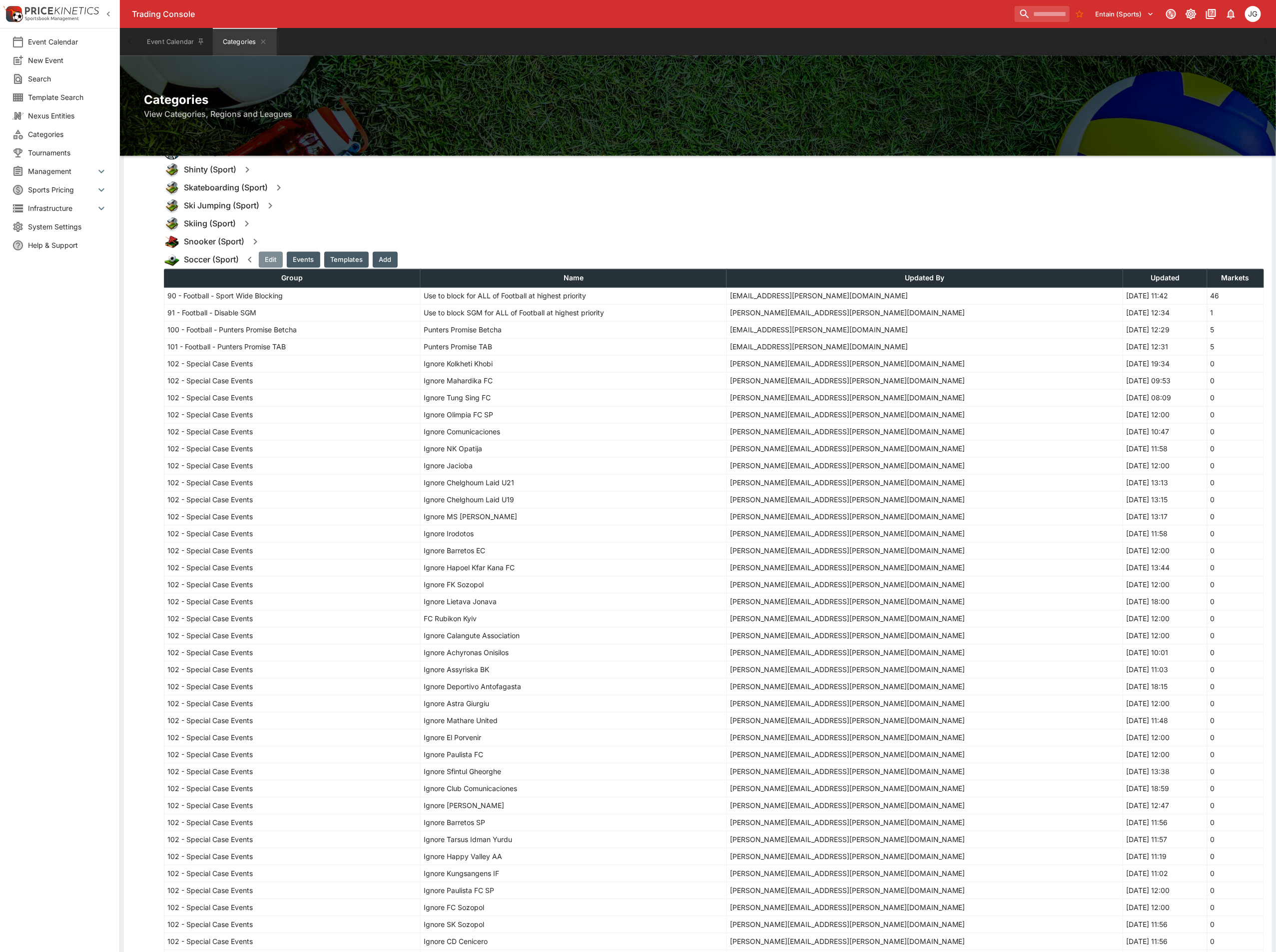
click at [269, 261] on button "Edit" at bounding box center [270, 259] width 24 height 16
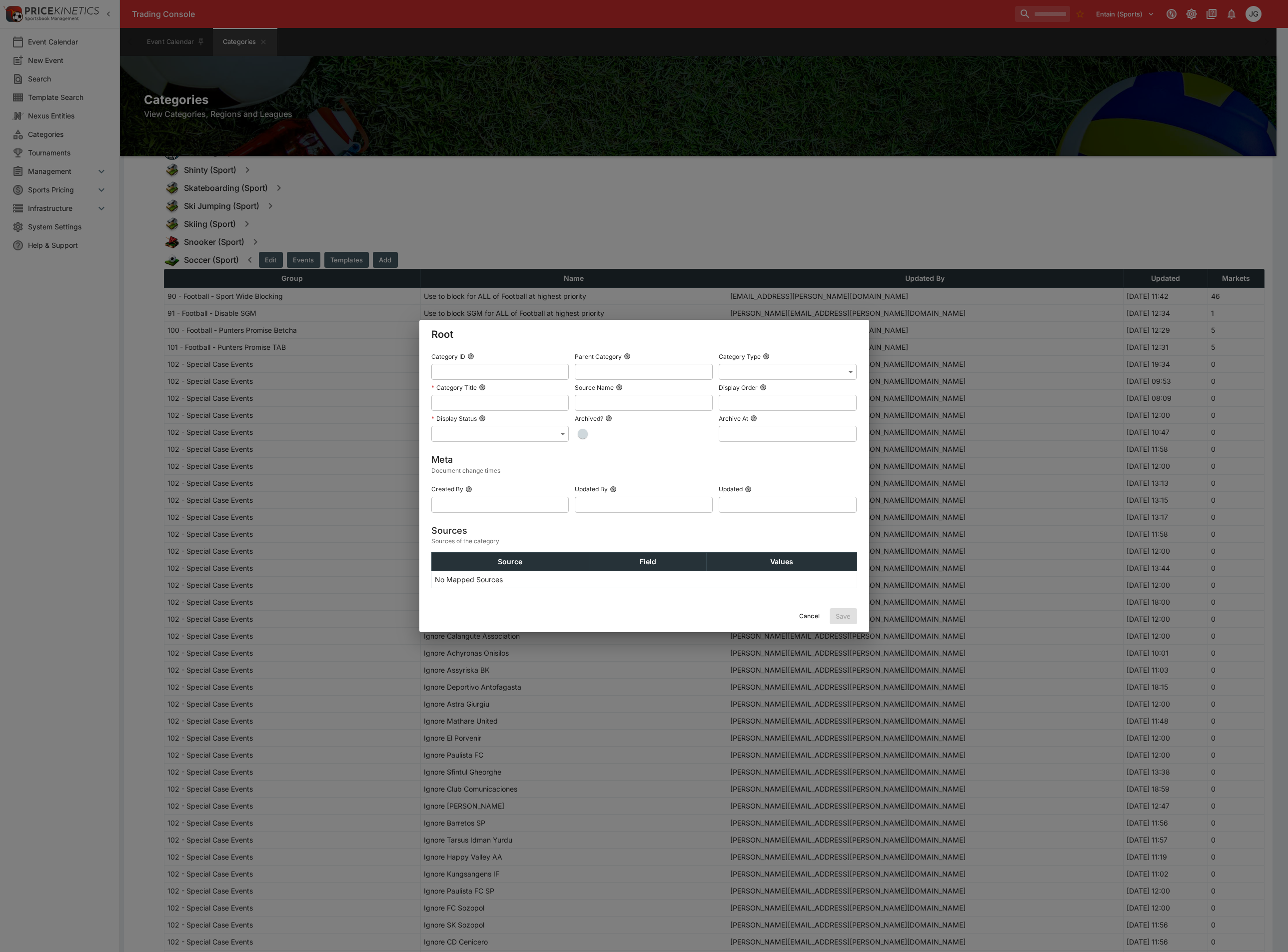
type input "******"
type input "**********"
type input "******"
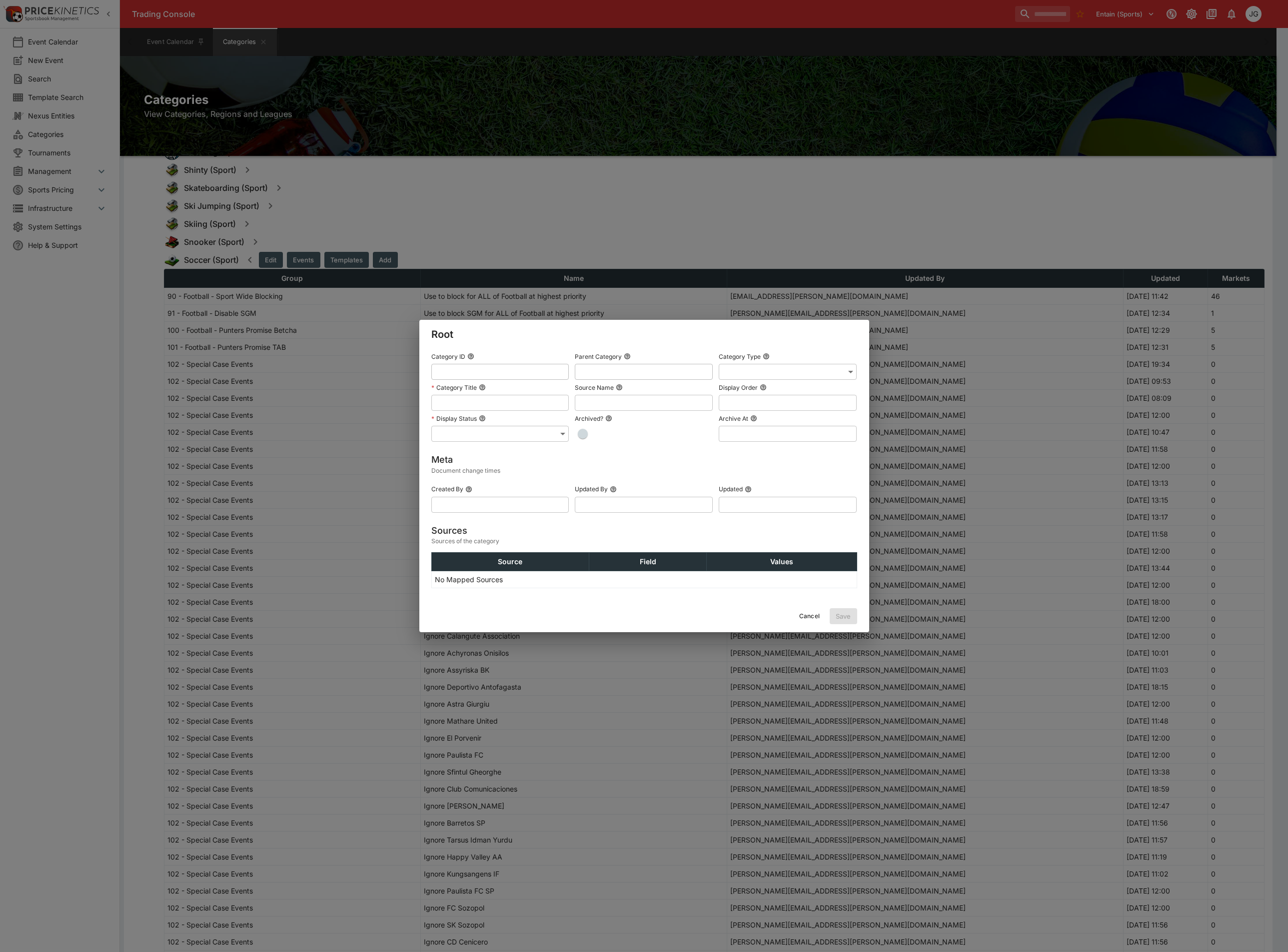
type input "**********"
click at [811, 614] on button "Cancel" at bounding box center [809, 616] width 33 height 16
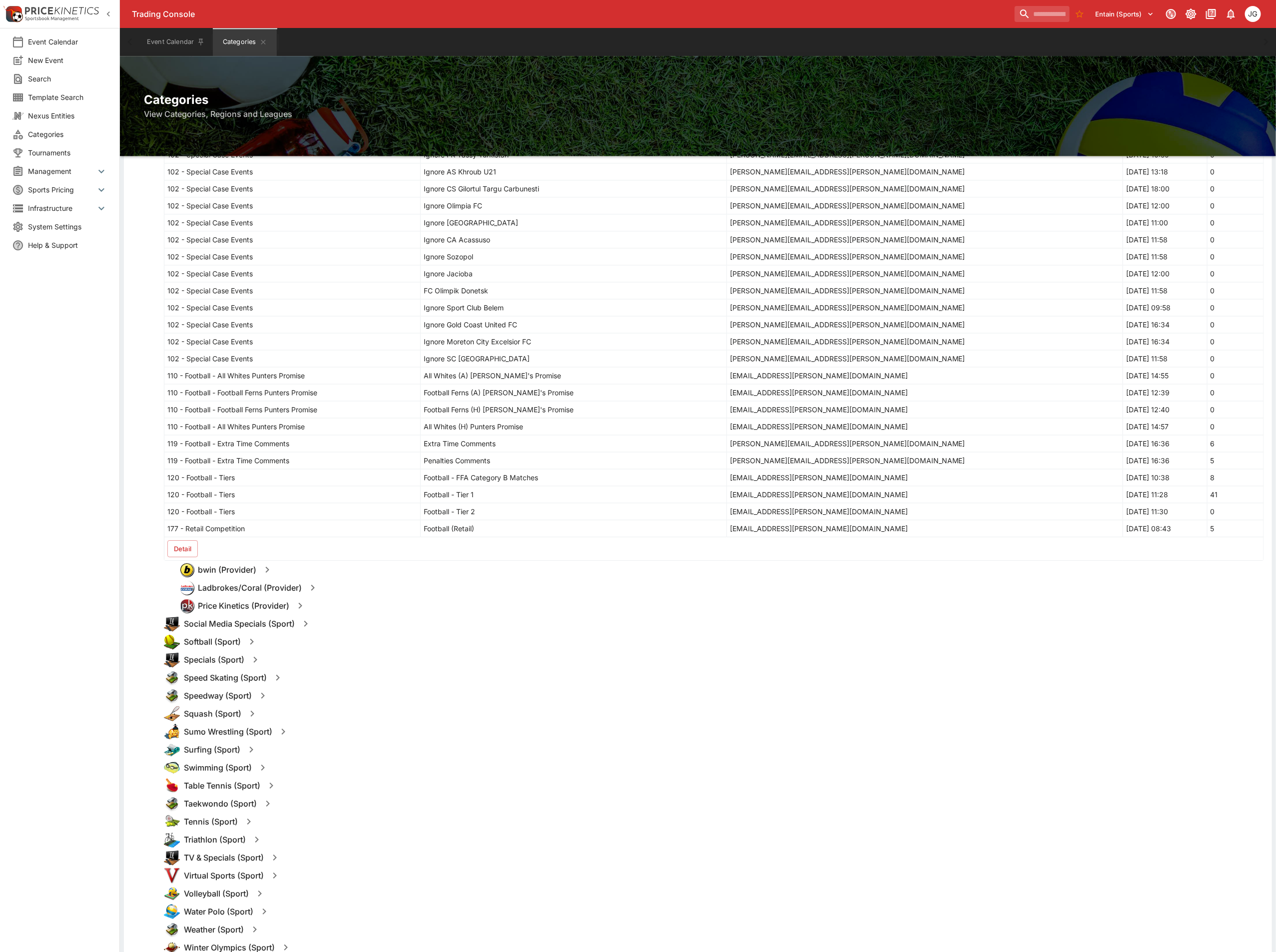
scroll to position [2024, 0]
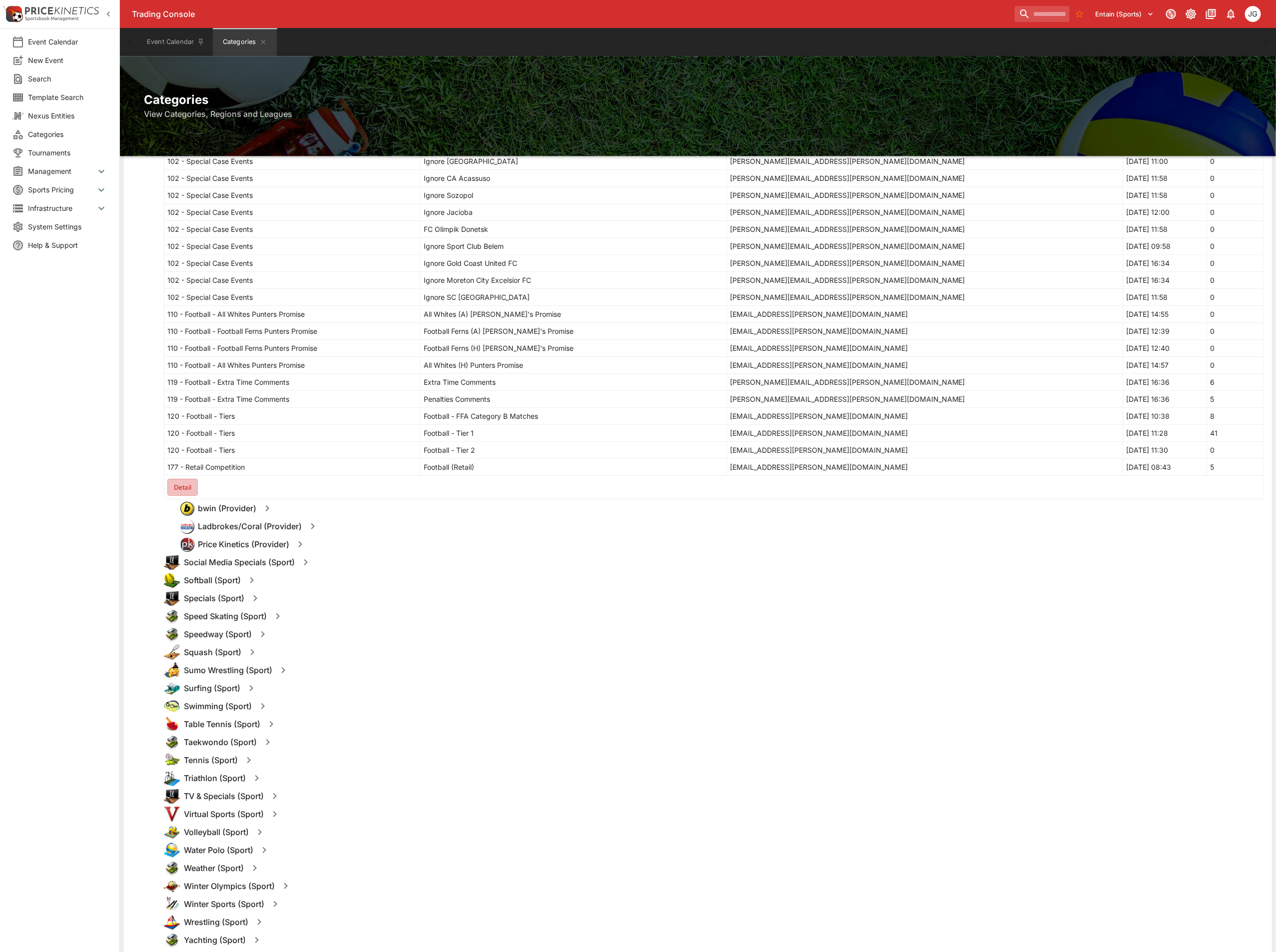
click at [189, 496] on button "Detail" at bounding box center [182, 486] width 31 height 17
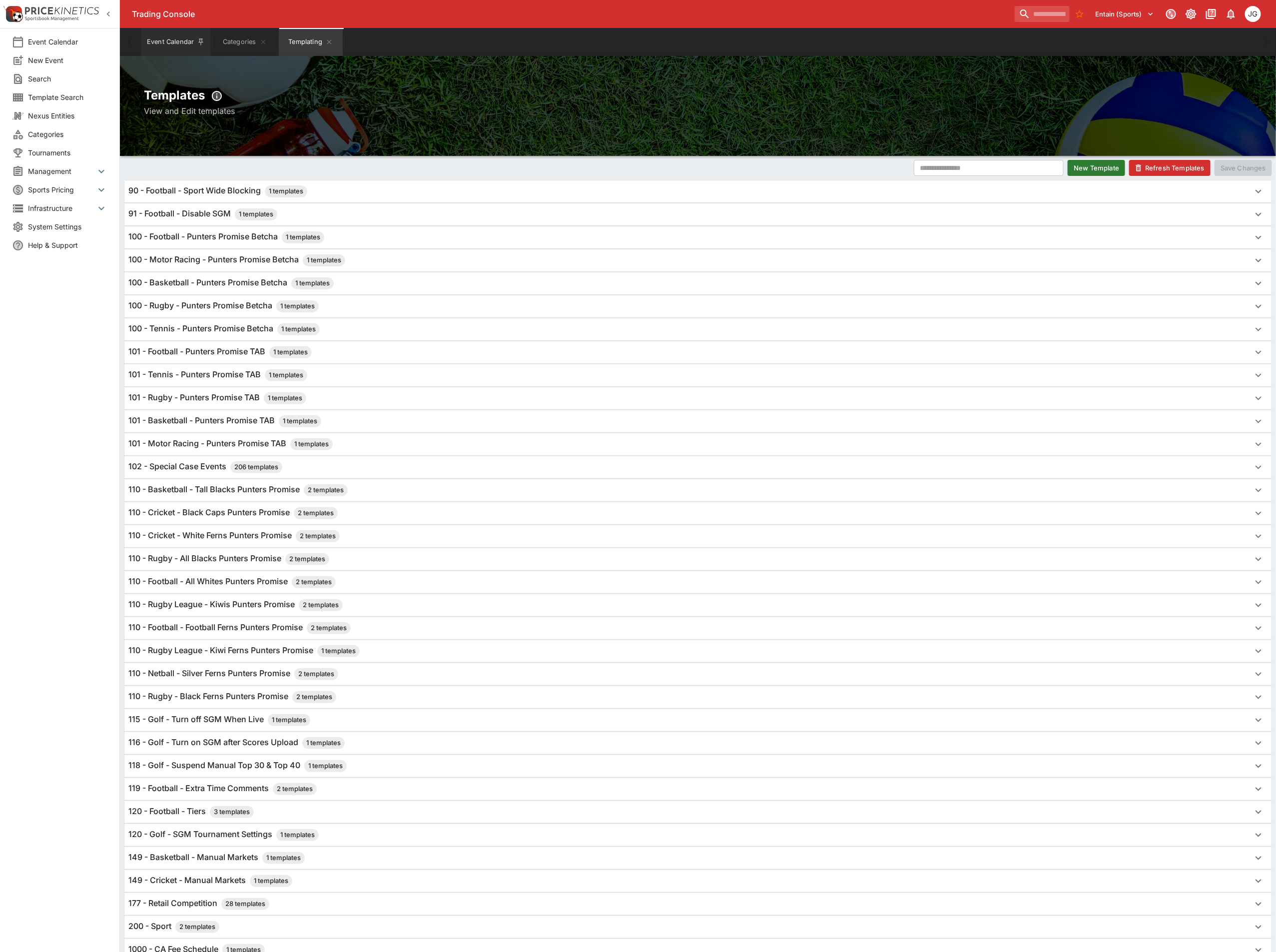
click at [157, 41] on button "Event Calendar" at bounding box center [176, 42] width 70 height 28
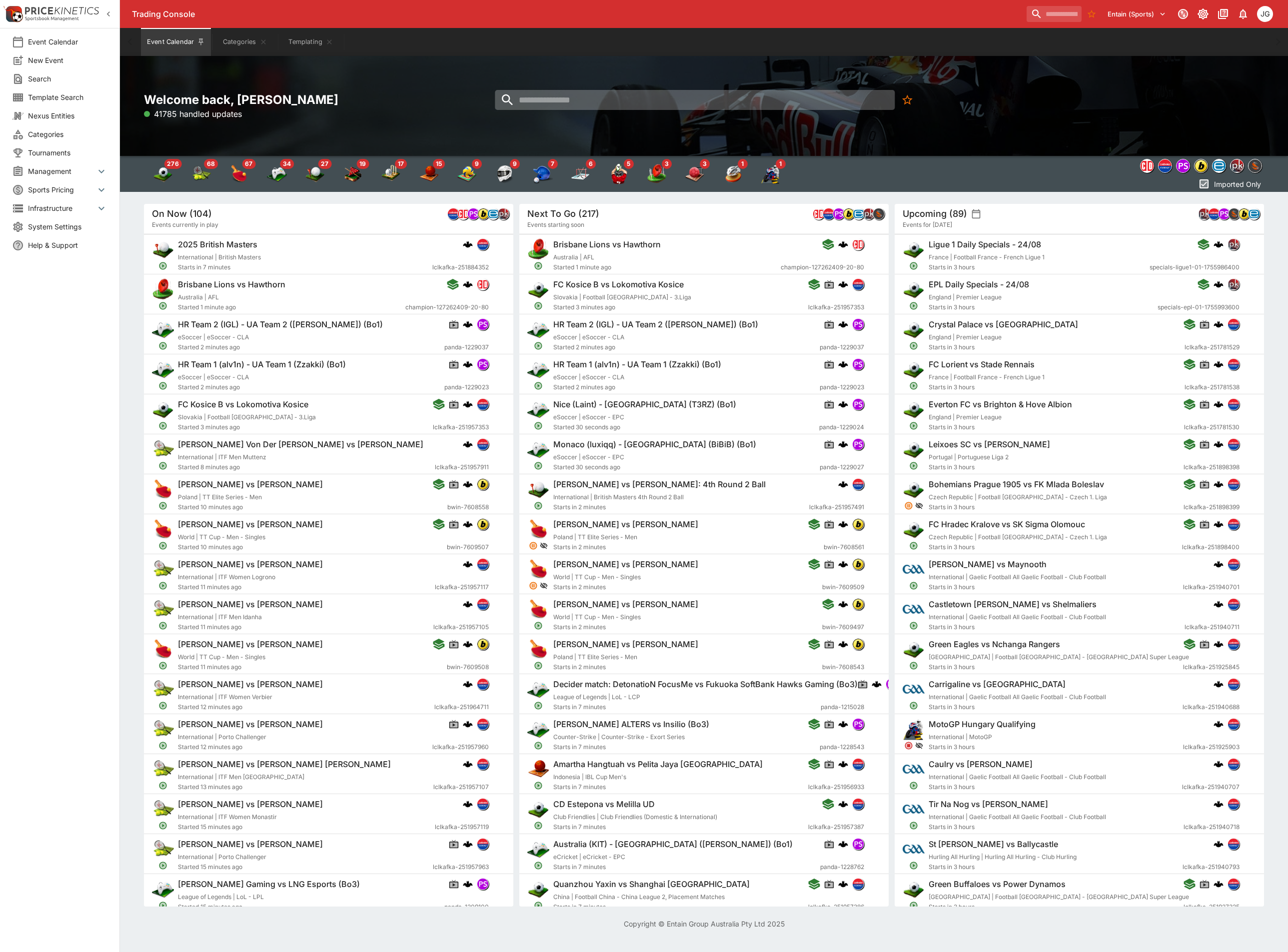
click at [586, 99] on input "search" at bounding box center [695, 99] width 400 height 20
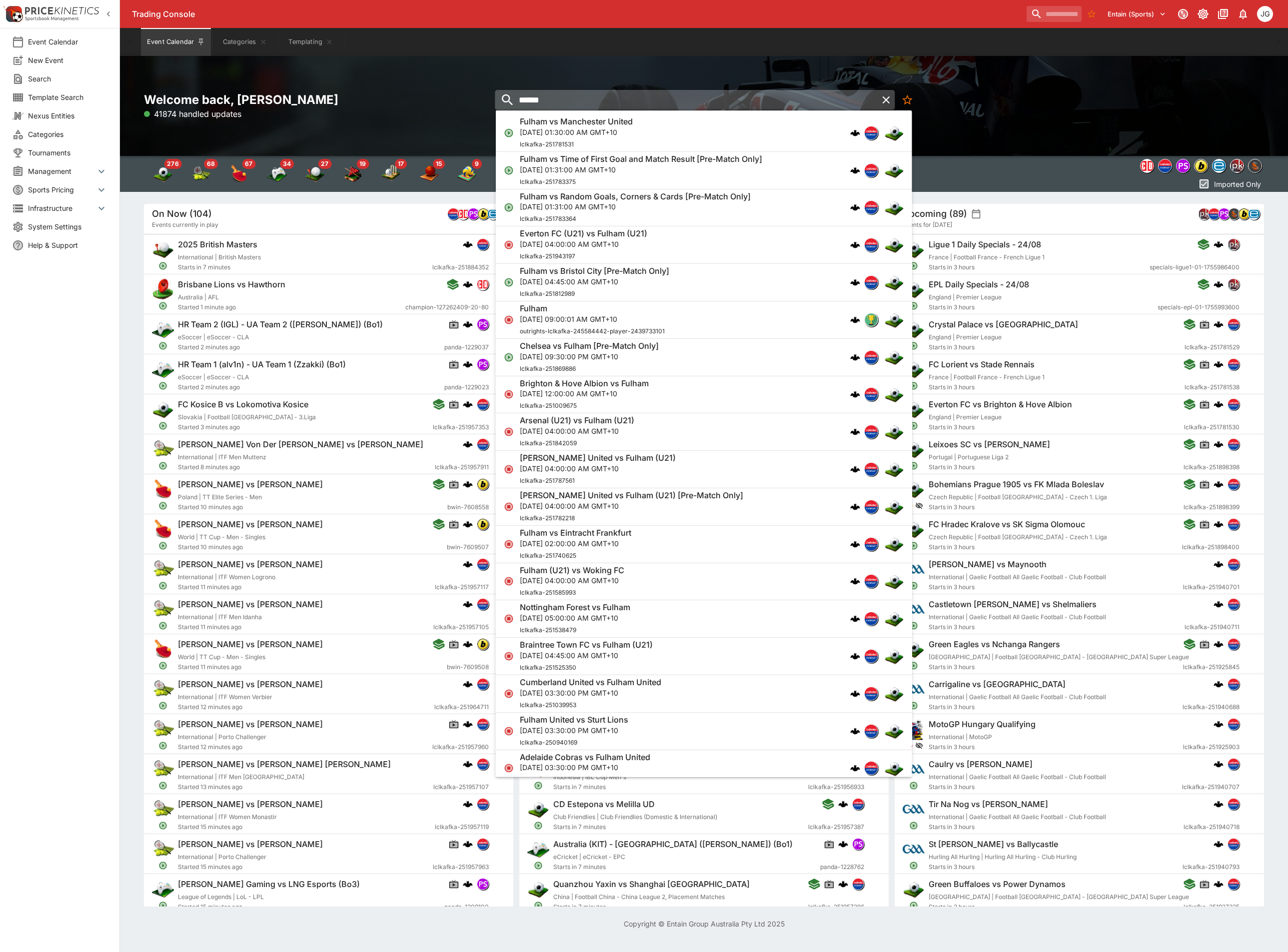
click at [617, 104] on input "******" at bounding box center [686, 99] width 382 height 20
type input "******"
click at [550, 141] on span "lclkafka-251781531" at bounding box center [546, 143] width 54 height 8
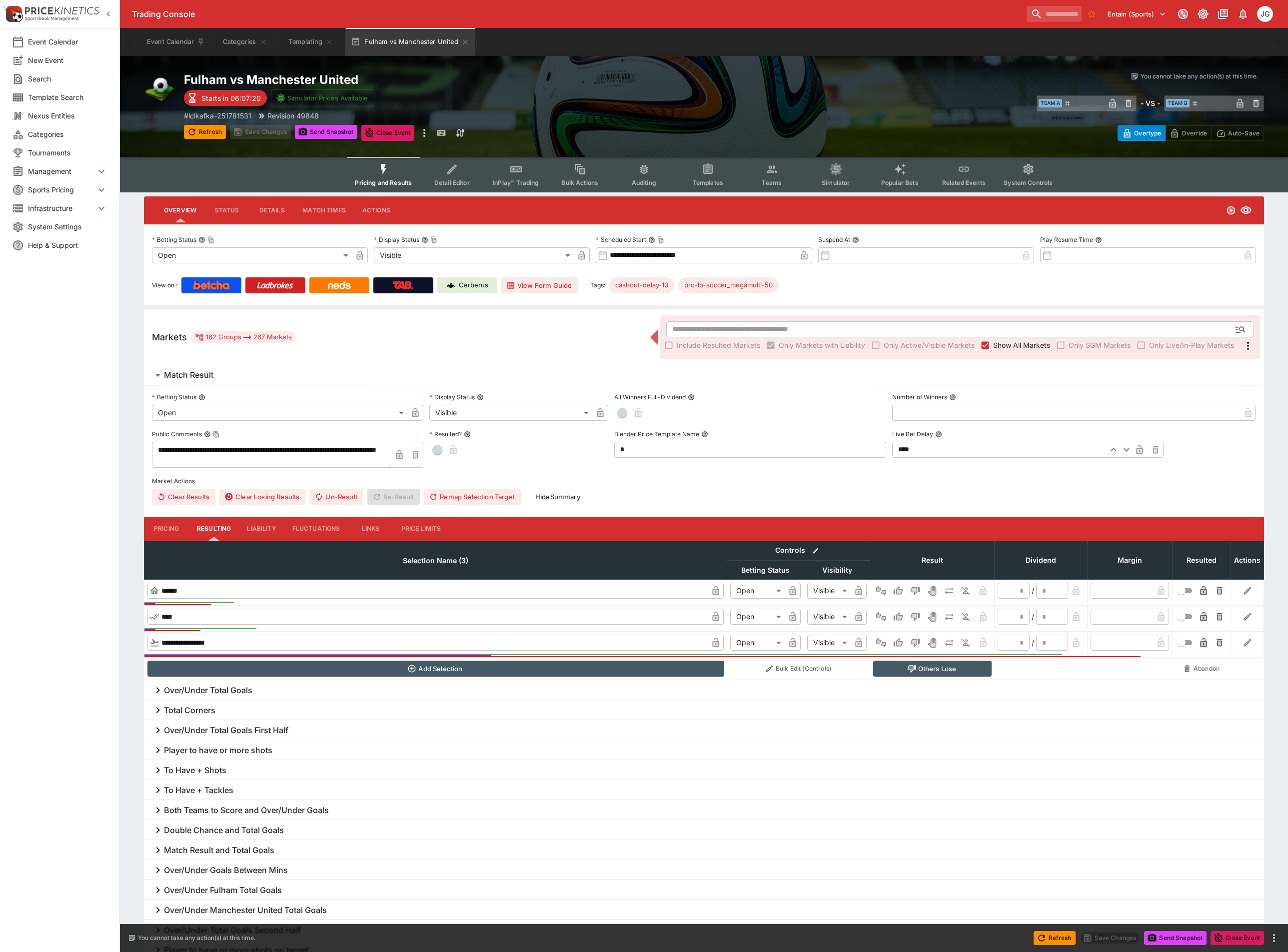
type input "**********"
type input "*******"
type input "**********"
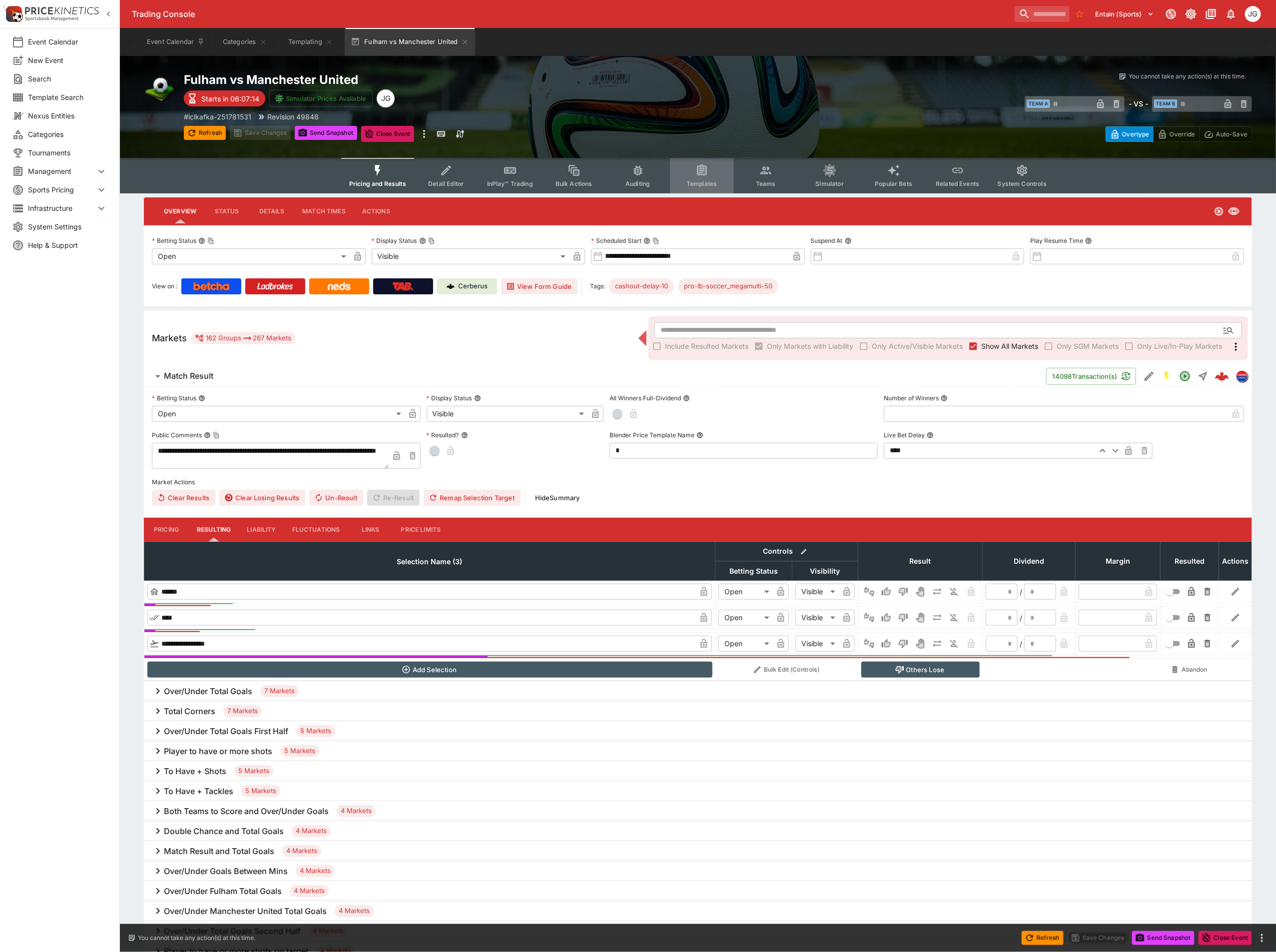
click at [700, 170] on icon "Event type filters" at bounding box center [702, 170] width 10 height 11
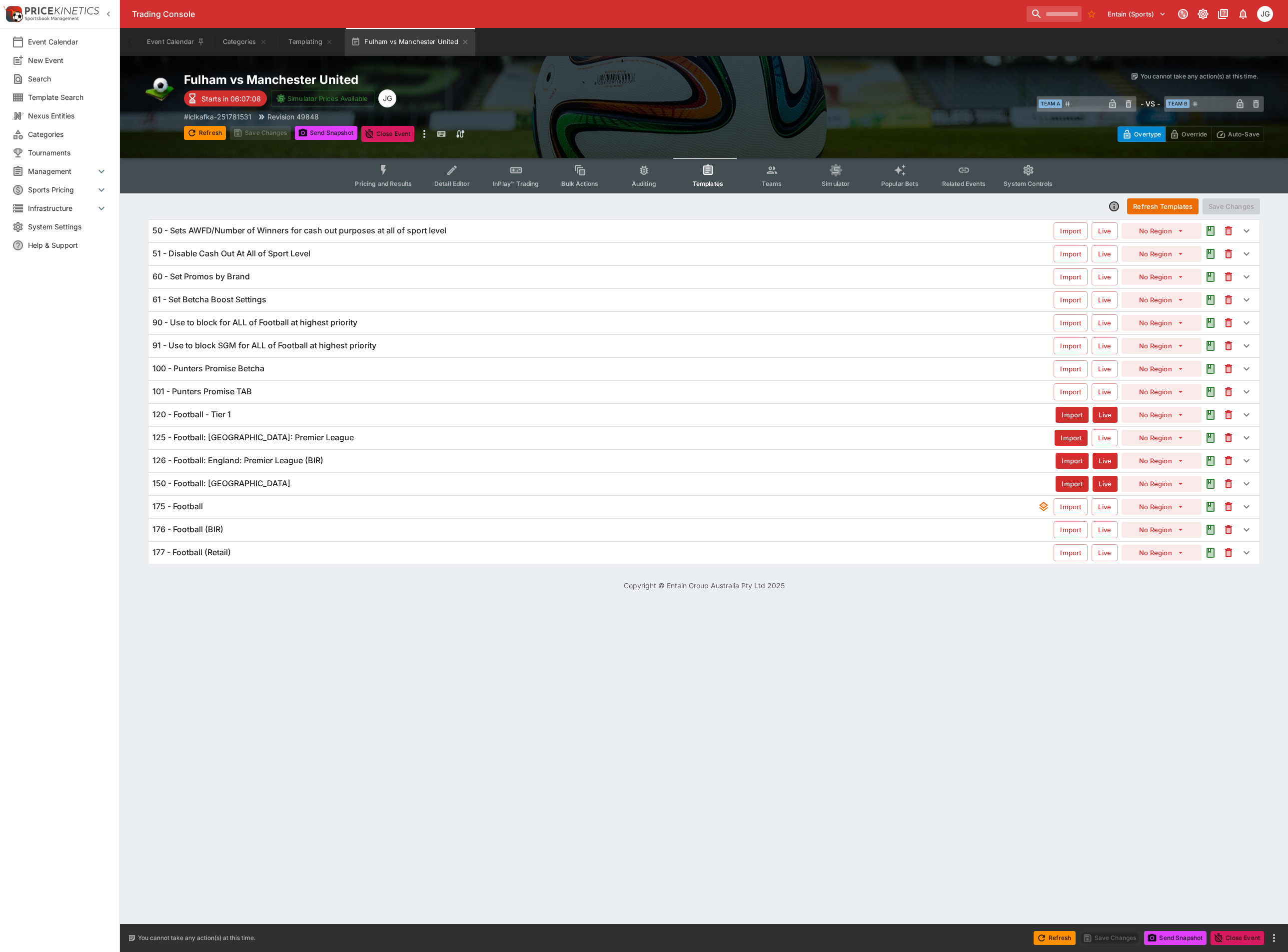
click at [215, 512] on div "175 - Football" at bounding box center [594, 506] width 884 height 11
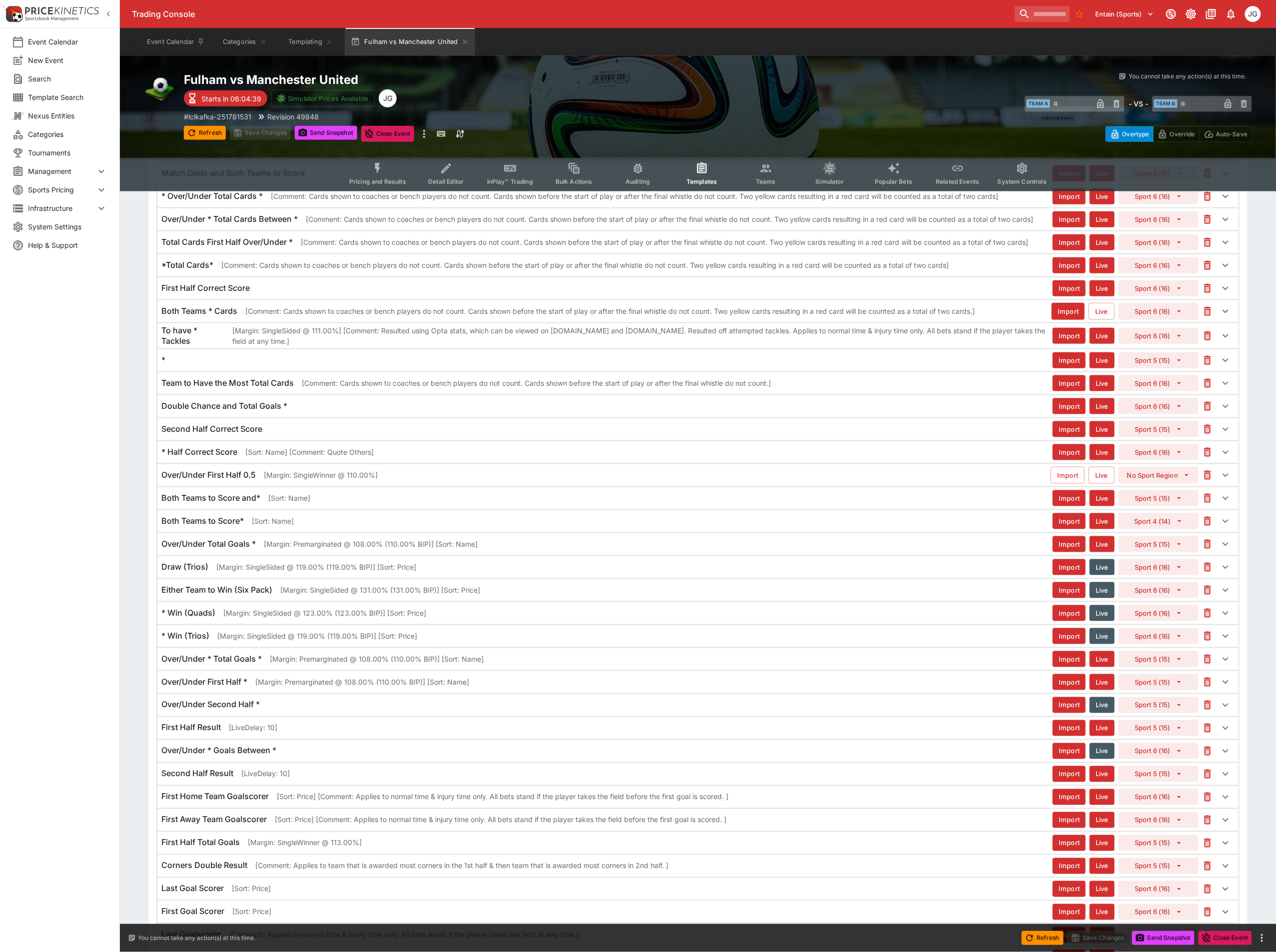
scroll to position [600, 0]
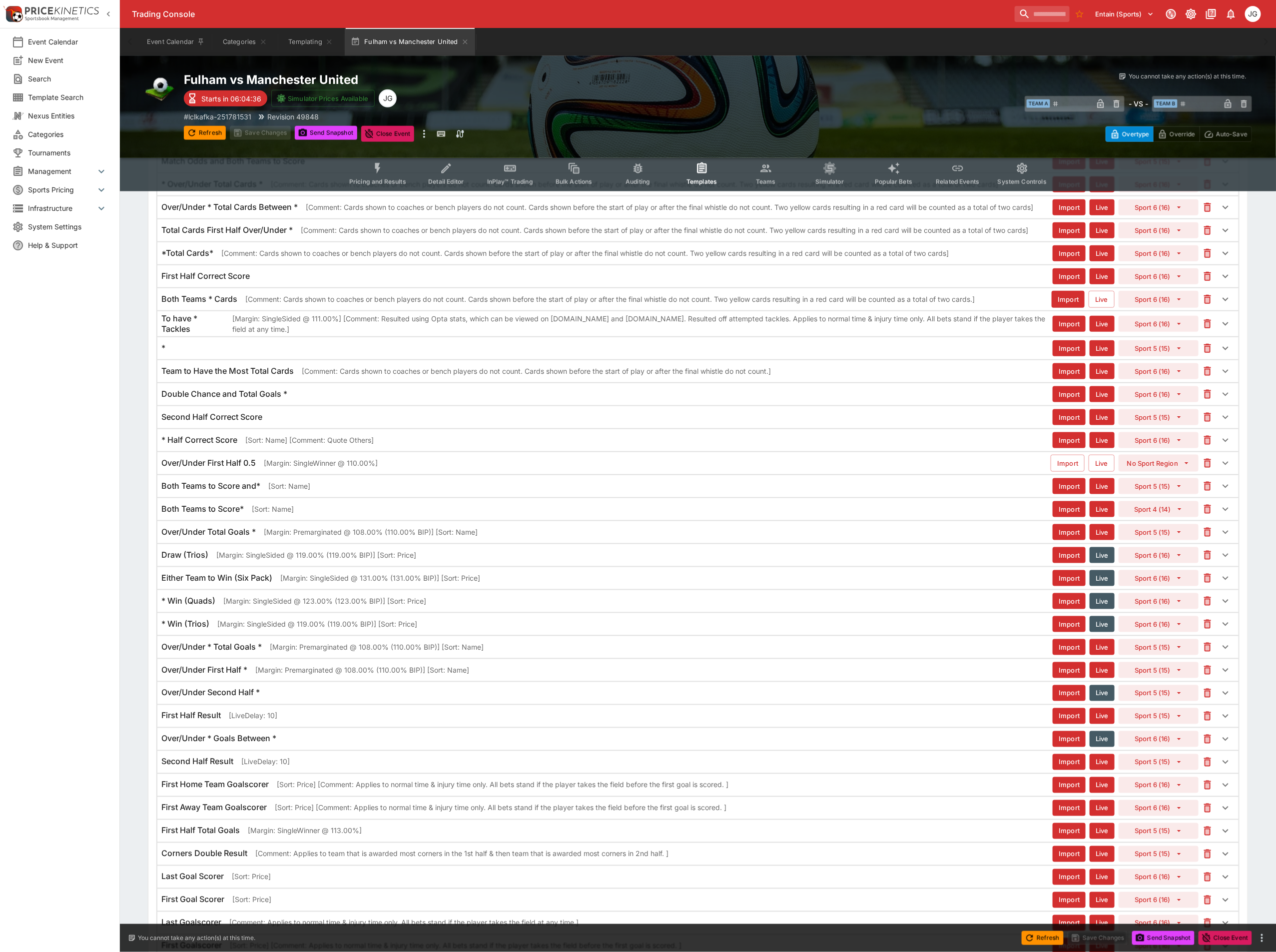
click at [369, 560] on p "[Margin: SingleSided @ 119.00% (119.00% BIP)] [Sort: Price]" at bounding box center [316, 555] width 200 height 11
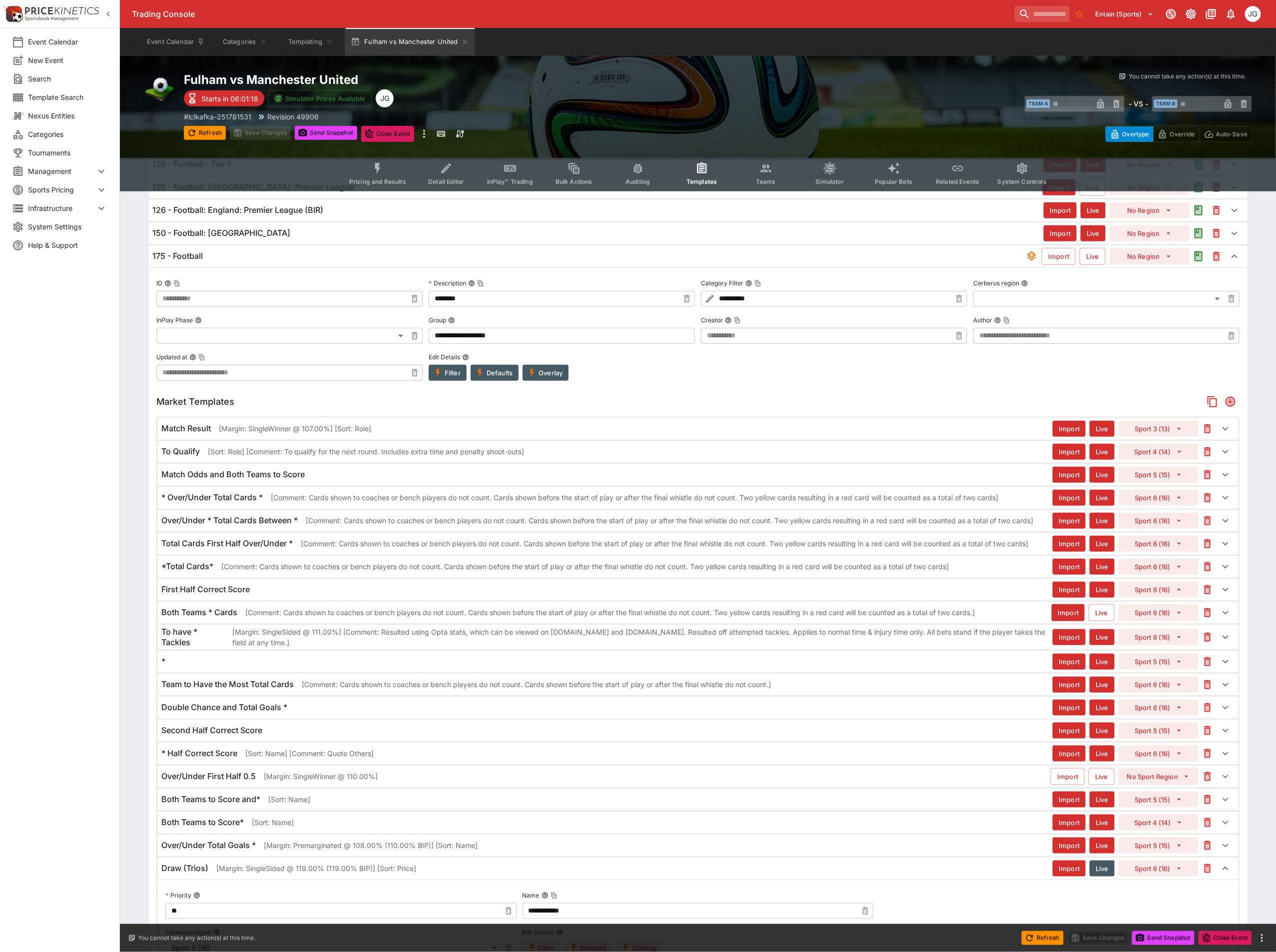
scroll to position [227, 0]
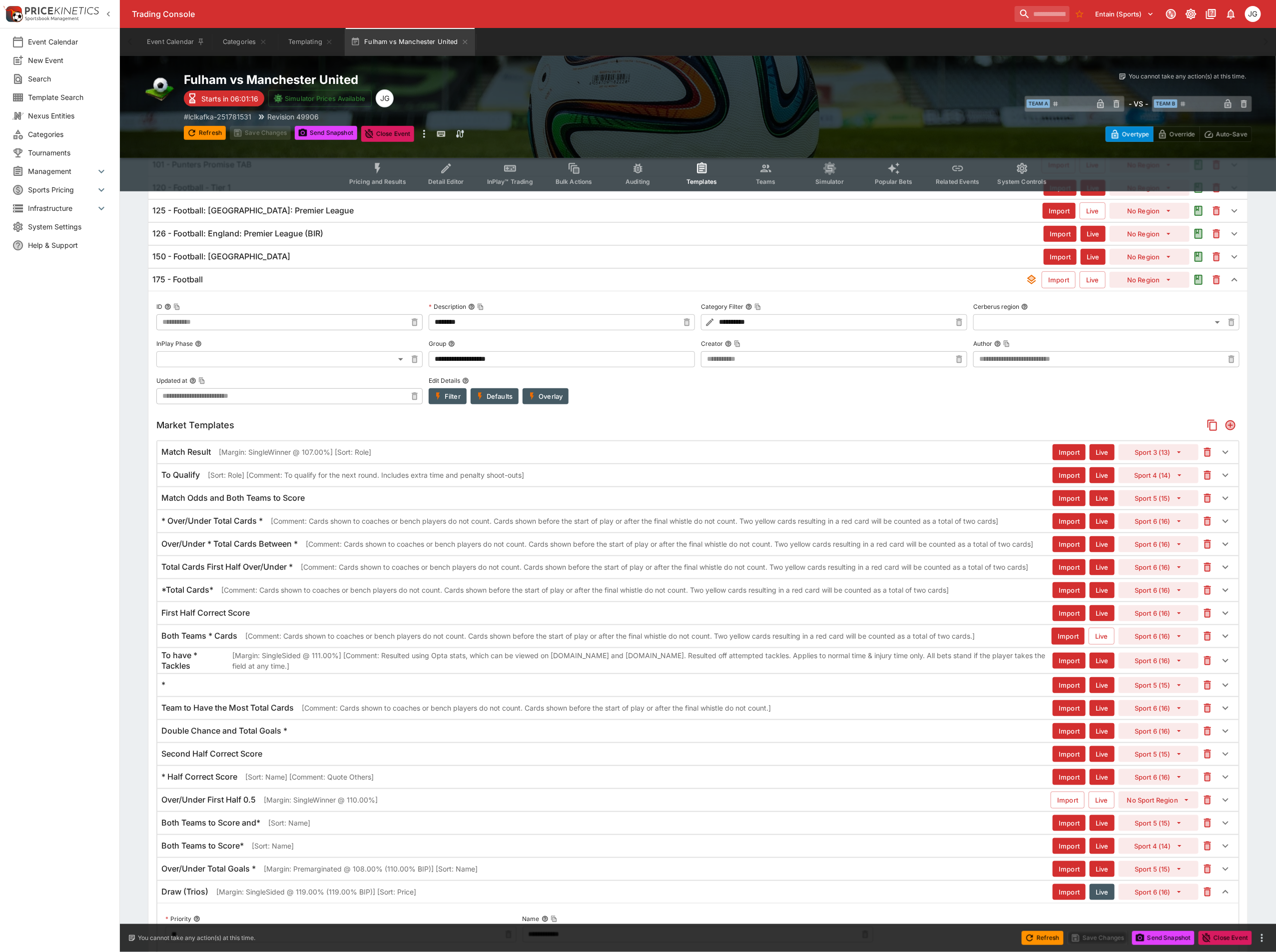
click at [470, 618] on div "First Half Correct Score" at bounding box center [608, 613] width 892 height 11
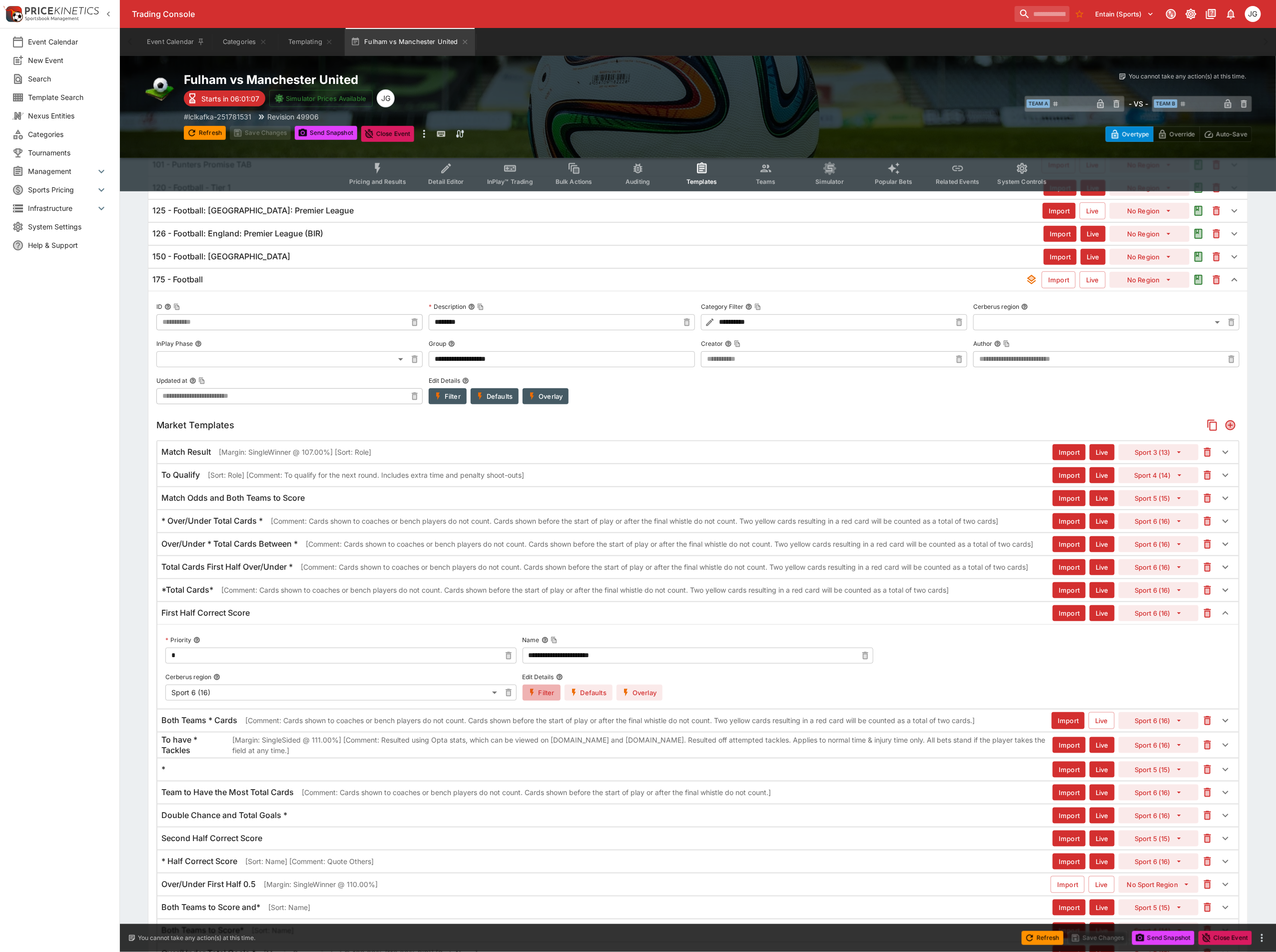
click at [546, 701] on button "Filter" at bounding box center [541, 693] width 38 height 16
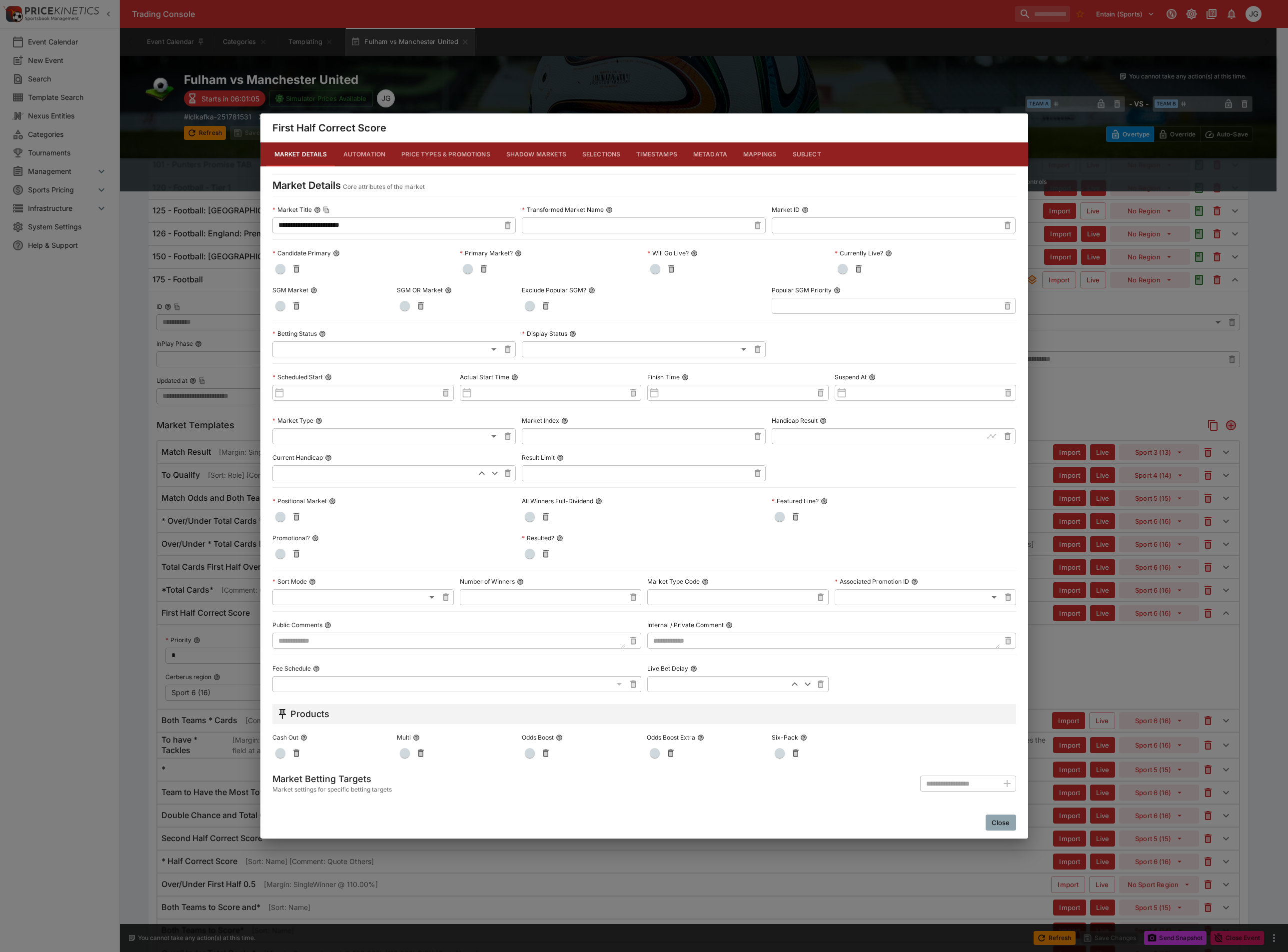
click at [996, 820] on button "Close" at bounding box center [1001, 822] width 31 height 16
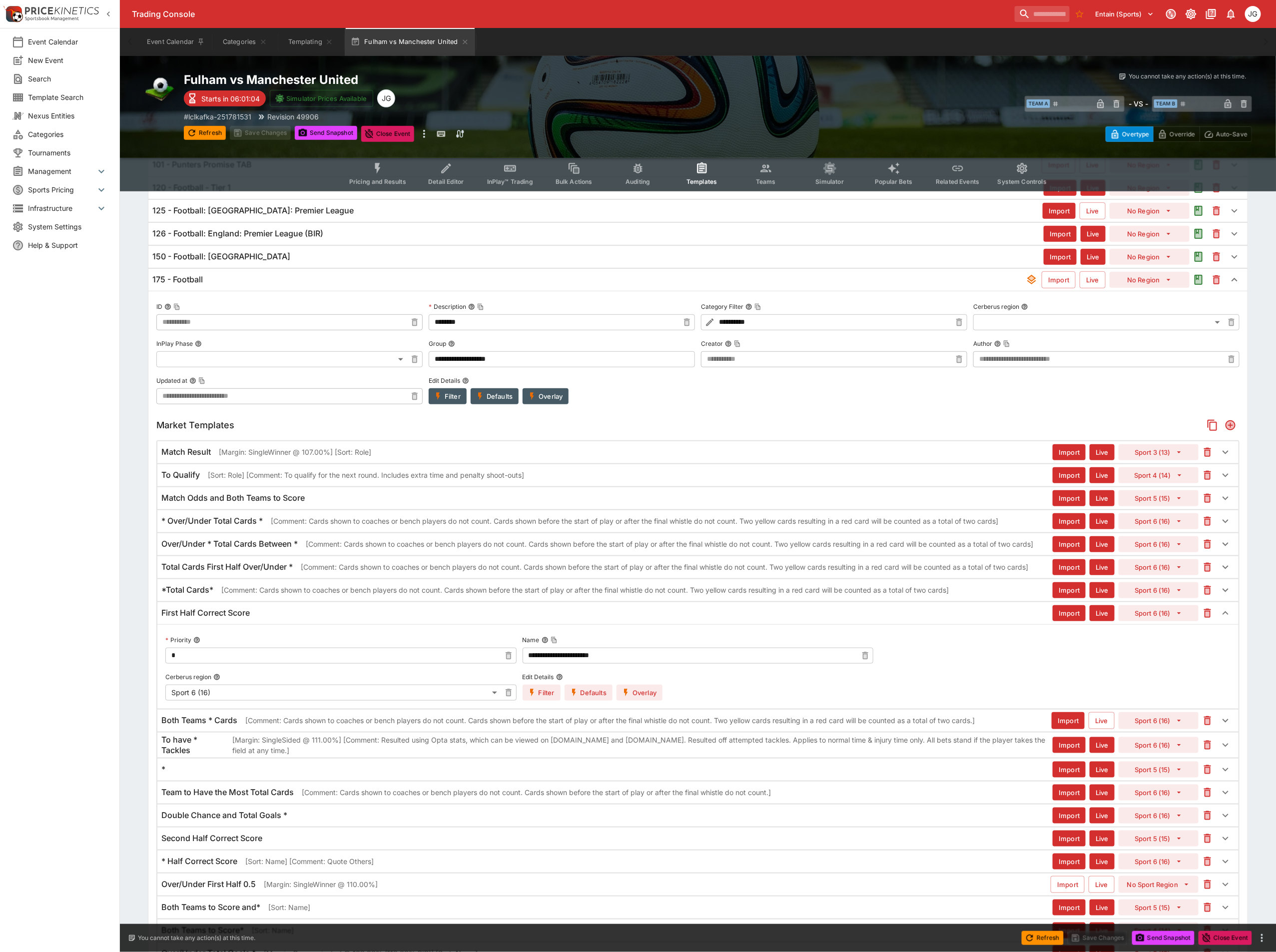
click at [586, 701] on button "Defaults" at bounding box center [588, 693] width 48 height 16
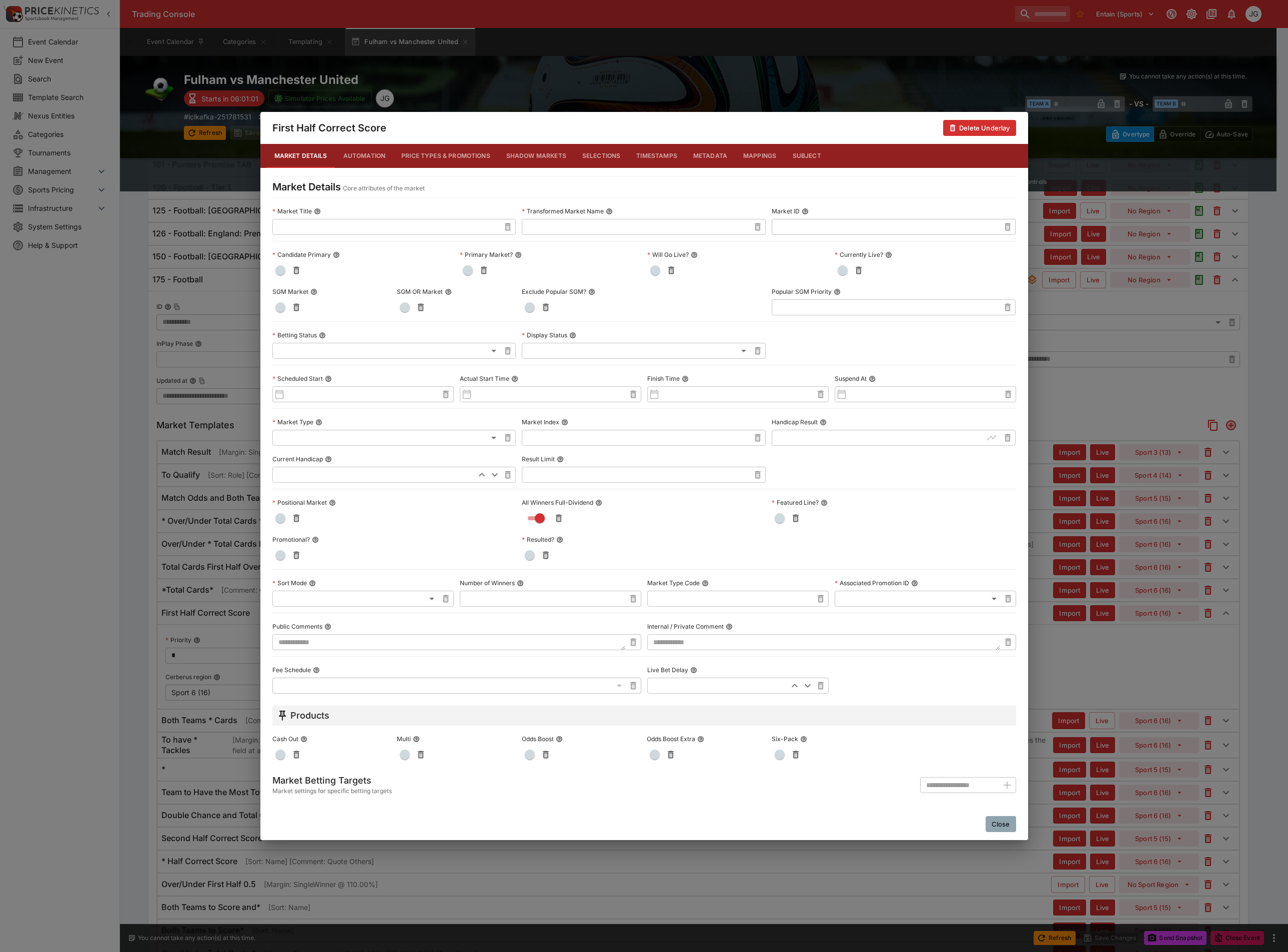
click at [995, 829] on button "Close" at bounding box center [1001, 824] width 31 height 16
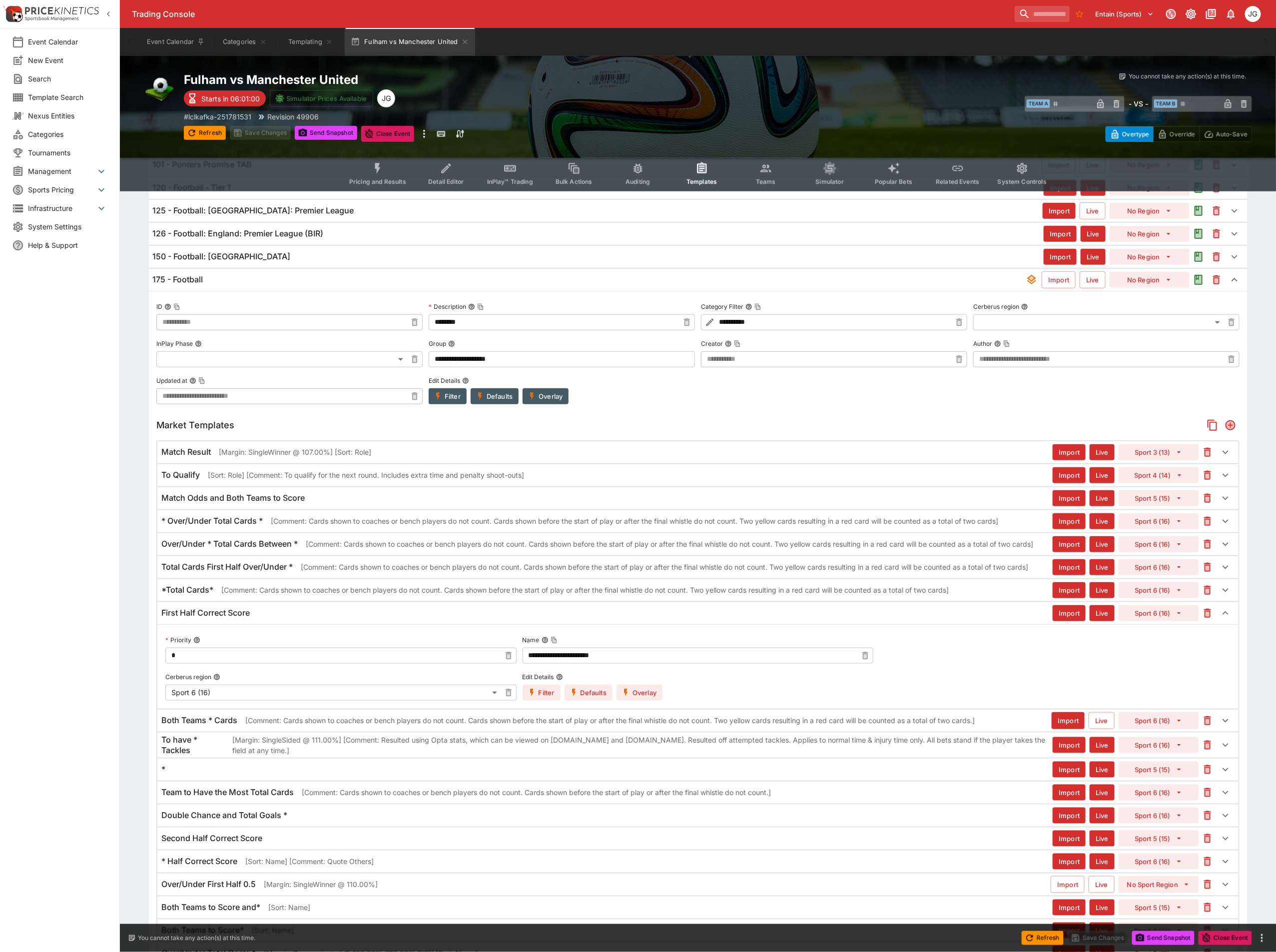
click at [632, 701] on button "Overlay" at bounding box center [639, 693] width 46 height 16
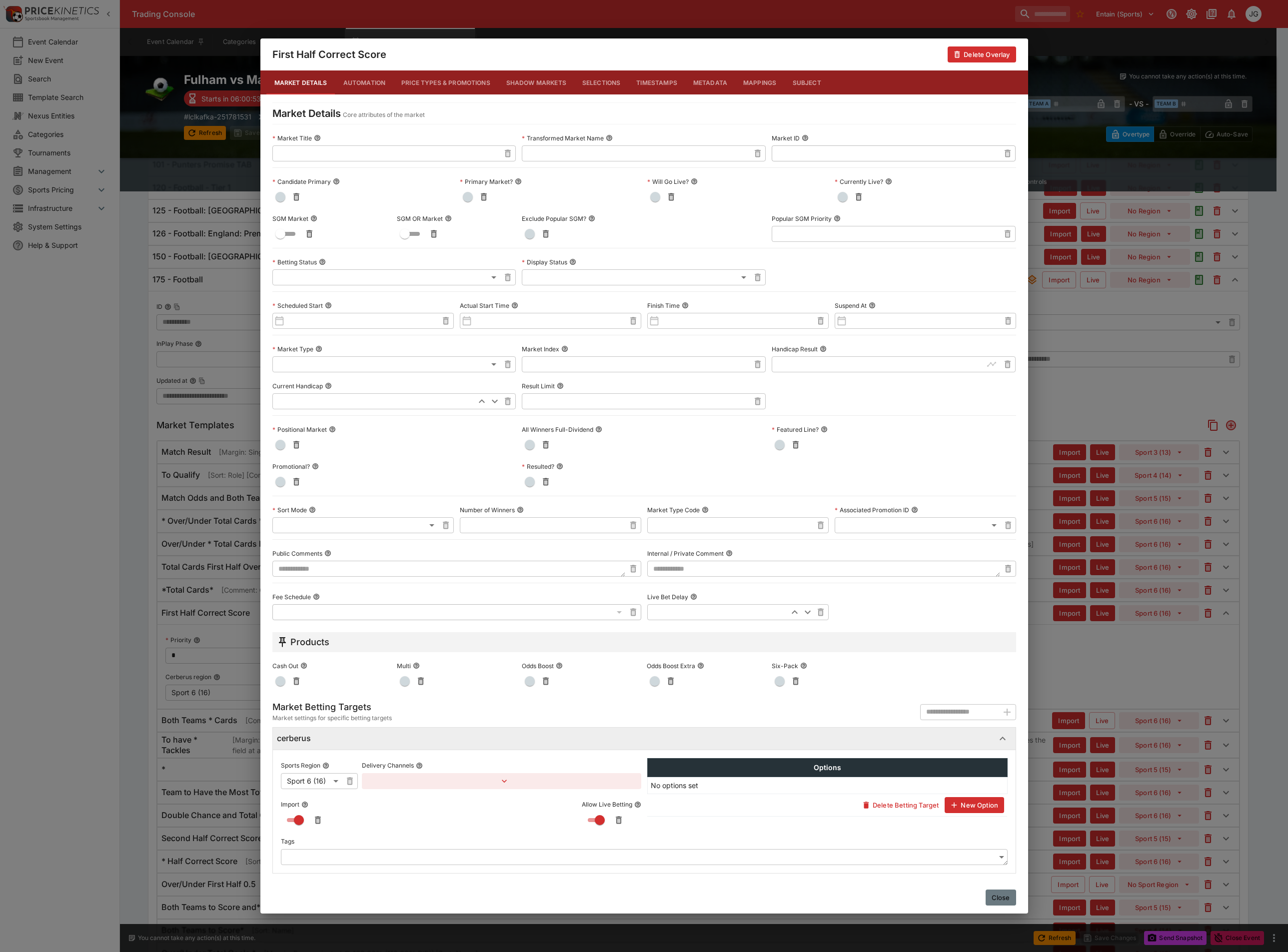
click at [999, 898] on button "Close" at bounding box center [1001, 897] width 31 height 16
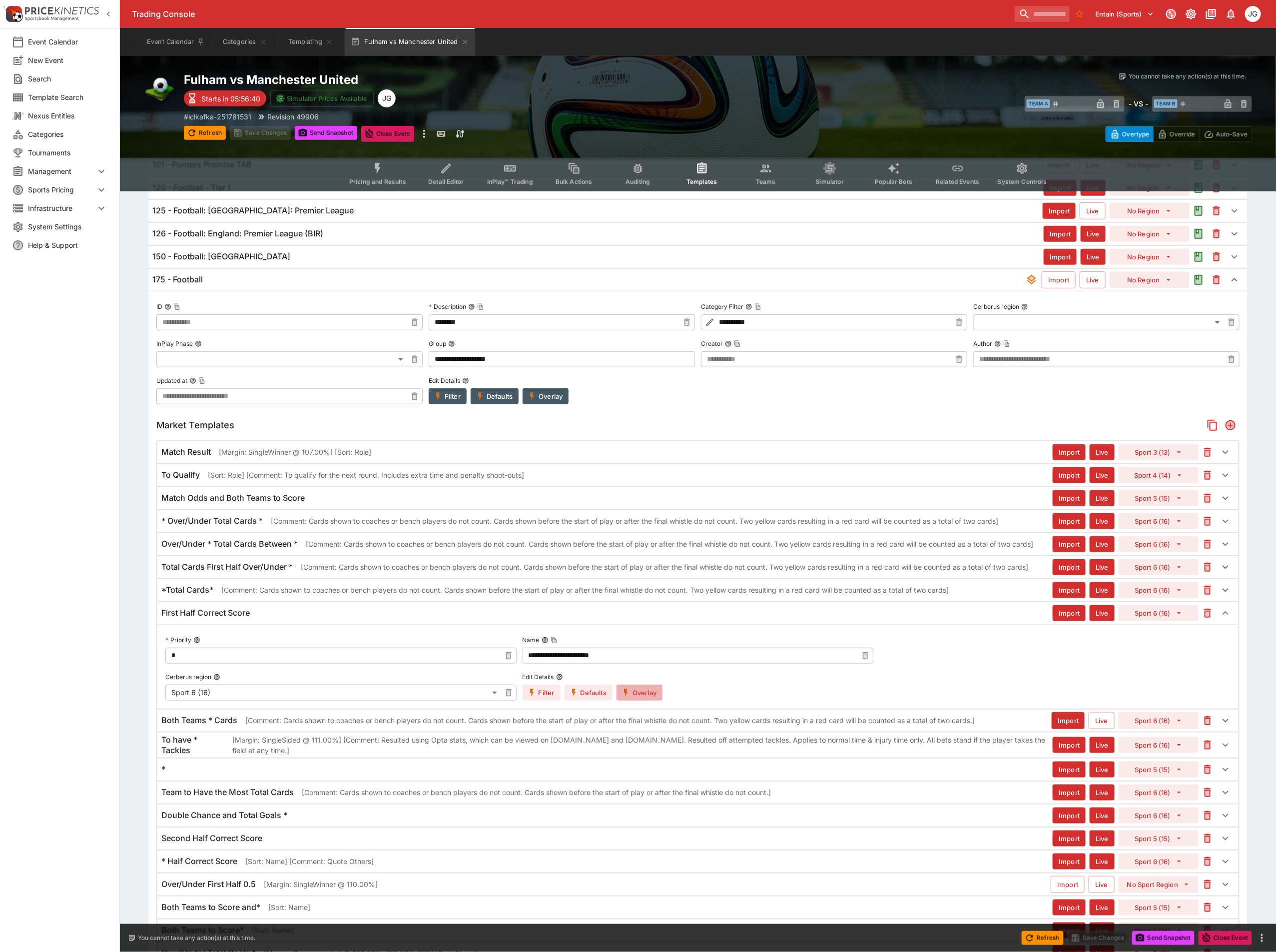
click at [638, 701] on button "Overlay" at bounding box center [639, 693] width 46 height 16
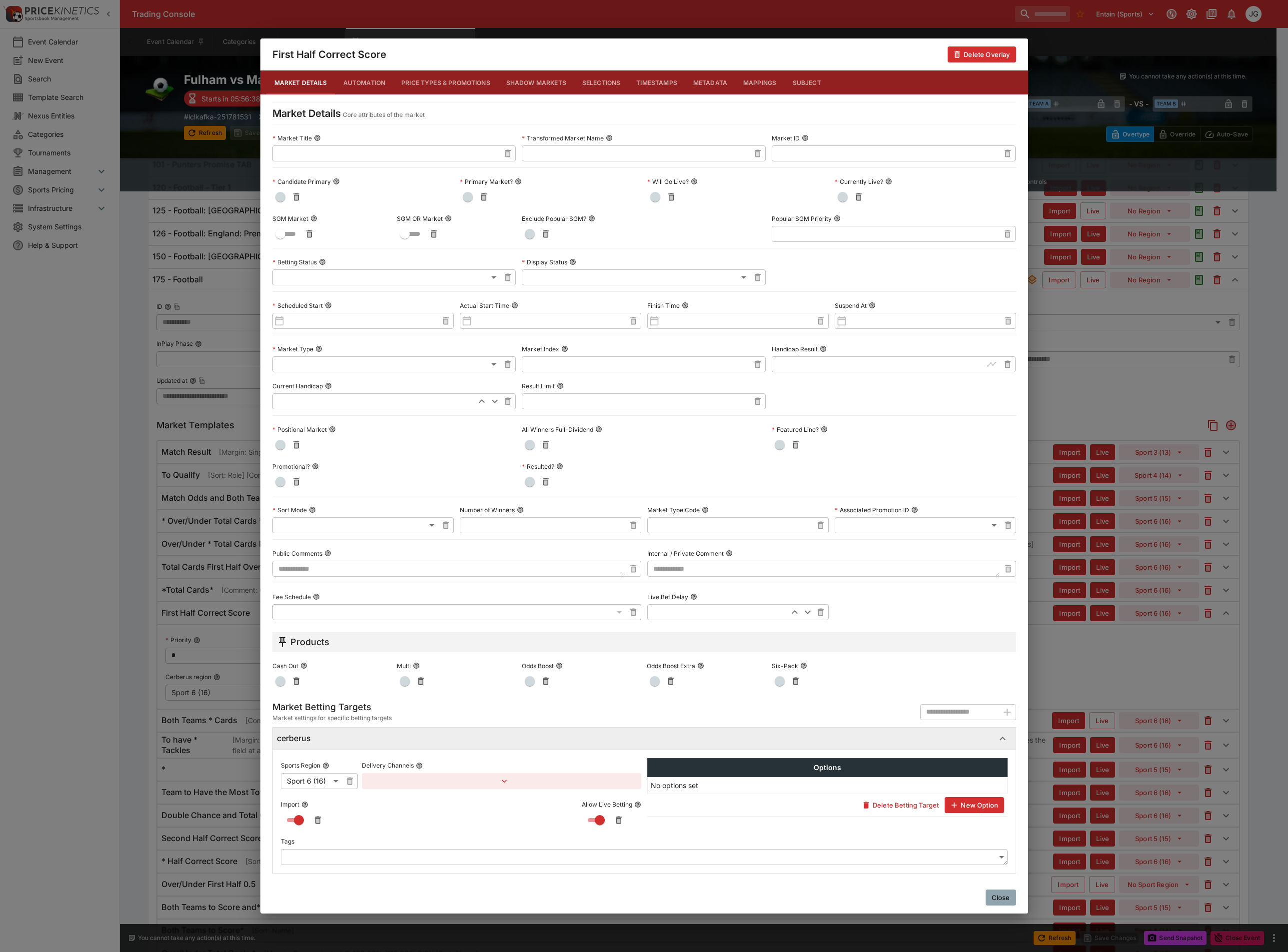
click at [129, 511] on div "First Half Correct Score Delete Overlay Market Details Automation Price Types &…" at bounding box center [644, 476] width 1288 height 952
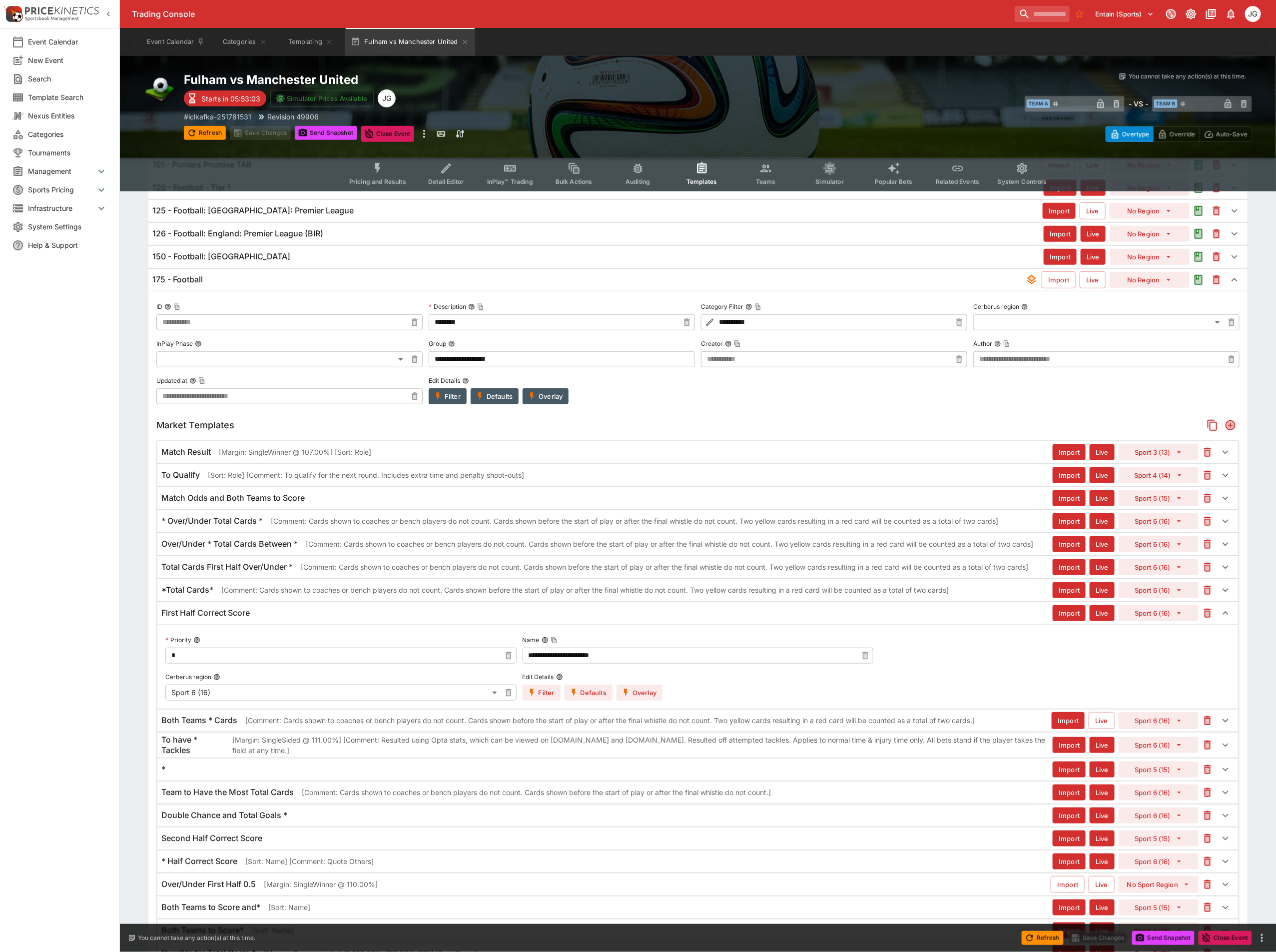
click at [627, 697] on icon "button" at bounding box center [626, 693] width 9 height 9
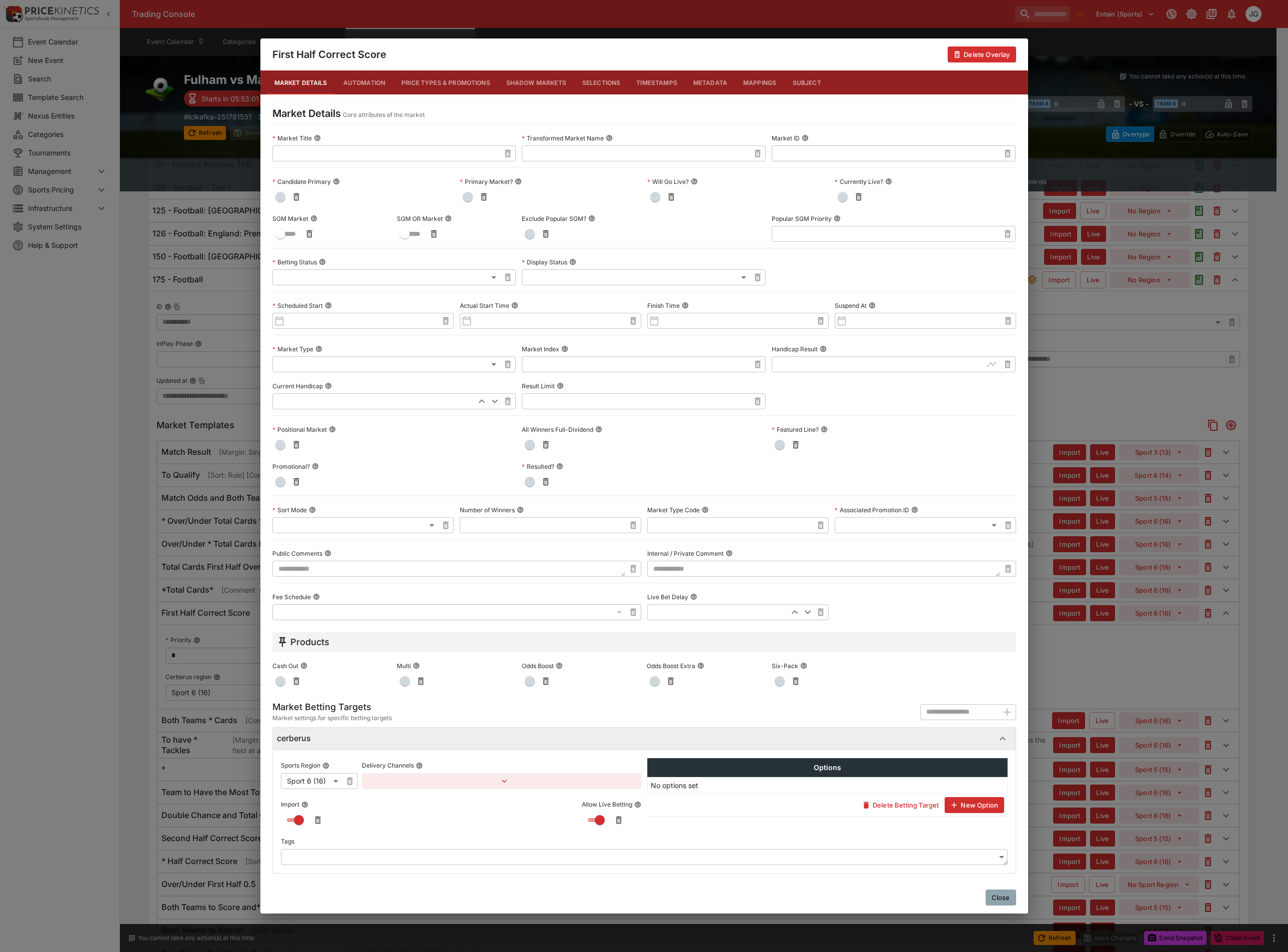
click at [436, 229] on icon "button" at bounding box center [433, 233] width 10 height 10
click at [1133, 658] on div "First Half Correct Score Delete Overlay Market Details Automation Price Types &…" at bounding box center [644, 476] width 1288 height 952
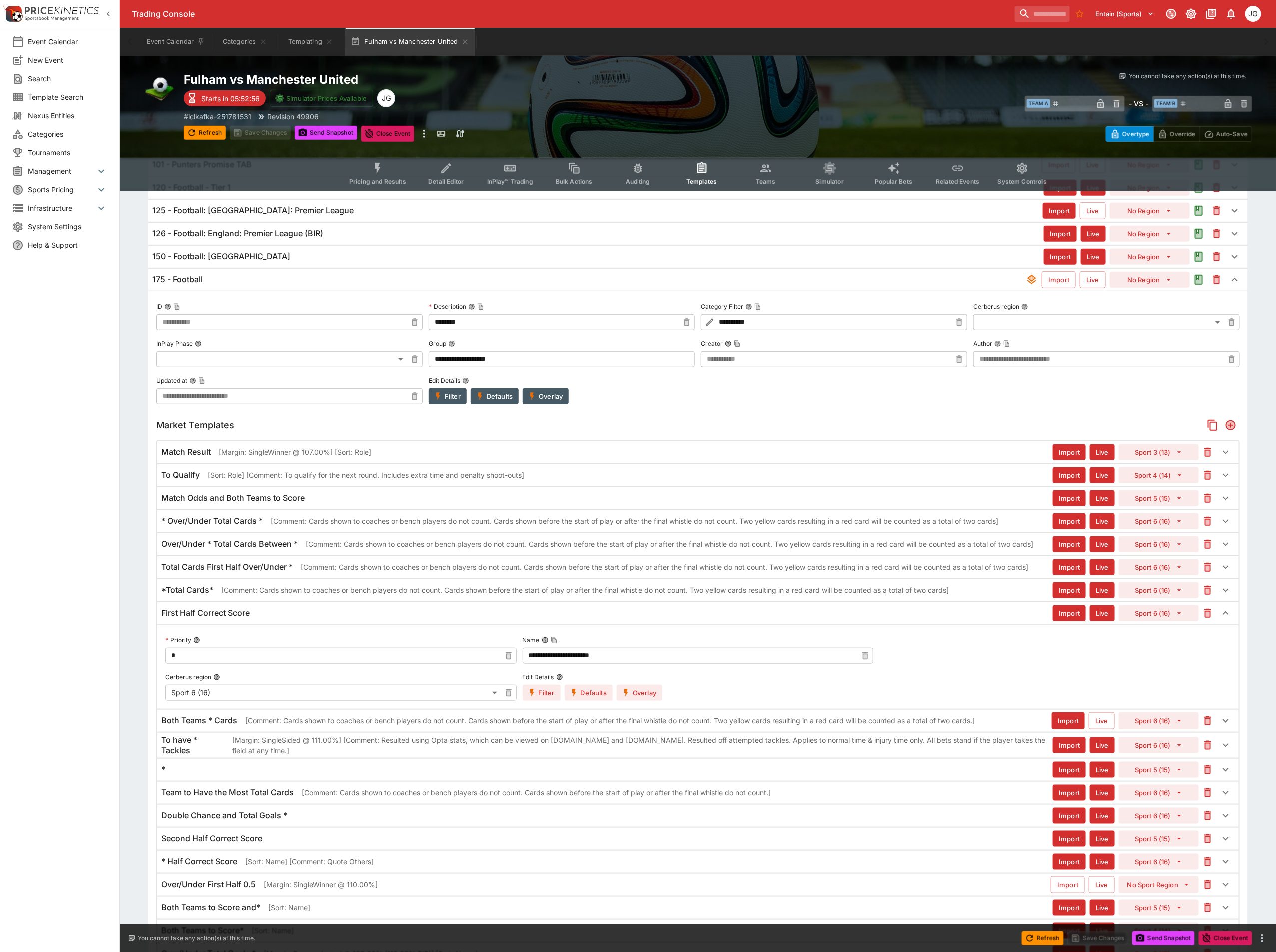
scroll to position [0, 0]
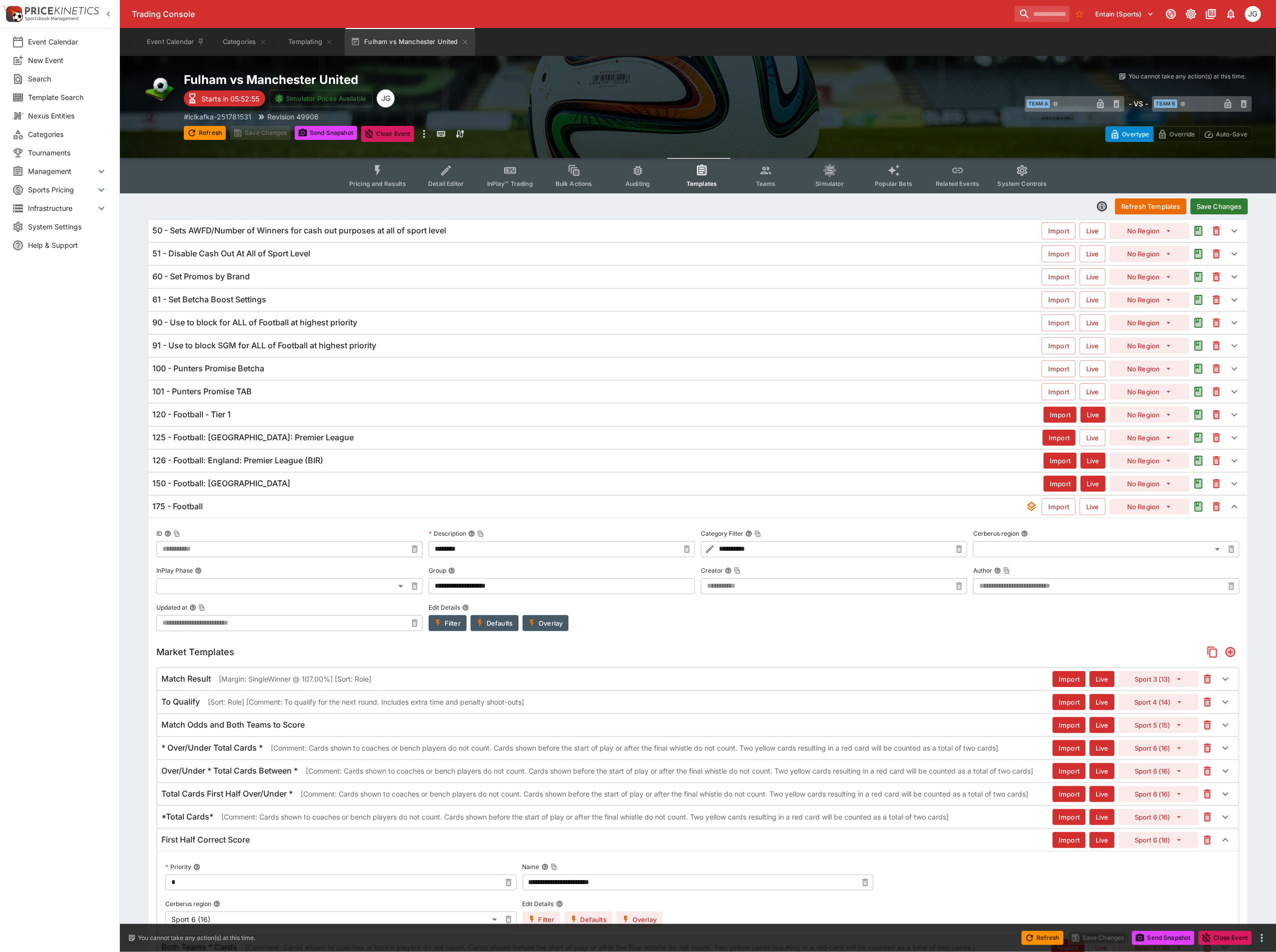
click at [1225, 200] on button "Save Changes" at bounding box center [1219, 207] width 57 height 16
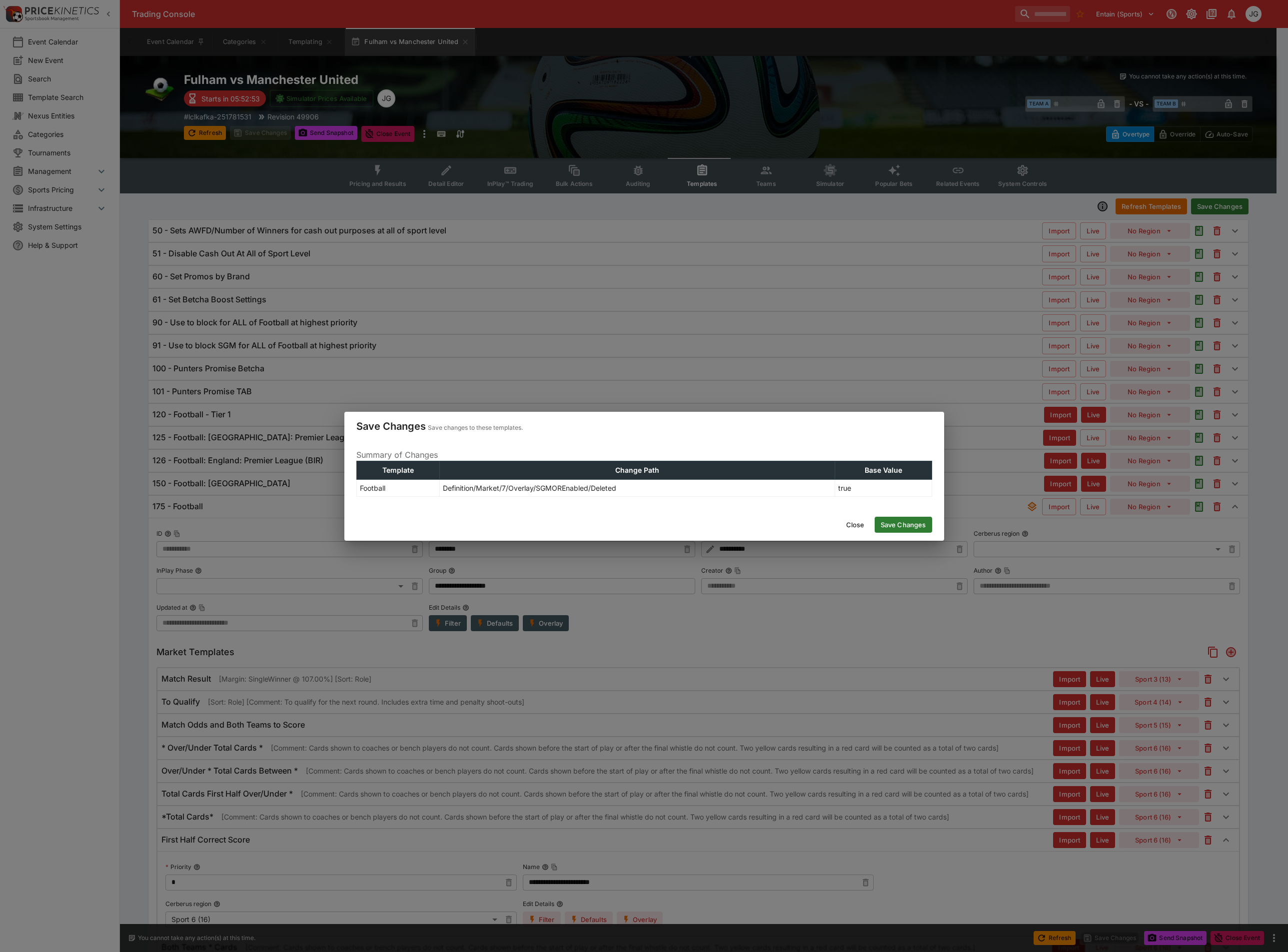
click at [909, 526] on button "Save Changes" at bounding box center [903, 525] width 57 height 16
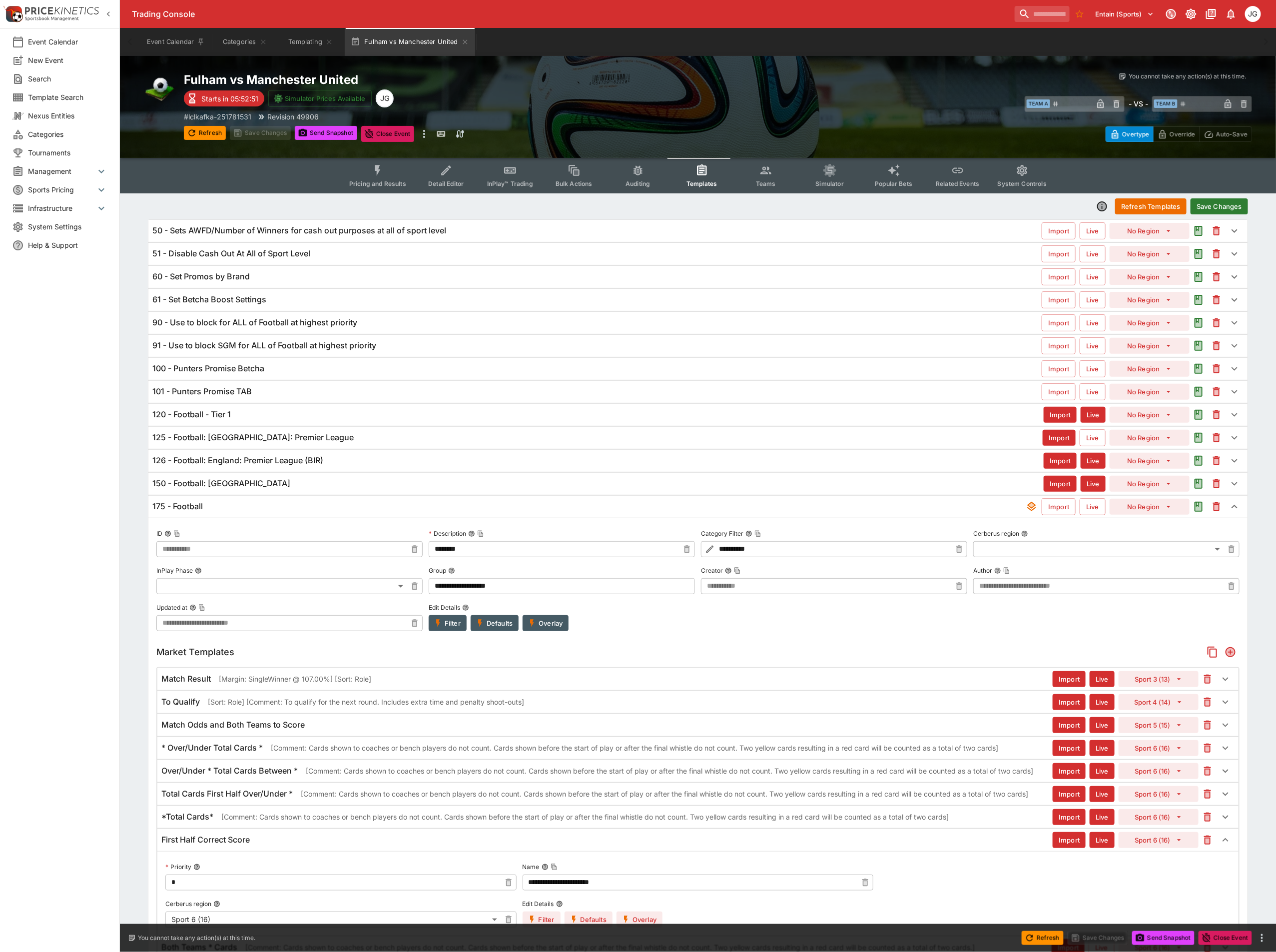
type input "**********"
click at [1153, 203] on button "Refresh Templates" at bounding box center [1150, 207] width 71 height 16
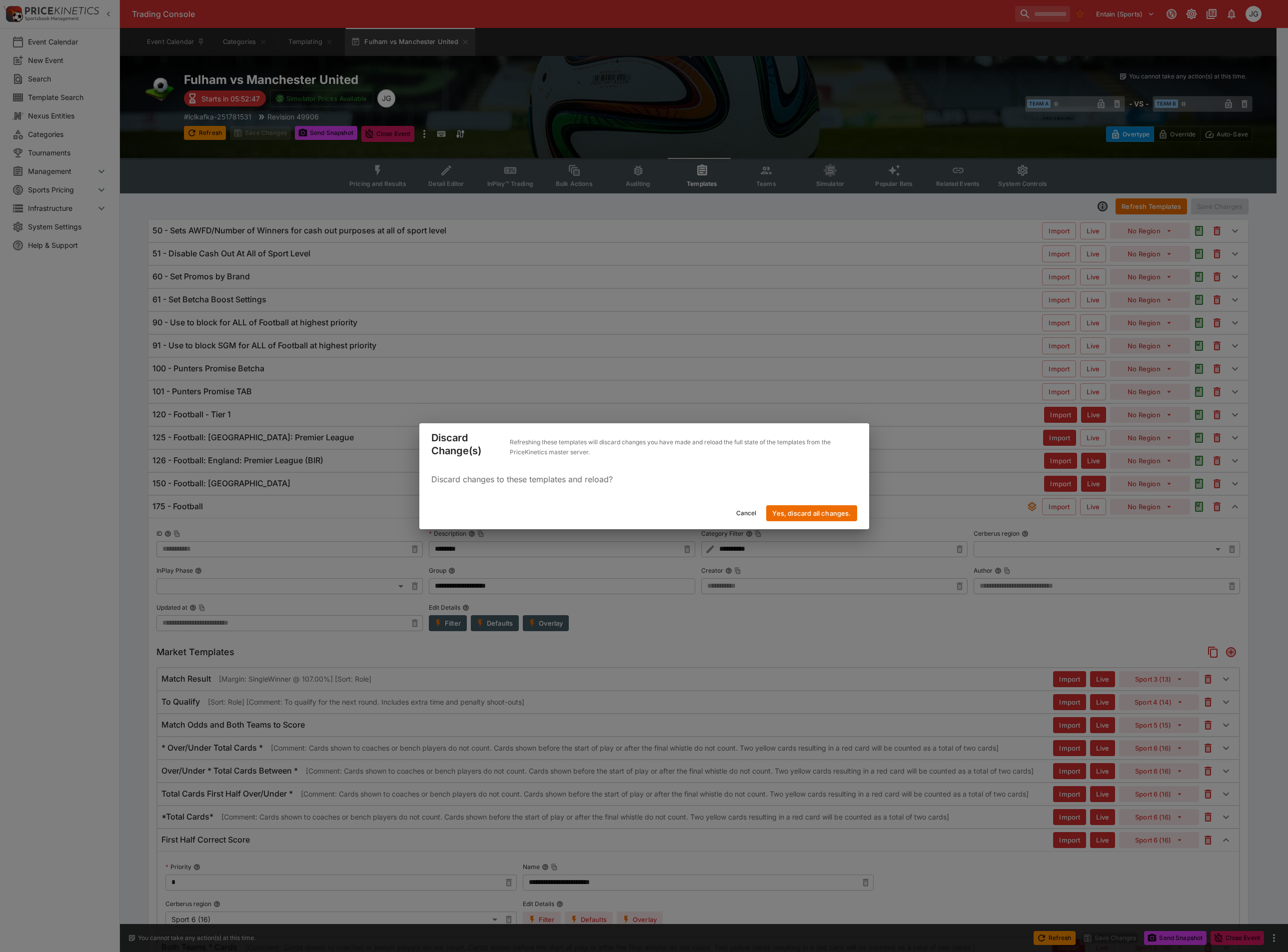
click at [820, 512] on button "Yes, discard all changes." at bounding box center [811, 513] width 91 height 16
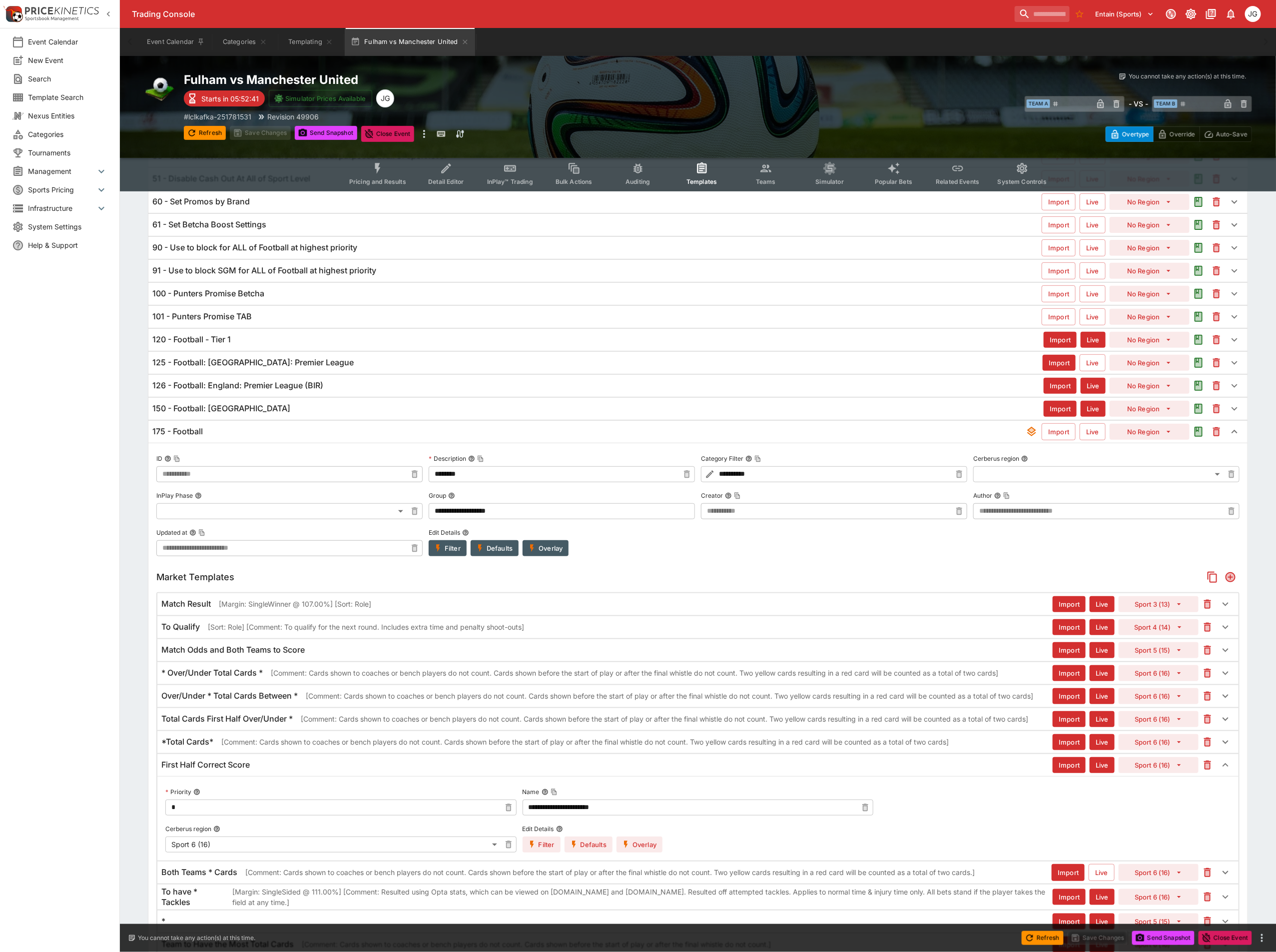
scroll to position [149, 0]
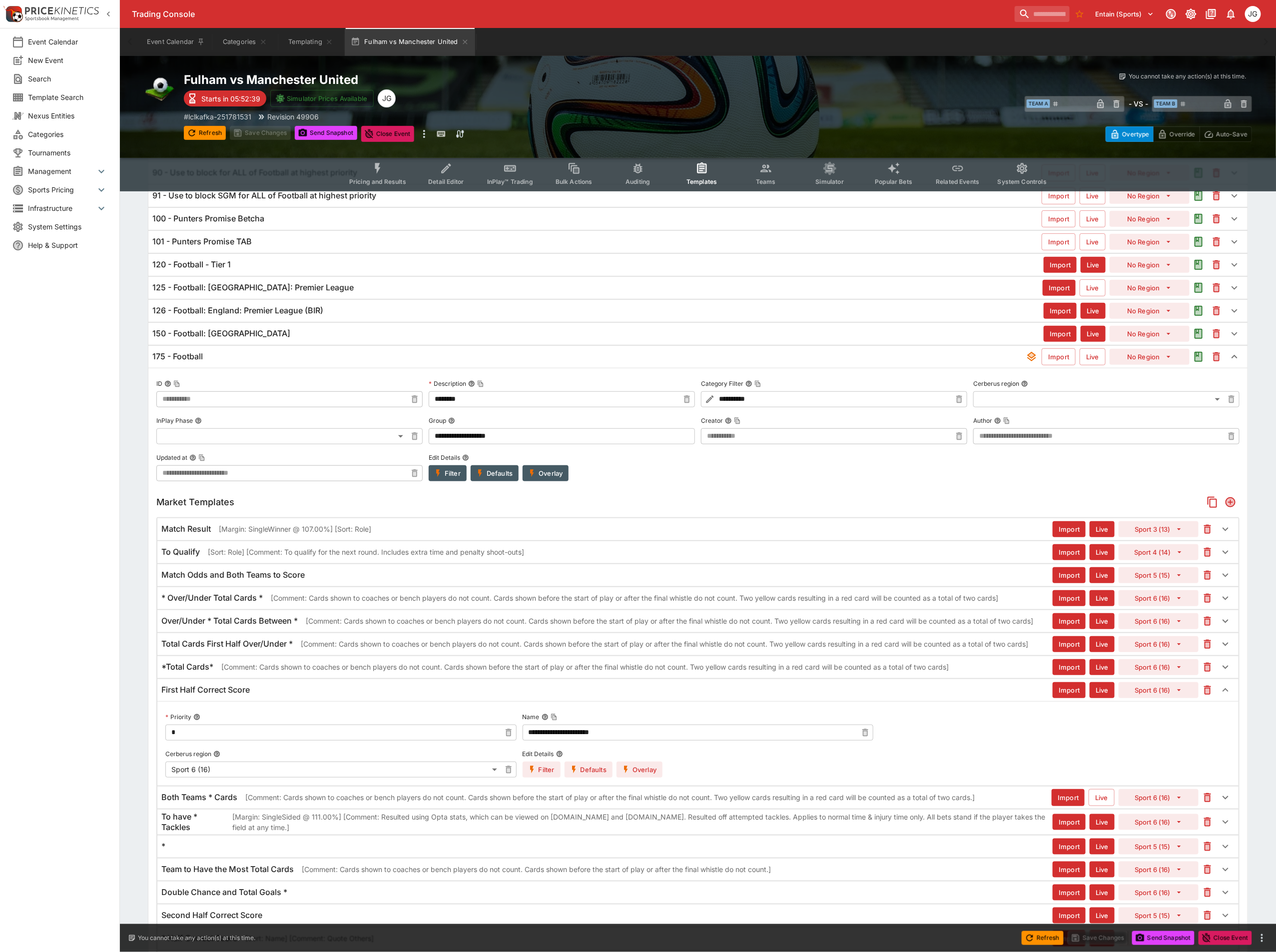
click at [644, 777] on button "Overlay" at bounding box center [639, 769] width 46 height 16
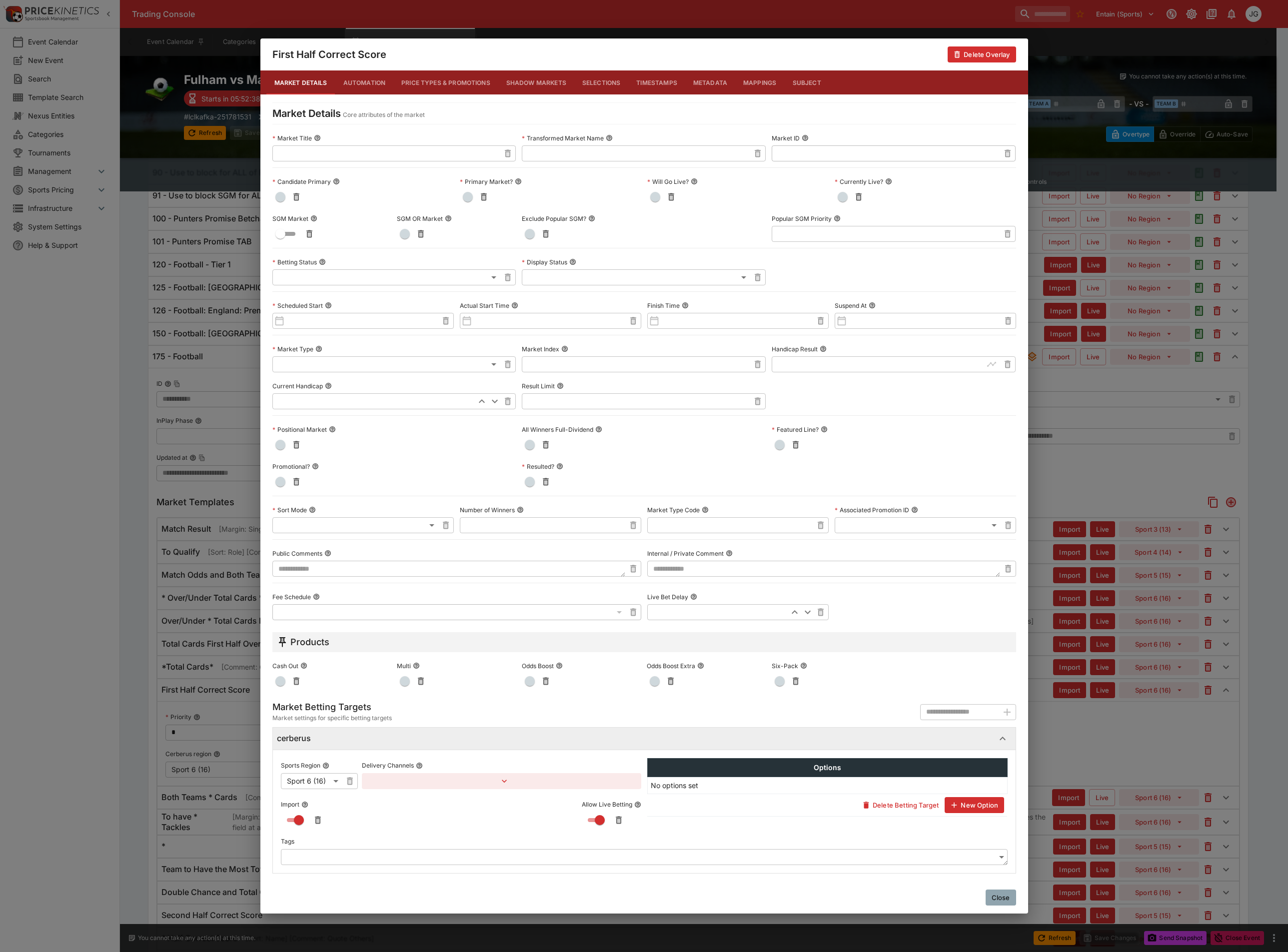
click at [1245, 738] on div "First Half Correct Score Delete Overlay Market Details Automation Price Types &…" at bounding box center [644, 476] width 1288 height 952
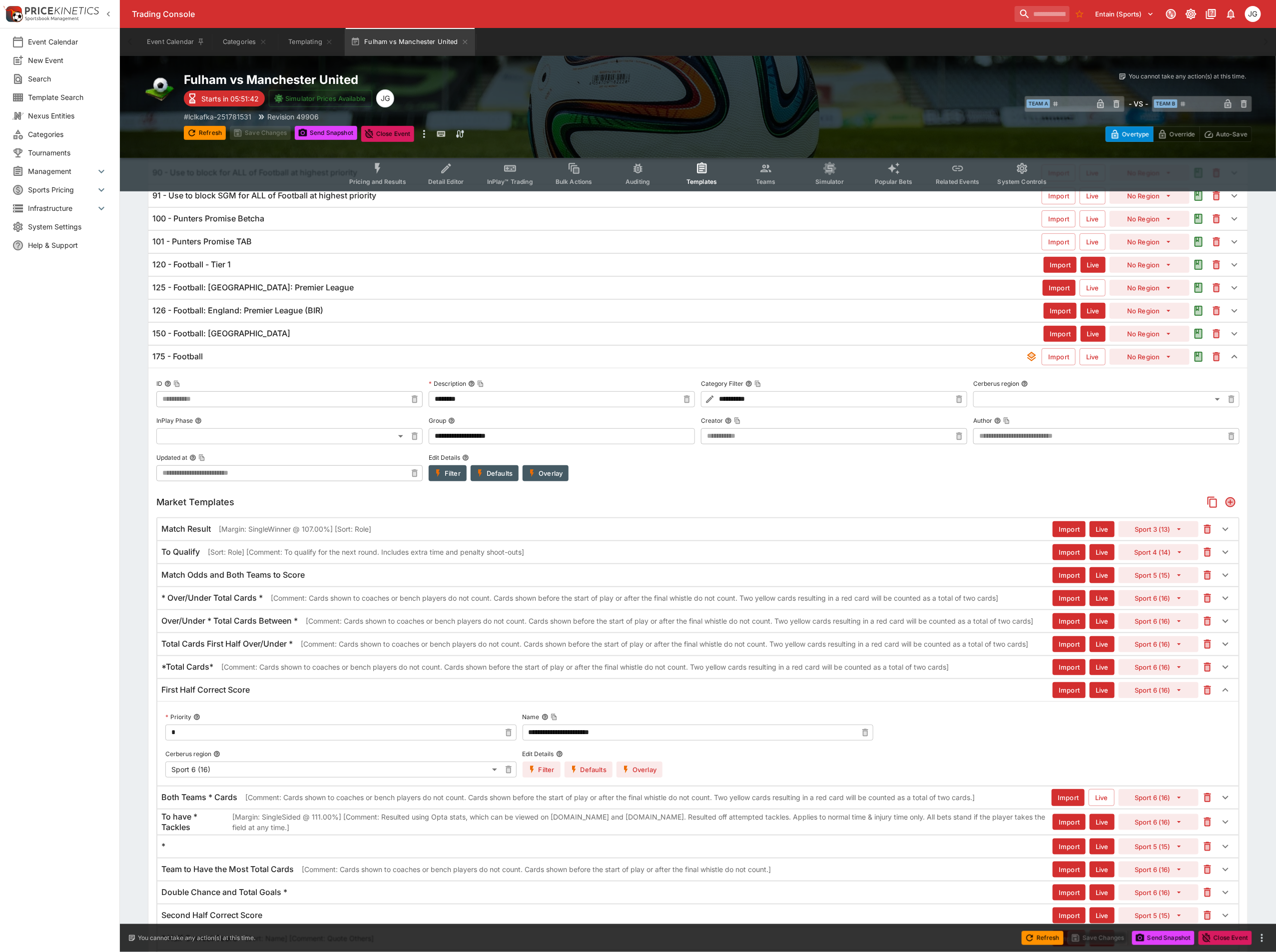
click at [538, 693] on div "First Half Correct Score Import Live Sport 6 (16)" at bounding box center [698, 689] width 1082 height 22
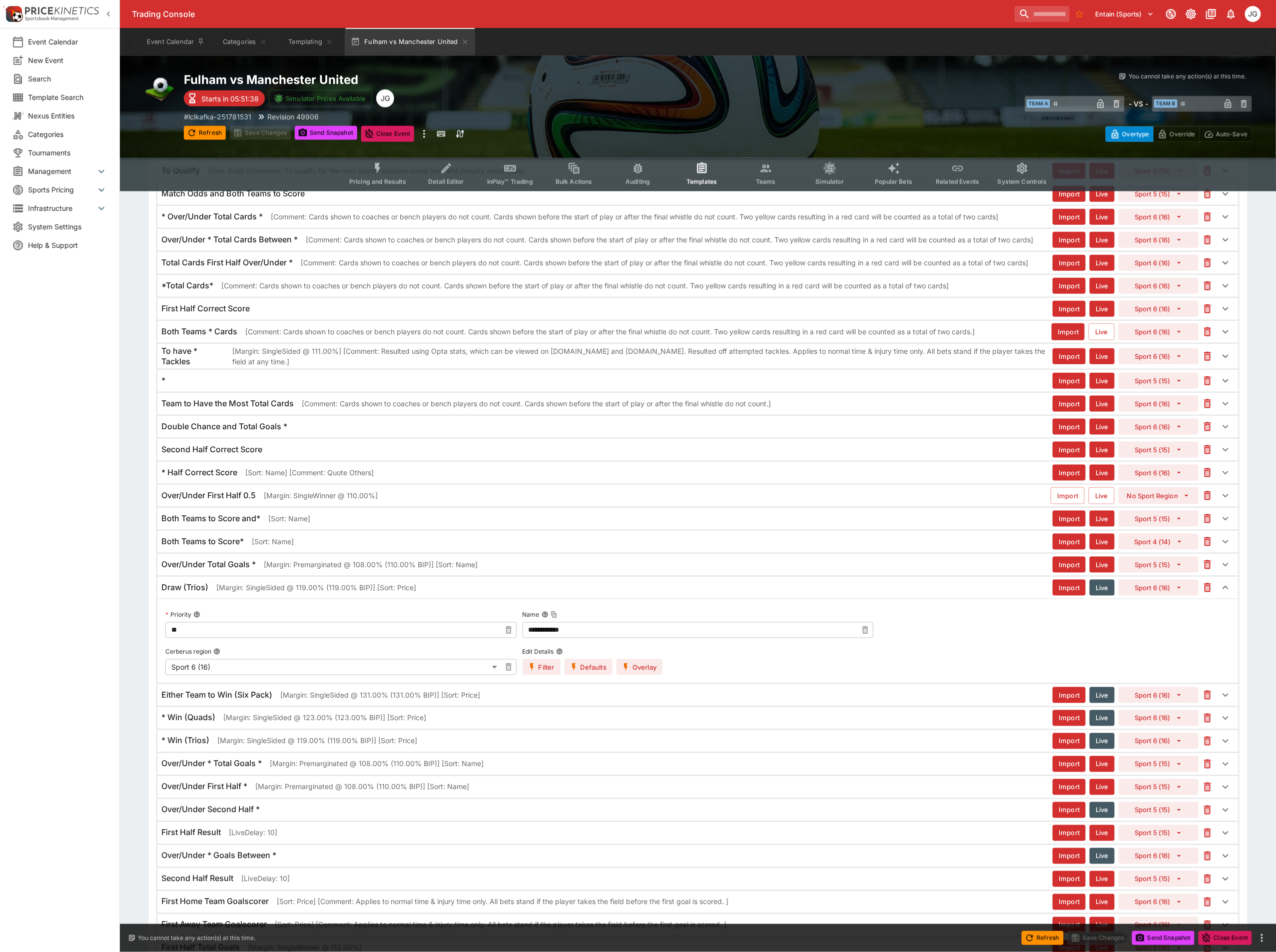
scroll to position [544, 0]
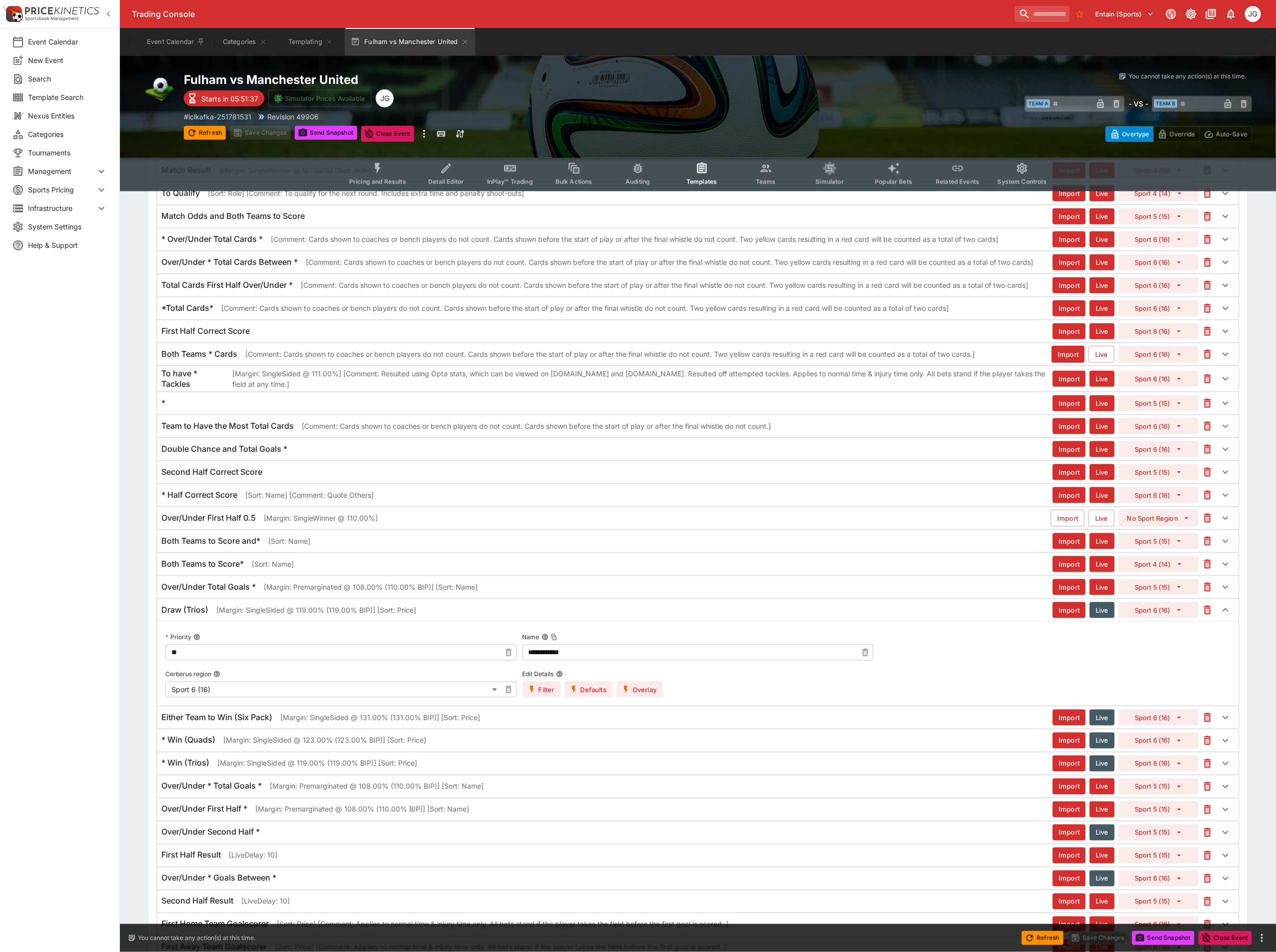
click at [304, 477] on div "Second Half Correct Score" at bounding box center [608, 472] width 892 height 11
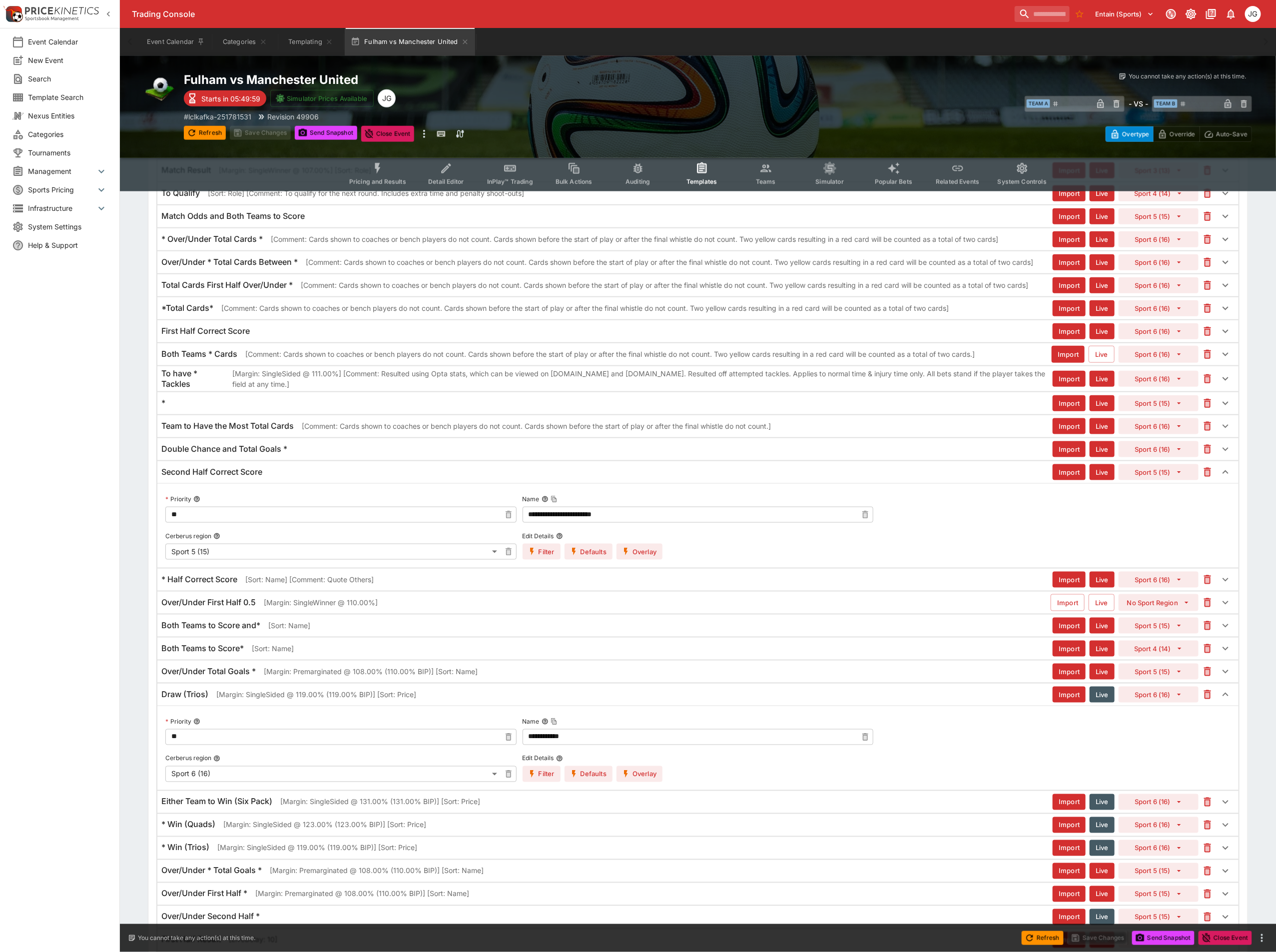
click at [638, 553] on button "Overlay" at bounding box center [639, 551] width 46 height 16
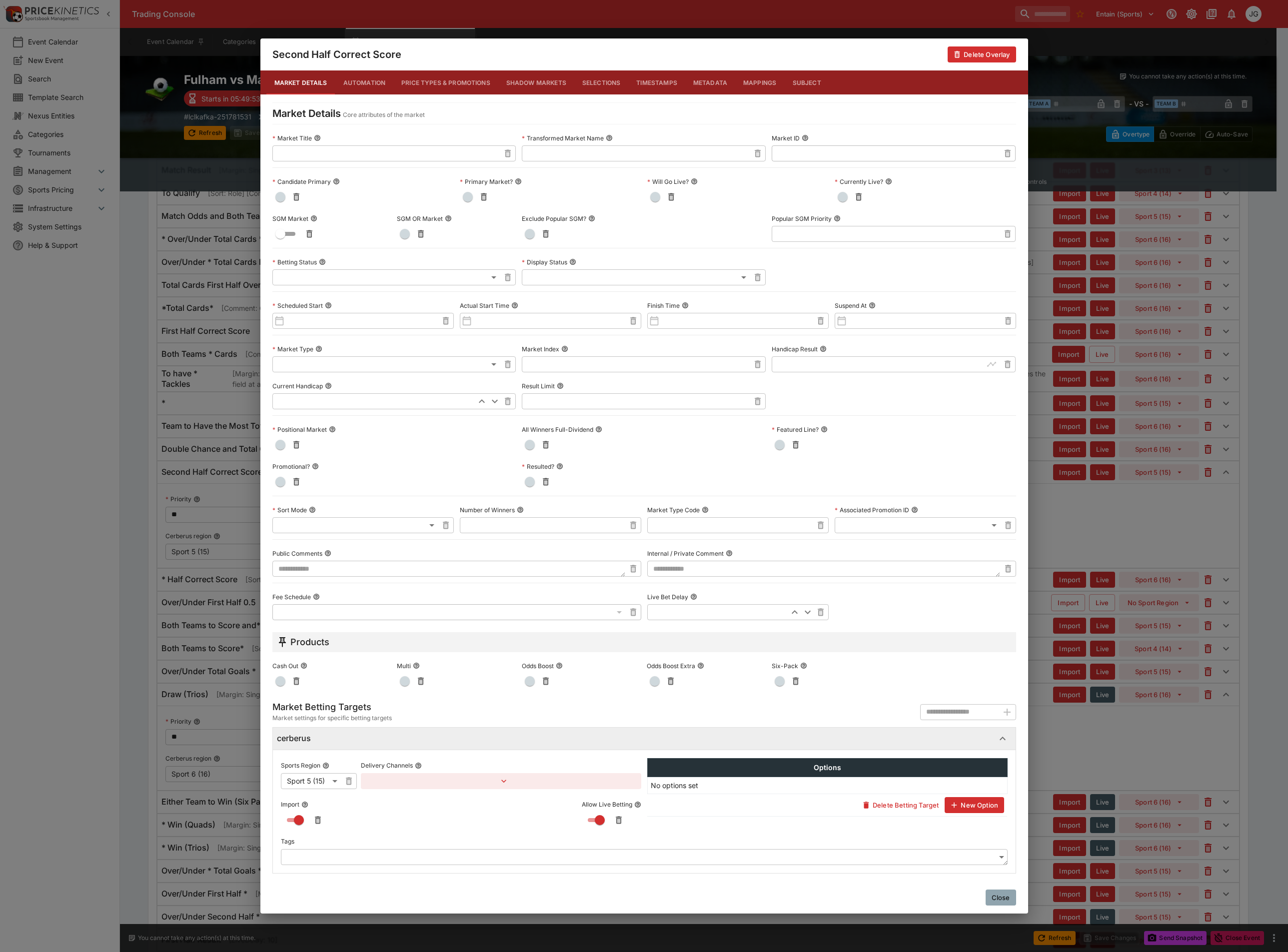
click at [1154, 734] on div "Second Half Correct Score Delete Overlay Market Details Automation Price Types …" at bounding box center [644, 476] width 1288 height 952
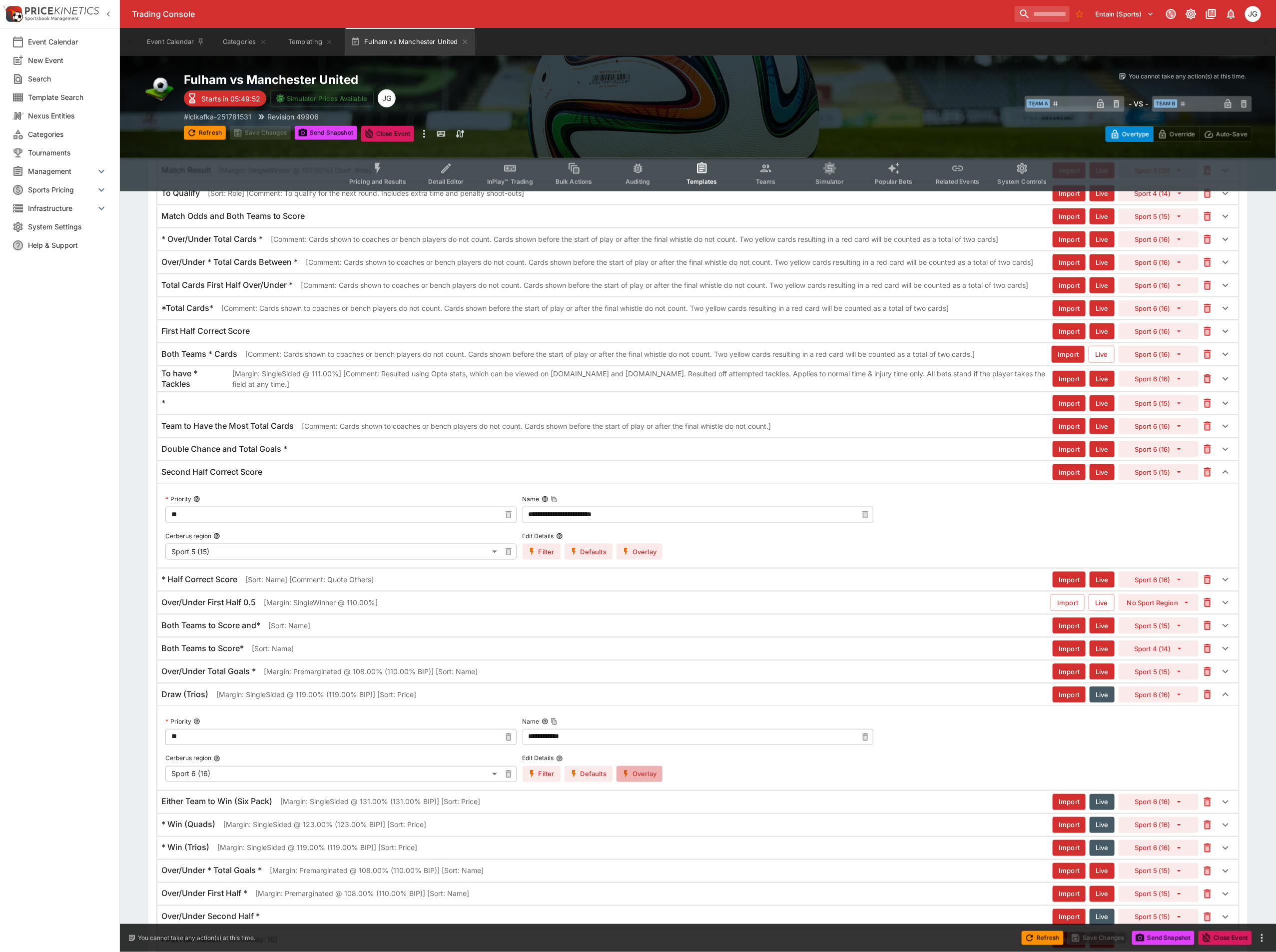
click at [633, 781] on button "Overlay" at bounding box center [639, 774] width 46 height 16
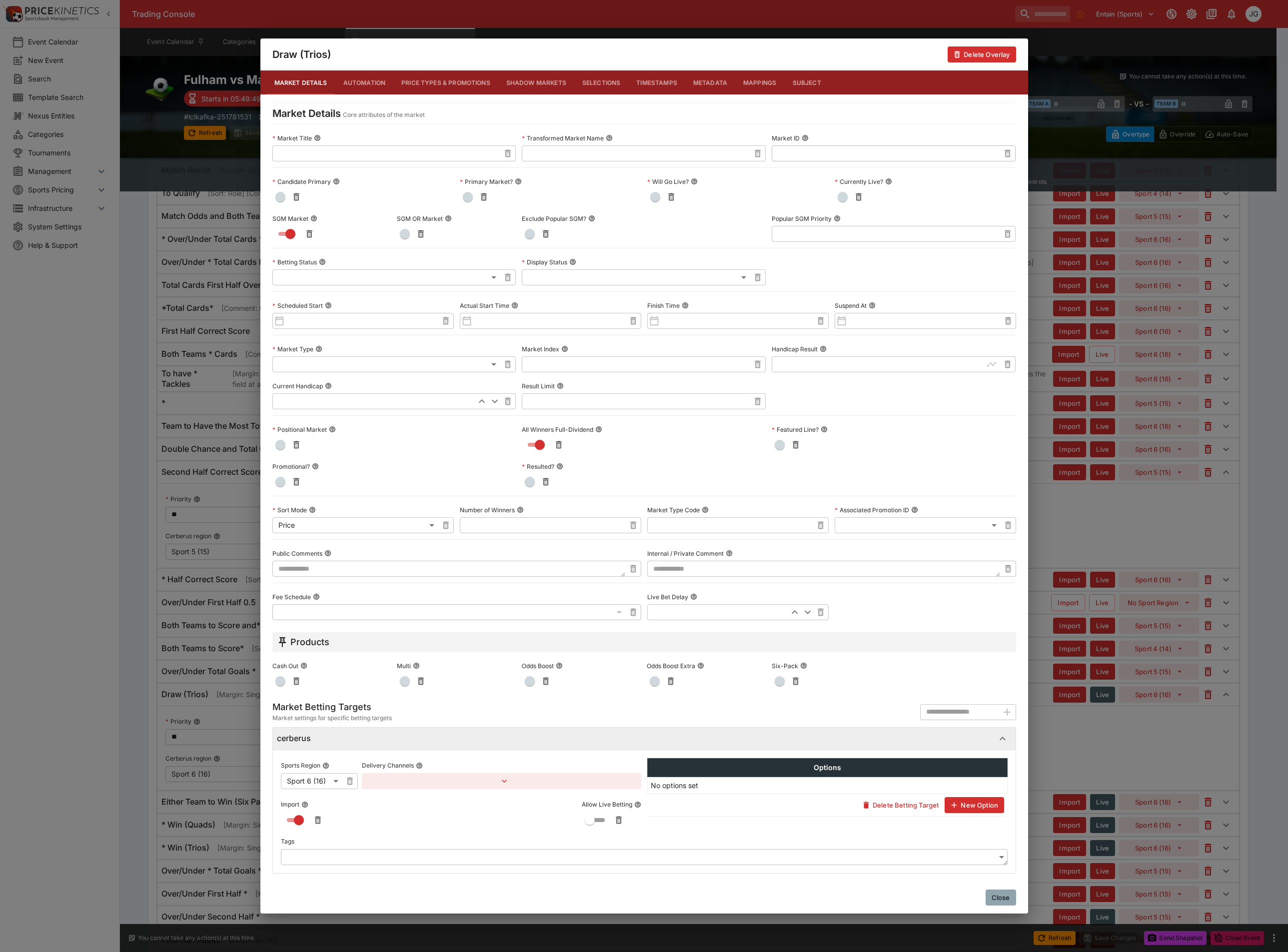
click at [1093, 723] on div "**********" at bounding box center [644, 476] width 1288 height 952
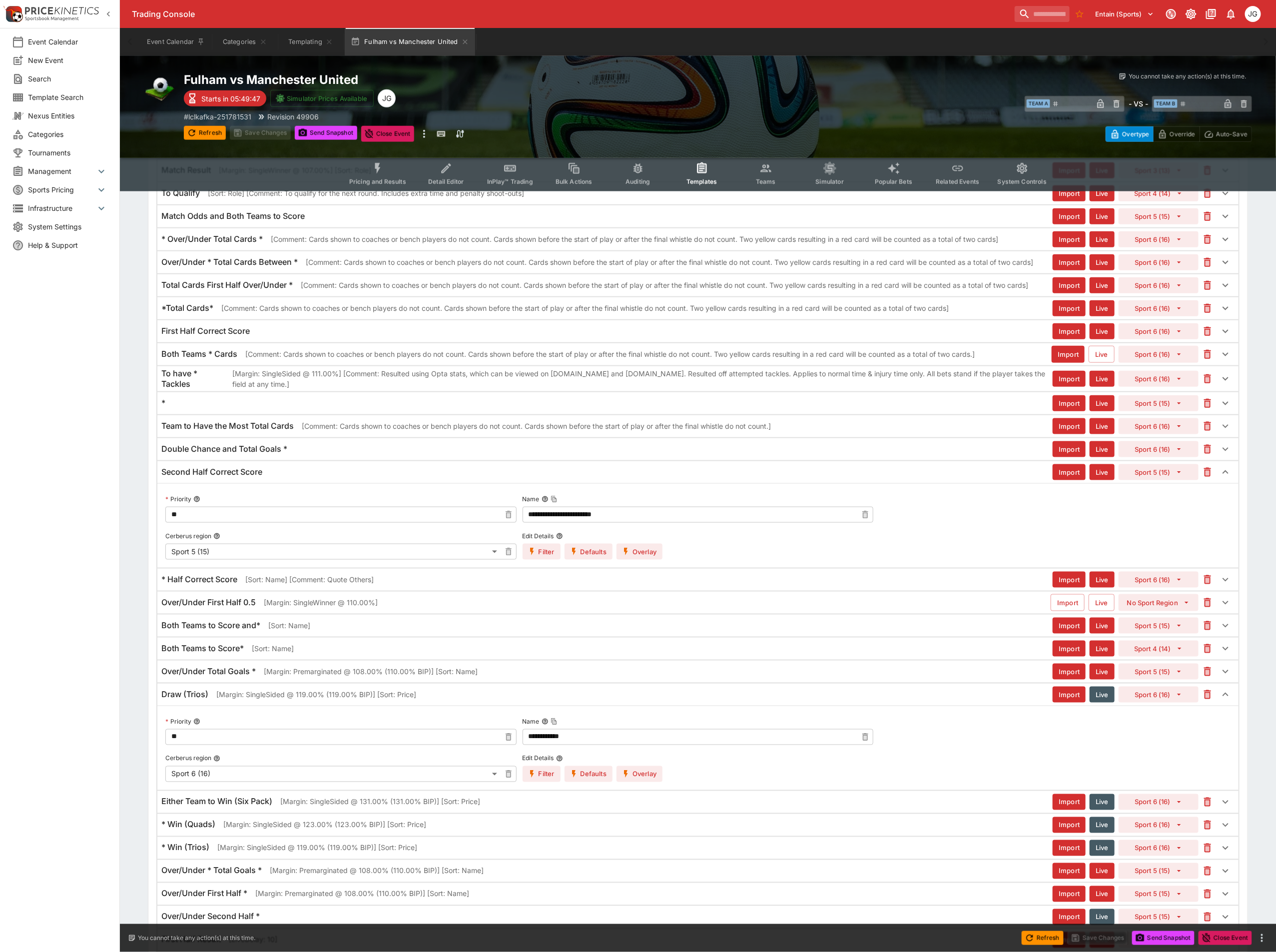
click at [321, 700] on p "[Margin: SingleSided @ 119.00% (119.00% BIP)] [Sort: Price]" at bounding box center [316, 694] width 200 height 11
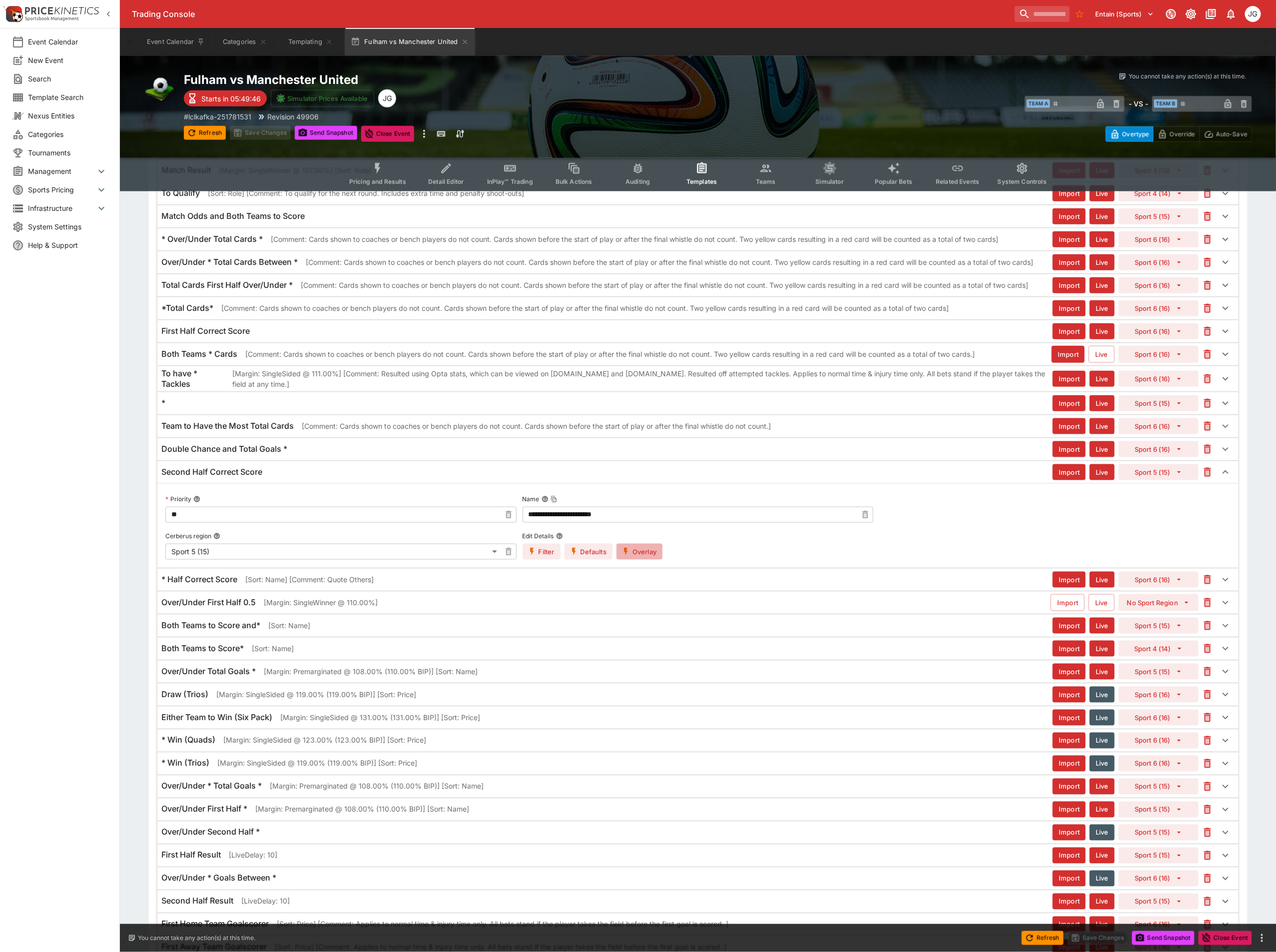
click at [645, 555] on button "Overlay" at bounding box center [639, 551] width 46 height 16
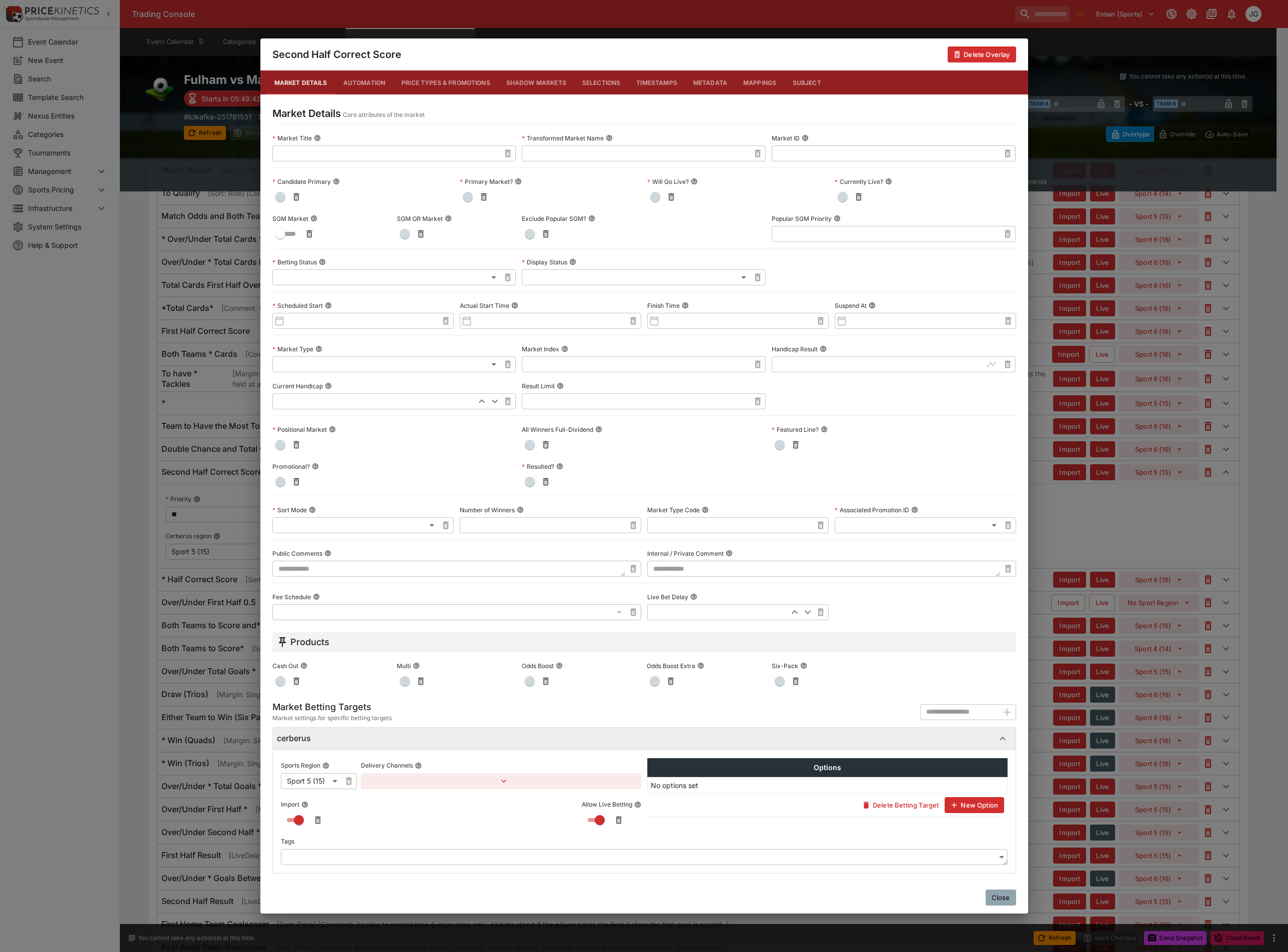
click at [1177, 551] on div "Second Half Correct Score Delete Overlay Market Details Automation Price Types …" at bounding box center [644, 476] width 1288 height 952
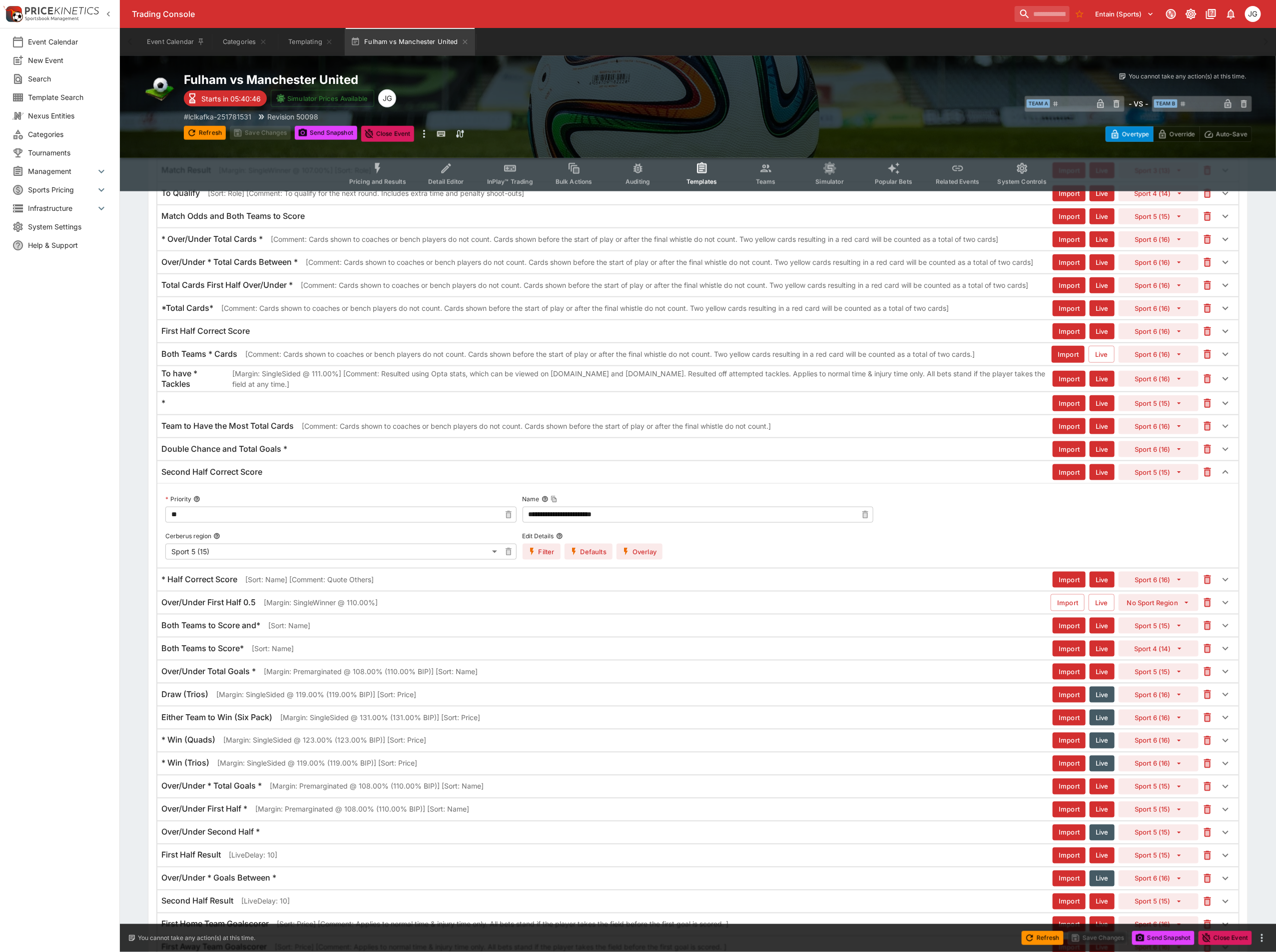
scroll to position [2999, 0]
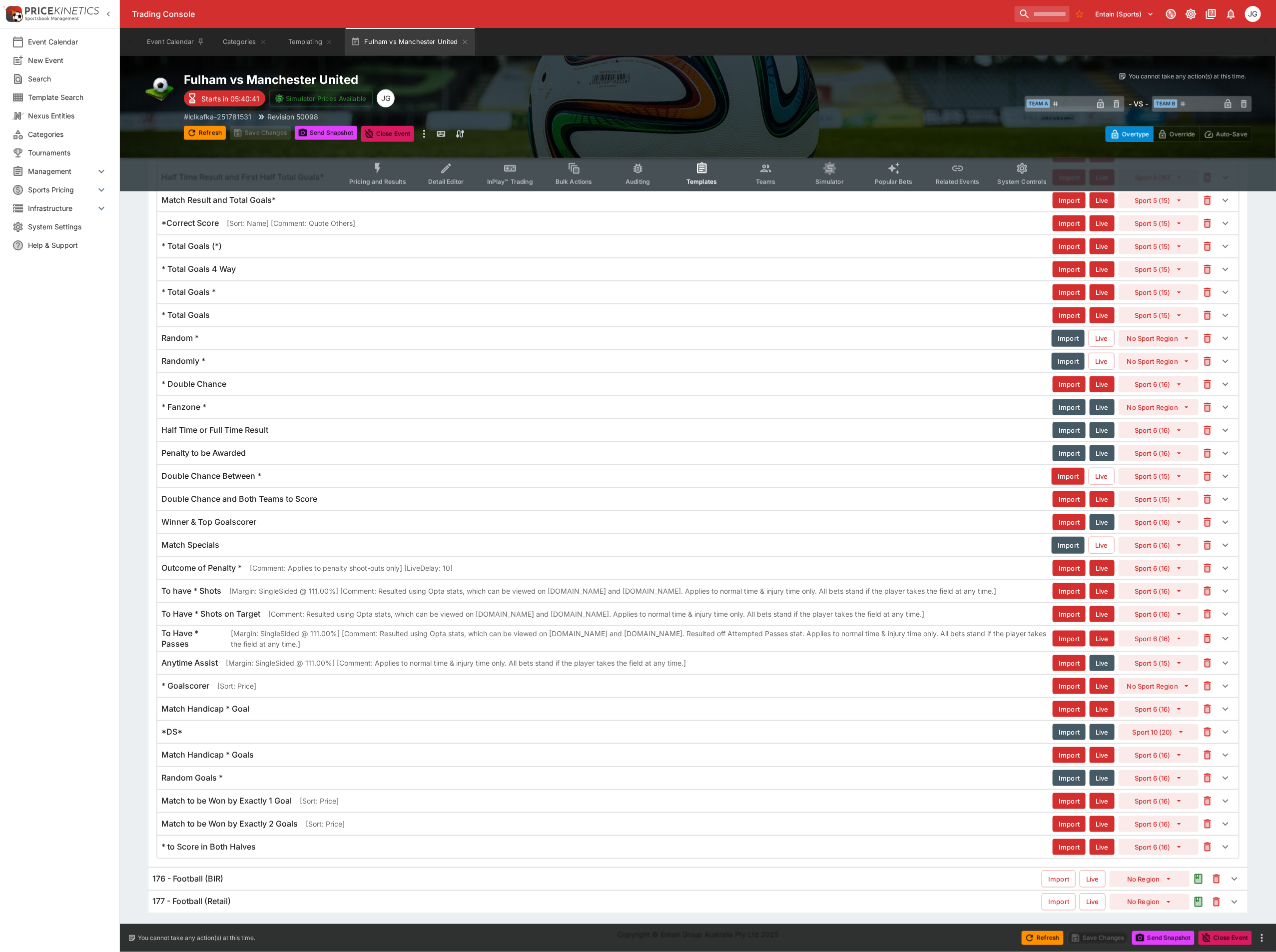
click at [629, 806] on div "Match to be Won by Exactly 1 Goal [Sort: Price] Import Live Sport 6 (16)" at bounding box center [698, 801] width 1082 height 22
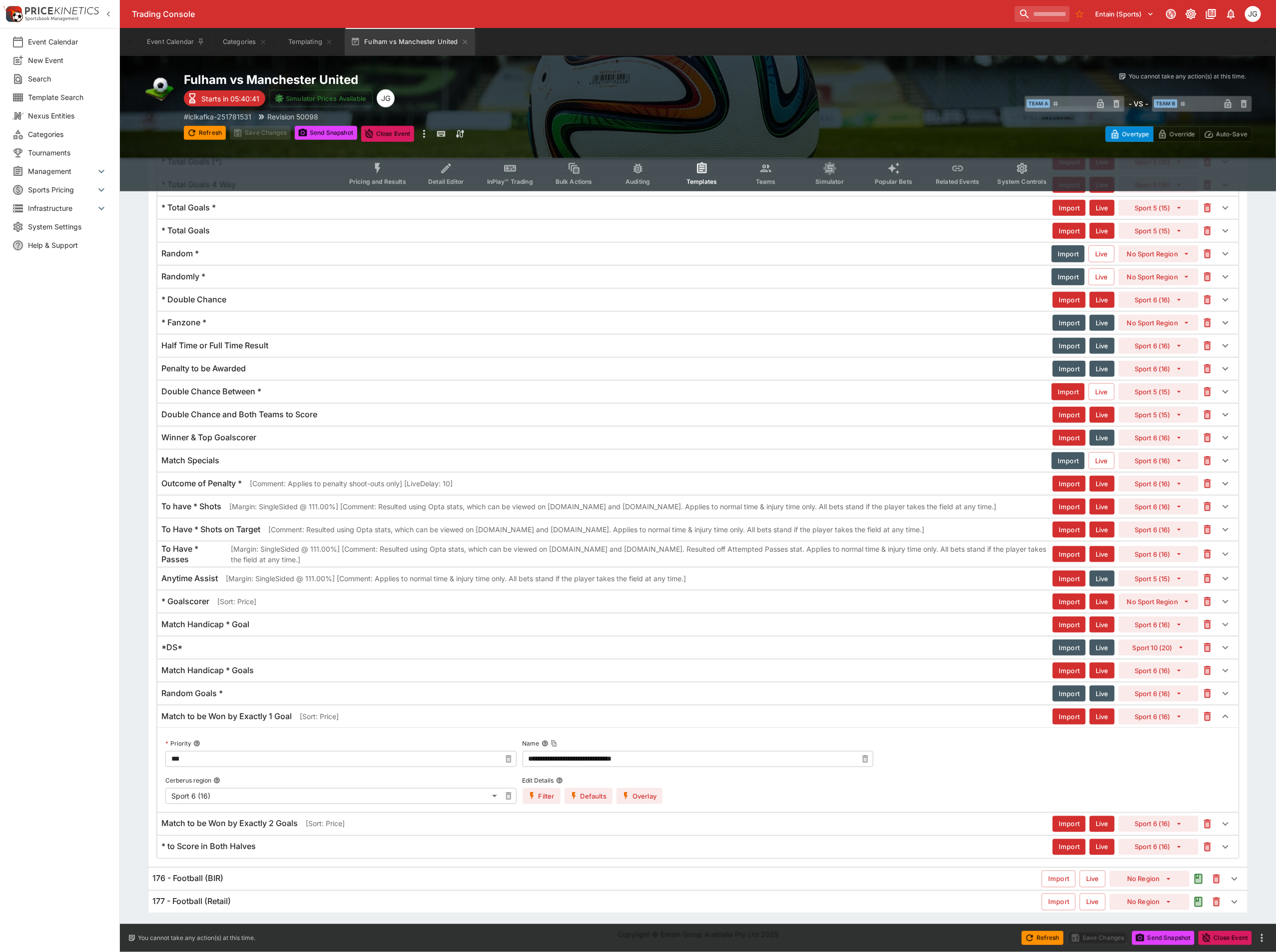
scroll to position [3085, 0]
click at [628, 797] on icon "button" at bounding box center [626, 796] width 9 height 9
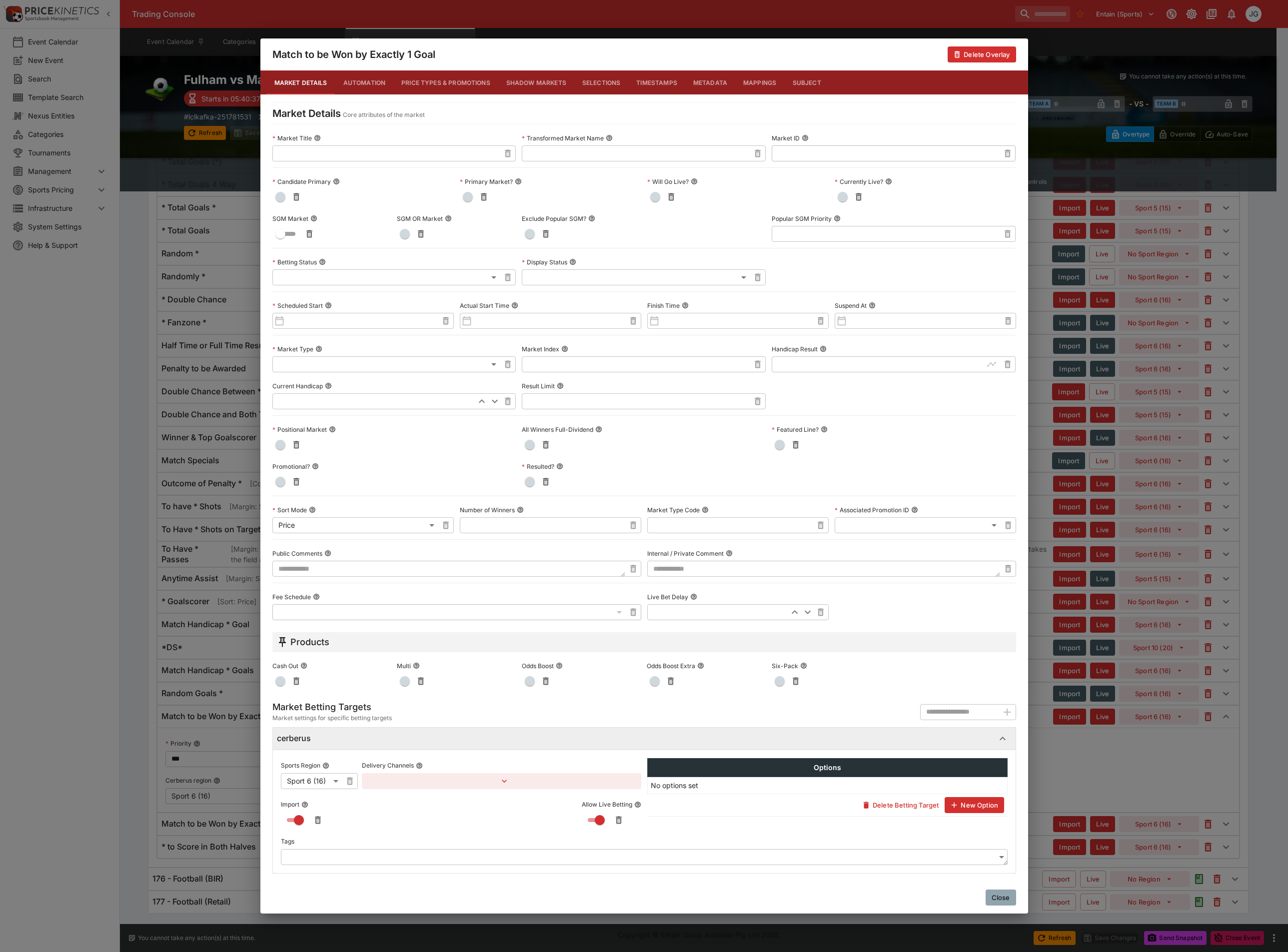
click at [141, 783] on div "**********" at bounding box center [644, 476] width 1288 height 952
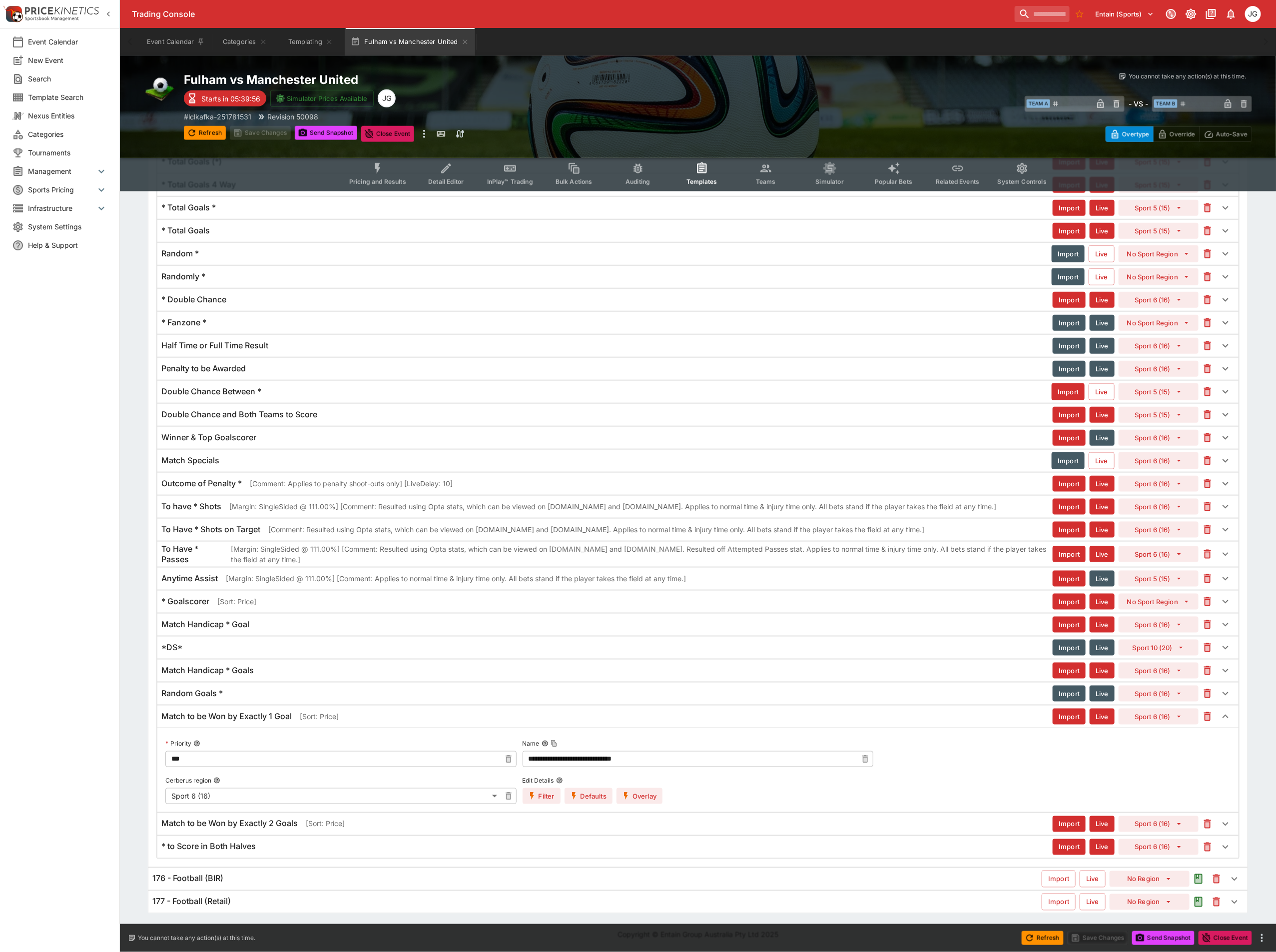
click at [630, 791] on icon "button" at bounding box center [626, 796] width 9 height 9
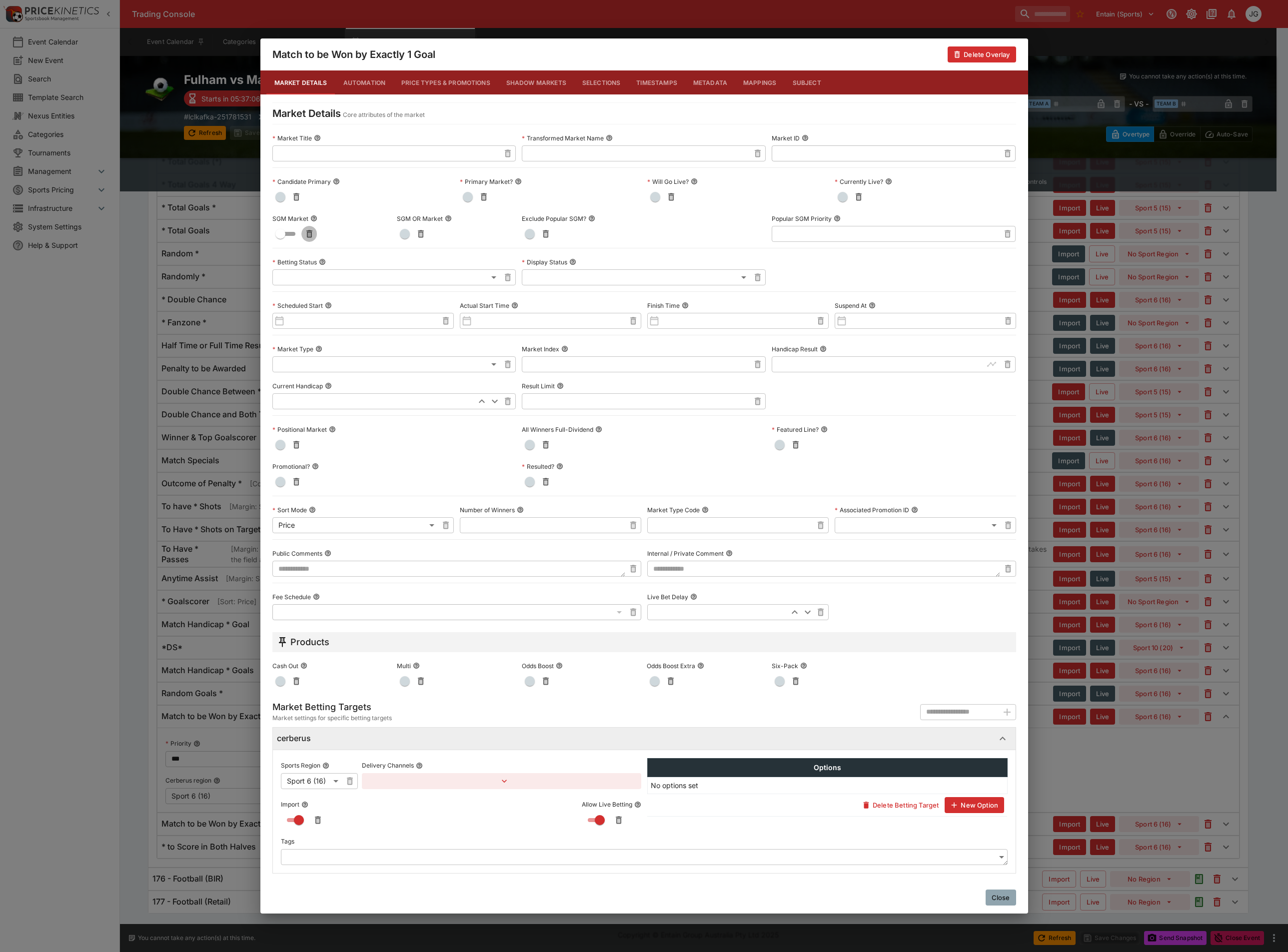
click at [316, 232] on button "button" at bounding box center [309, 234] width 16 height 16
click at [123, 495] on div "**********" at bounding box center [644, 476] width 1288 height 952
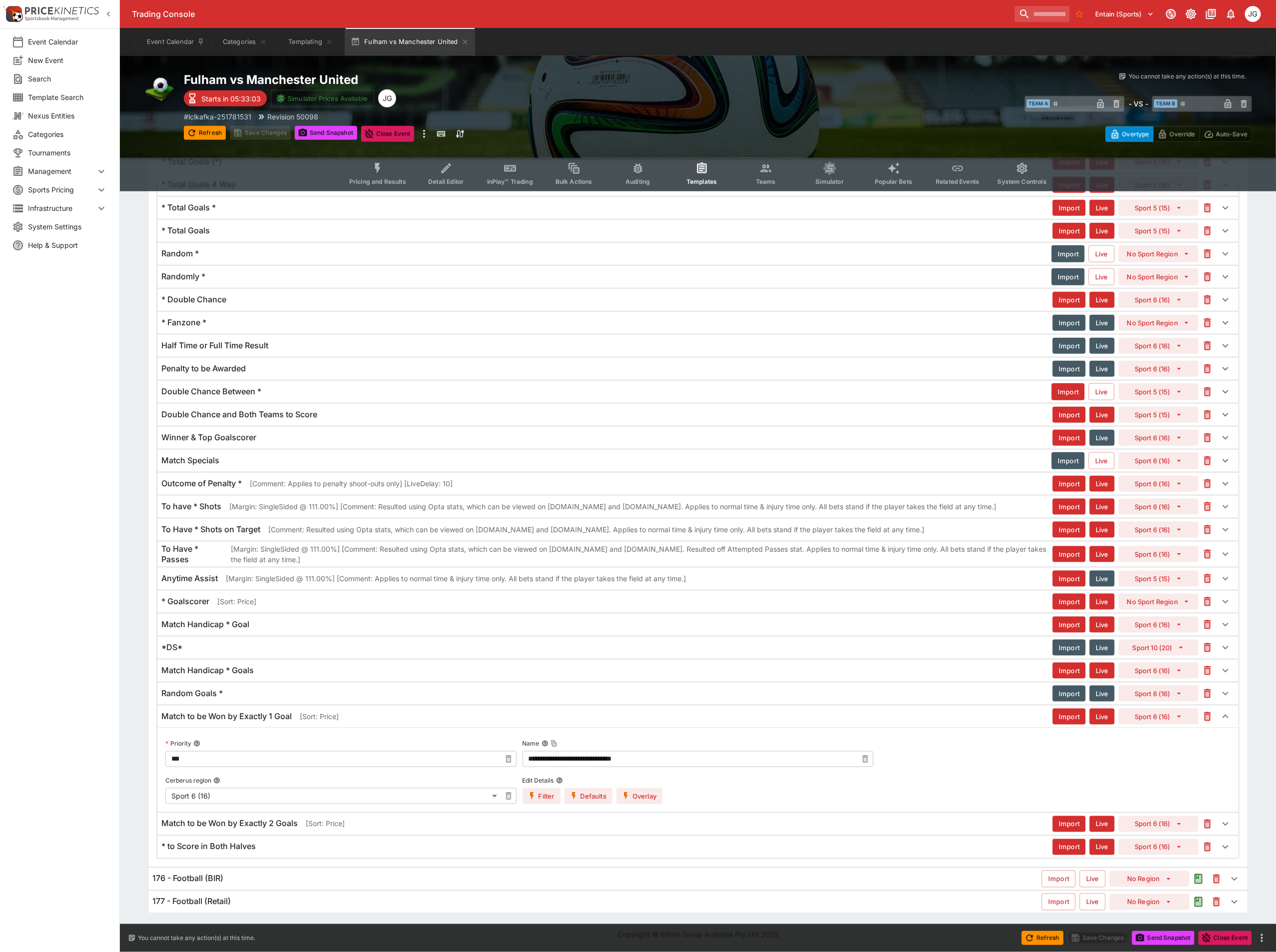
click at [656, 793] on button "Overlay" at bounding box center [639, 796] width 46 height 16
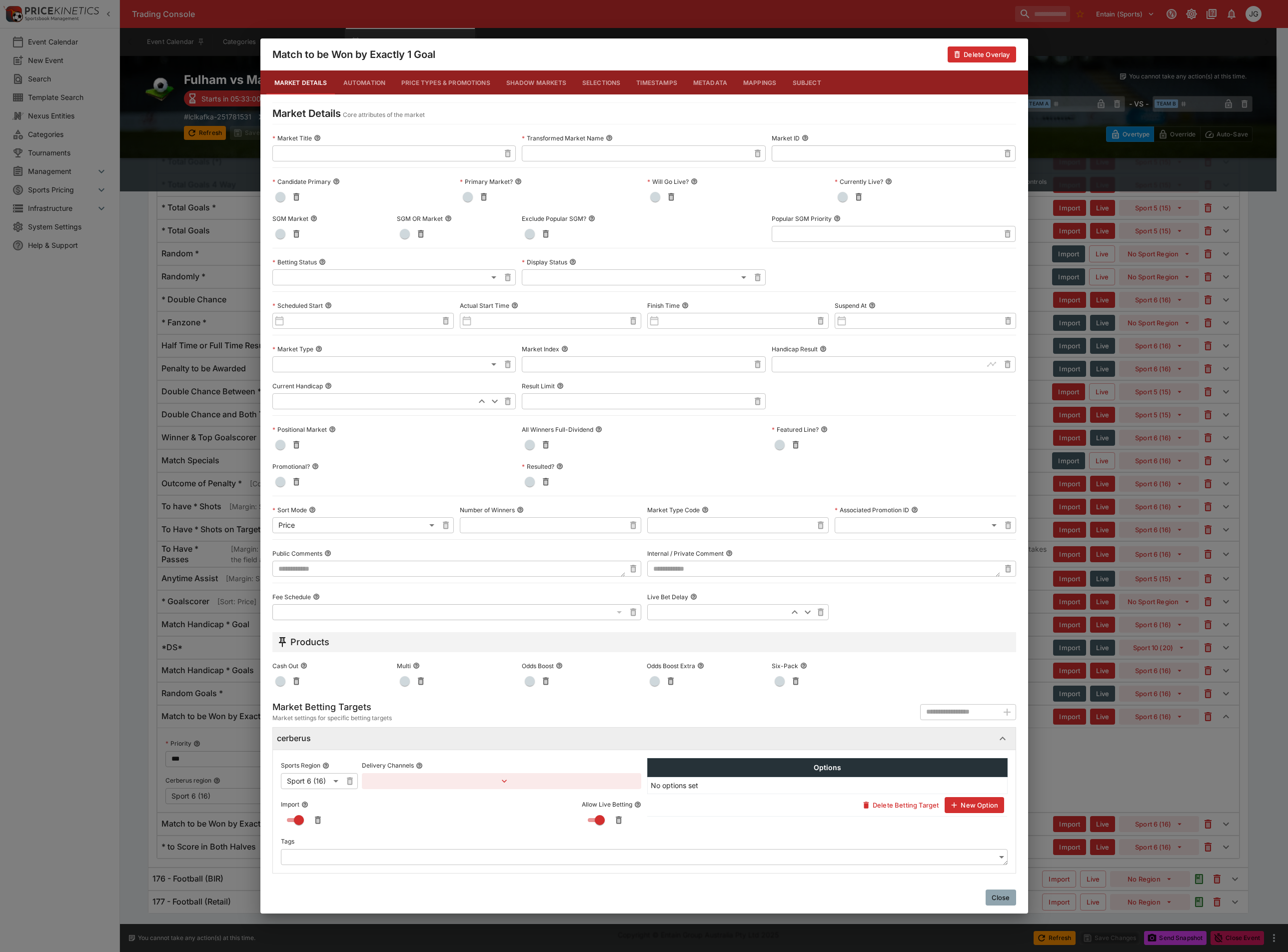
click at [135, 636] on div "**********" at bounding box center [644, 476] width 1288 height 952
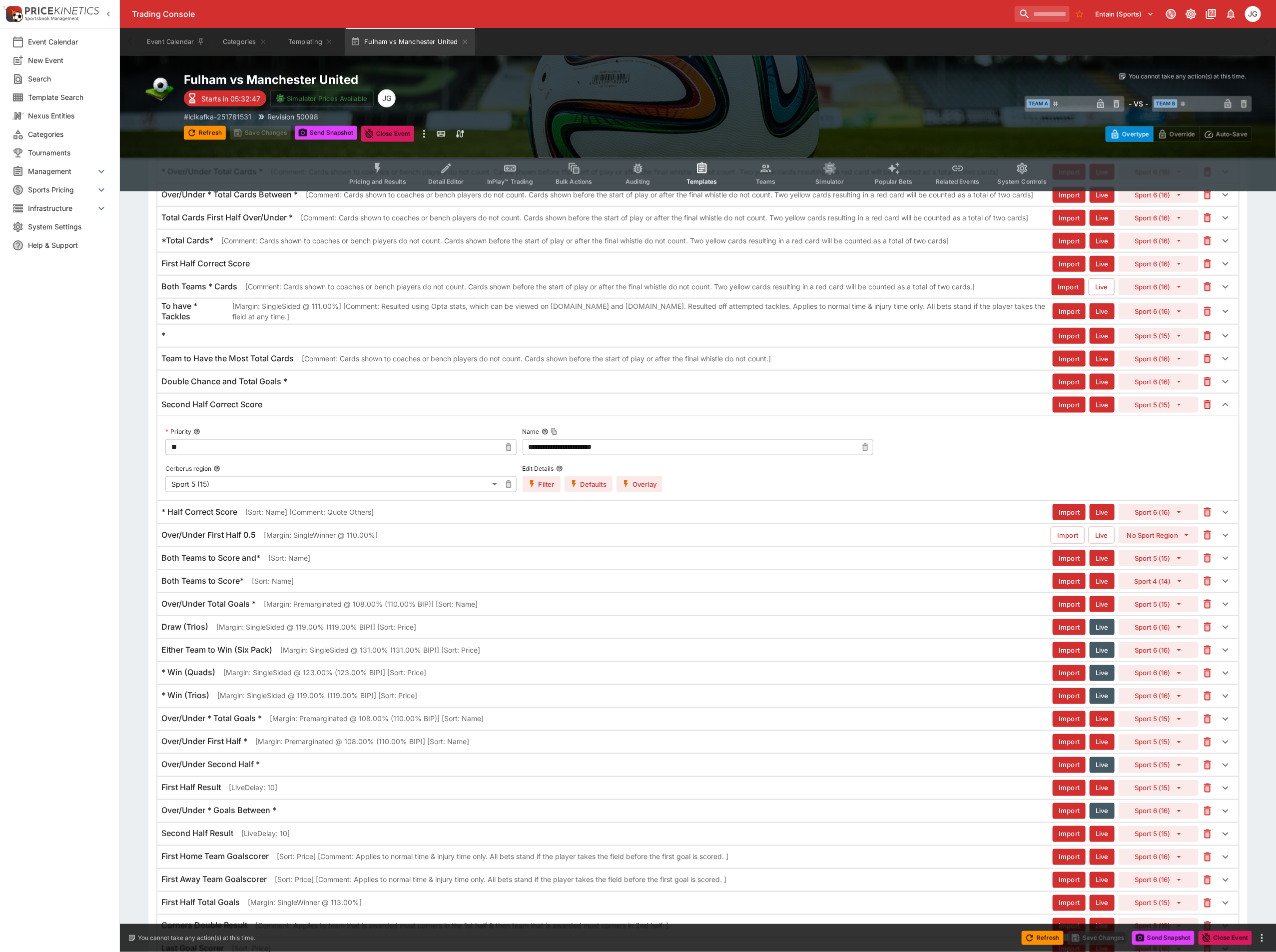
scroll to position [612, 0]
click at [646, 476] on label "Edit Details" at bounding box center [592, 469] width 140 height 15
click at [563, 473] on button "Edit Details" at bounding box center [560, 469] width 7 height 7
click at [652, 489] on button "Overlay" at bounding box center [639, 484] width 46 height 16
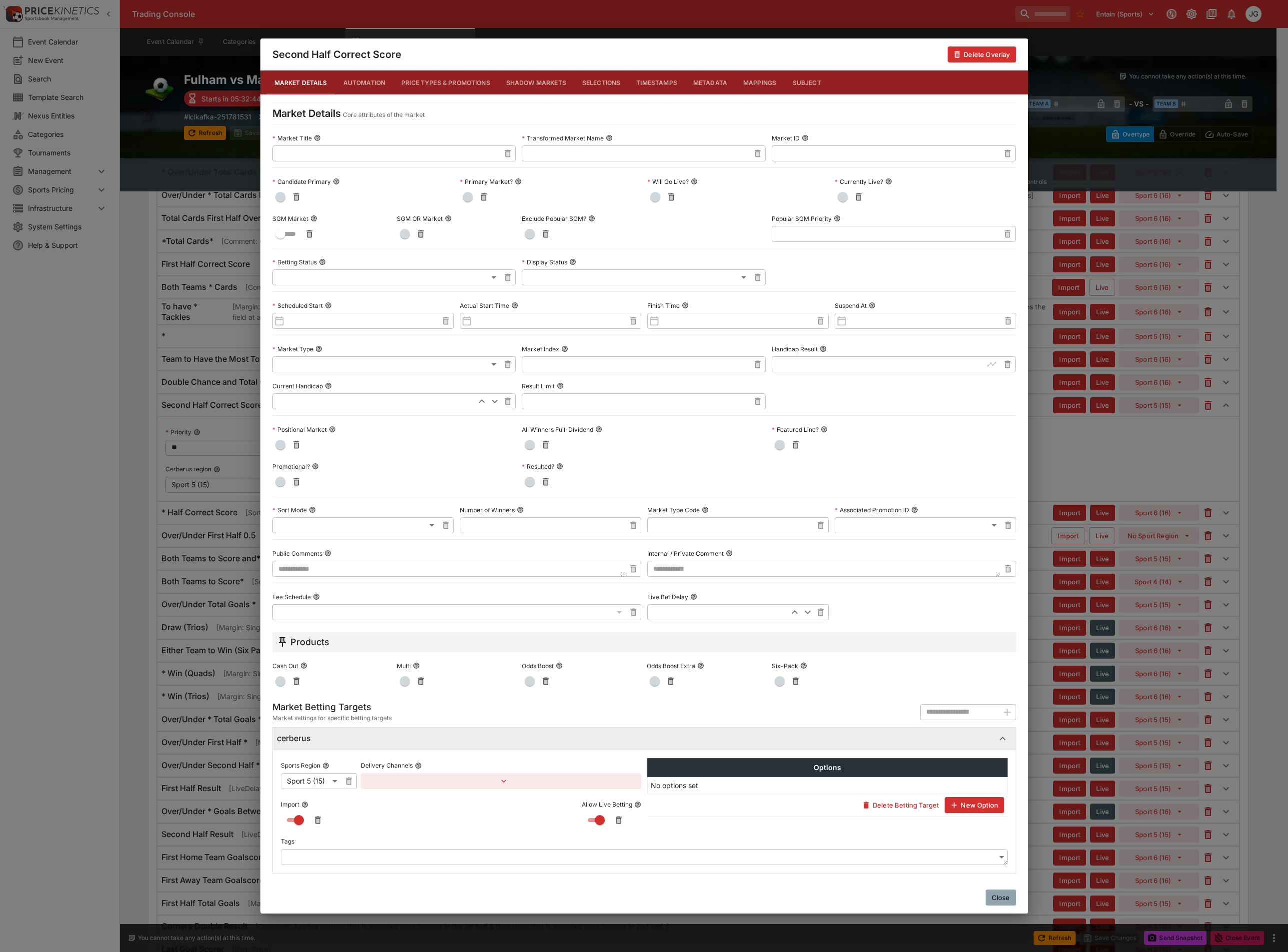
click at [310, 236] on icon "button" at bounding box center [309, 234] width 6 height 8
click at [144, 466] on div "Second Half Correct Score Delete Overlay Market Details Automation Price Types …" at bounding box center [644, 476] width 1288 height 952
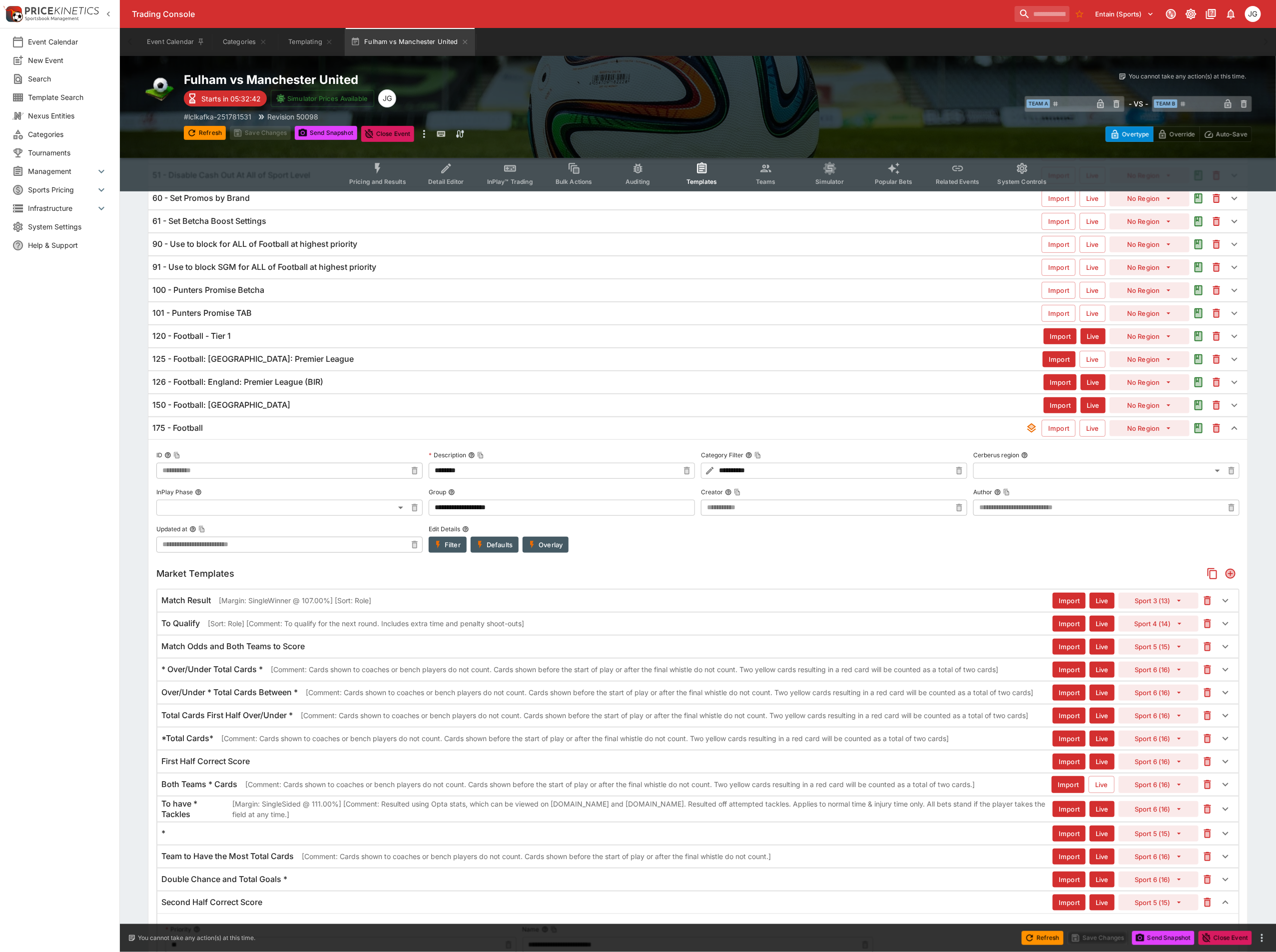
scroll to position [0, 0]
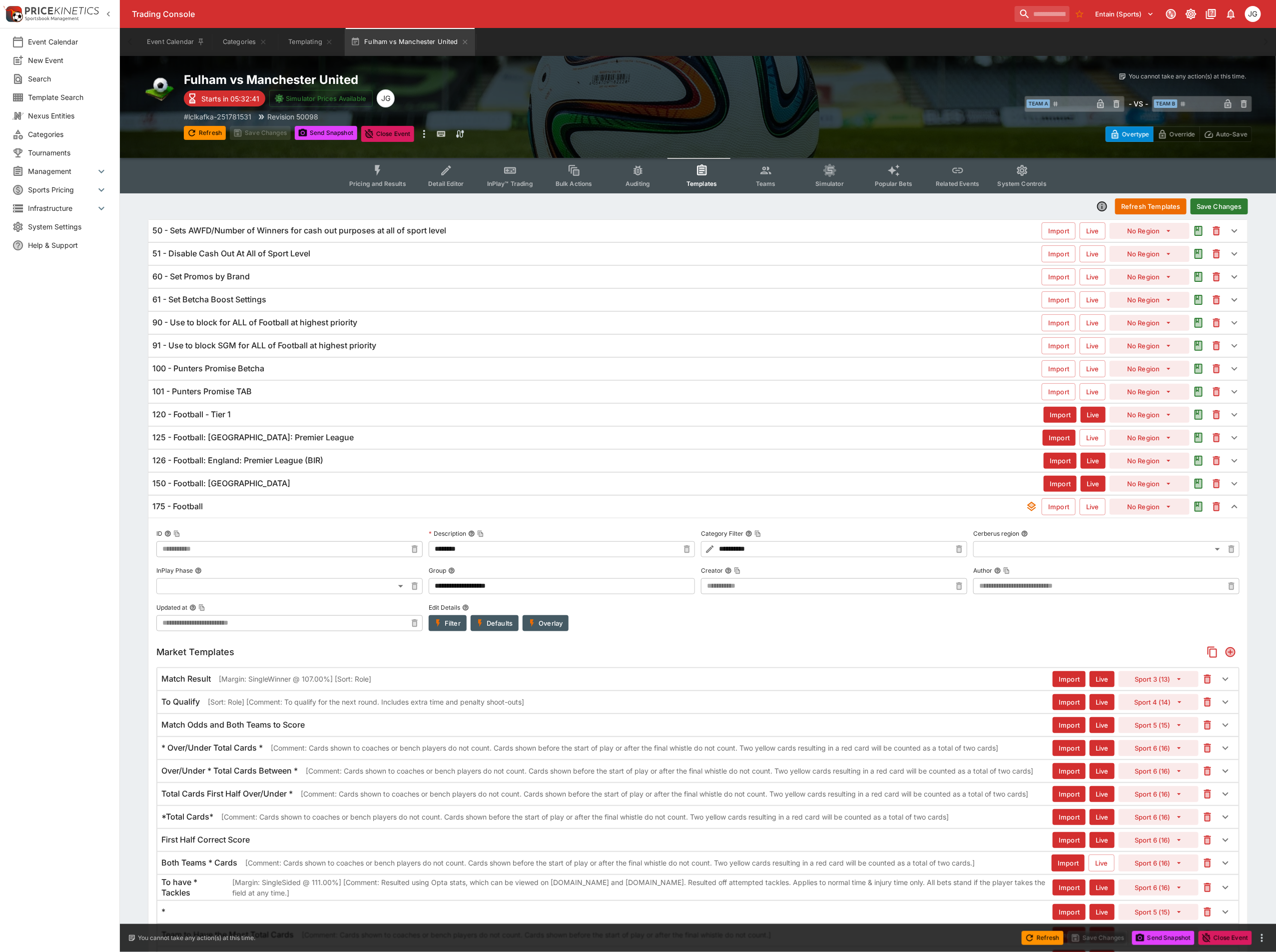
click at [1227, 206] on button "Save Changes" at bounding box center [1219, 207] width 57 height 16
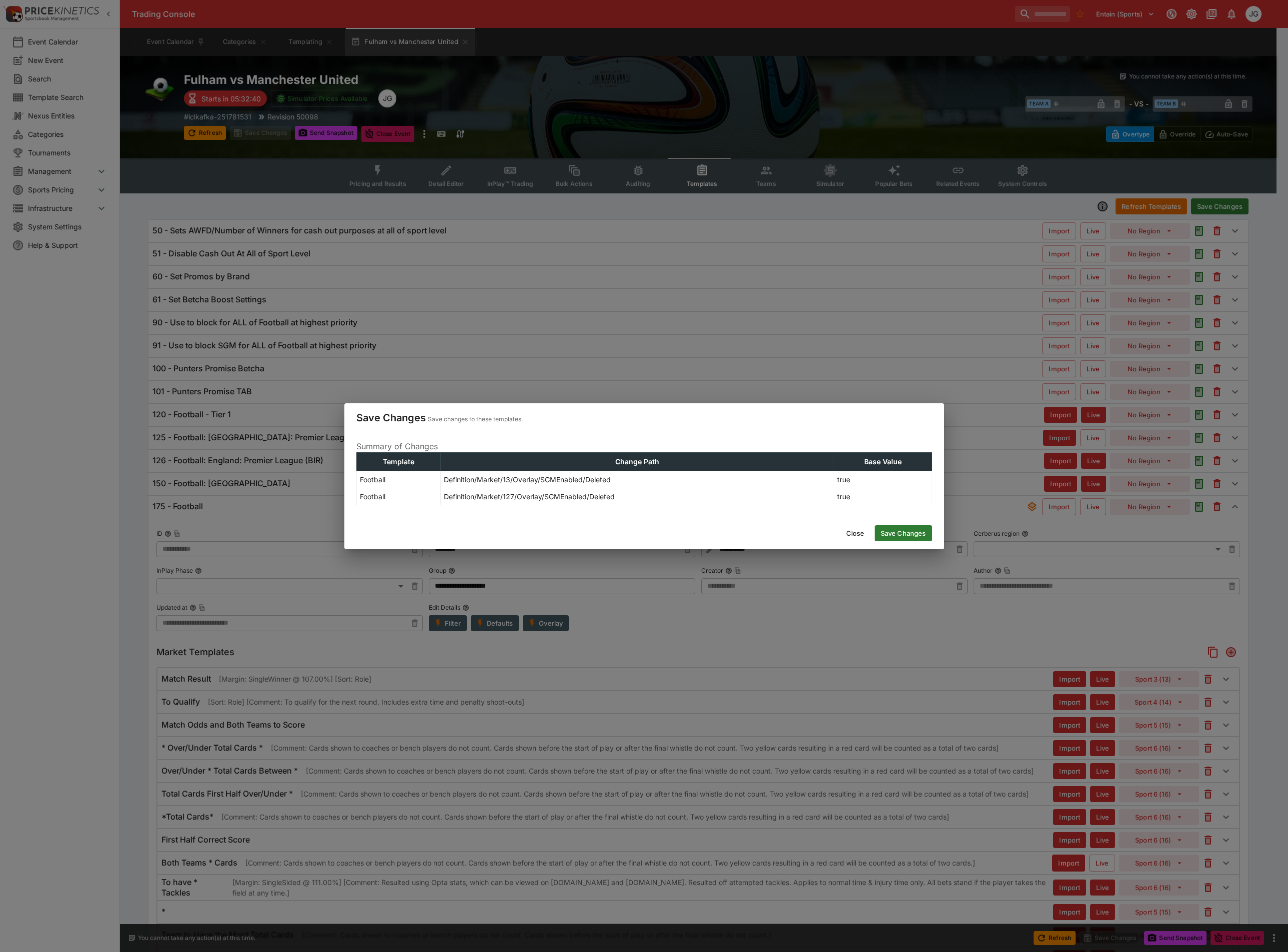
click at [884, 529] on button "Save Changes" at bounding box center [903, 533] width 57 height 16
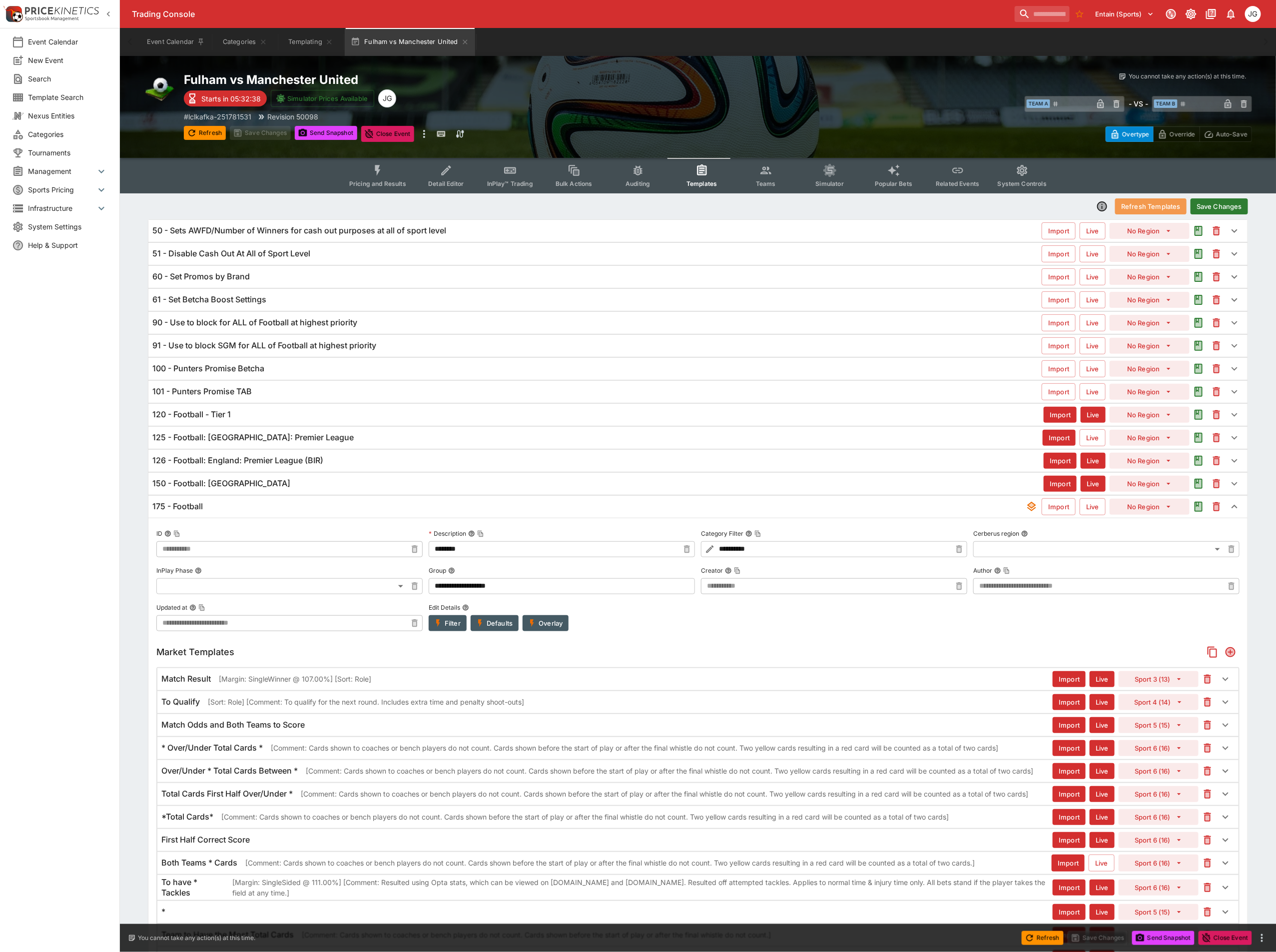
click at [1158, 208] on button "Refresh Templates" at bounding box center [1150, 207] width 71 height 16
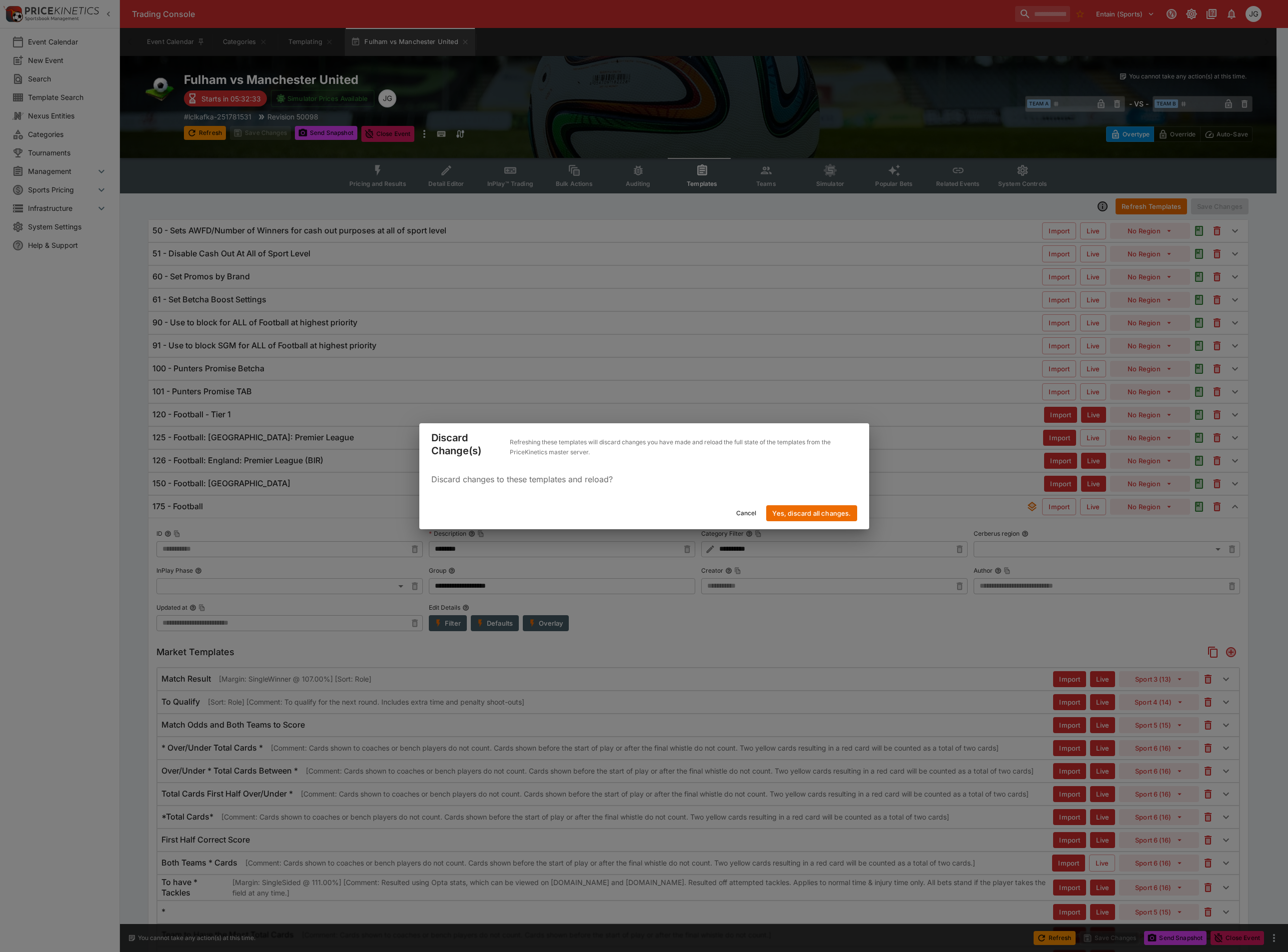
click at [744, 510] on button "Cancel" at bounding box center [746, 513] width 33 height 16
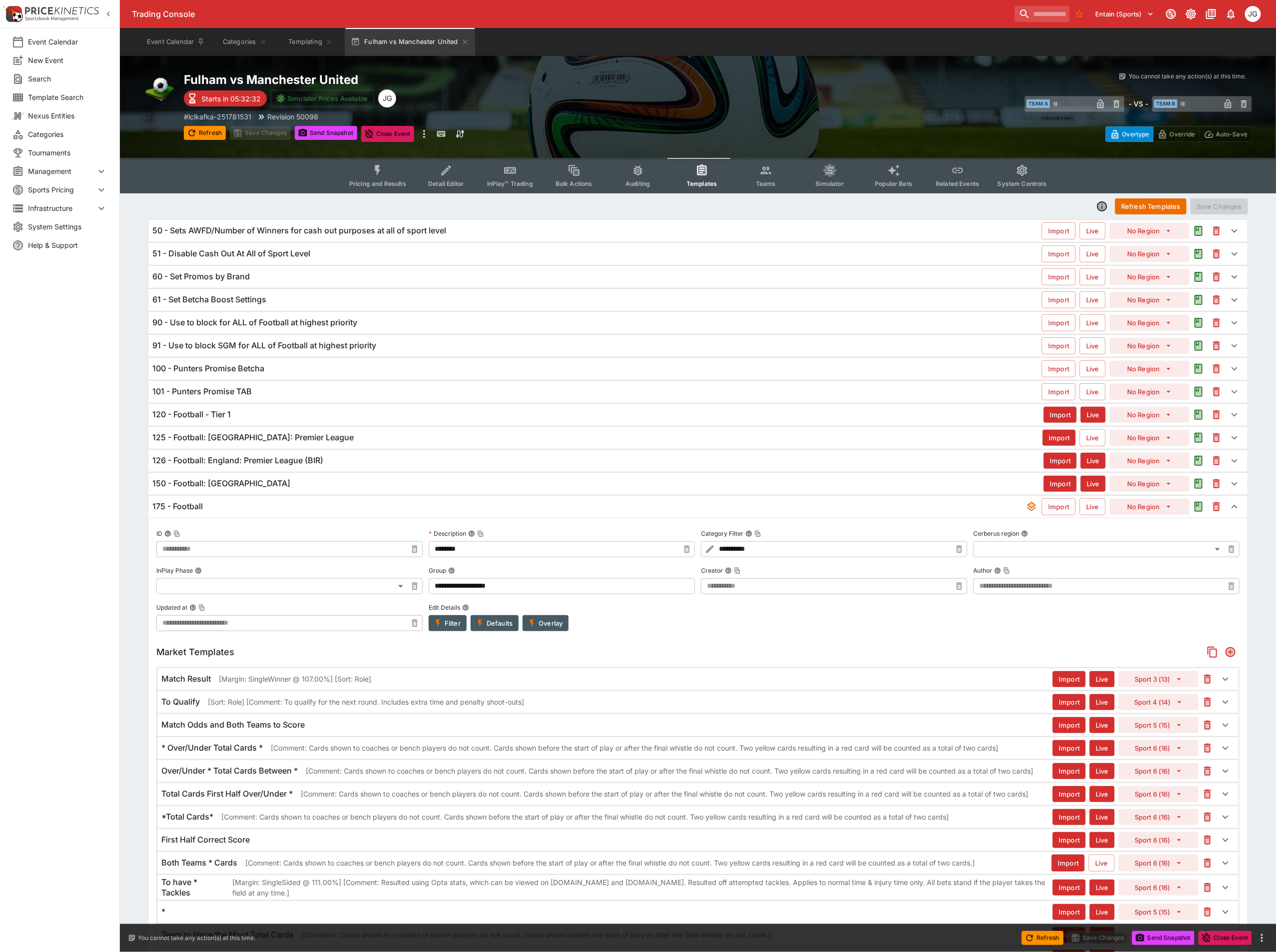
click at [1160, 214] on div "Refresh Templates Save Changes" at bounding box center [697, 206] width 1100 height 18
click at [1158, 211] on button "Refresh Templates" at bounding box center [1150, 207] width 71 height 16
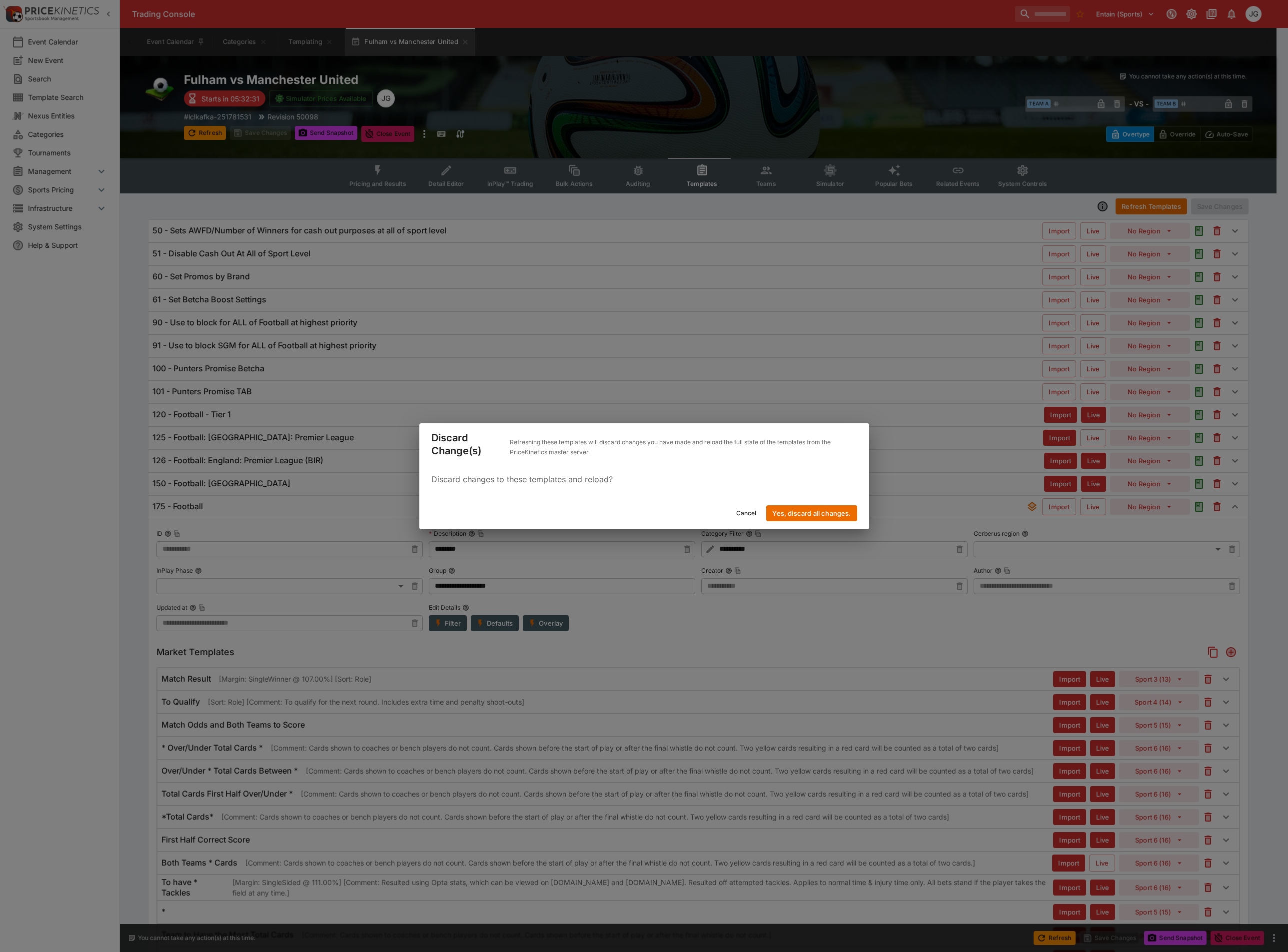
click at [785, 513] on button "Yes, discard all changes." at bounding box center [811, 513] width 91 height 16
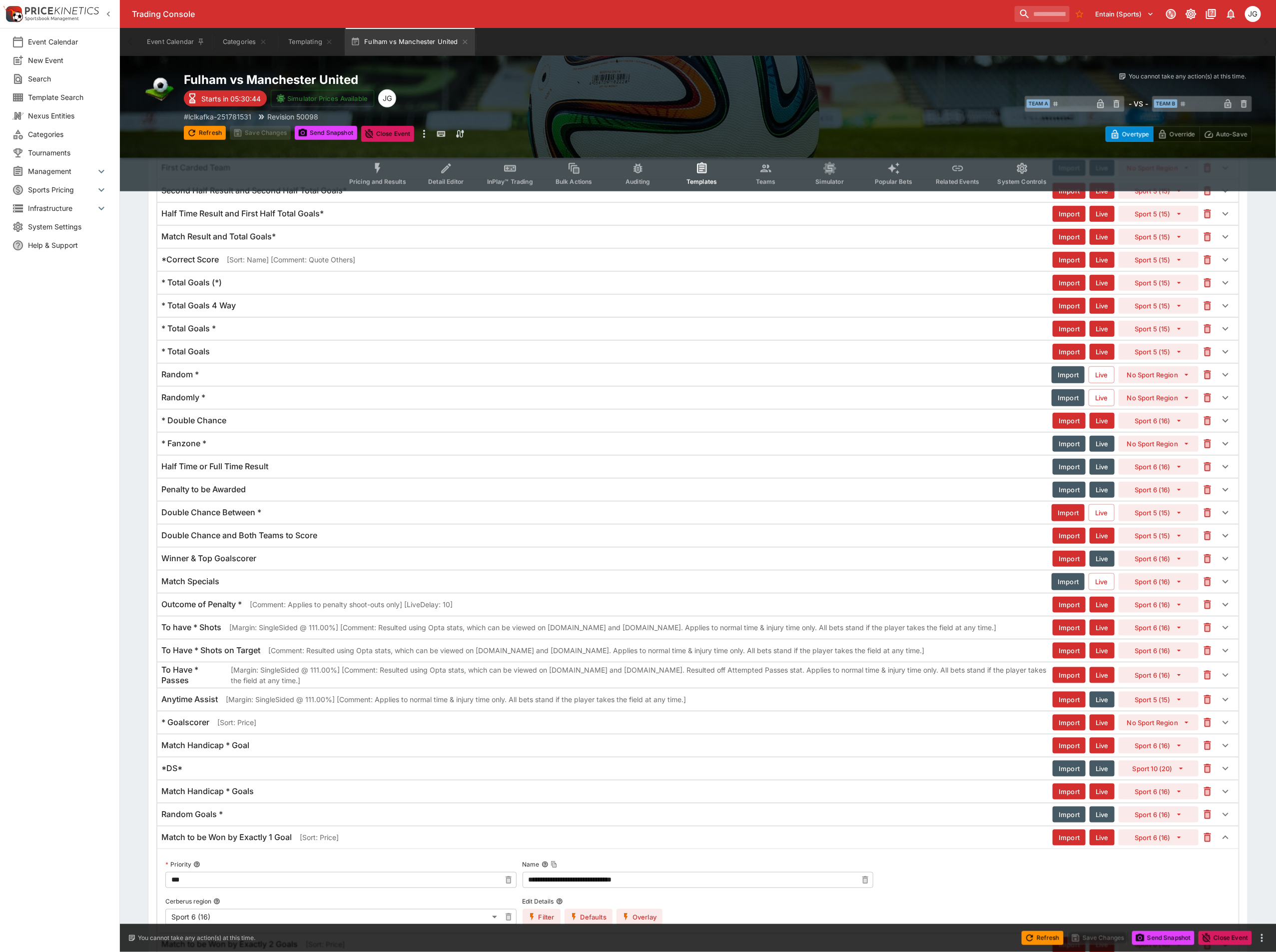
scroll to position [3085, 0]
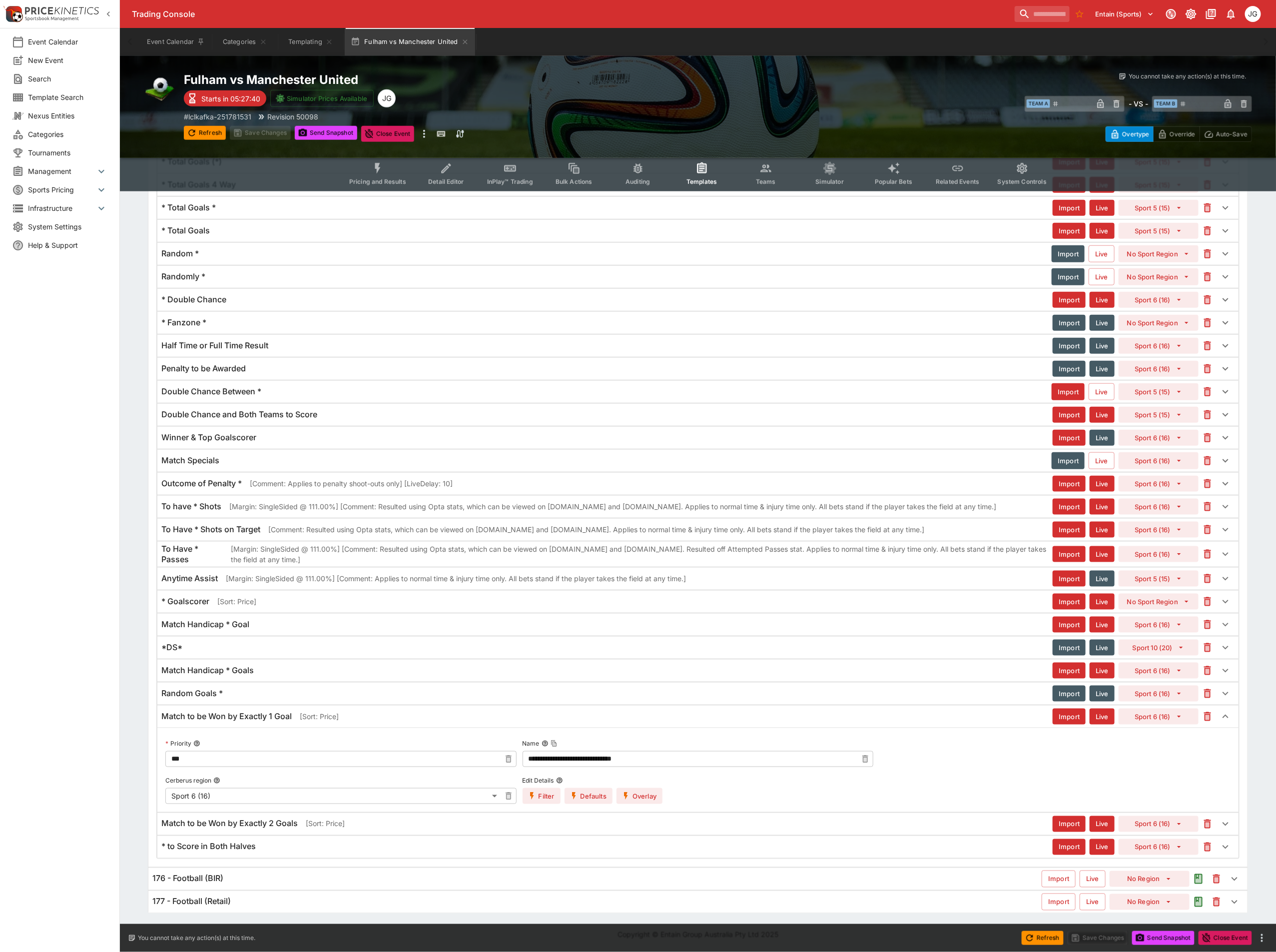
click at [869, 825] on div "Match to be Won by Exactly 2 Goals [Sort: Price]" at bounding box center [608, 824] width 892 height 11
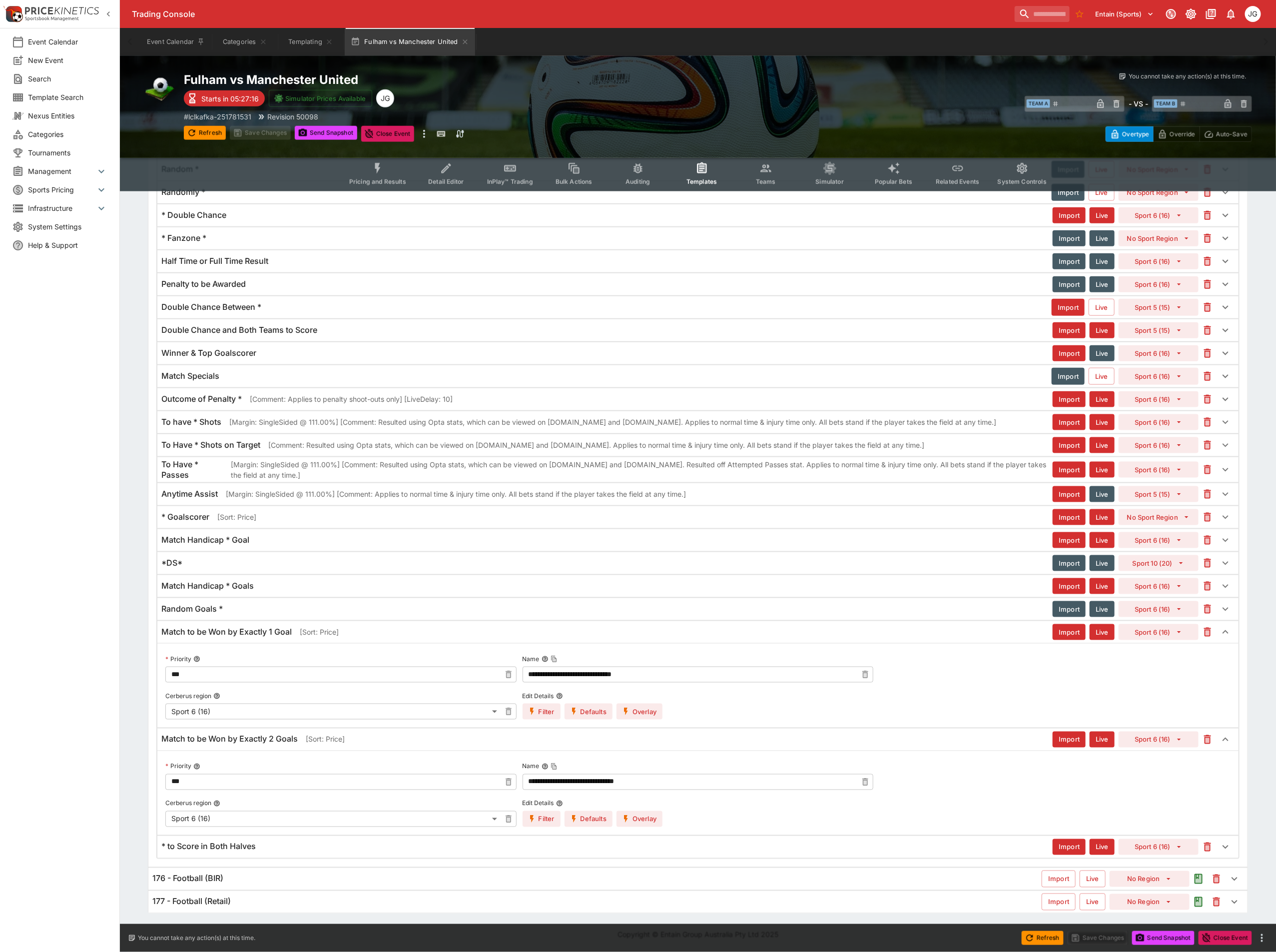
scroll to position [3169, 0]
click at [640, 814] on button "Overlay" at bounding box center [639, 818] width 46 height 16
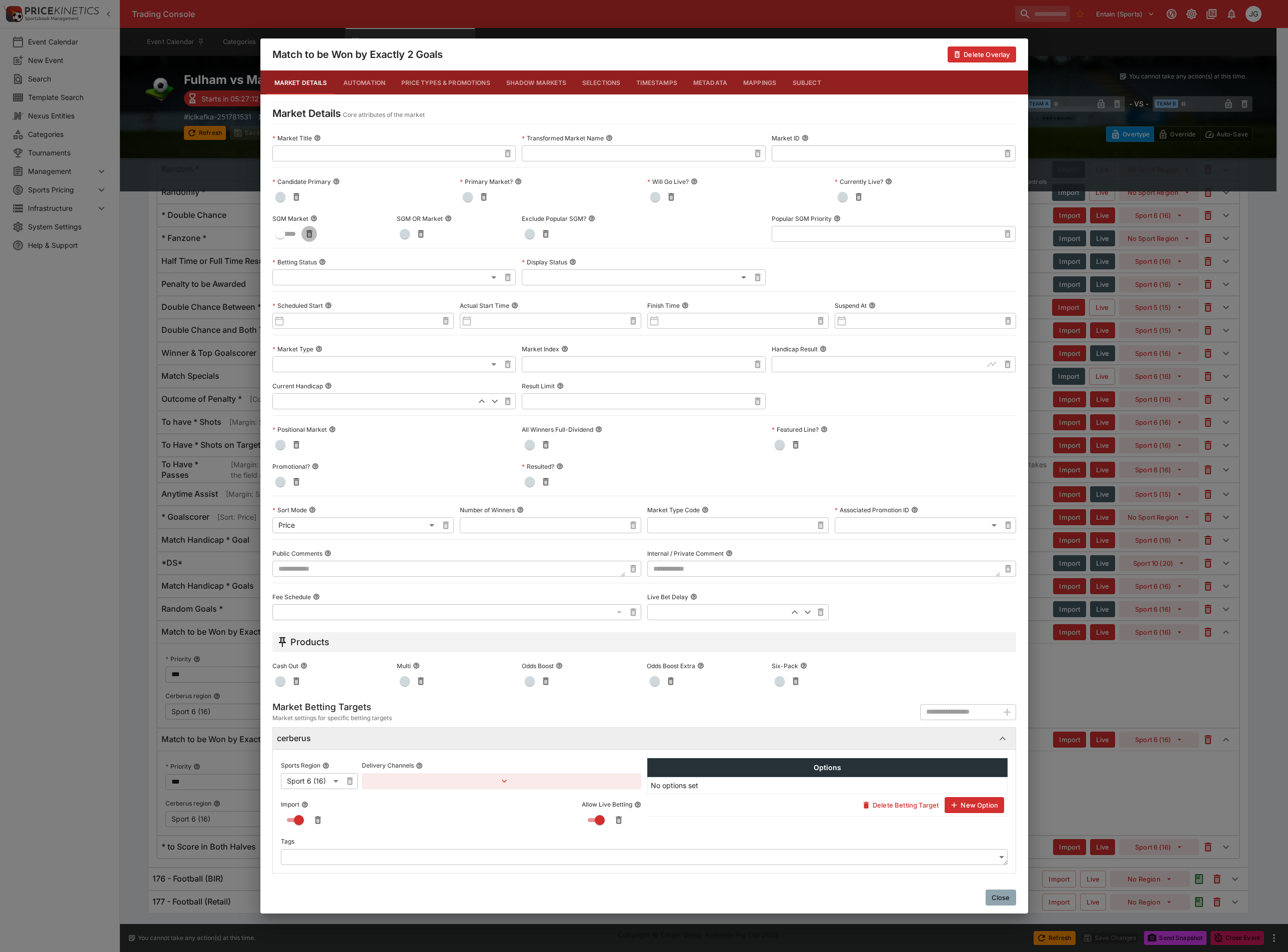
click at [308, 233] on icon "button" at bounding box center [309, 234] width 6 height 8
click at [125, 598] on div "**********" at bounding box center [644, 476] width 1288 height 952
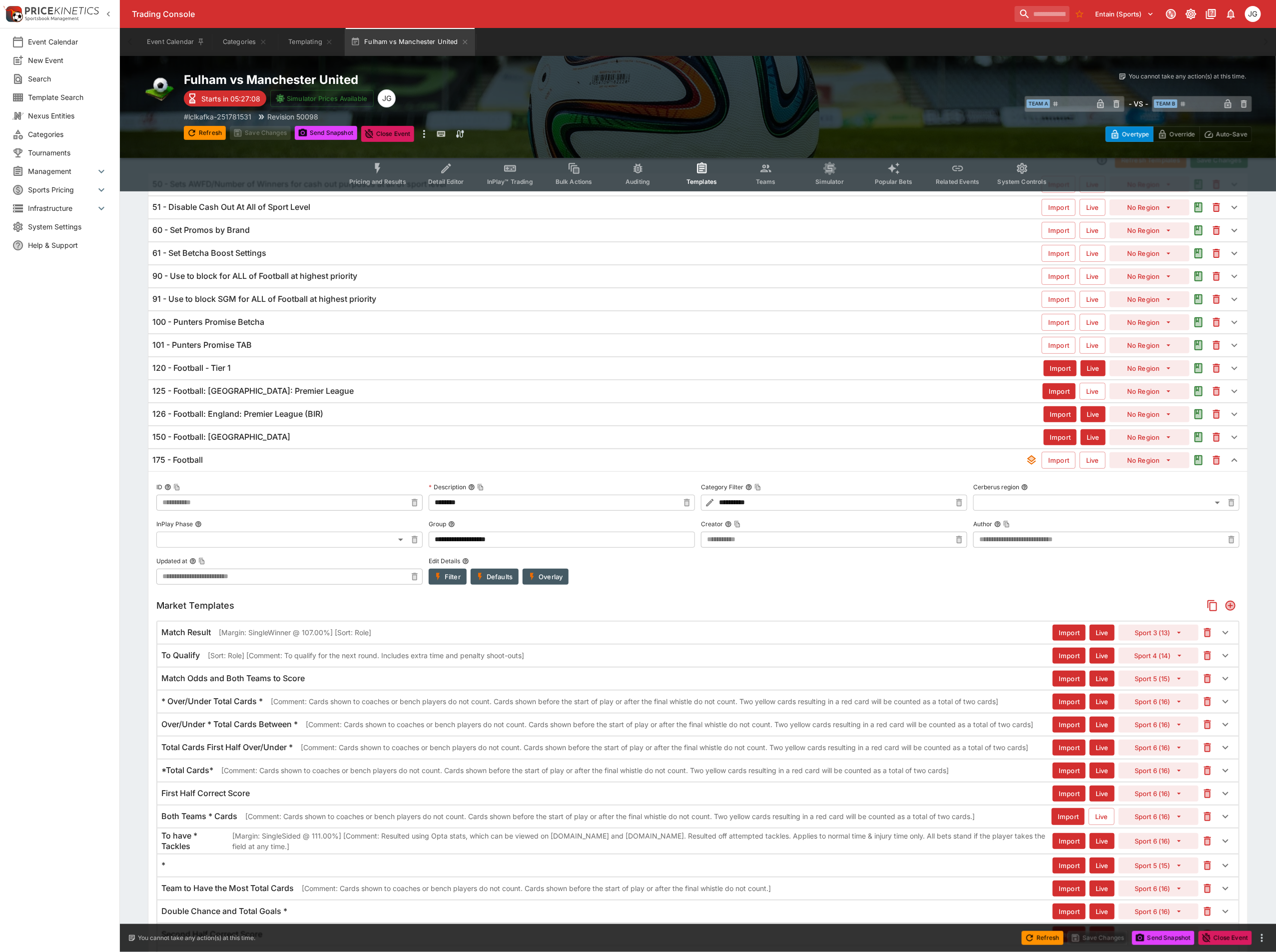
scroll to position [0, 0]
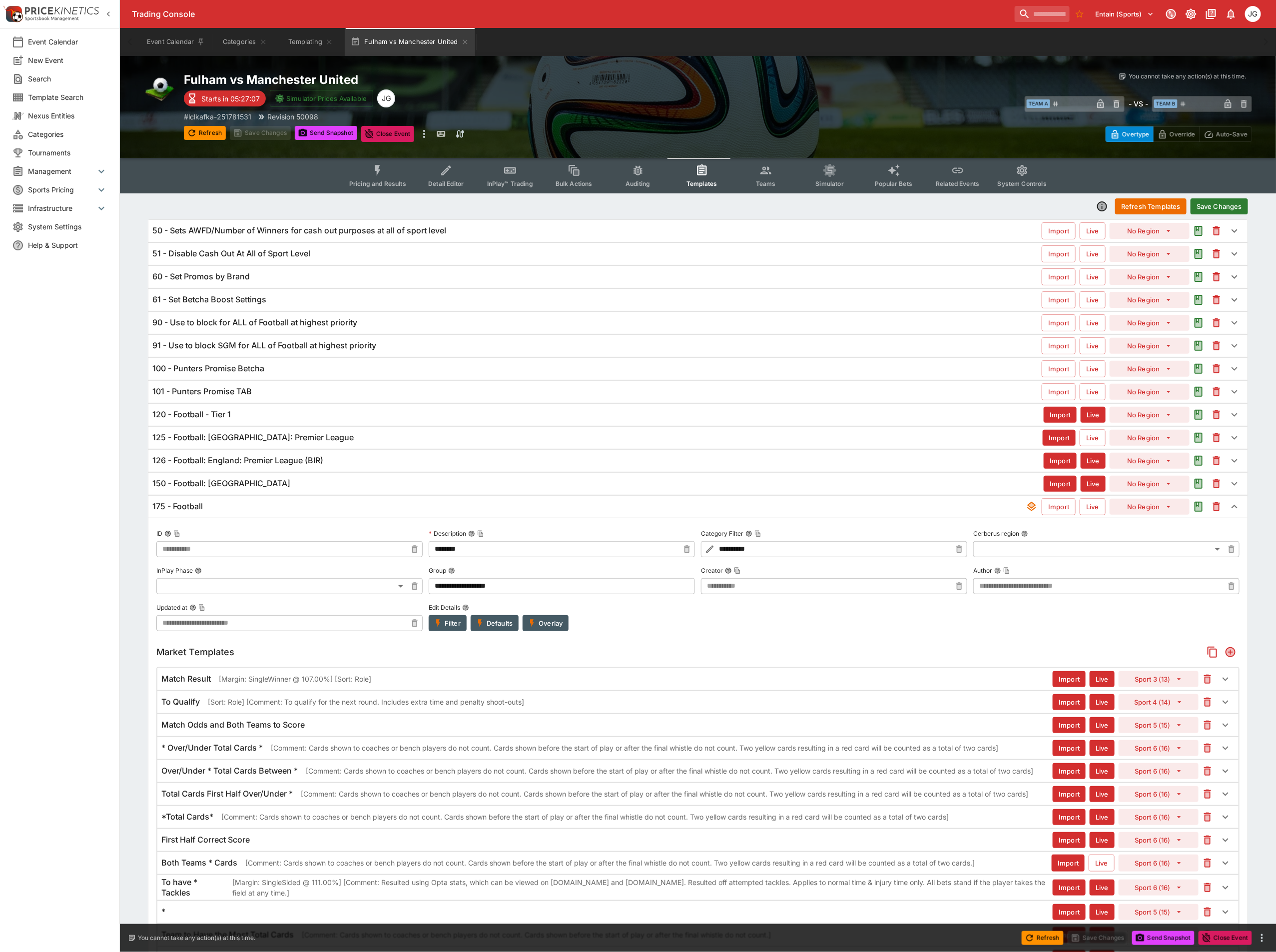
click at [1227, 200] on button "Save Changes" at bounding box center [1219, 207] width 57 height 16
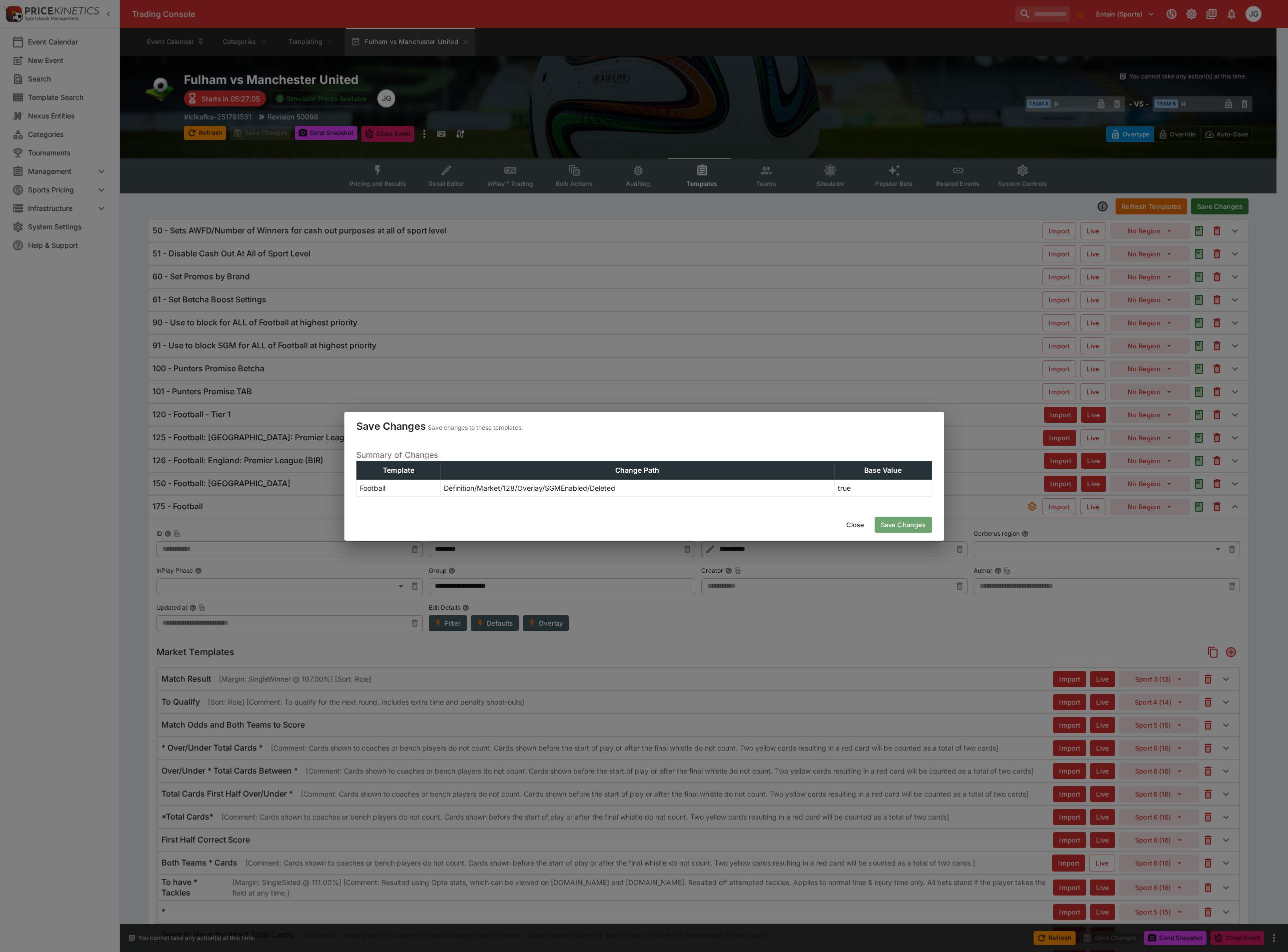
click at [902, 520] on button "Save Changes" at bounding box center [903, 525] width 57 height 16
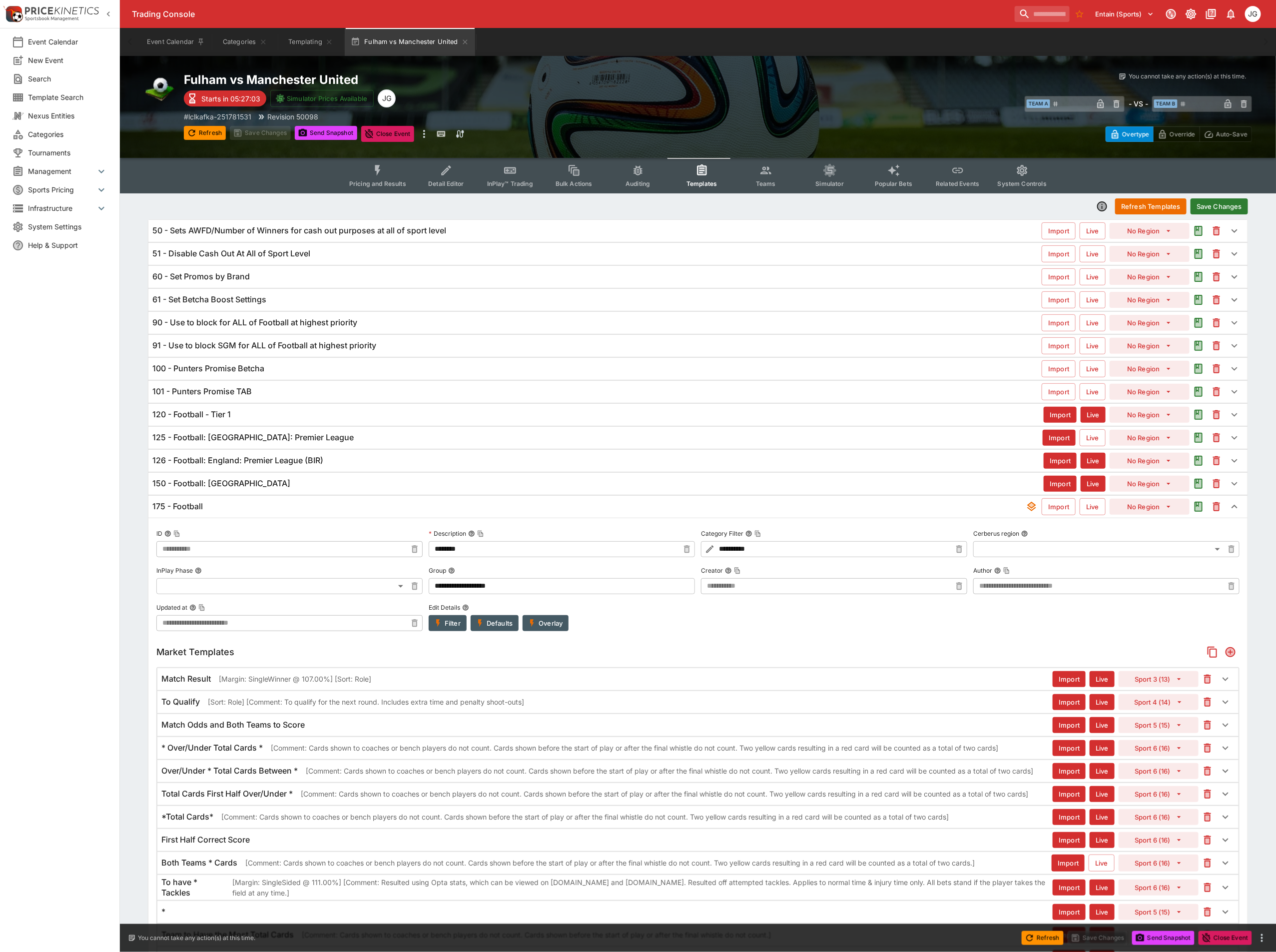
type input "**********"
